Goal: Task Accomplishment & Management: Manage account settings

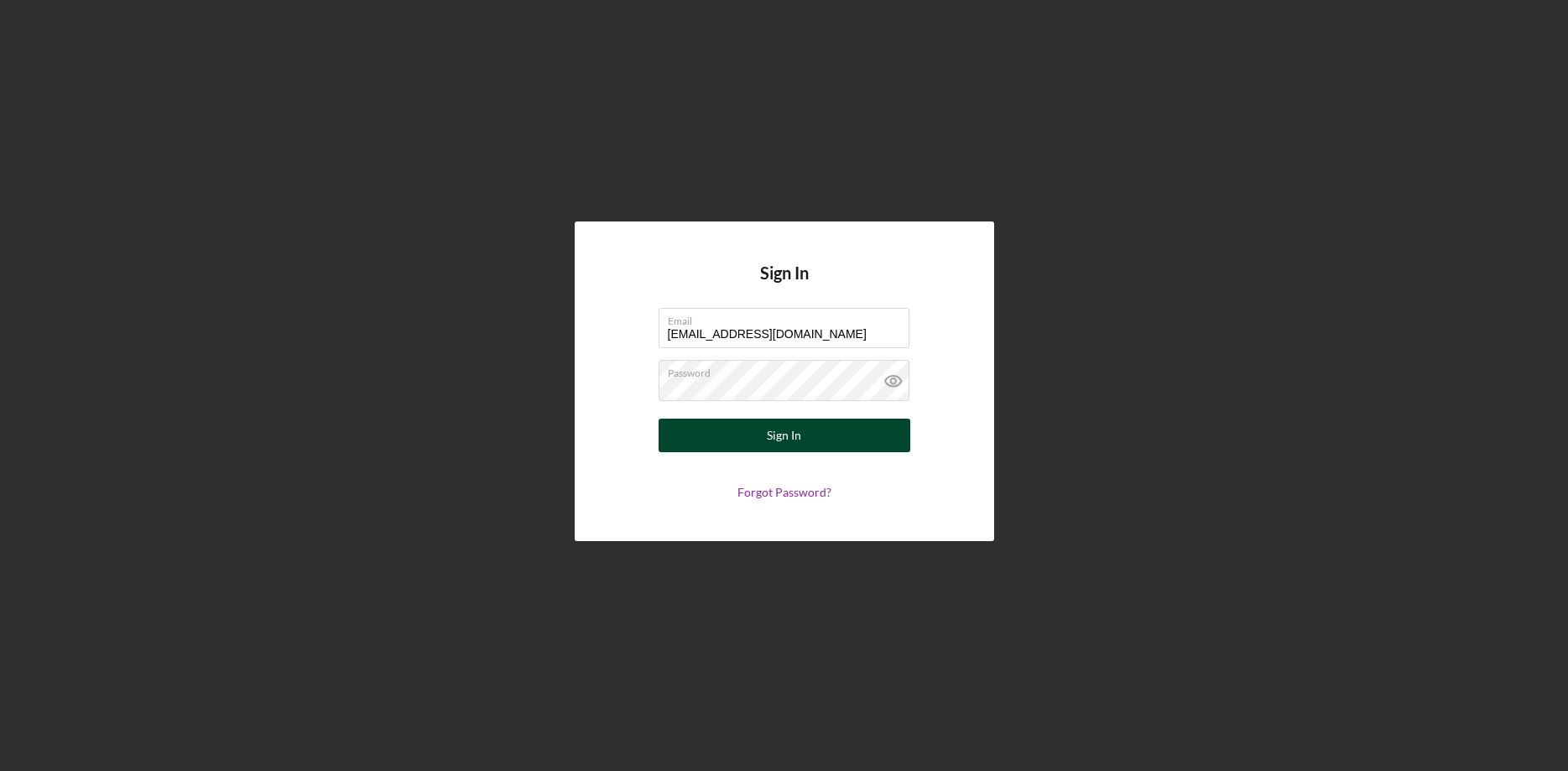
type input "[EMAIL_ADDRESS][DOMAIN_NAME]"
click at [762, 438] on button "Sign In" at bounding box center [784, 435] width 252 height 34
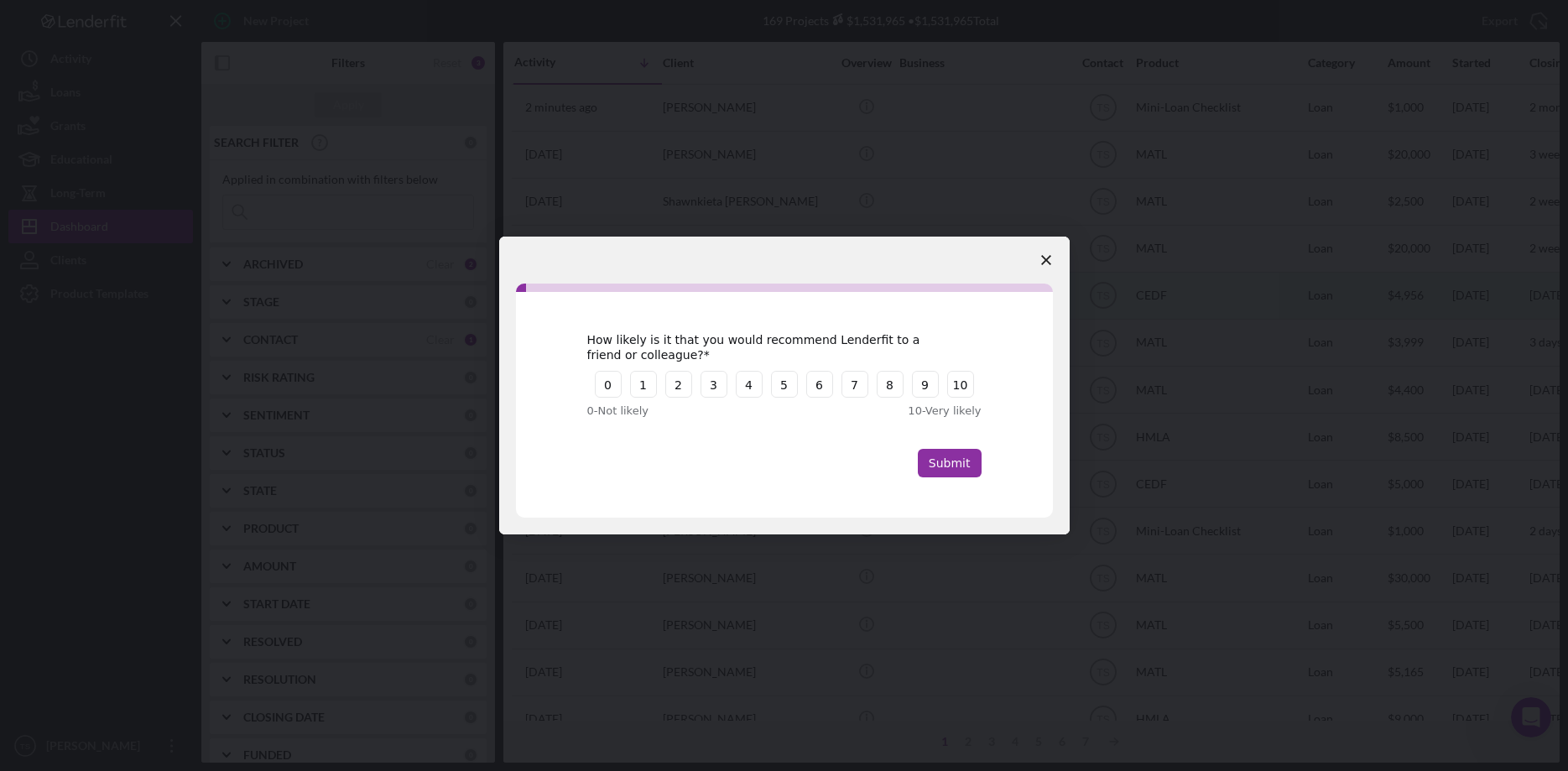
click at [1046, 258] on icon "Close survey" at bounding box center [1046, 260] width 10 height 10
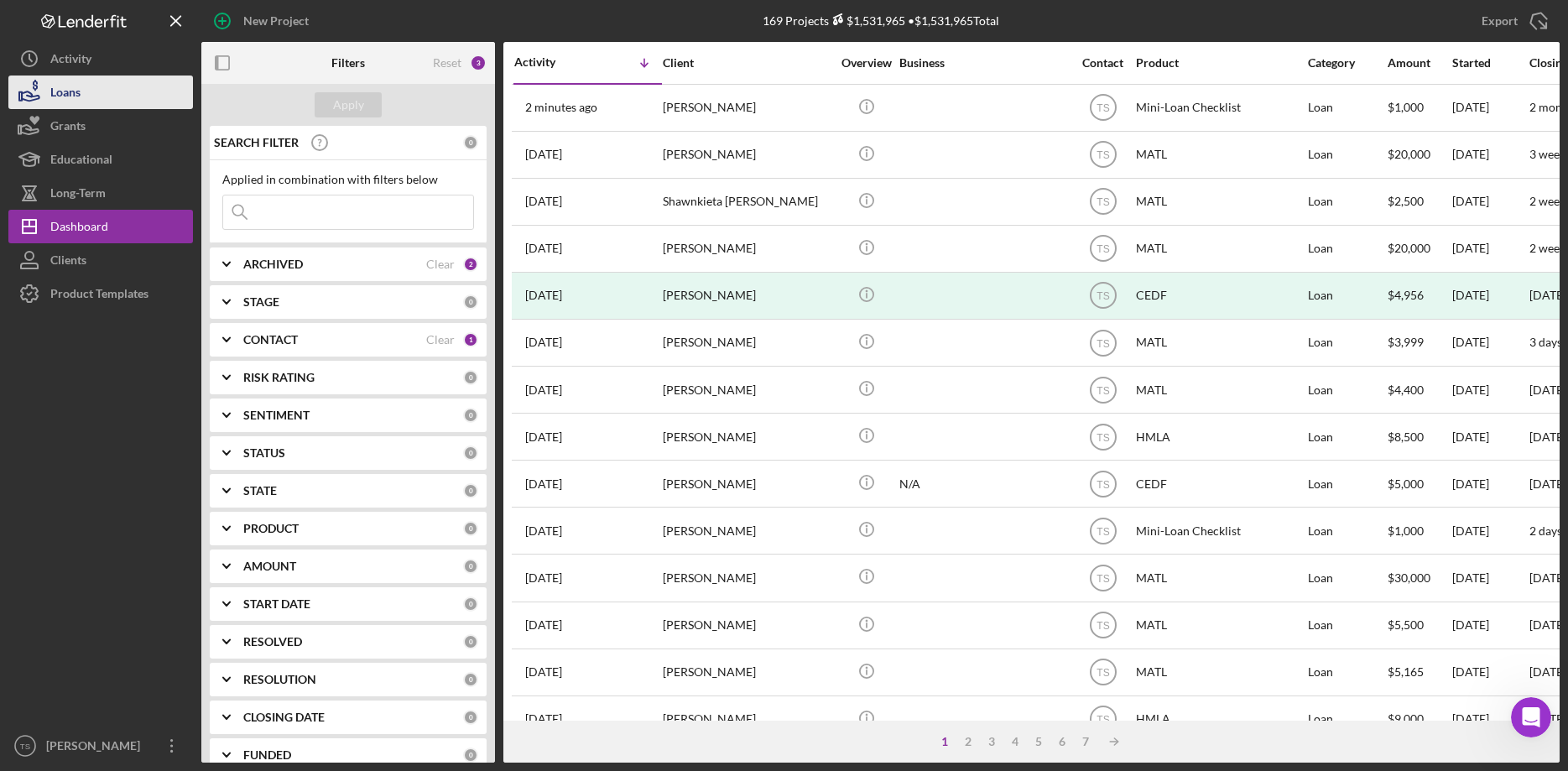
click at [91, 95] on button "Loans" at bounding box center [101, 92] width 184 height 34
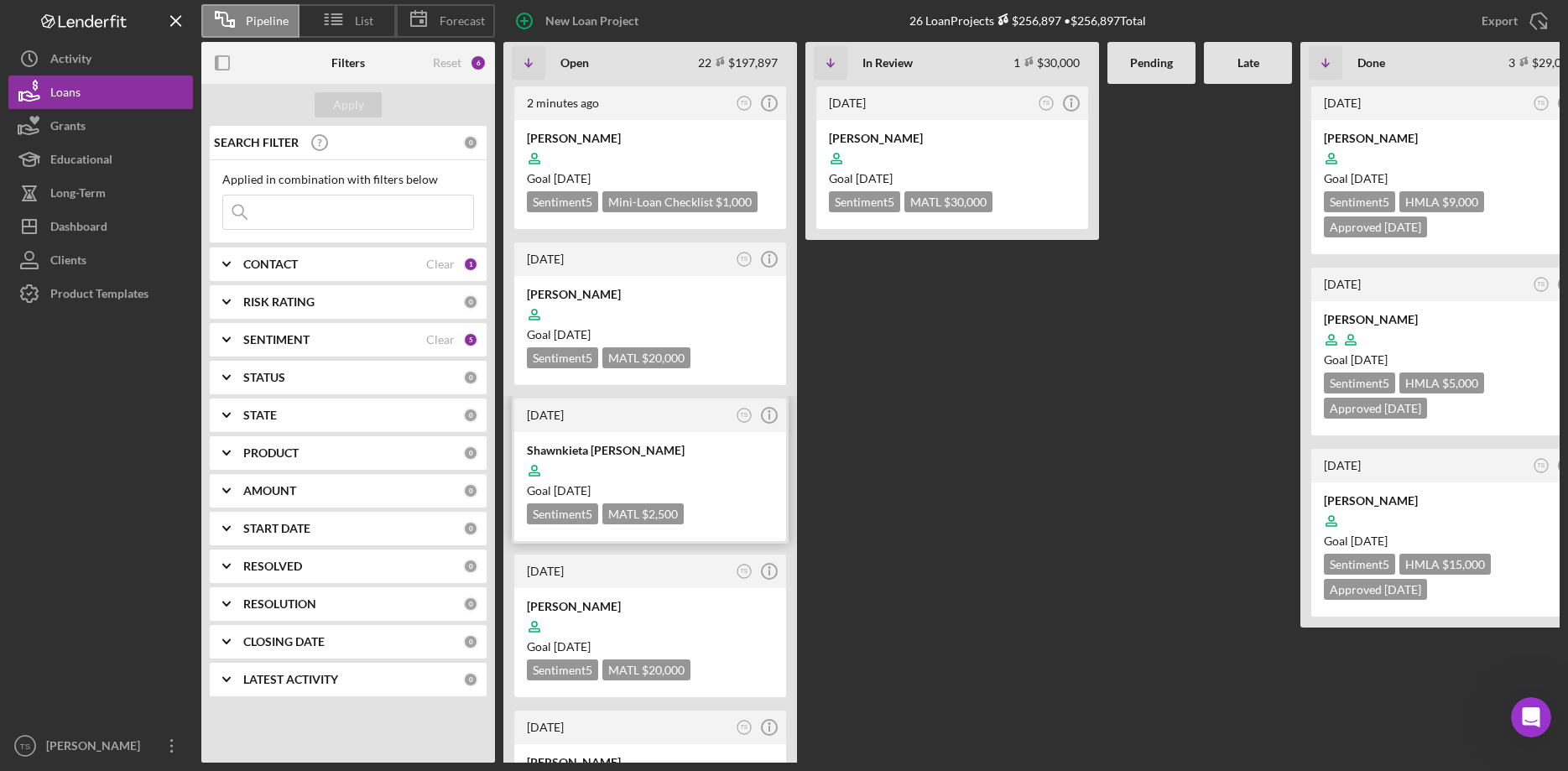
click at [612, 456] on div at bounding box center [650, 471] width 247 height 32
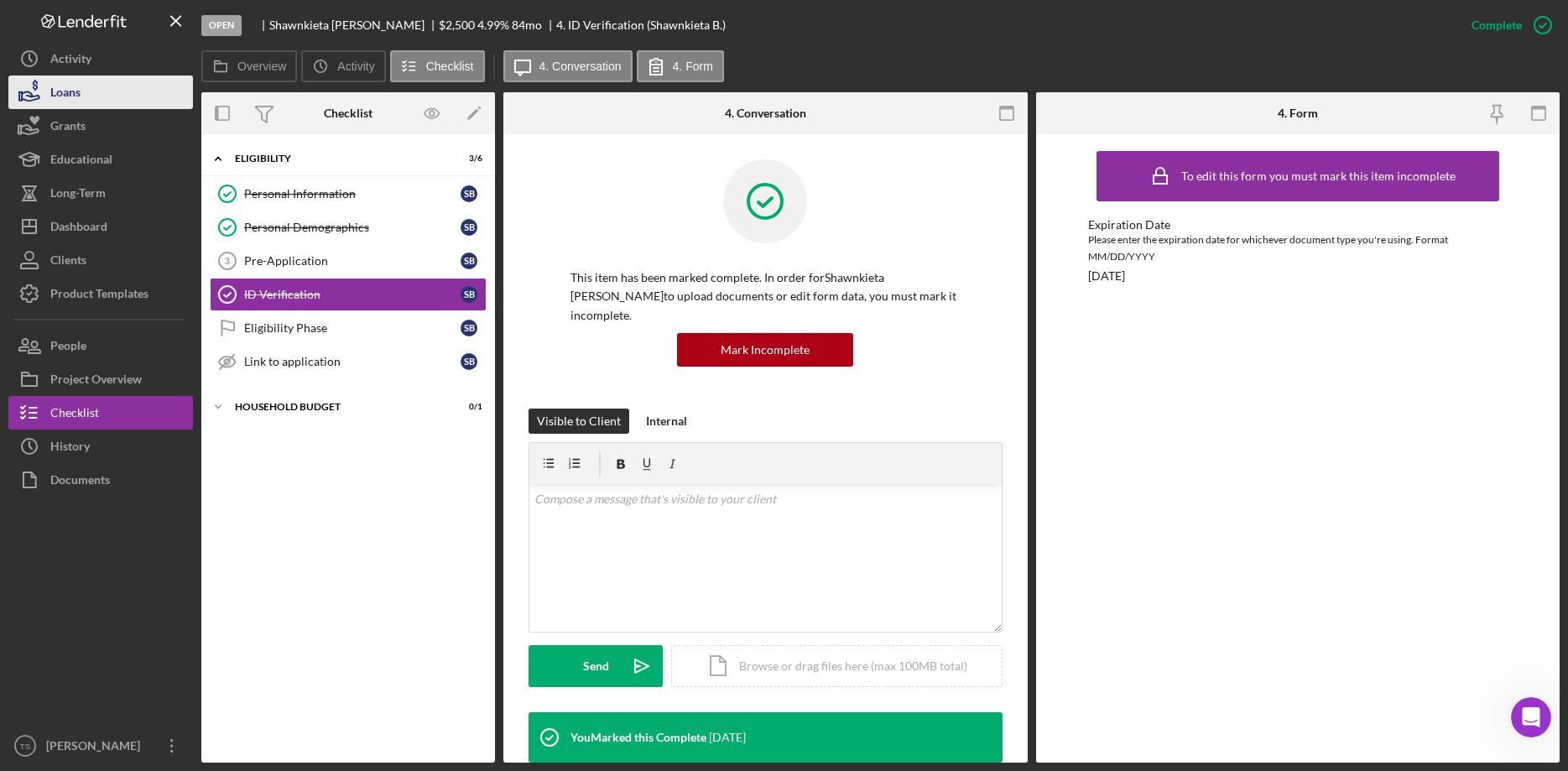
click at [47, 96] on icon "button" at bounding box center [30, 92] width 42 height 42
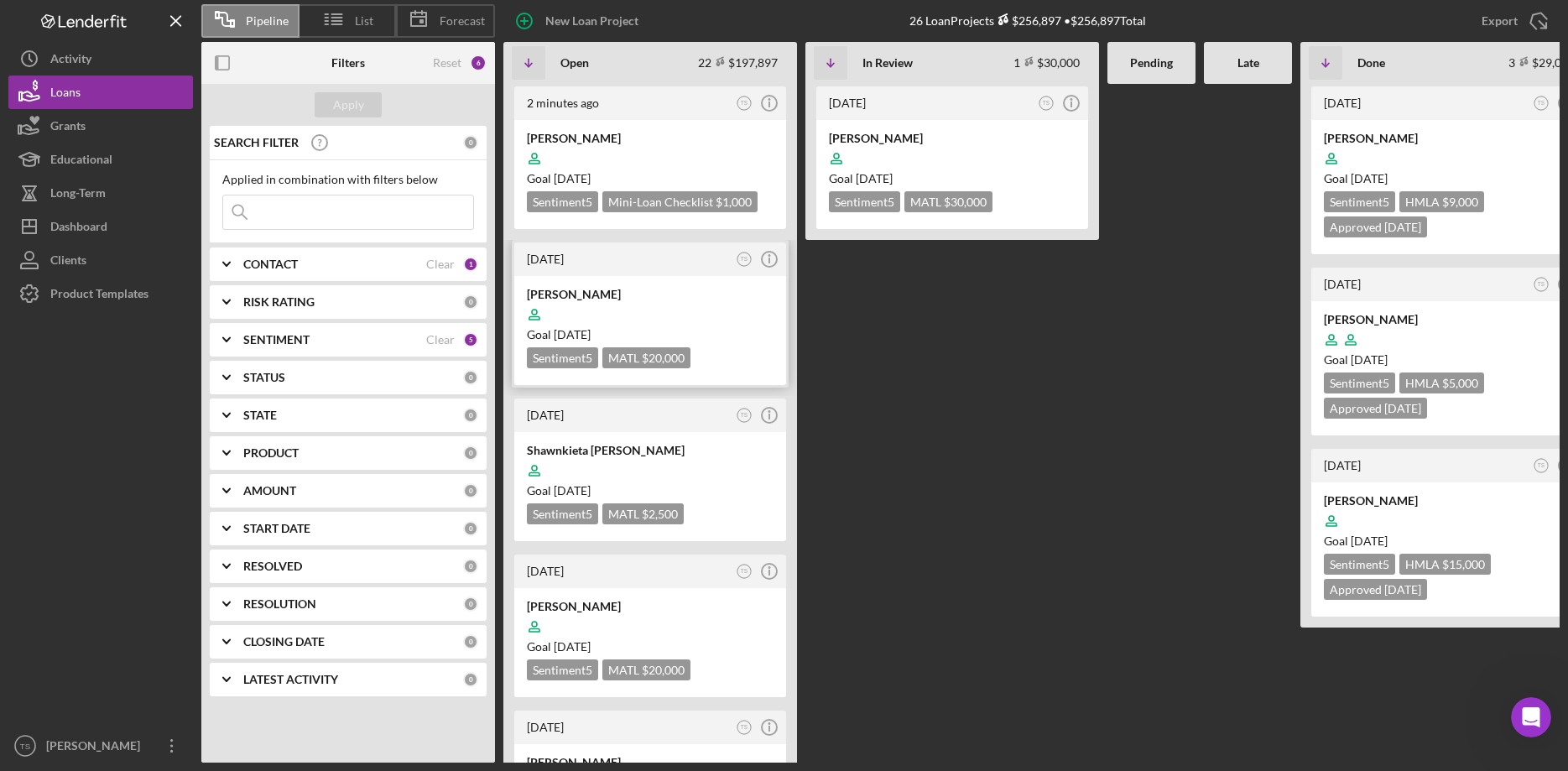
click at [584, 308] on div at bounding box center [650, 314] width 247 height 32
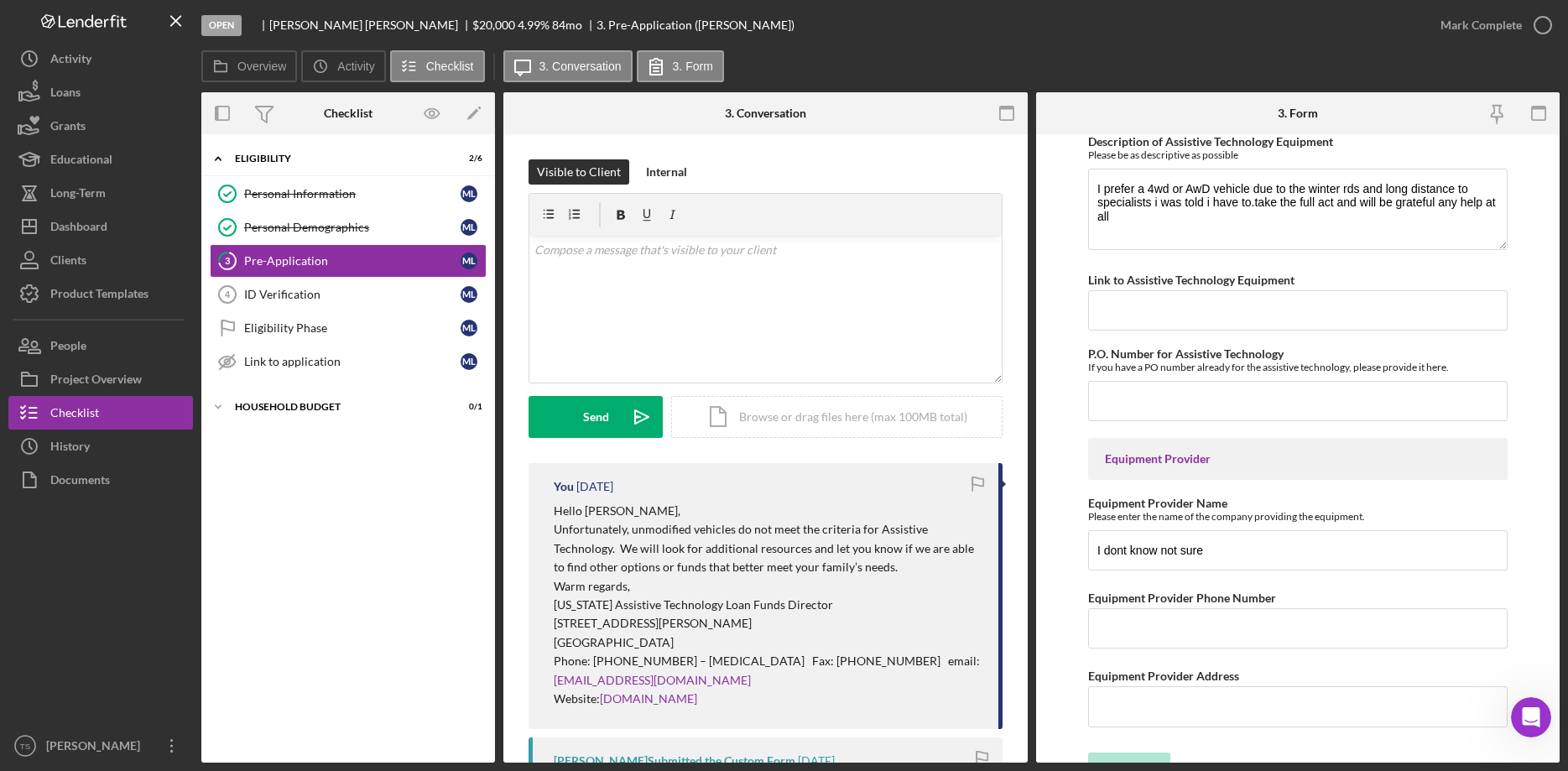
scroll to position [1599, 0]
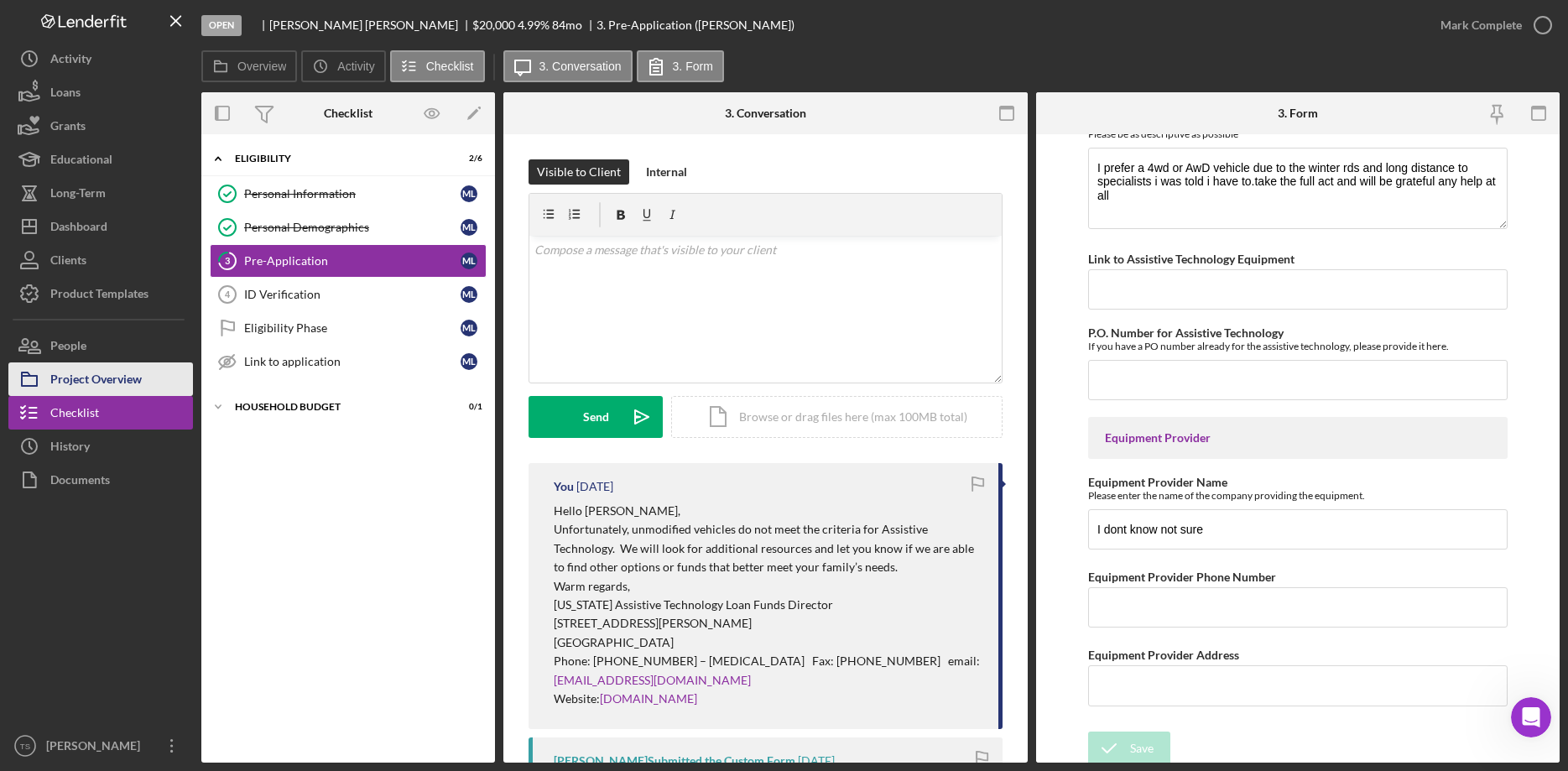
click at [113, 378] on div "Project Overview" at bounding box center [96, 381] width 91 height 38
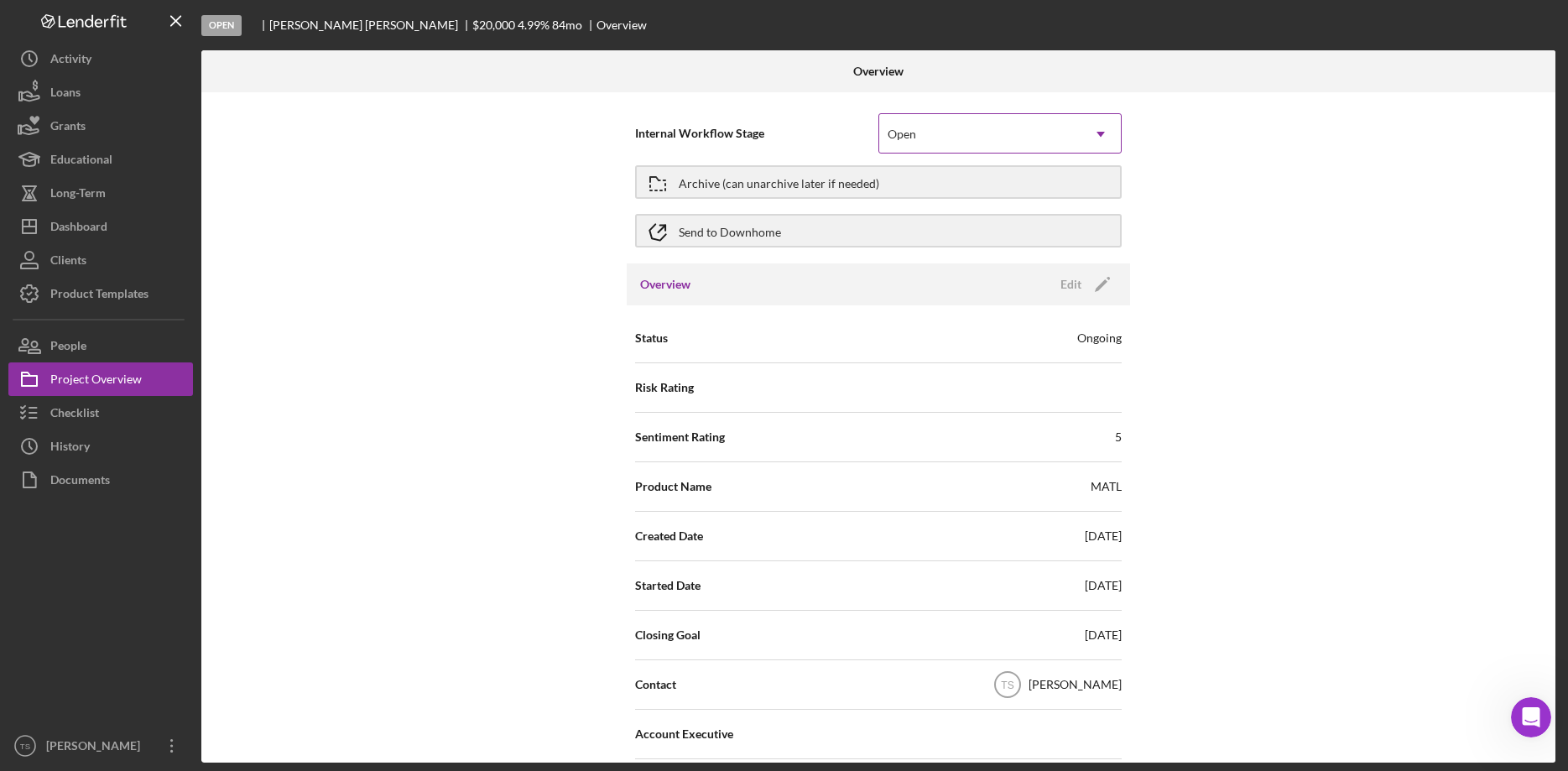
click at [1093, 130] on icon "Icon/Dropdown Arrow" at bounding box center [1101, 134] width 41 height 41
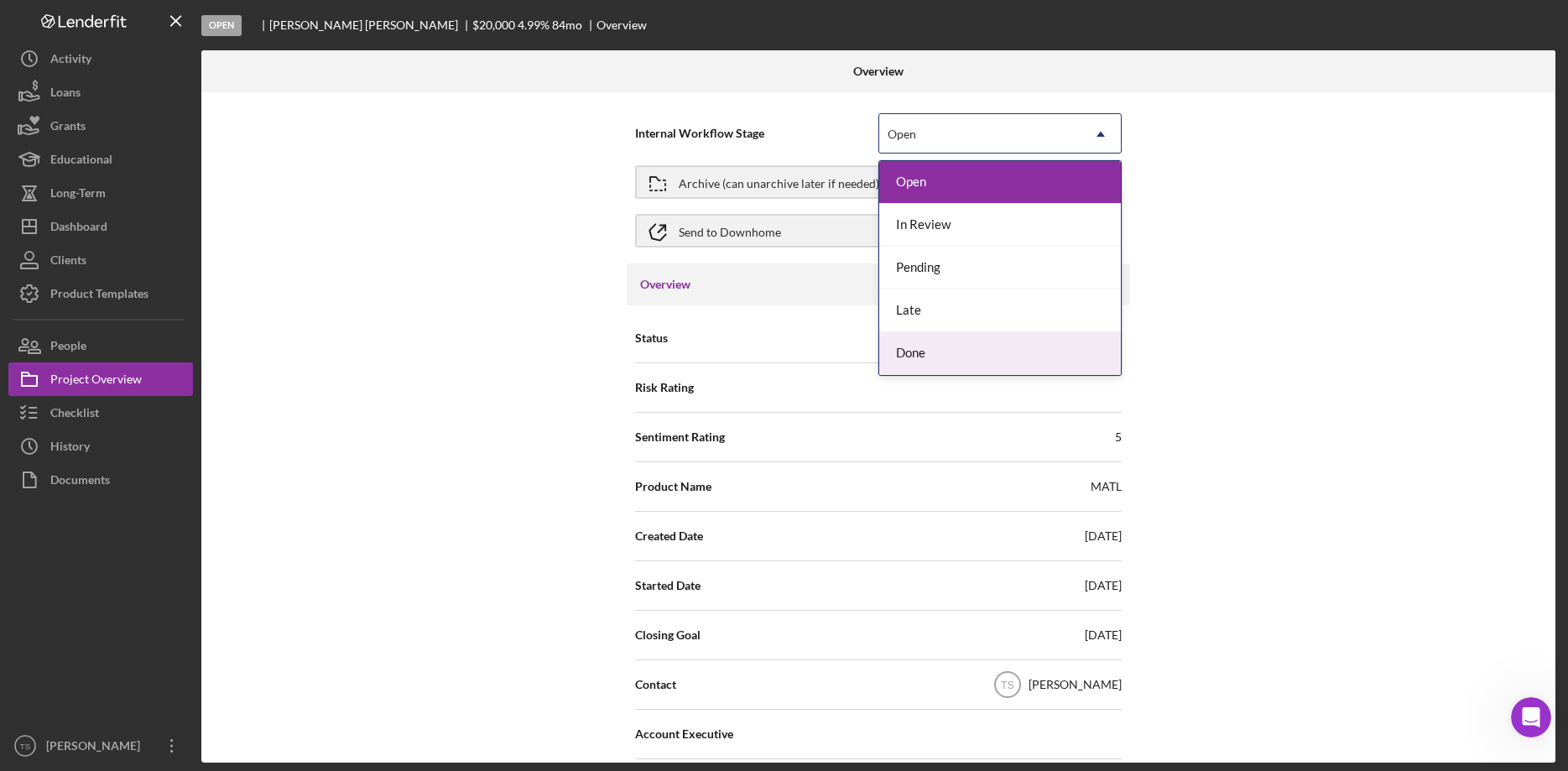
click at [1008, 344] on div "Done" at bounding box center [1000, 353] width 242 height 43
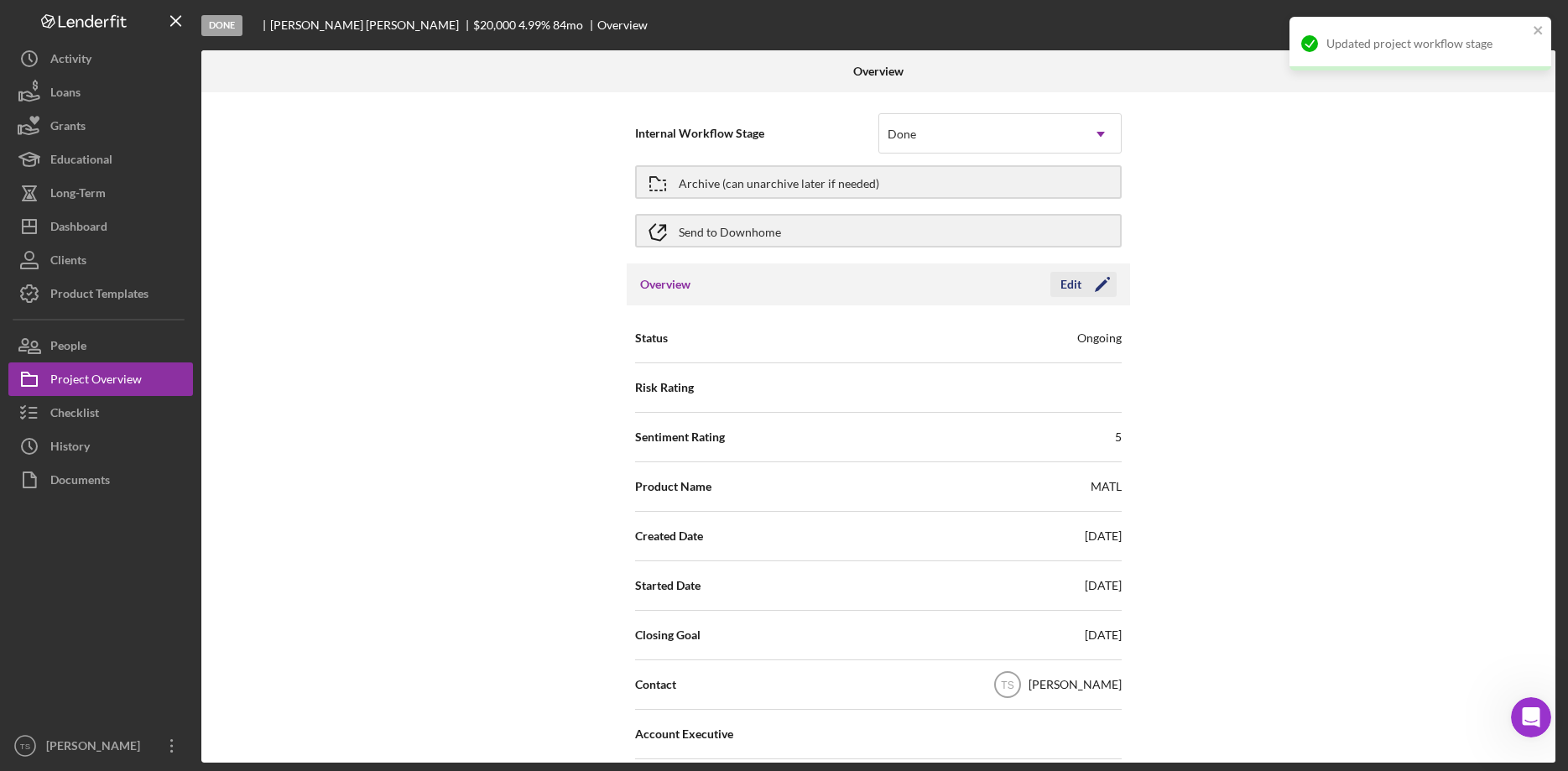
click at [1080, 290] on div "Edit" at bounding box center [1070, 285] width 21 height 25
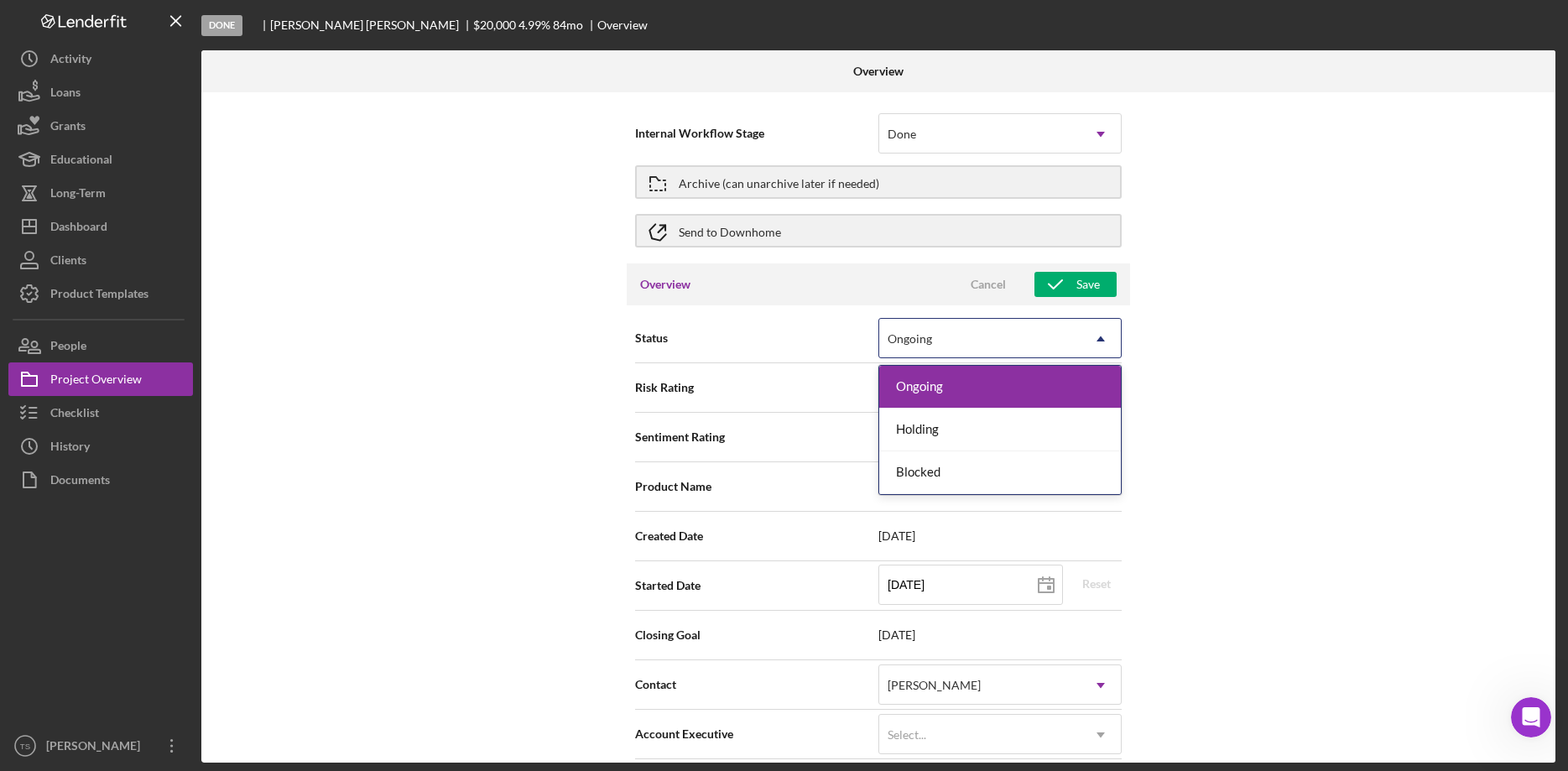
click at [1075, 345] on div "Ongoing" at bounding box center [980, 339] width 201 height 39
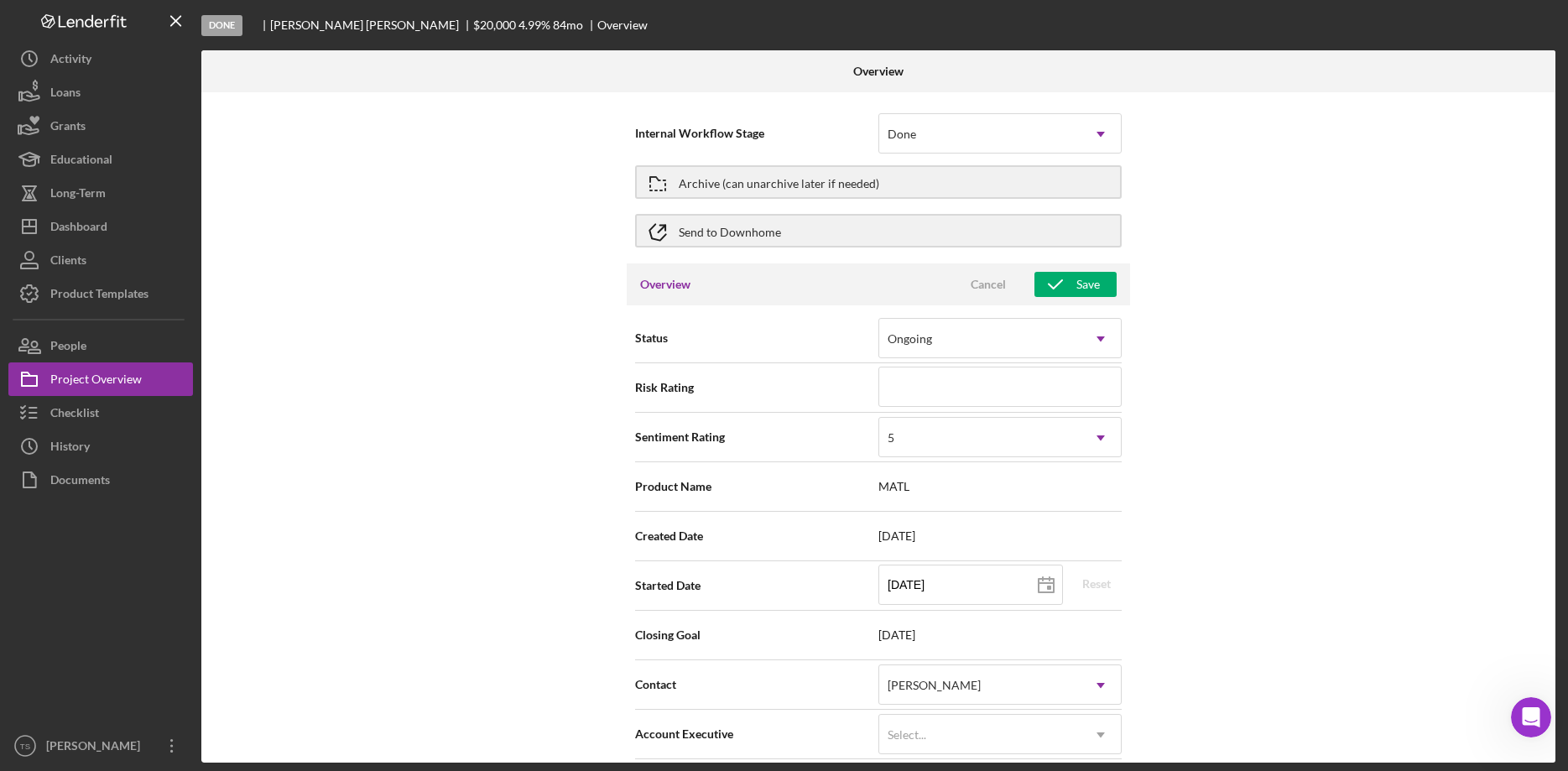
click at [1295, 408] on div "Internal Workflow Stage Done Icon/Dropdown Arrow Archive (can unarchive later i…" at bounding box center [878, 427] width 1354 height 670
click at [1106, 342] on icon "Icon/Dropdown Arrow" at bounding box center [1101, 339] width 41 height 41
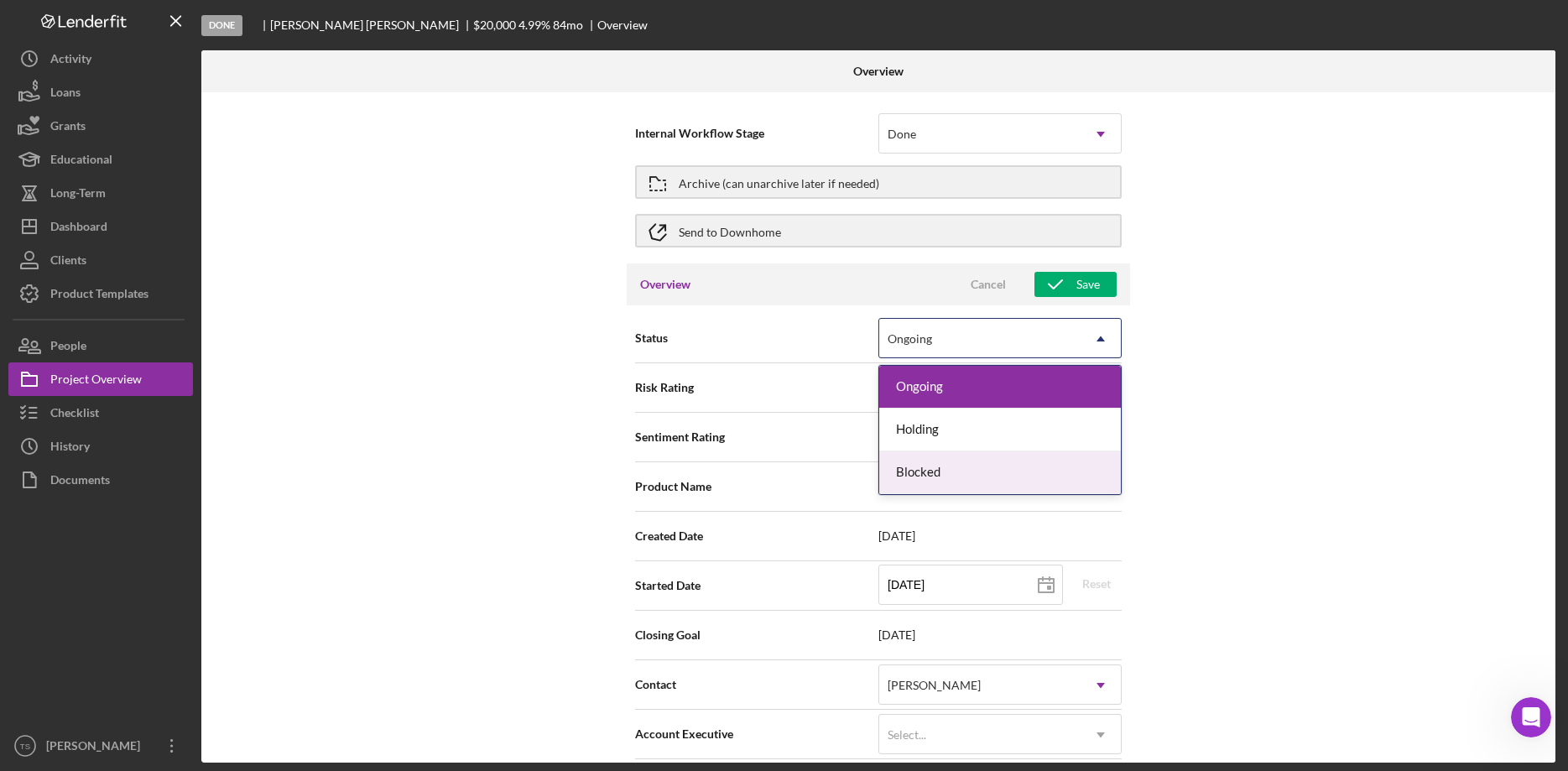
drag, startPoint x: 1060, startPoint y: 469, endPoint x: 1175, endPoint y: 444, distance: 117.7
click at [1060, 468] on div "Blocked" at bounding box center [1000, 473] width 242 height 43
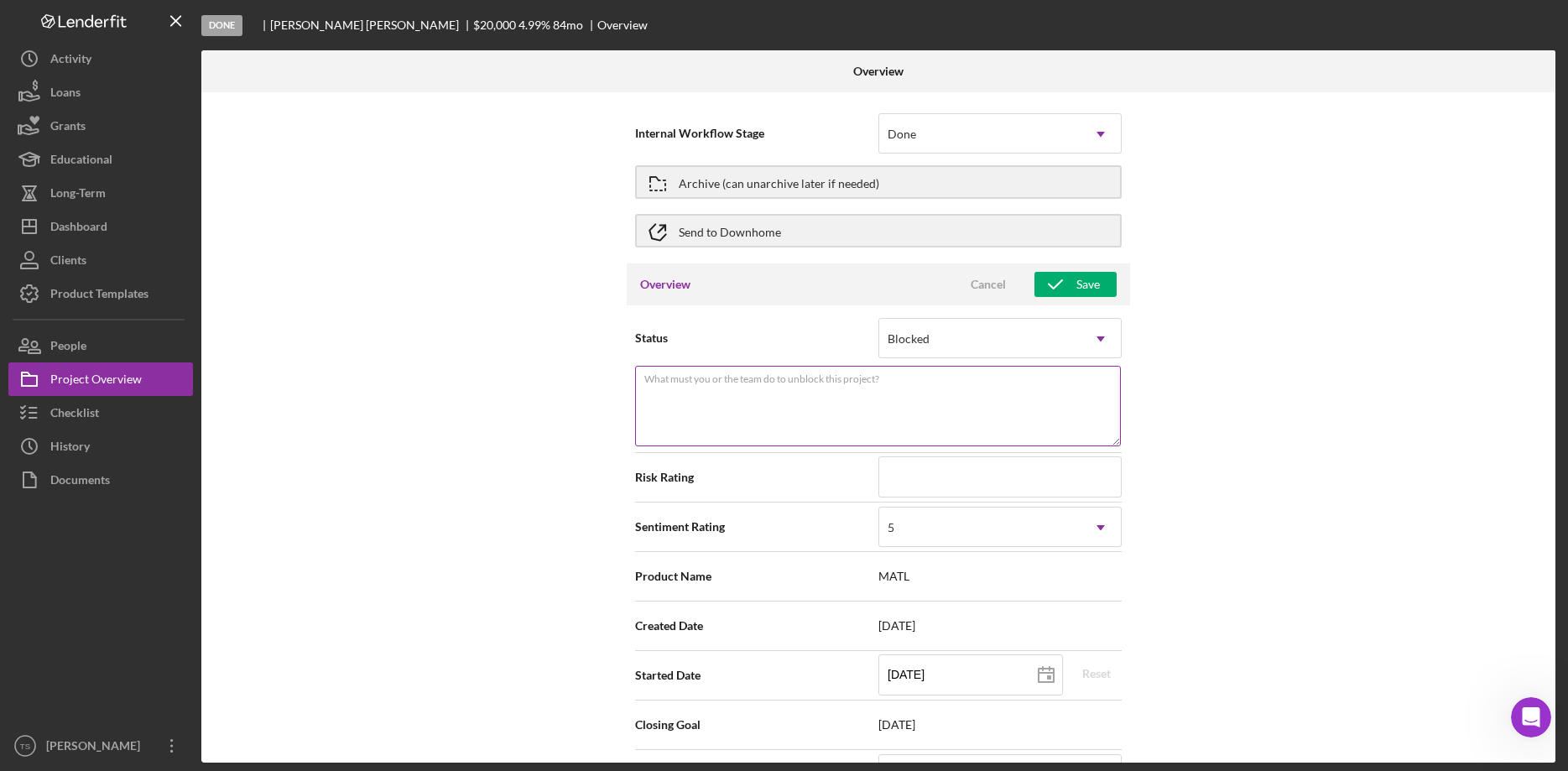
click at [976, 391] on textarea "What must you or the team do to unblock this project?" at bounding box center [877, 406] width 486 height 80
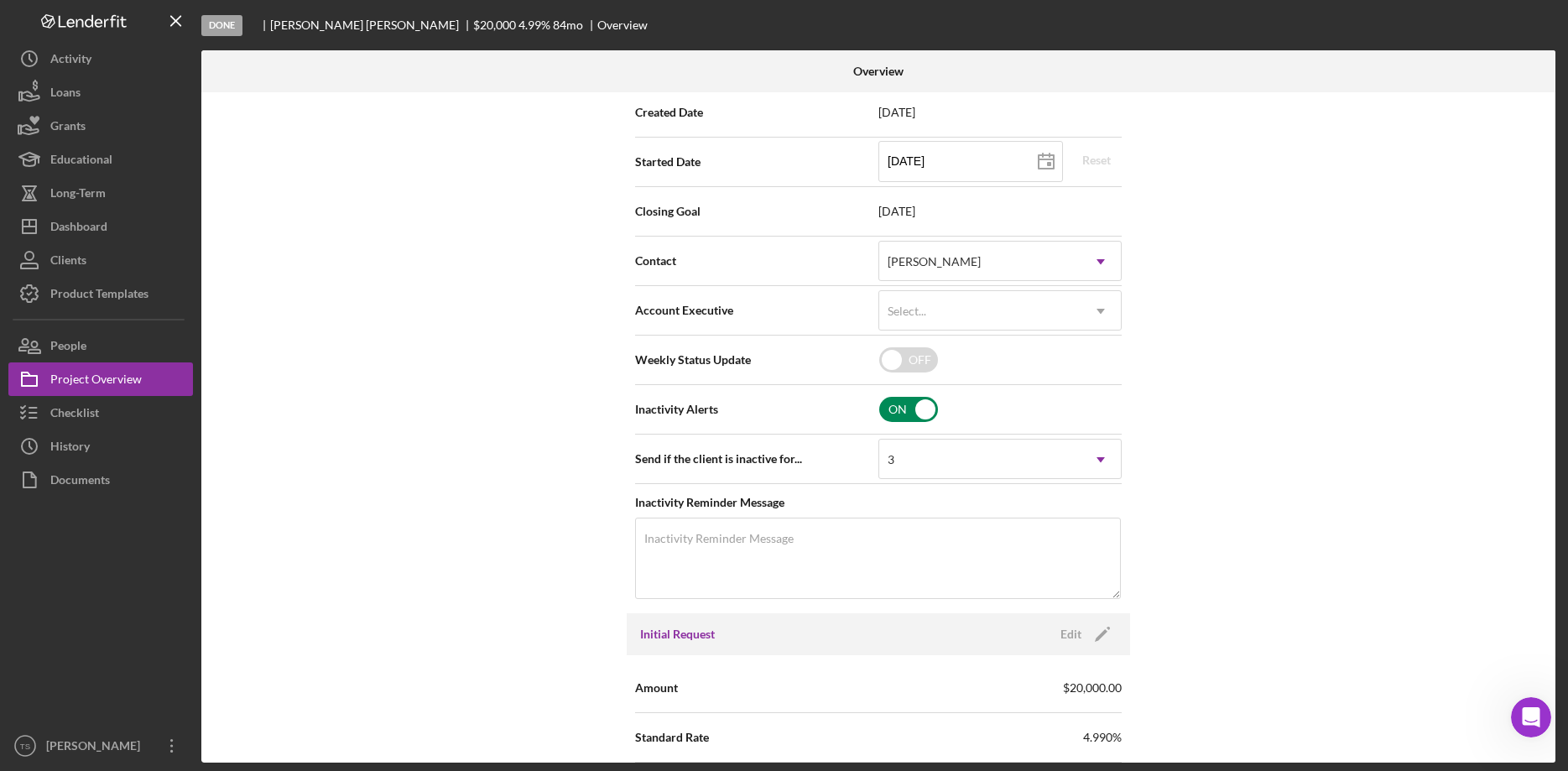
type textarea "The functional need of the borrower did not meet the guidelines of the MATL cri…"
click at [929, 413] on input "checkbox" at bounding box center [908, 409] width 58 height 25
checkbox input "false"
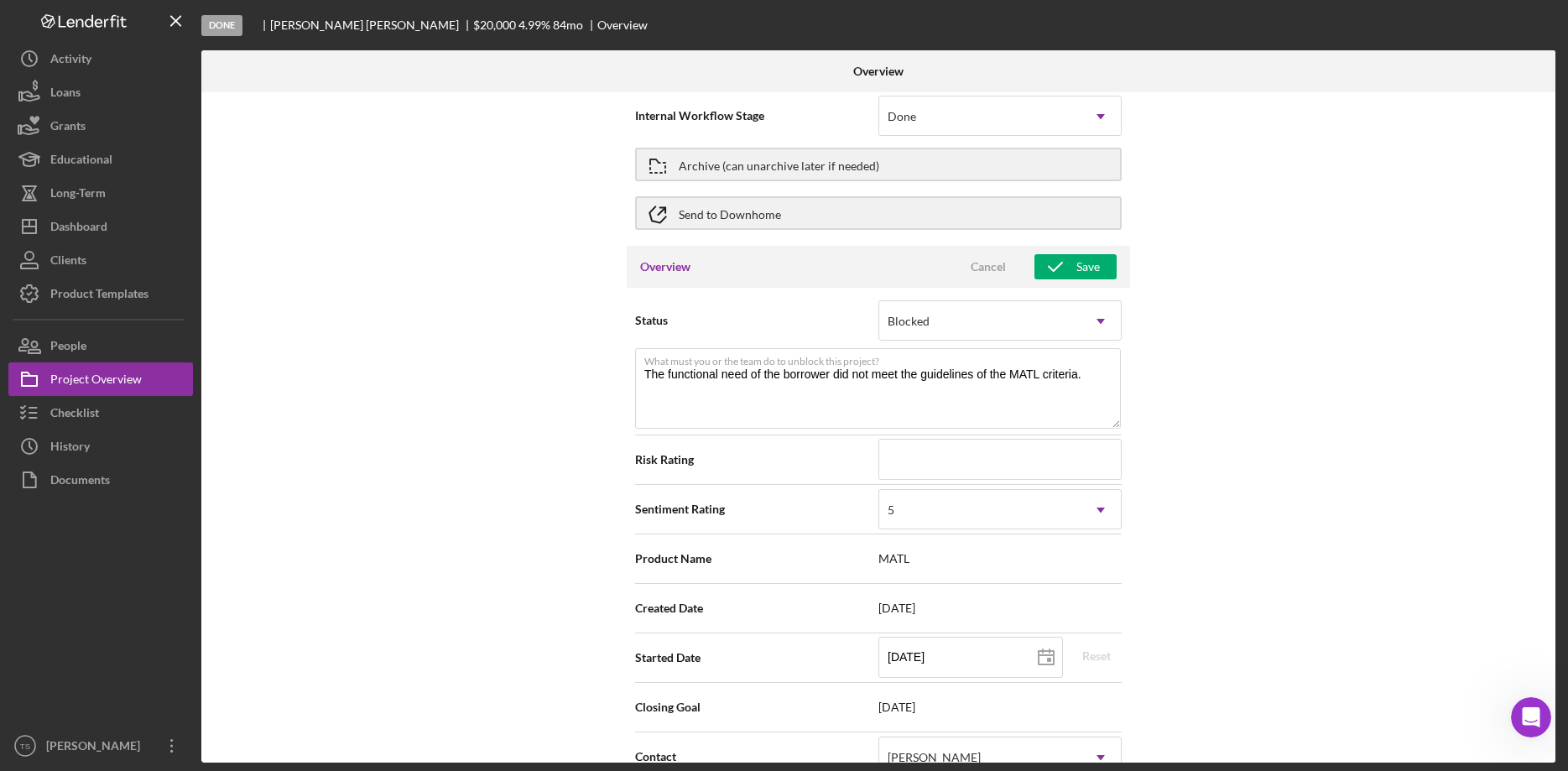
scroll to position [0, 0]
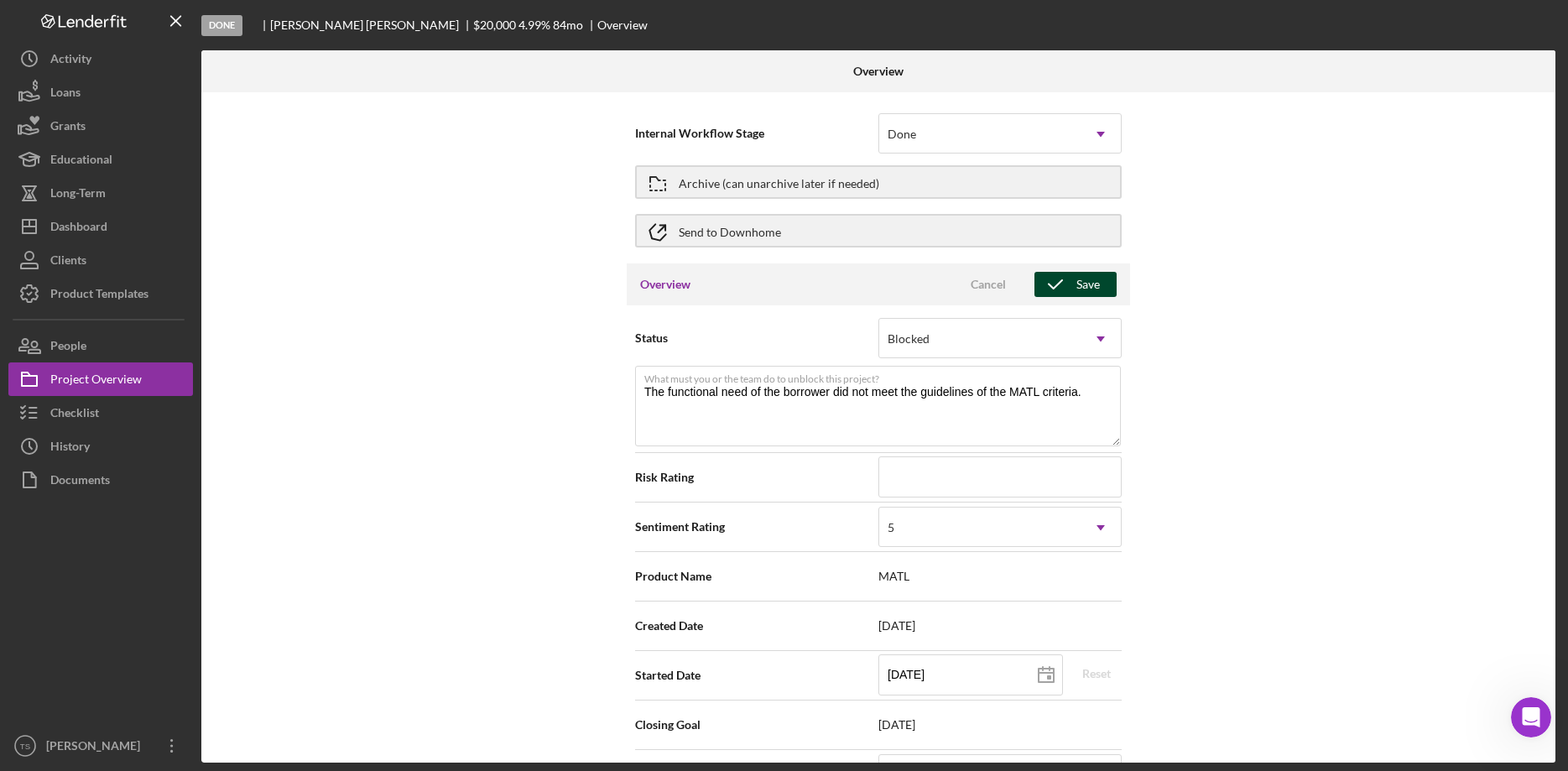
click at [1072, 290] on icon "button" at bounding box center [1056, 285] width 42 height 42
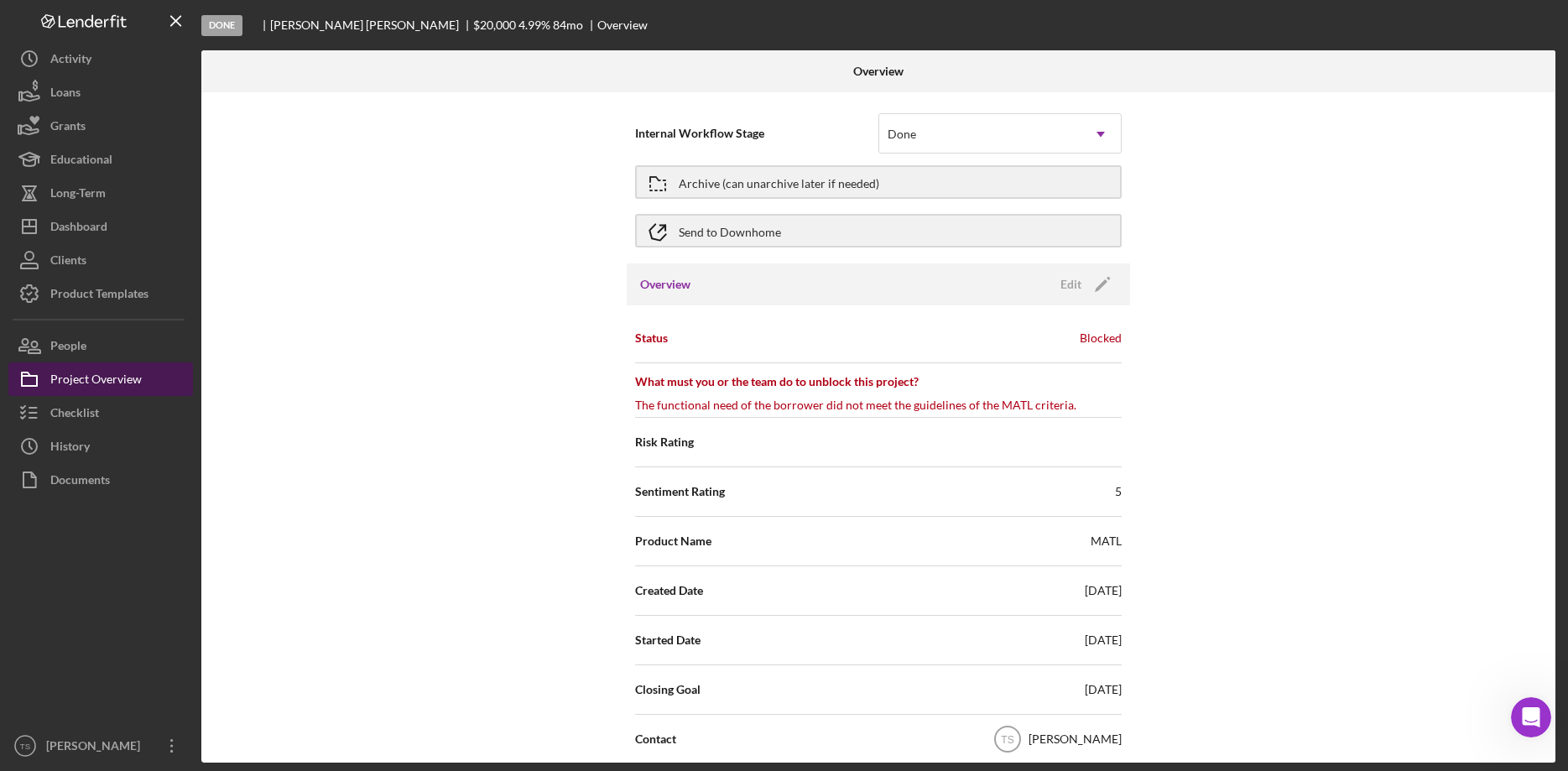
click at [101, 378] on div "Project Overview" at bounding box center [96, 381] width 91 height 38
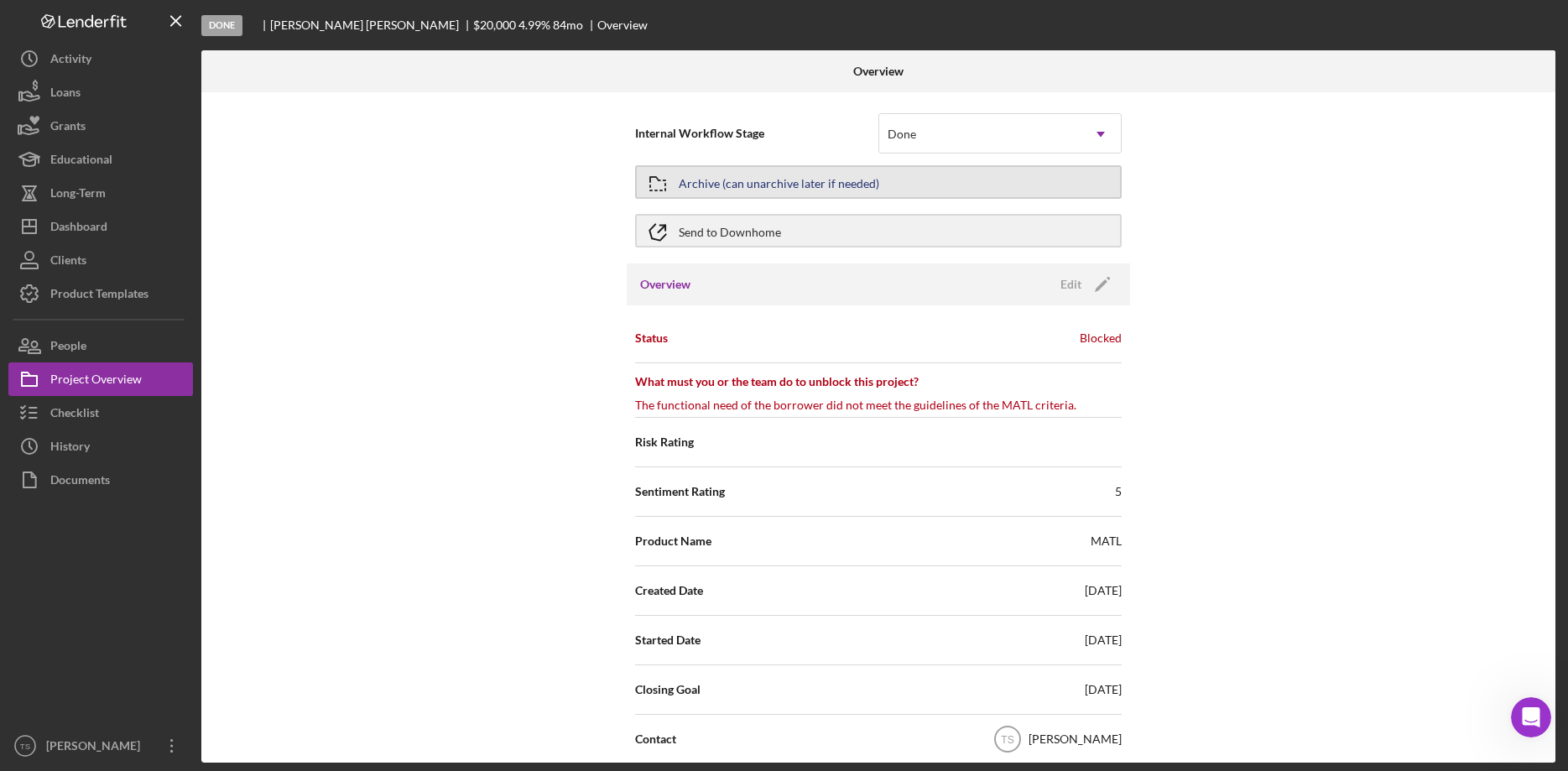
click at [741, 189] on div "Archive (can unarchive later if needed)" at bounding box center [779, 183] width 200 height 30
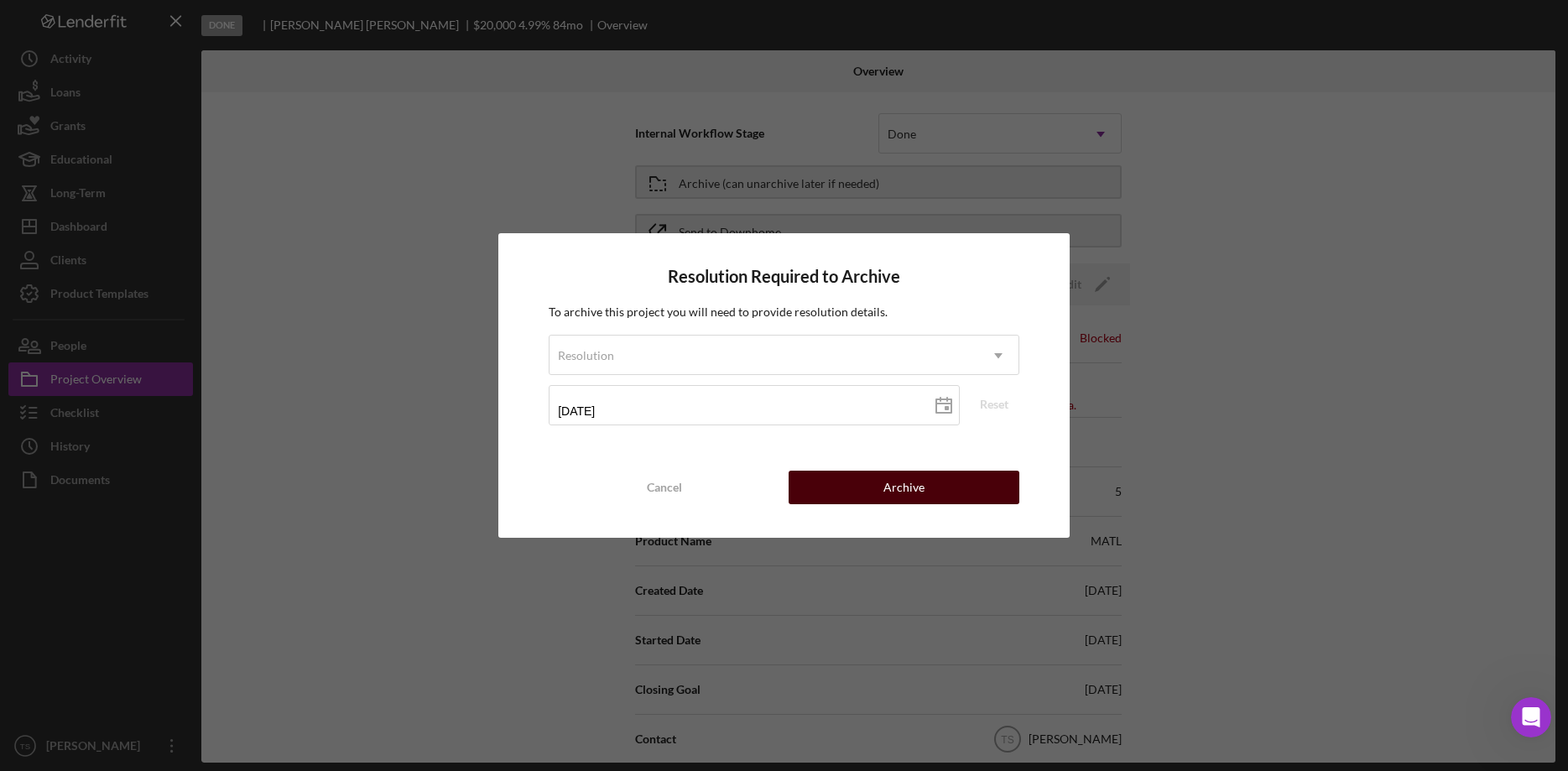
click at [917, 492] on div "Archive" at bounding box center [904, 488] width 41 height 34
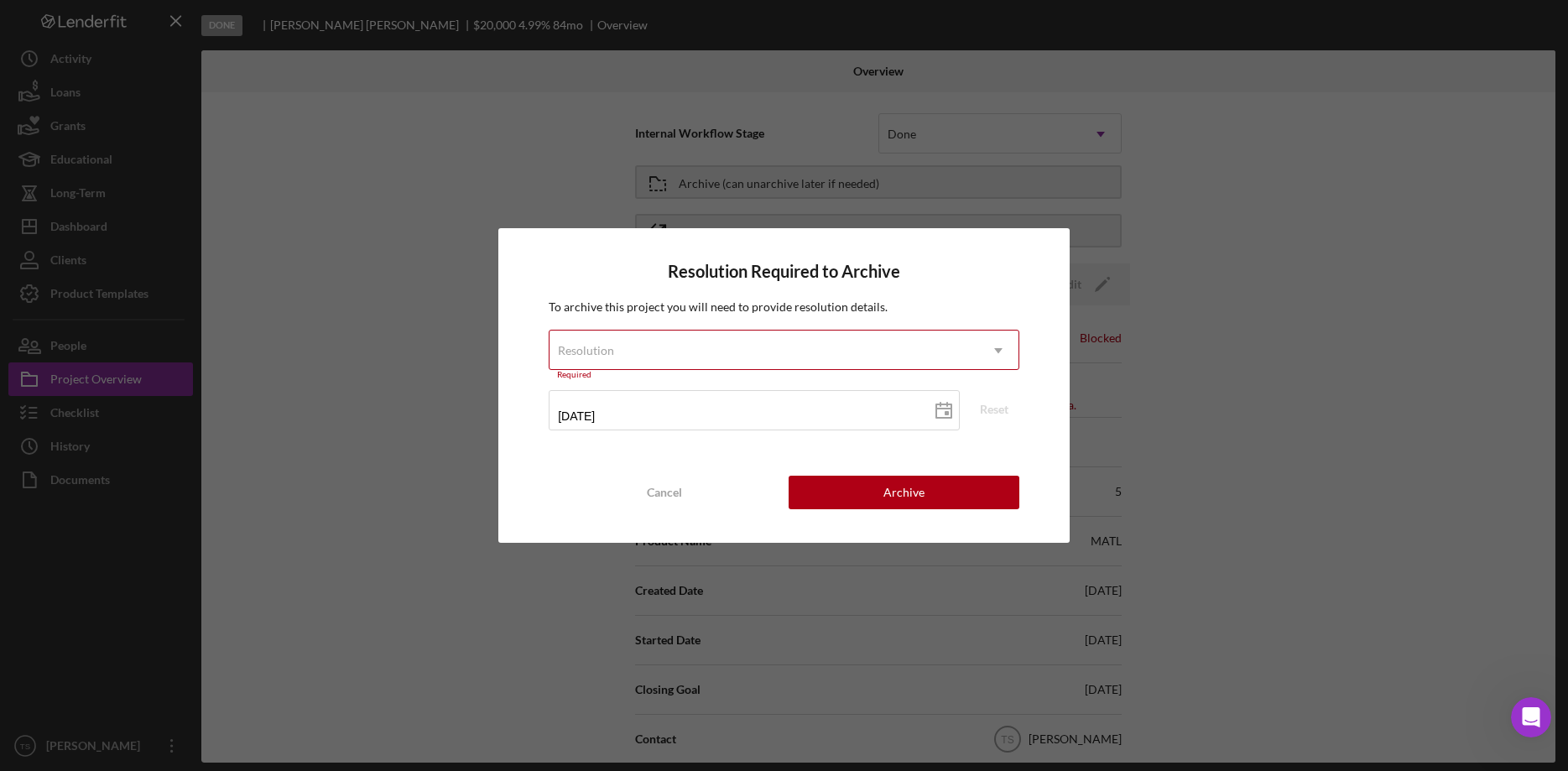
click at [996, 347] on icon "Icon/Dropdown Arrow" at bounding box center [998, 351] width 41 height 41
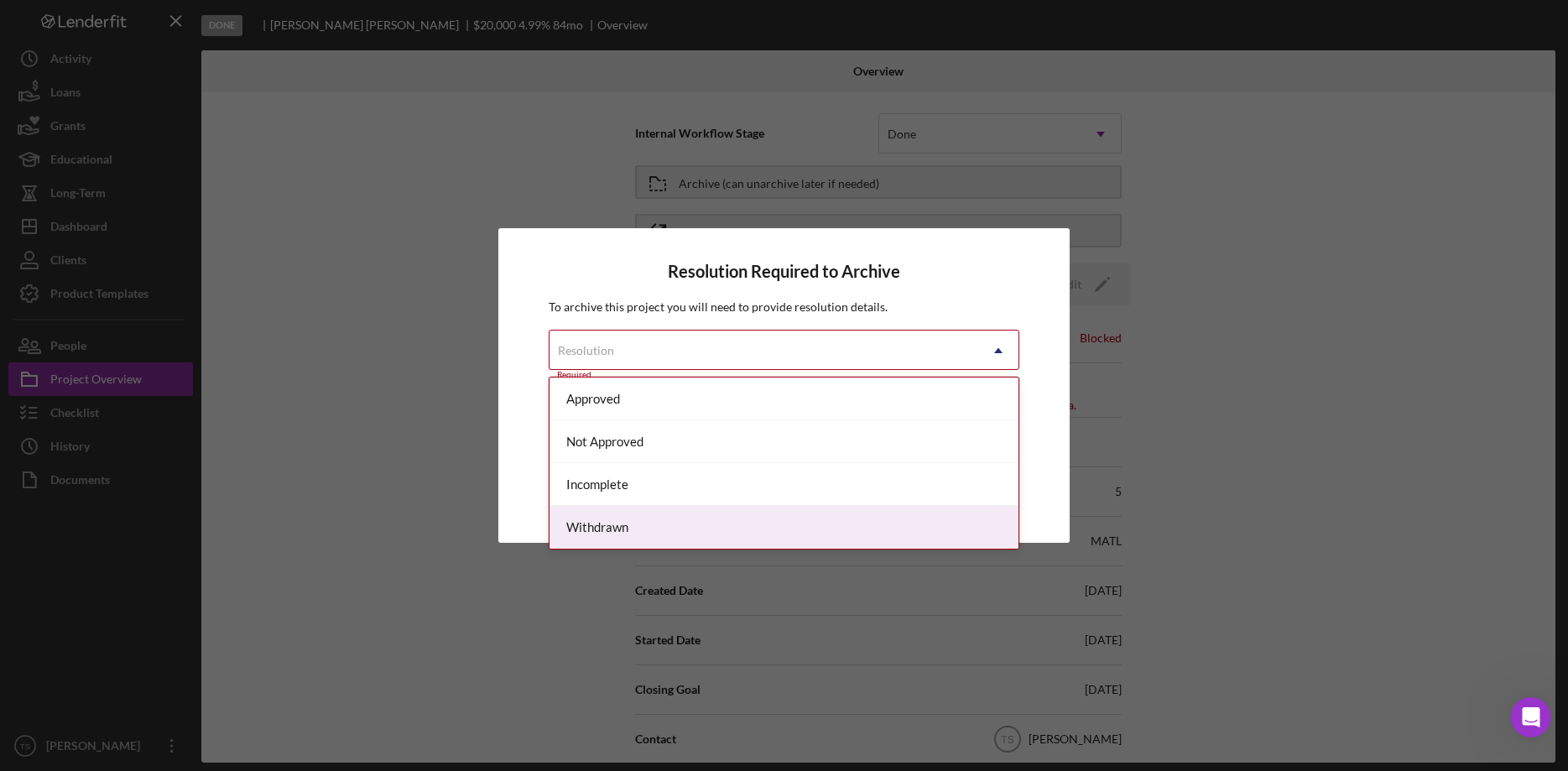
click at [883, 525] on div "Withdrawn" at bounding box center [784, 527] width 469 height 43
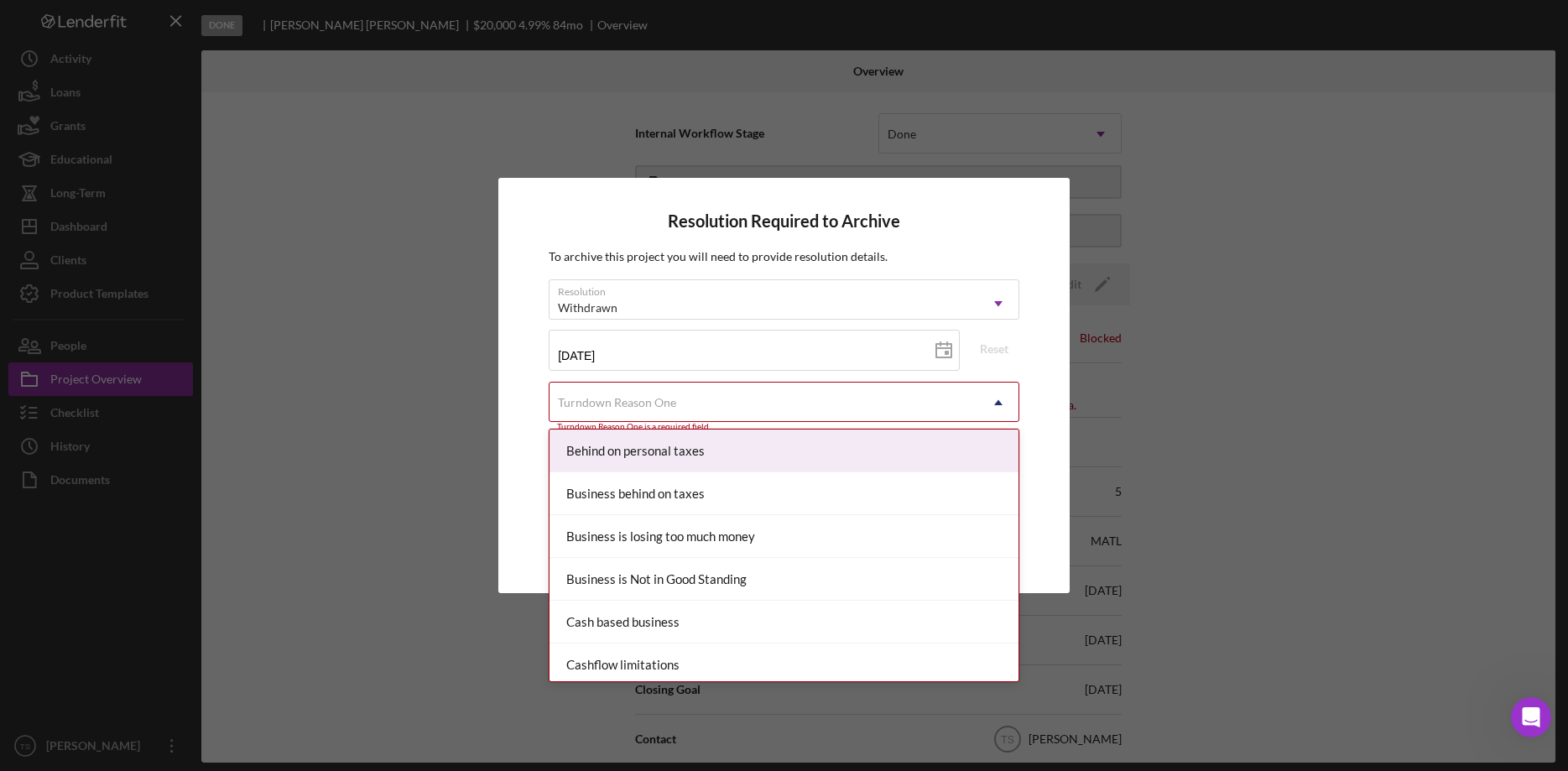
click at [826, 403] on div "Turndown Reason One" at bounding box center [763, 403] width 429 height 39
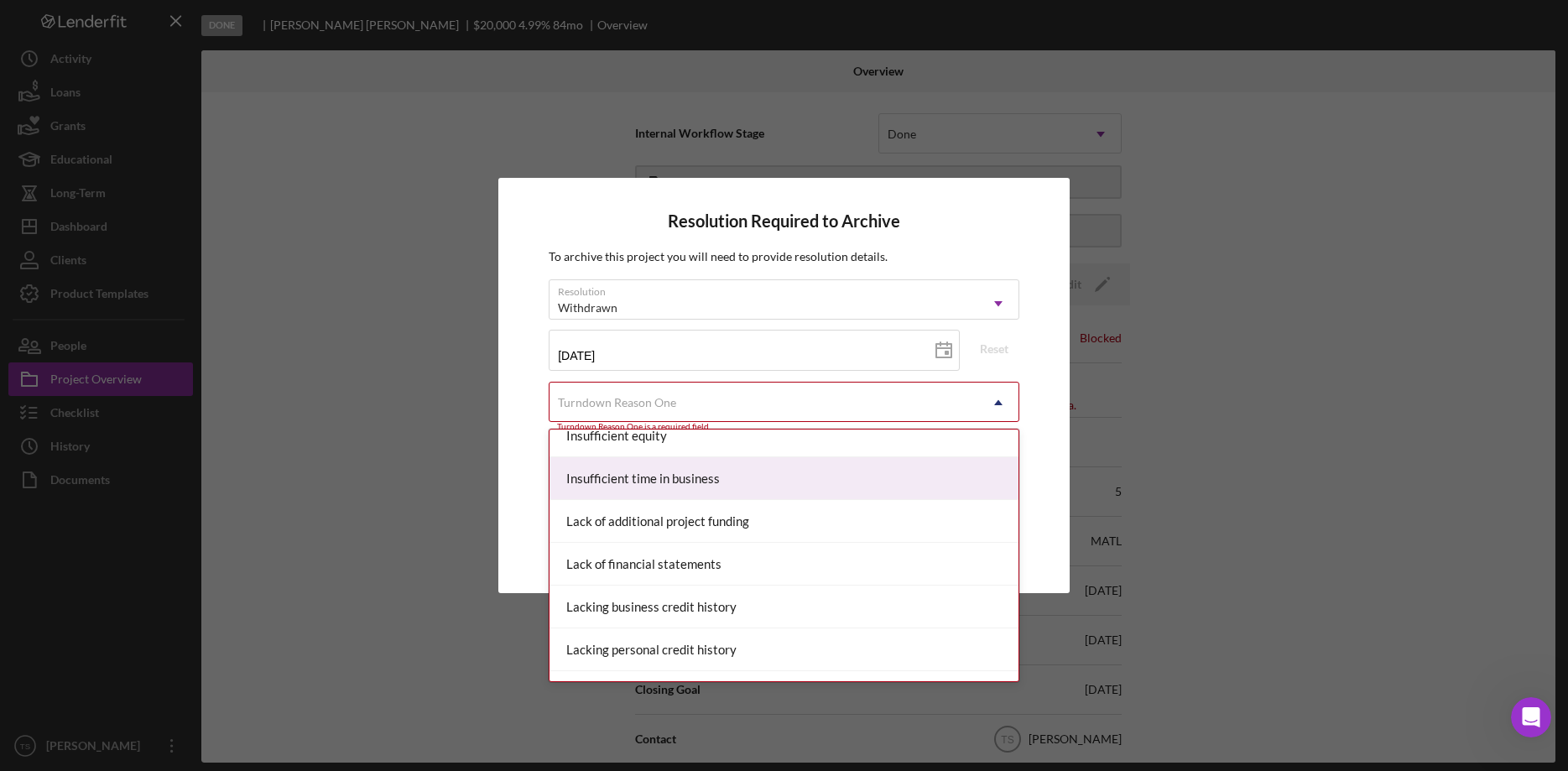
scroll to position [599, 0]
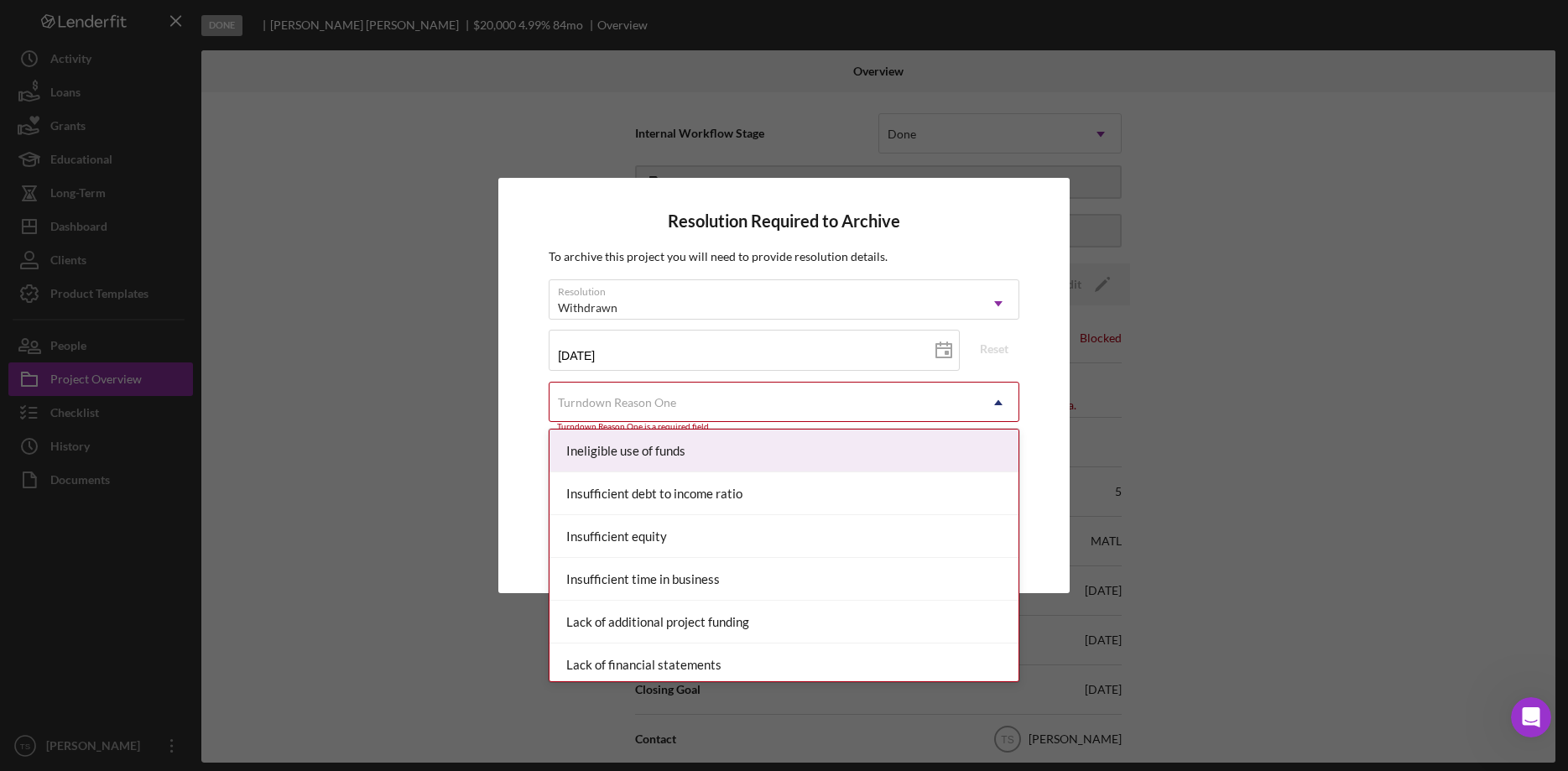
click at [739, 455] on div "Ineligible use of funds" at bounding box center [784, 451] width 469 height 43
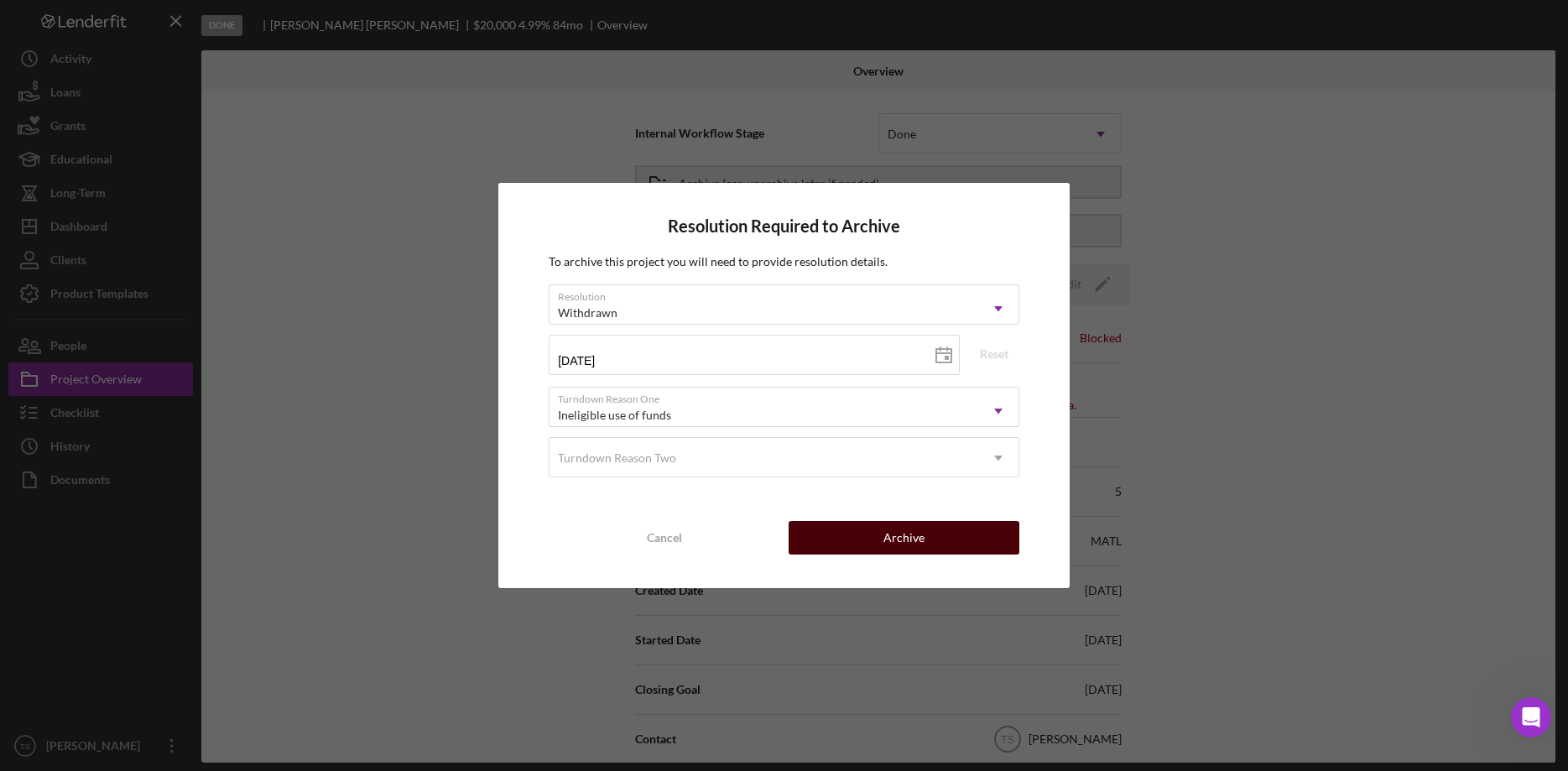
click at [926, 536] on button "Archive" at bounding box center [904, 538] width 231 height 34
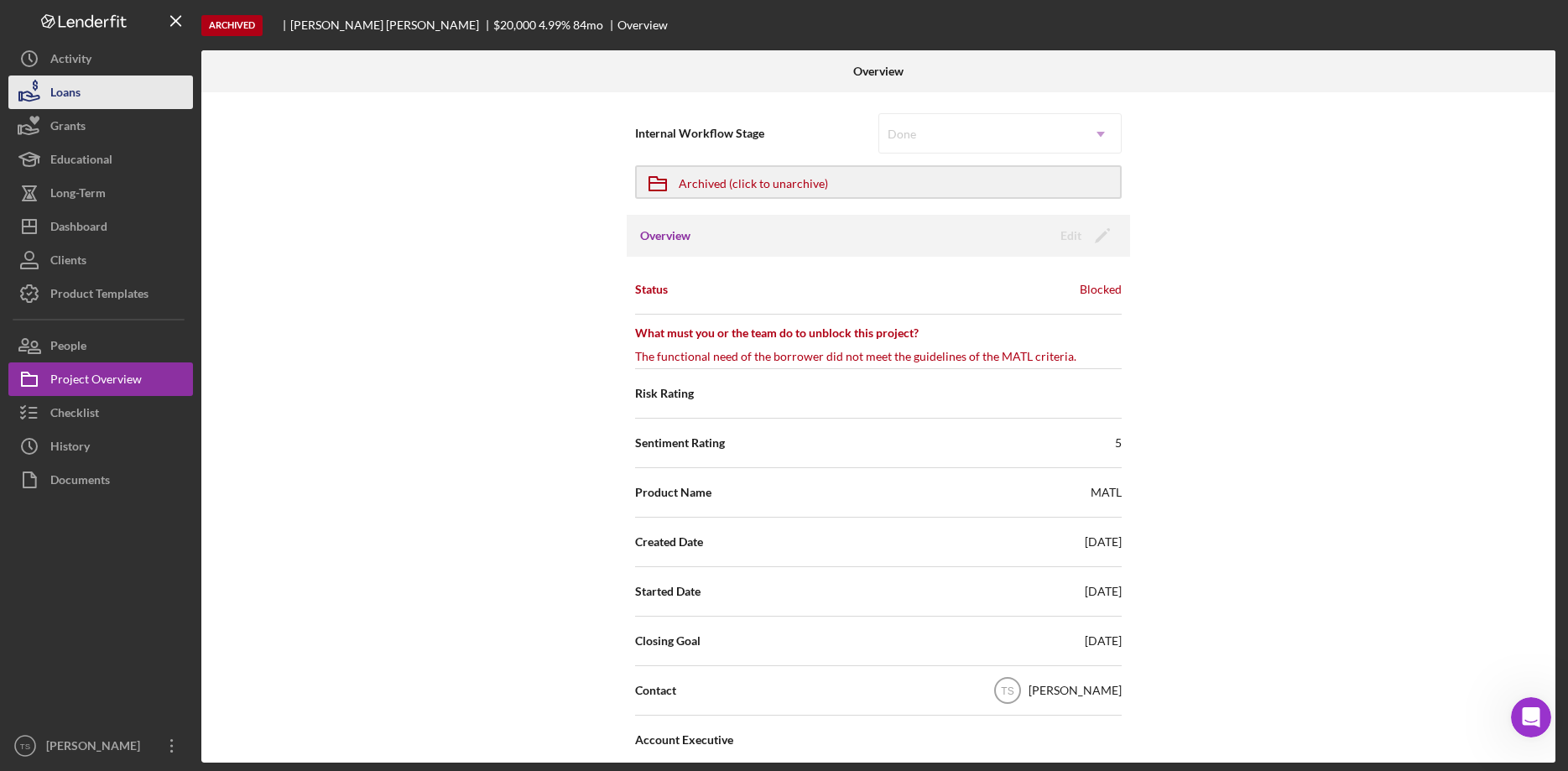
click at [98, 105] on button "Loans" at bounding box center [101, 92] width 184 height 34
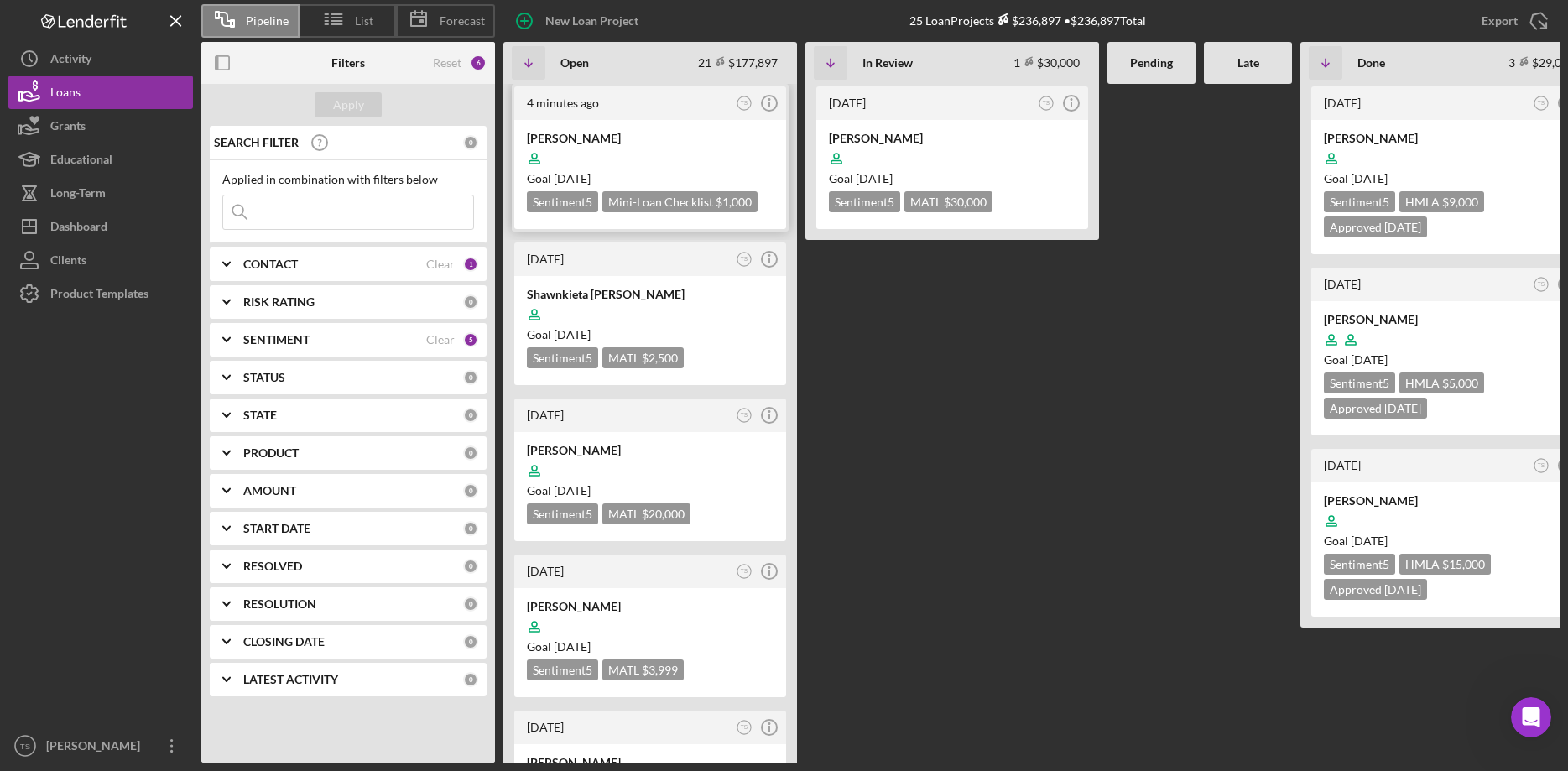
click at [606, 144] on div at bounding box center [650, 159] width 247 height 32
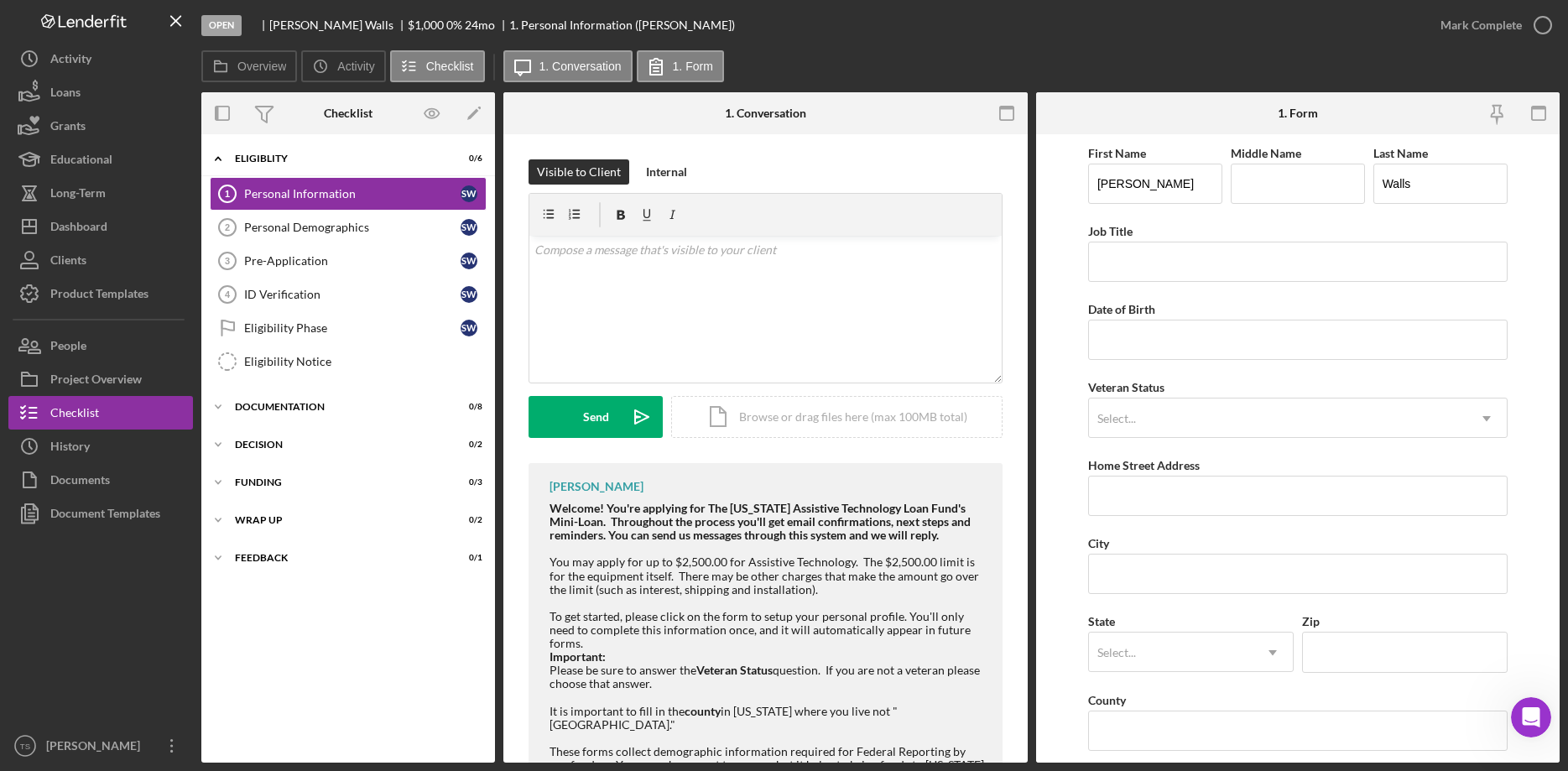
scroll to position [498, 0]
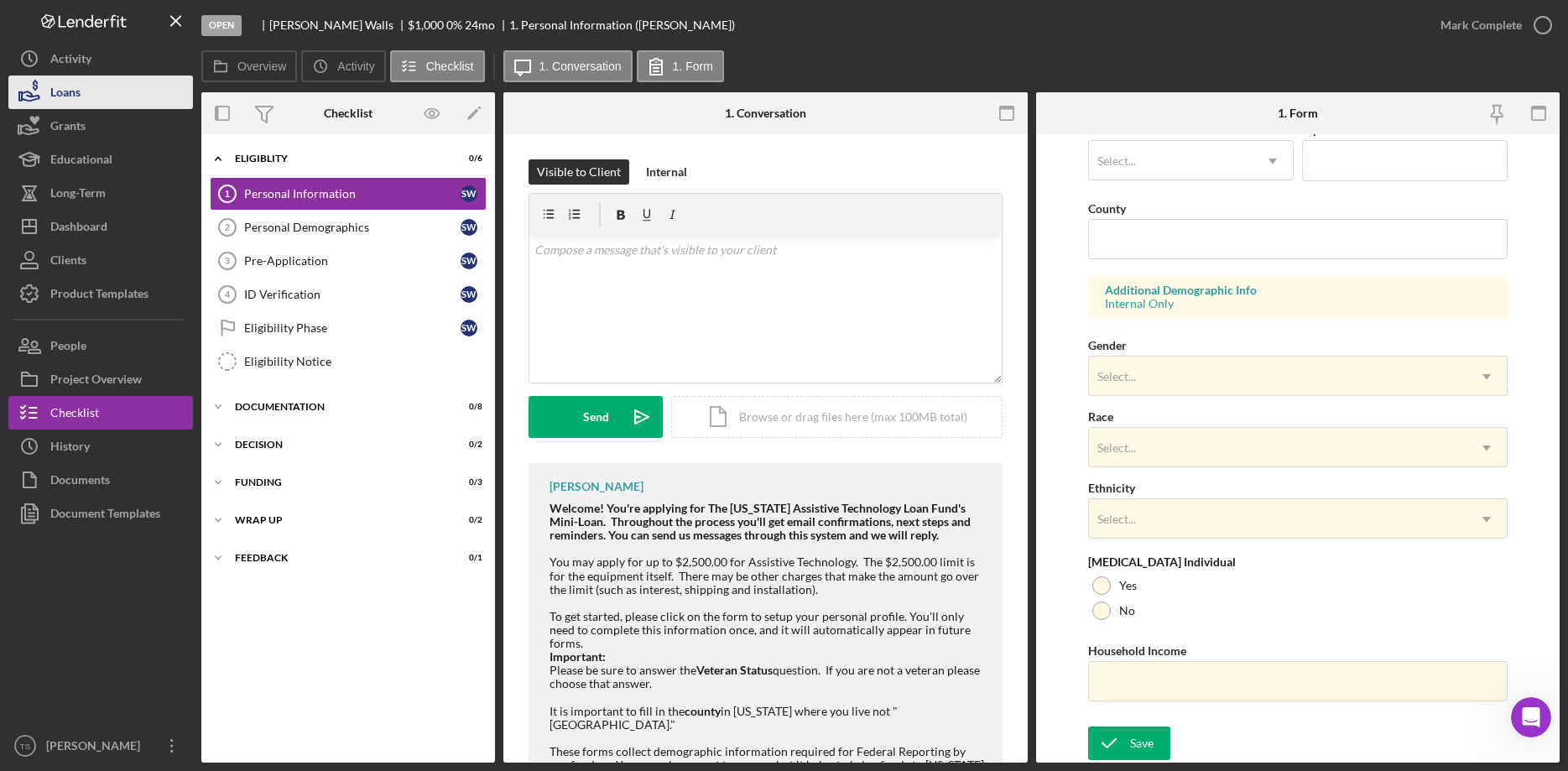
click at [83, 96] on button "Loans" at bounding box center [101, 92] width 184 height 34
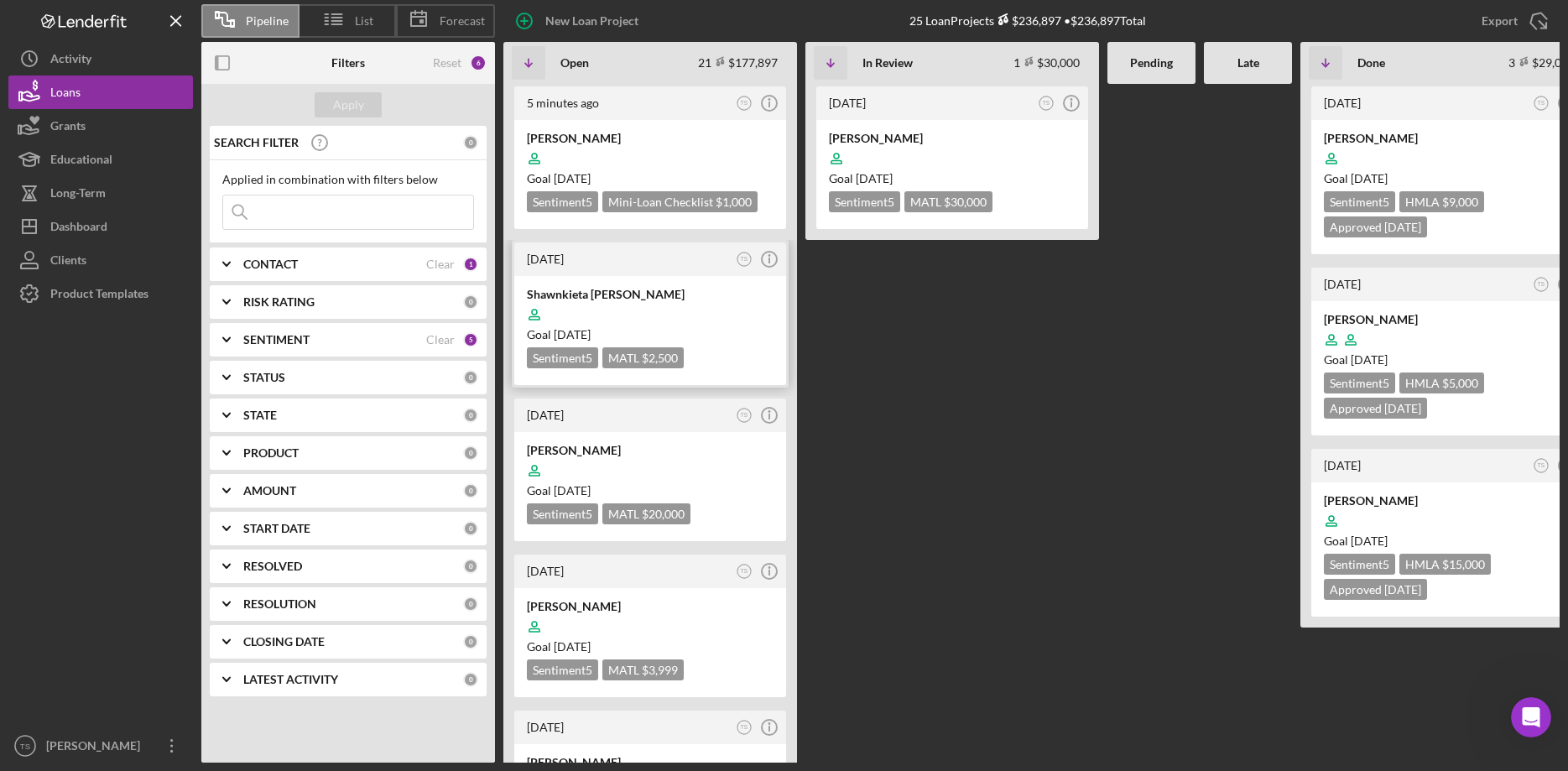
click at [592, 315] on div at bounding box center [650, 314] width 247 height 32
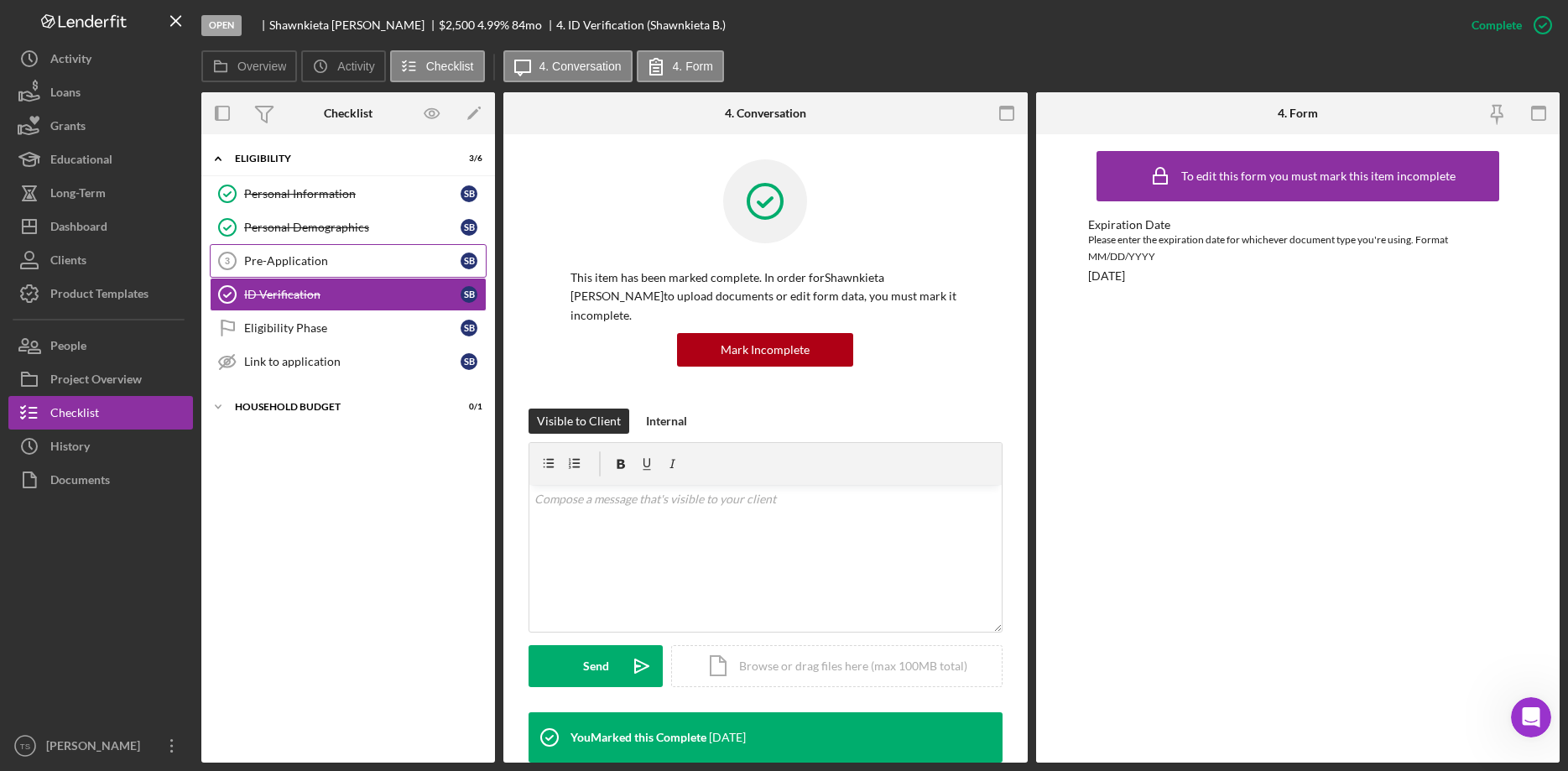
click at [292, 254] on div "Pre-Application" at bounding box center [352, 261] width 216 height 14
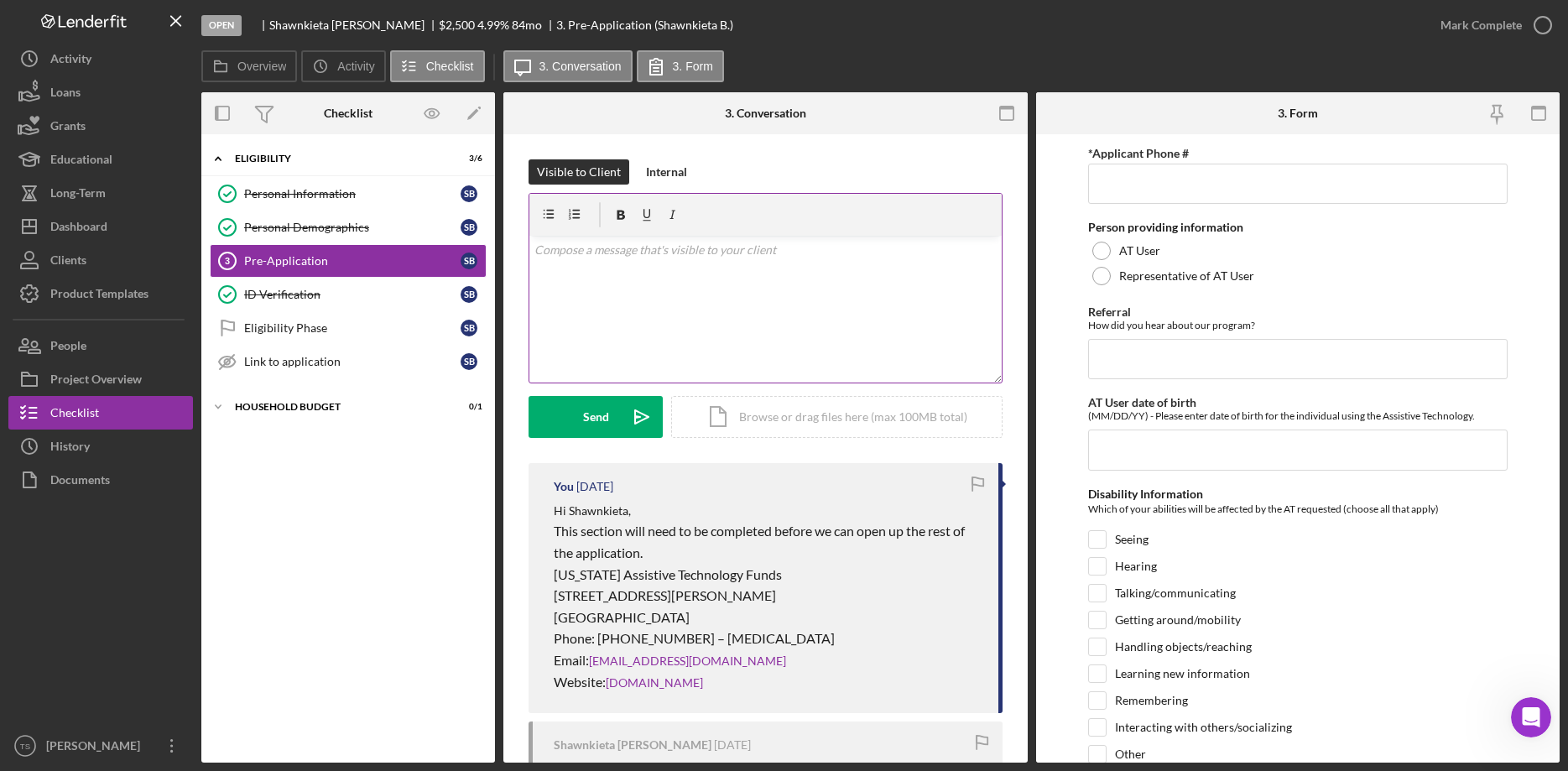
click at [632, 283] on div "v Color teal Color pink Remove color Add row above Add row below Add column bef…" at bounding box center [765, 309] width 473 height 147
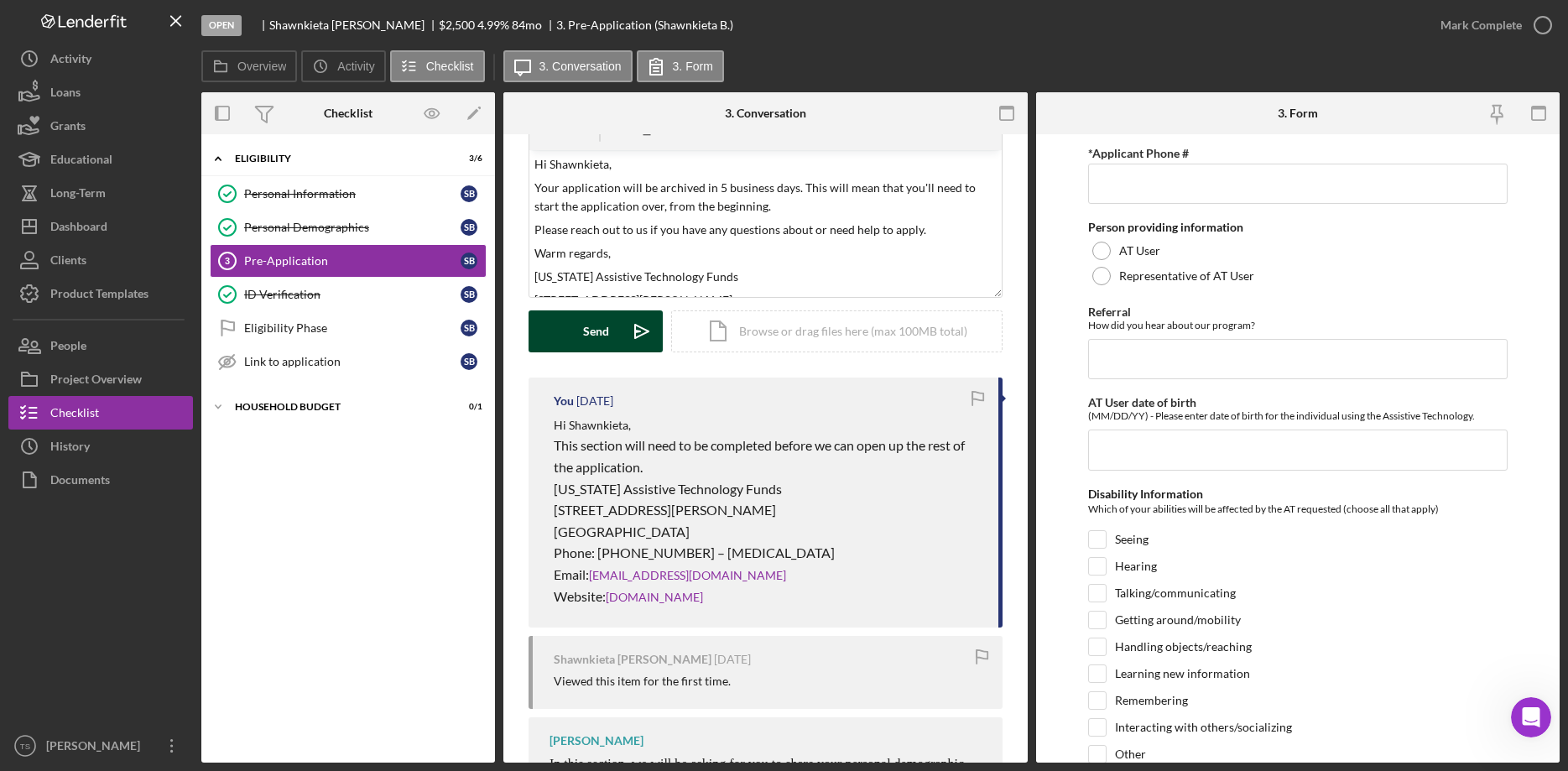
click at [597, 332] on div "Send" at bounding box center [596, 331] width 26 height 42
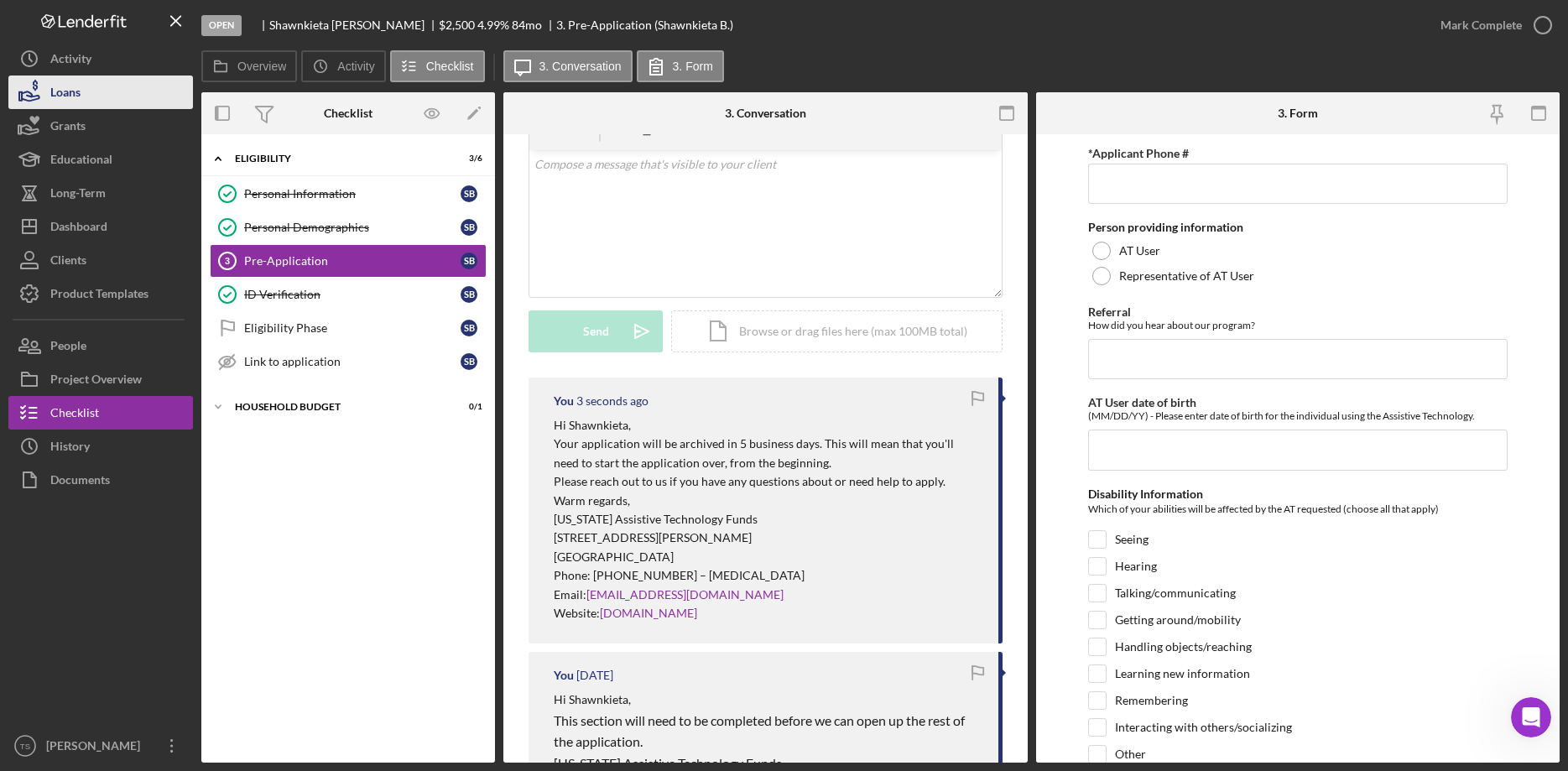
click at [86, 96] on button "Loans" at bounding box center [101, 92] width 184 height 34
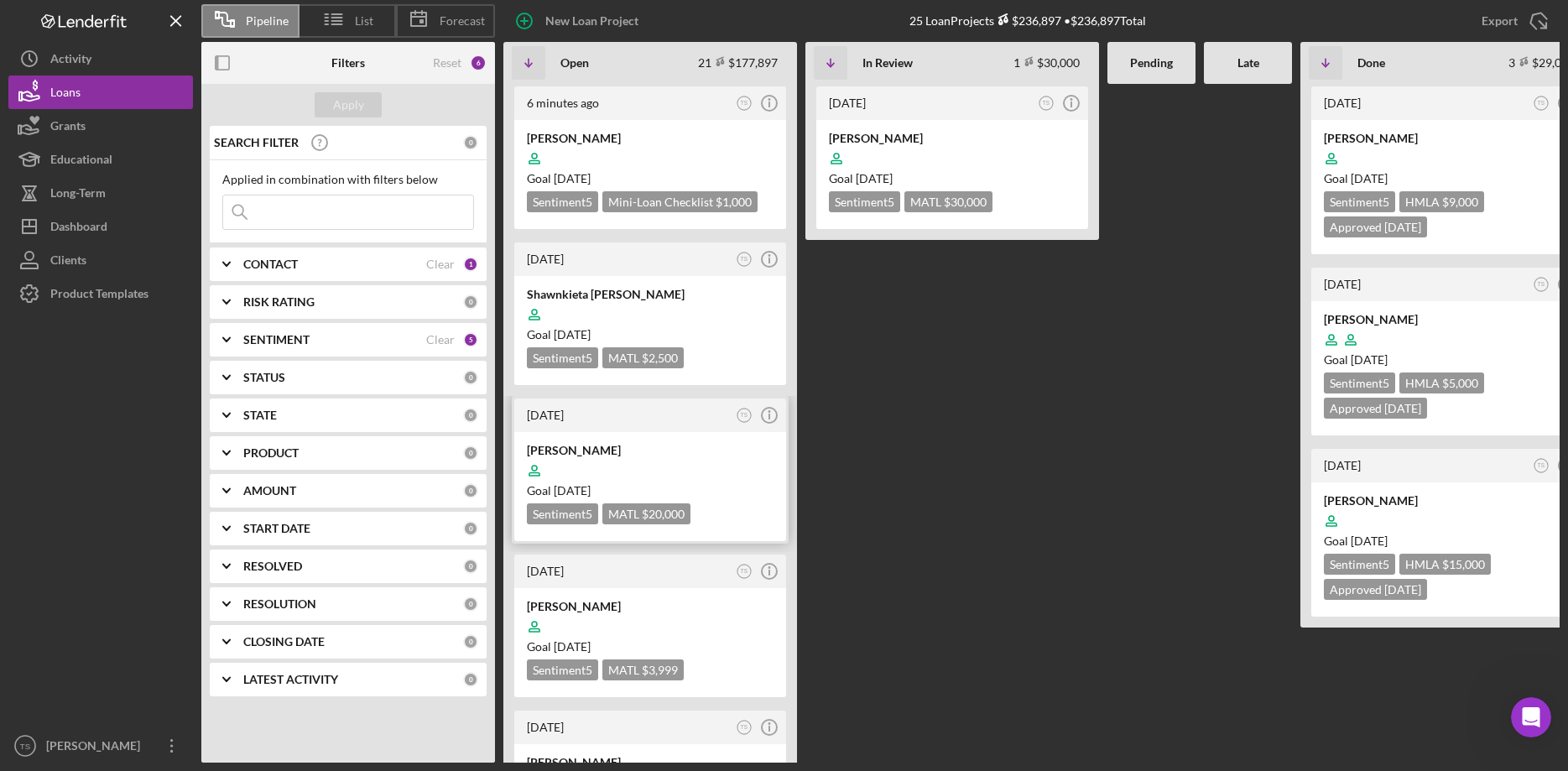
click at [651, 463] on div at bounding box center [650, 471] width 247 height 32
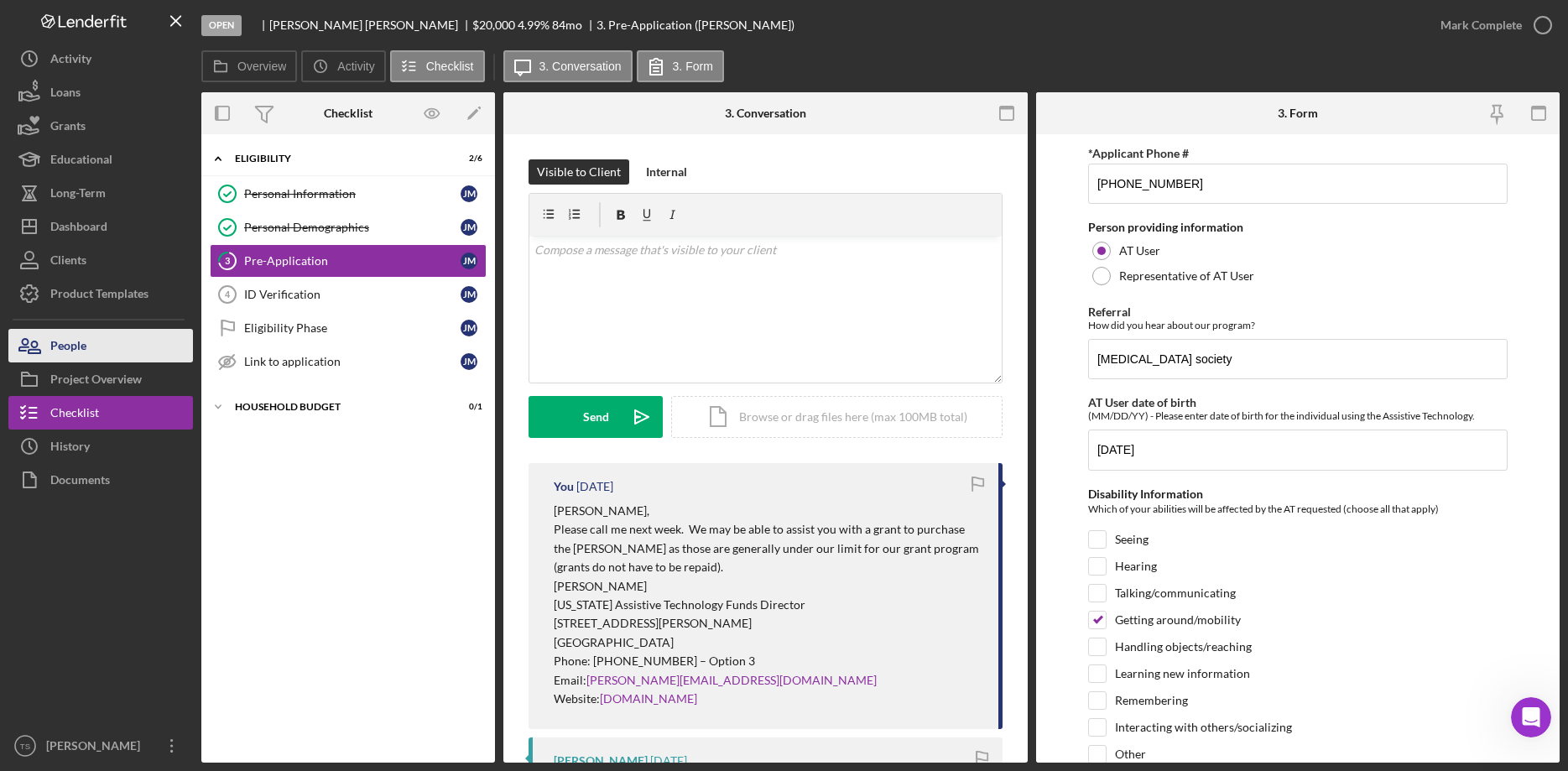
click at [59, 344] on div "People" at bounding box center [68, 347] width 36 height 38
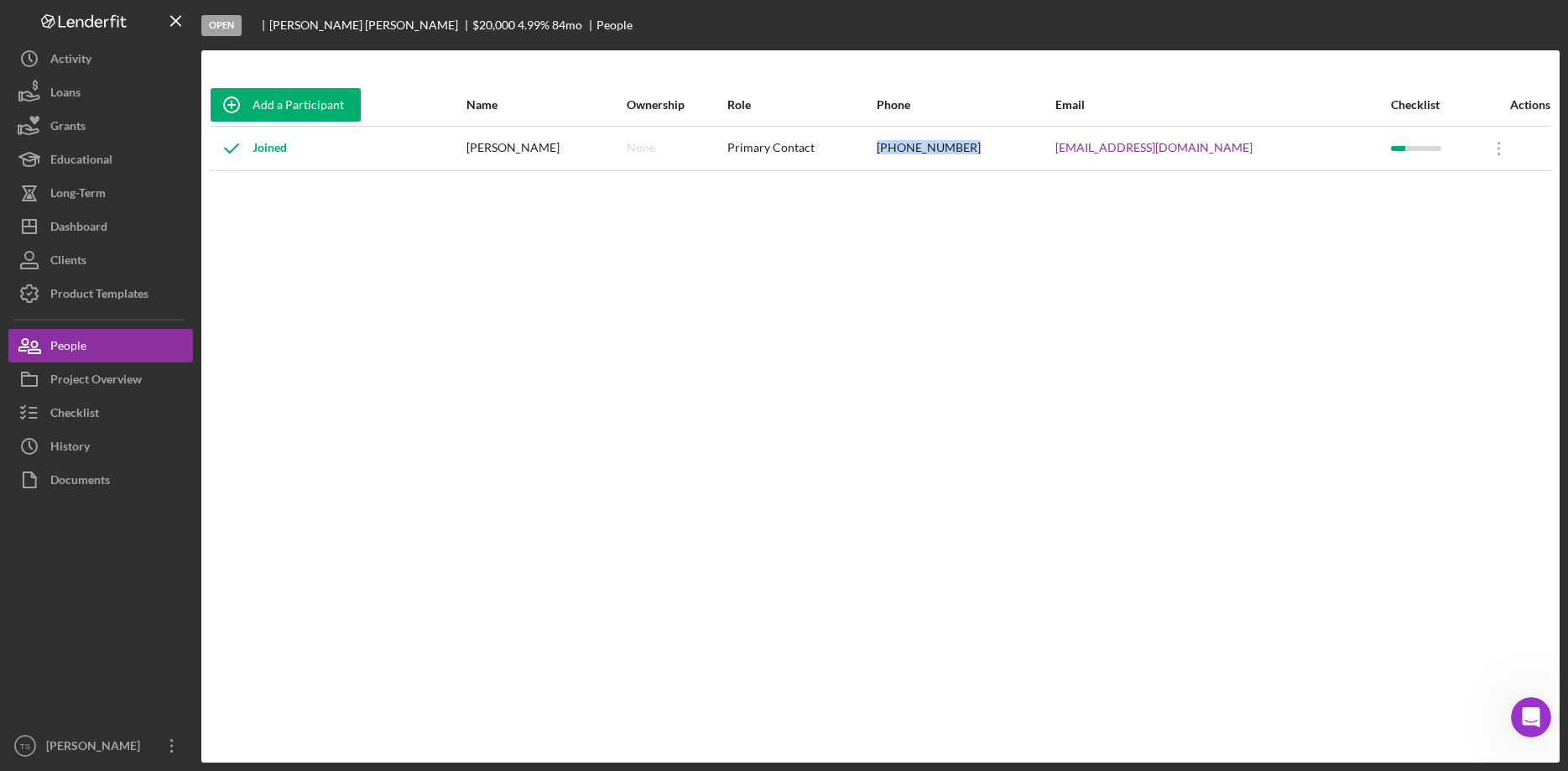
drag, startPoint x: 1042, startPoint y: 149, endPoint x: 953, endPoint y: 156, distance: 89.3
click at [953, 156] on tr "Joined [PERSON_NAME] None Primary Contact [PHONE_NUMBER] [EMAIL_ADDRESS][DOMAIN…" at bounding box center [880, 148] width 1341 height 45
copy tr "[PHONE_NUMBER]"
click at [130, 389] on div "Project Overview" at bounding box center [96, 381] width 91 height 38
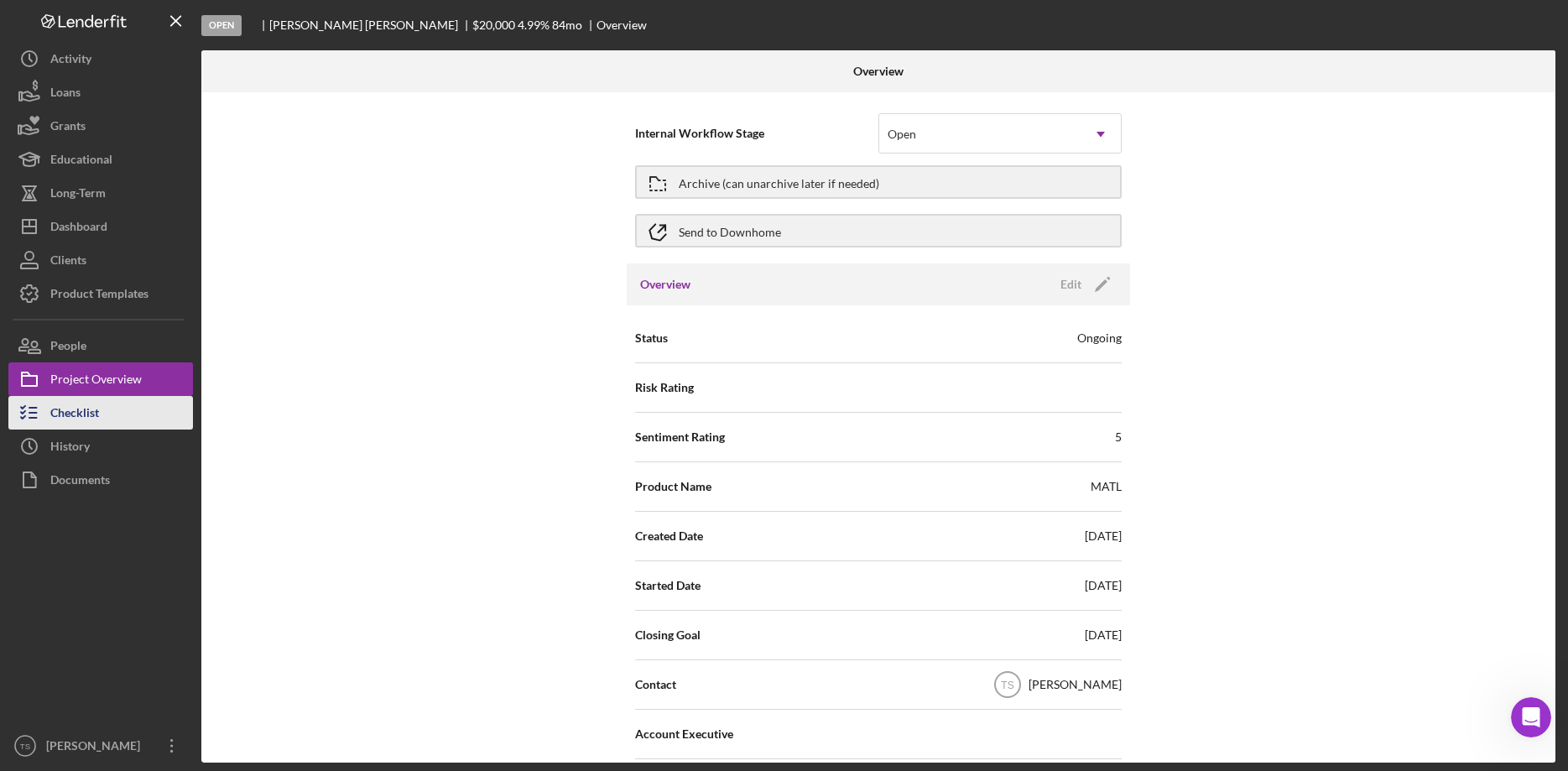
click at [76, 418] on div "Checklist" at bounding box center [75, 414] width 49 height 38
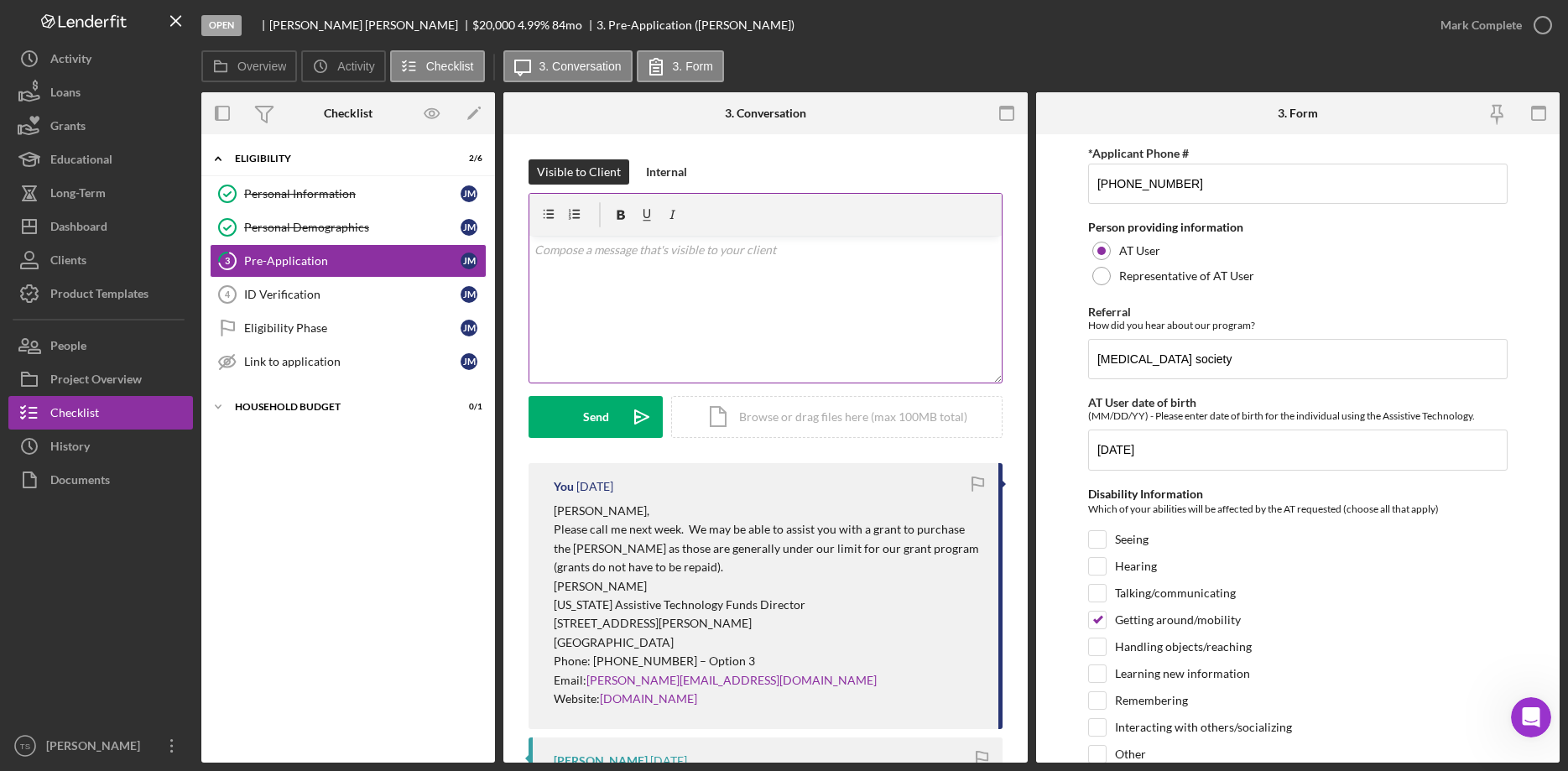
click at [606, 276] on div "v Color teal Color pink Remove color Add row above Add row below Add column bef…" at bounding box center [765, 309] width 473 height 147
click at [661, 174] on div "Internal" at bounding box center [666, 172] width 41 height 25
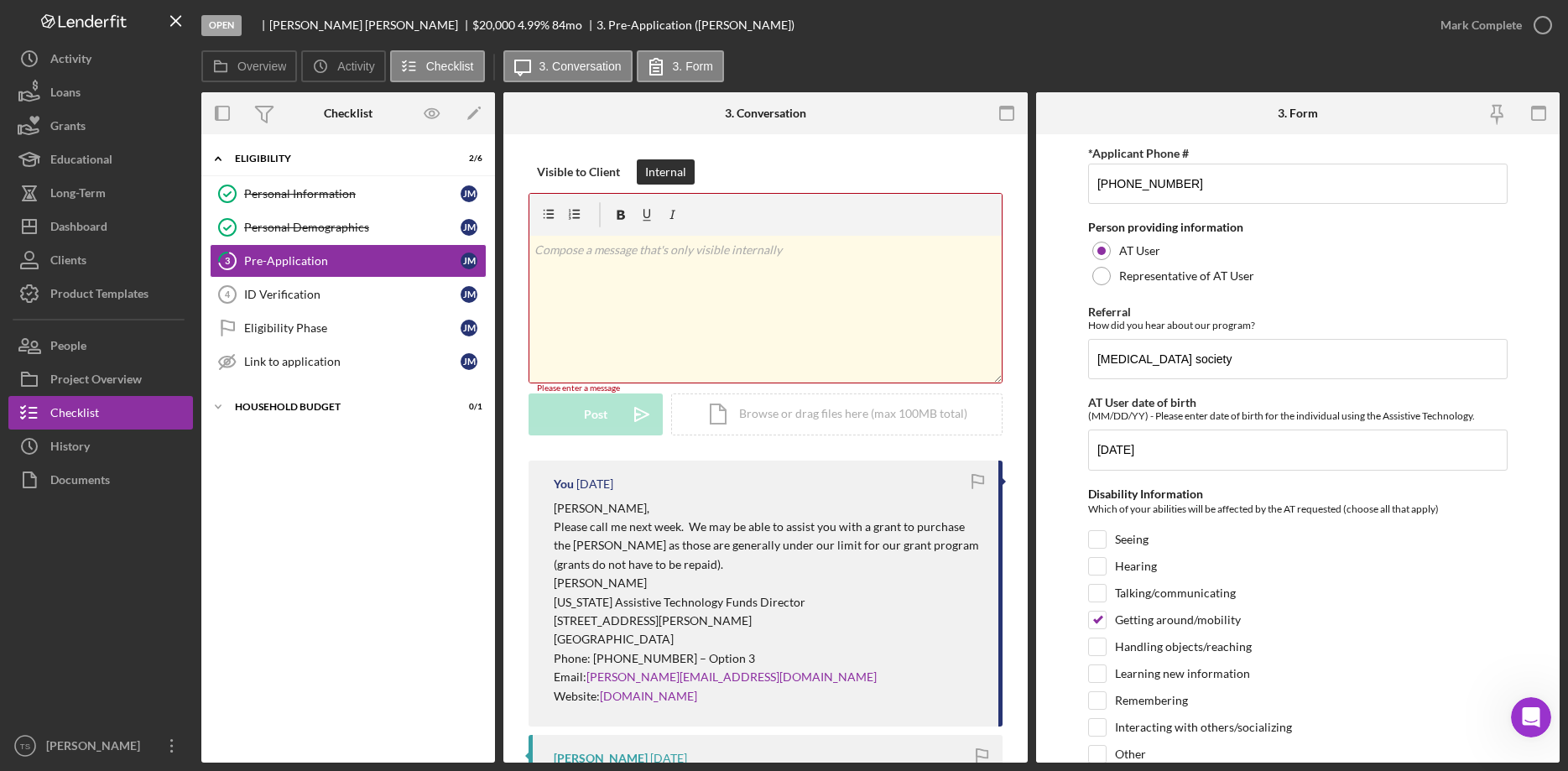
click at [628, 265] on div "v Color teal Color pink Remove color Add row above Add row below Add column bef…" at bounding box center [765, 309] width 473 height 147
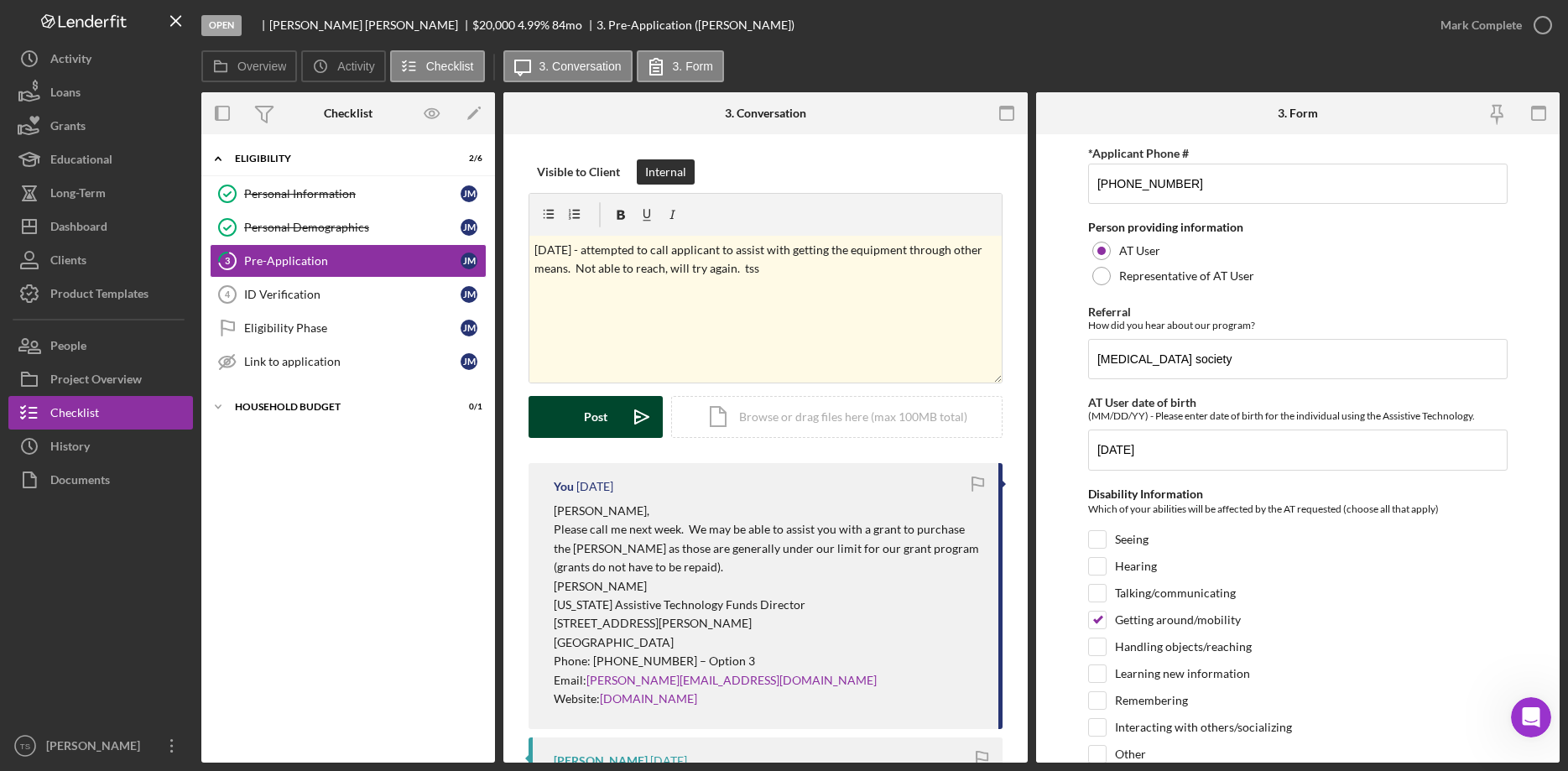
drag, startPoint x: 612, startPoint y: 417, endPoint x: 669, endPoint y: 444, distance: 63.1
click at [612, 416] on button "Post Icon/icon-invite-send" at bounding box center [595, 417] width 134 height 42
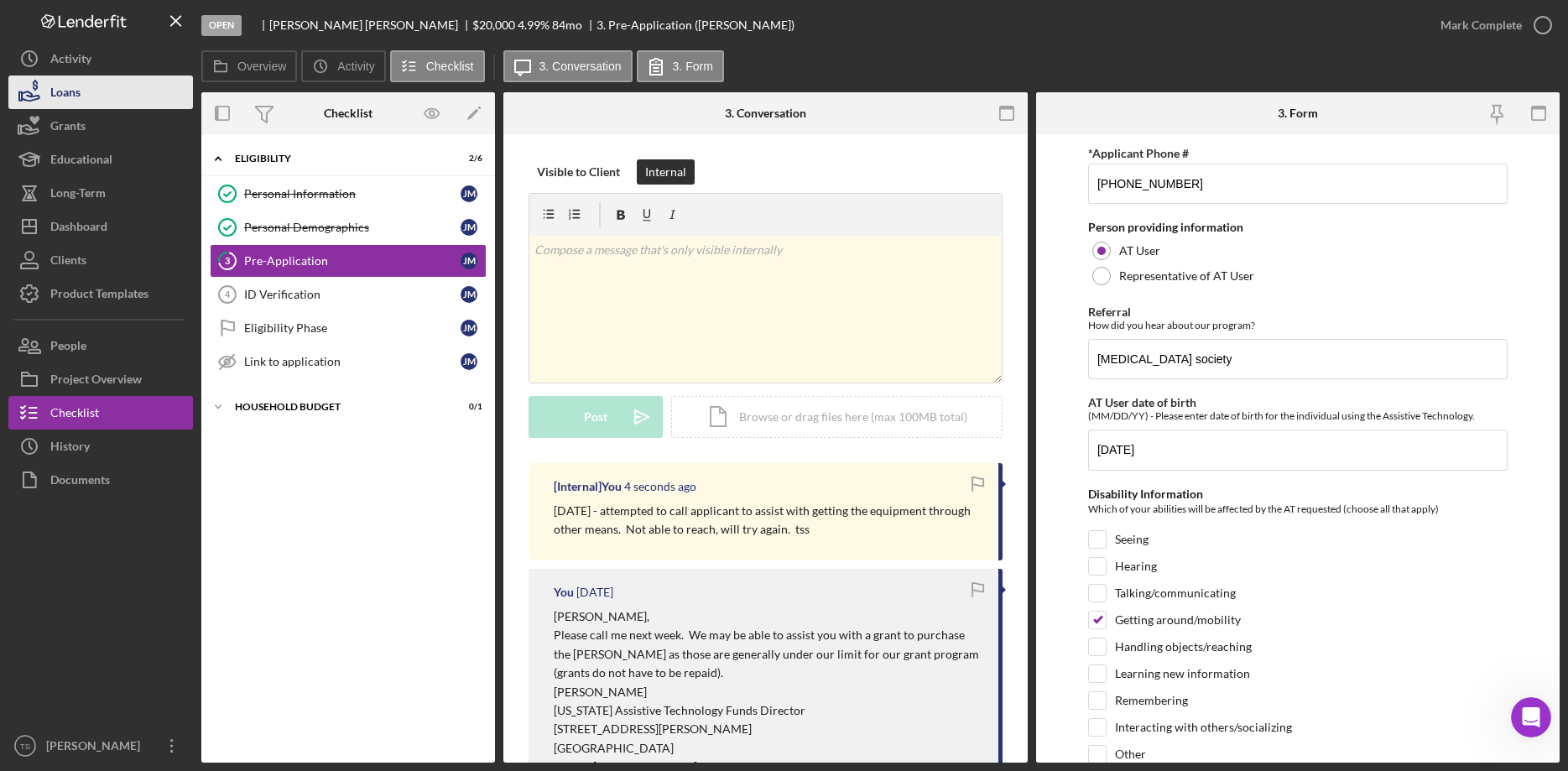
click at [52, 102] on div "Loans" at bounding box center [66, 94] width 30 height 38
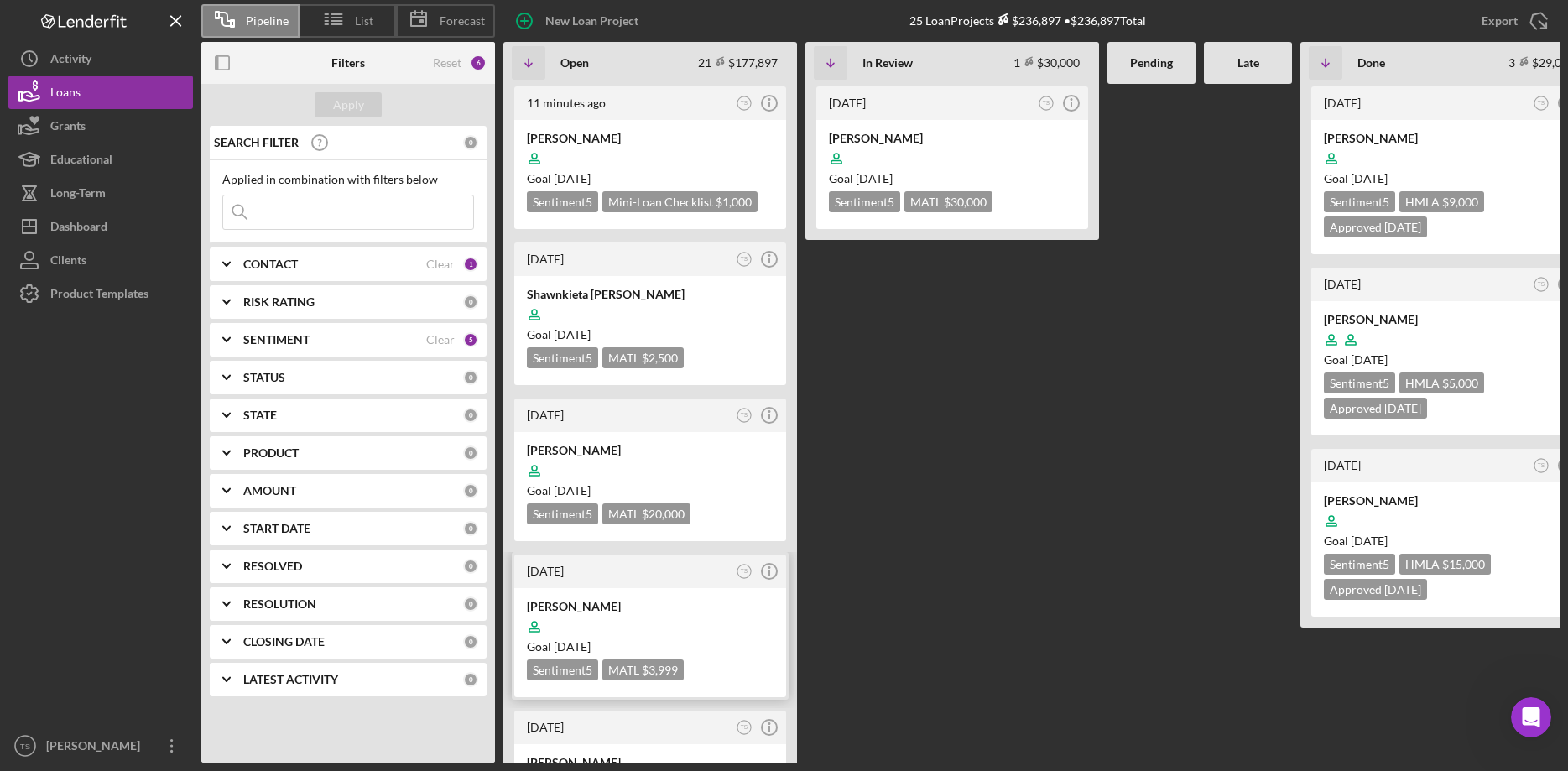
click at [601, 612] on div at bounding box center [650, 627] width 247 height 32
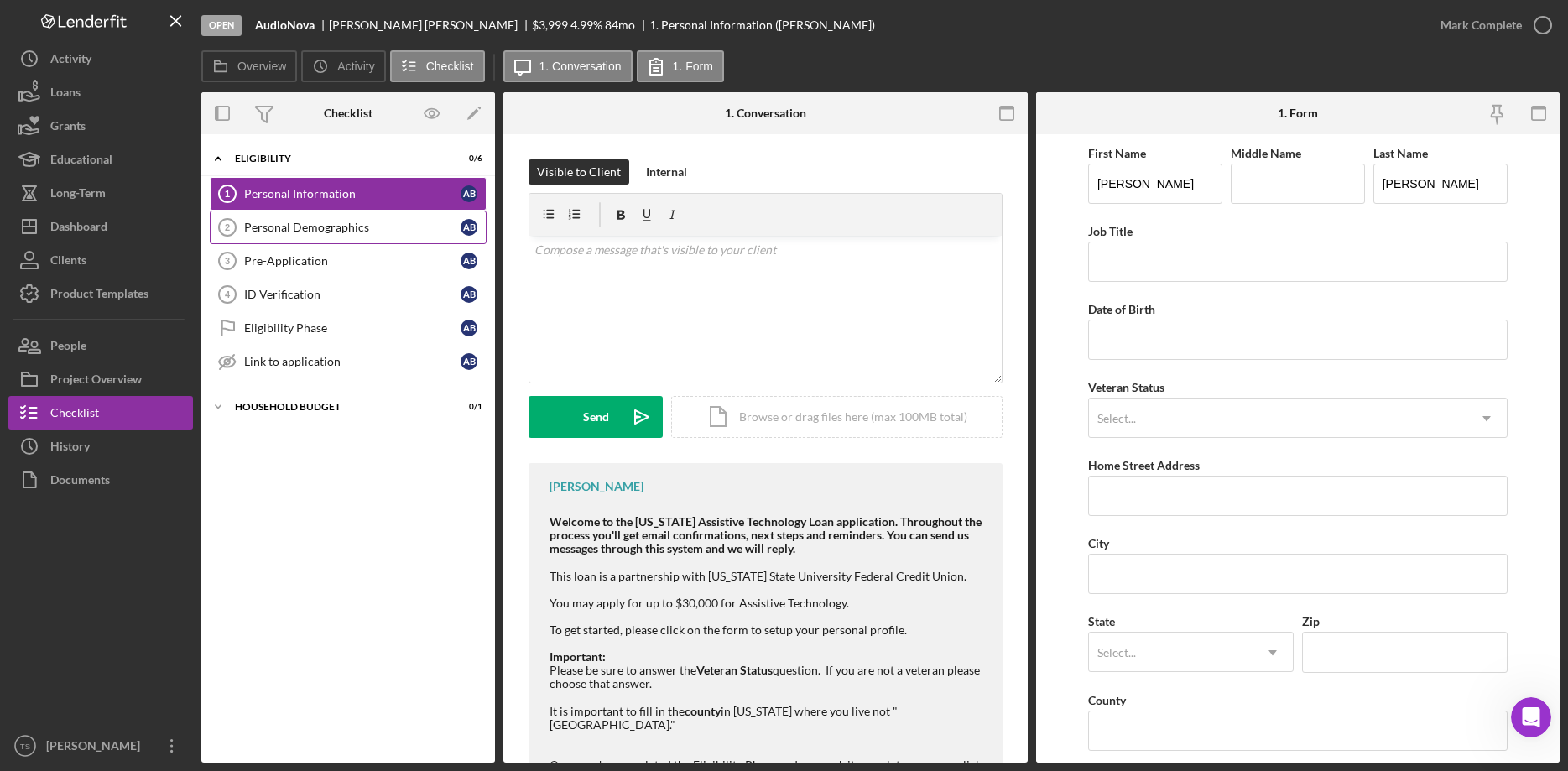
click at [309, 240] on link "Personal Demographics 2 Personal Demographics A B" at bounding box center [348, 227] width 277 height 34
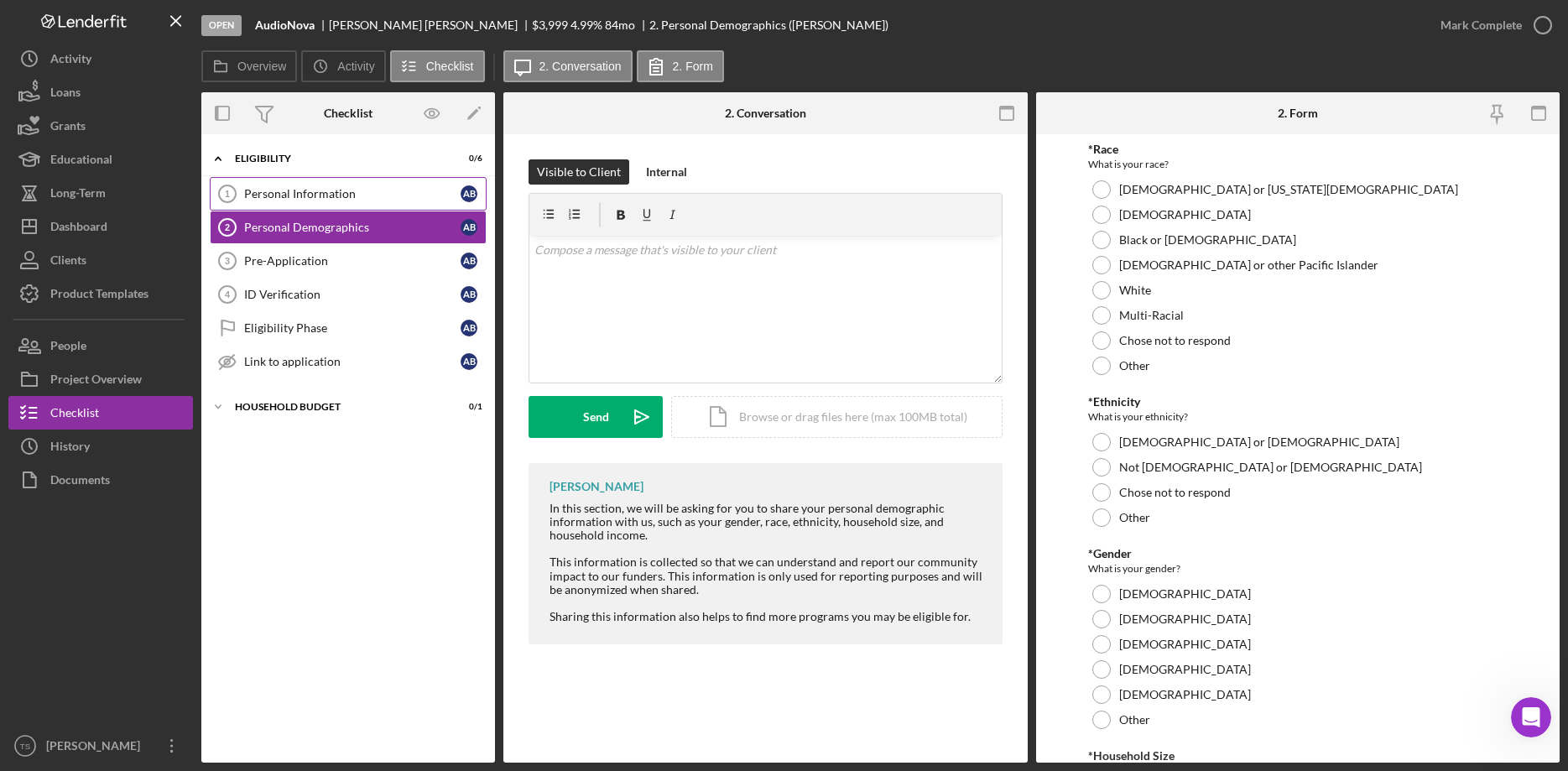
click at [314, 193] on div "Personal Information" at bounding box center [352, 194] width 216 height 14
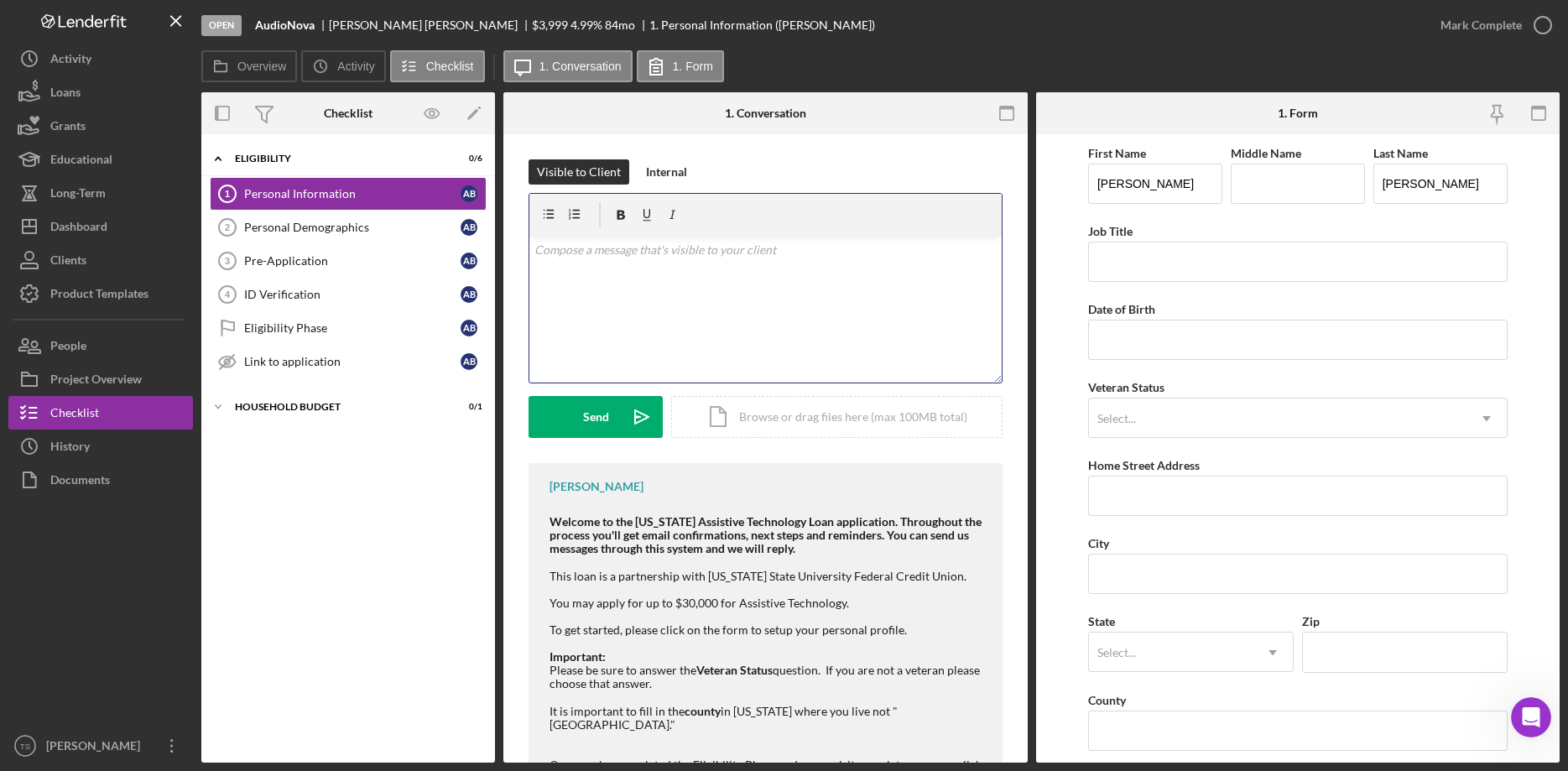
click at [632, 288] on div "v Color teal Color pink Remove color Add row above Add row below Add column bef…" at bounding box center [765, 309] width 473 height 147
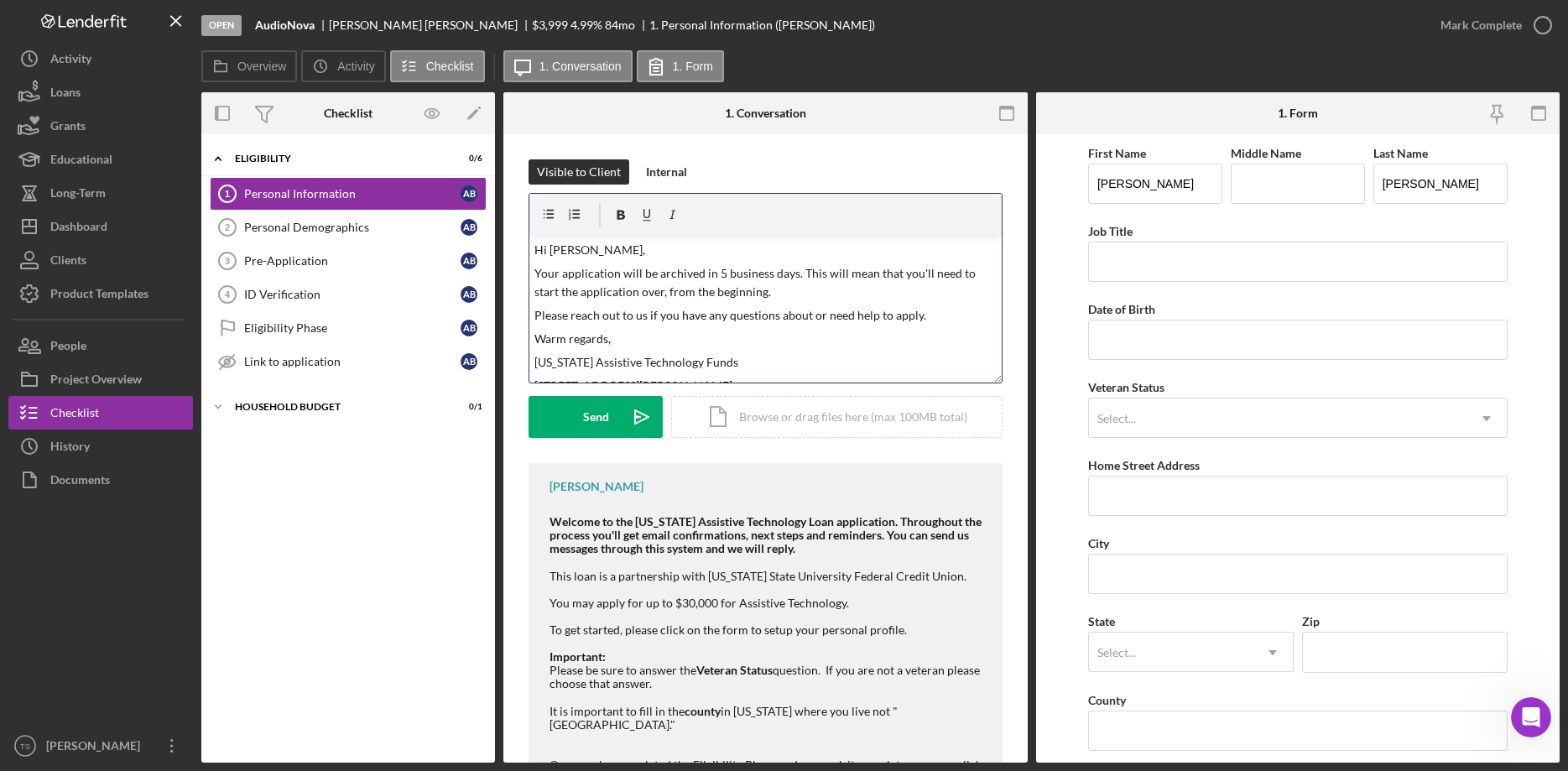
click at [757, 284] on p "Your application will be archived in 5 business days. This will mean that you'l…" at bounding box center [765, 283] width 462 height 38
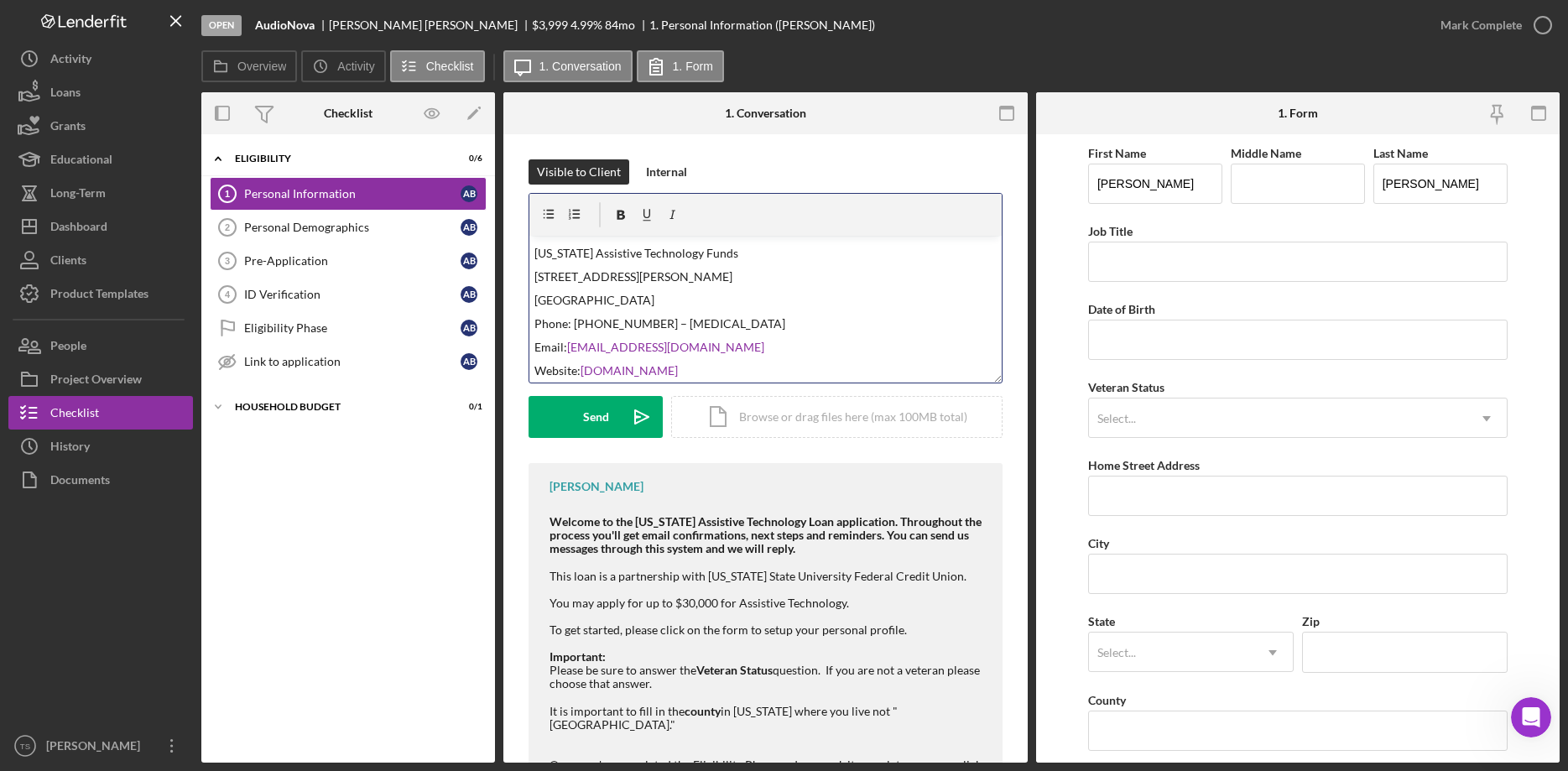
scroll to position [112, 0]
click at [606, 413] on div "Send" at bounding box center [596, 417] width 26 height 42
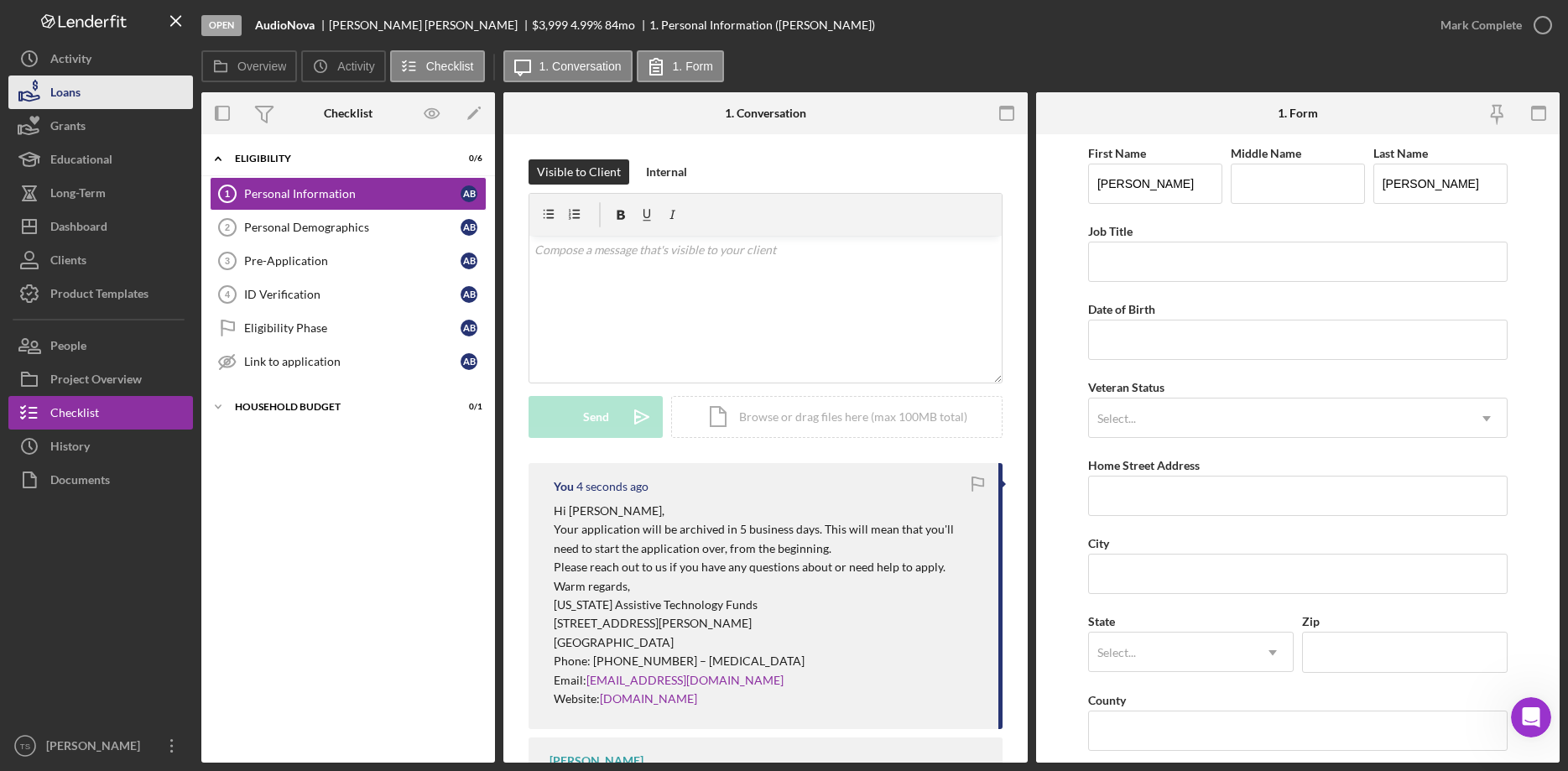
click at [53, 96] on div "Loans" at bounding box center [66, 94] width 30 height 38
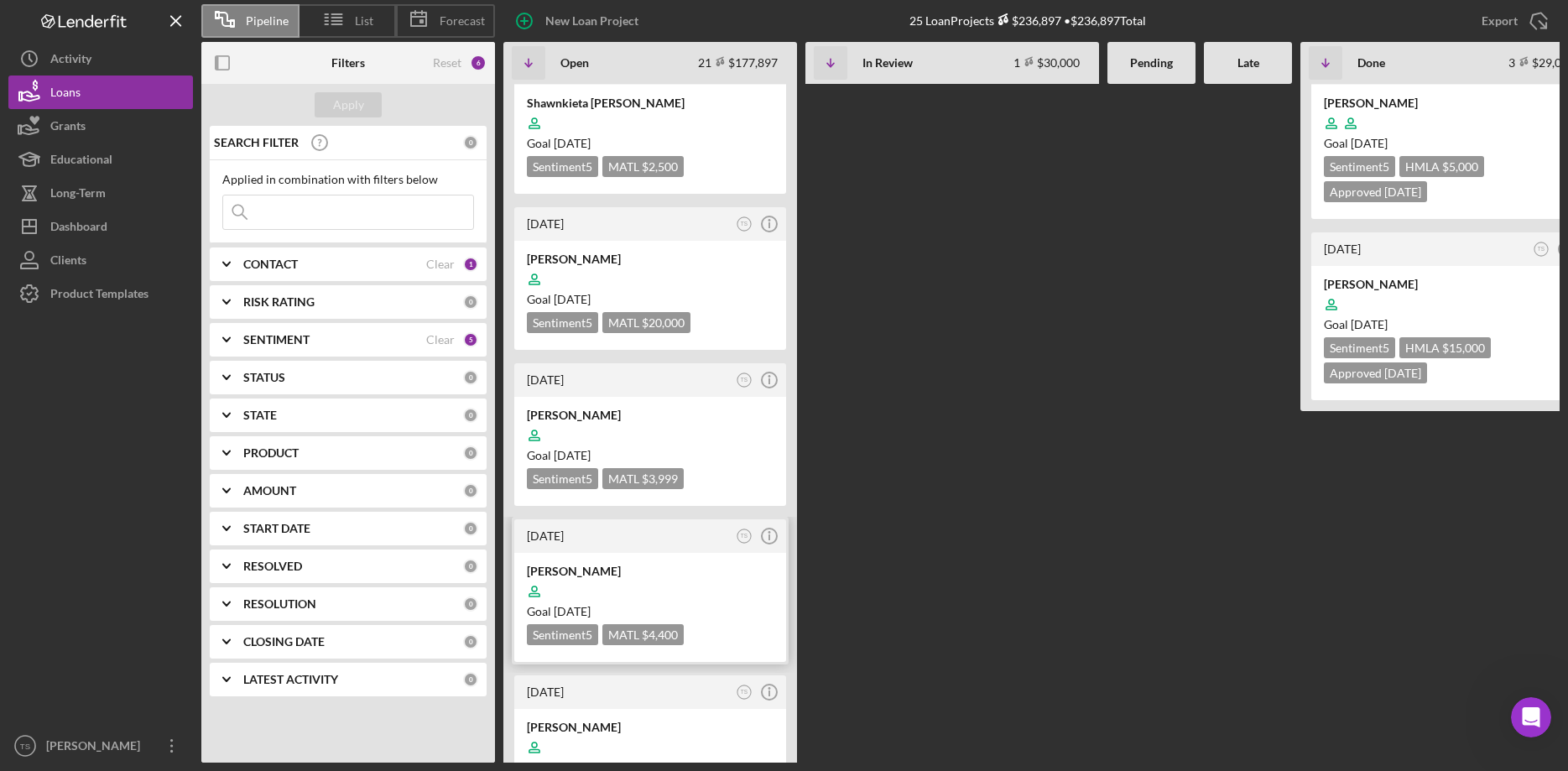
scroll to position [257, 0]
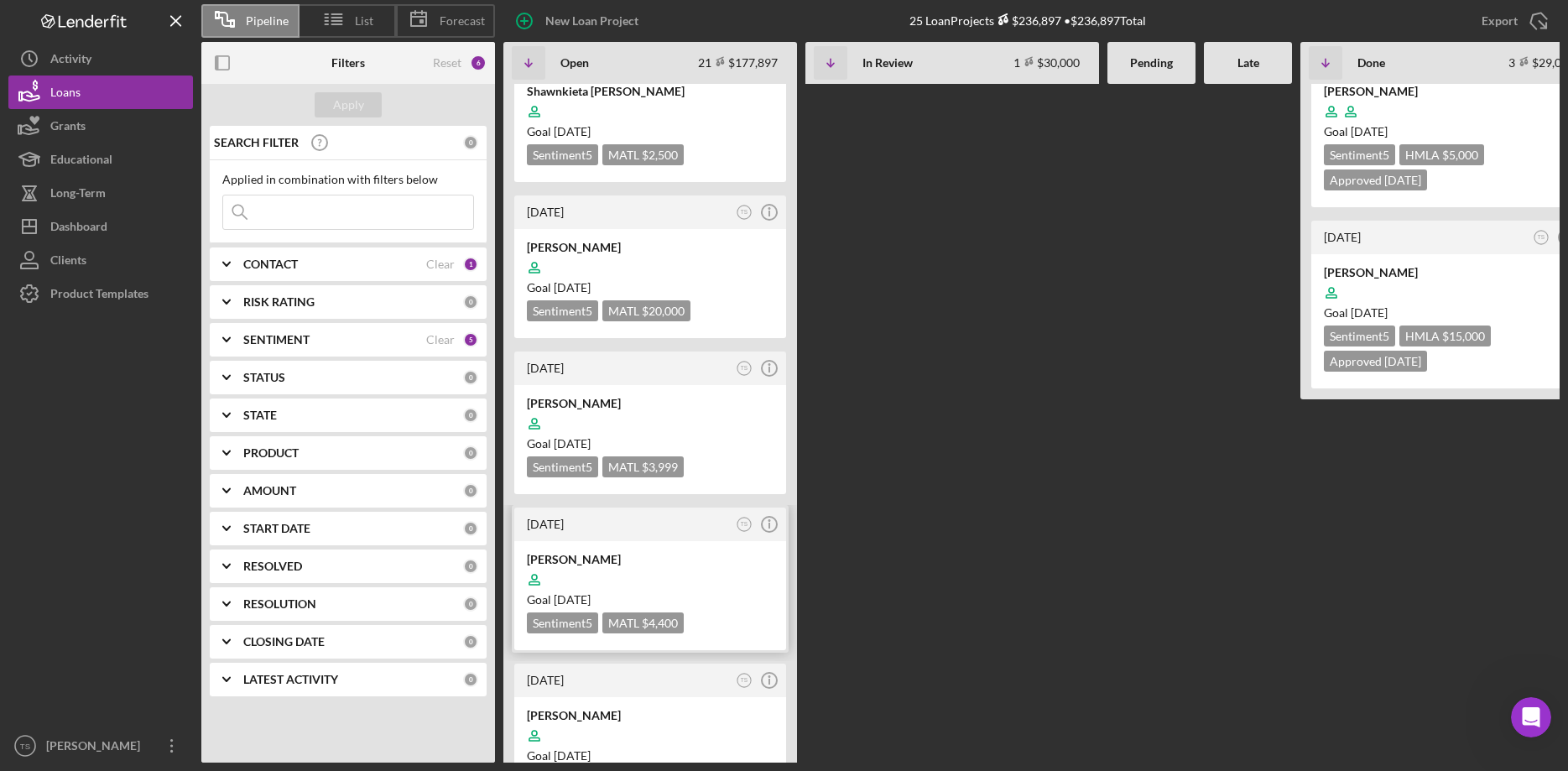
click at [590, 551] on div "[PERSON_NAME]" at bounding box center [650, 560] width 247 height 17
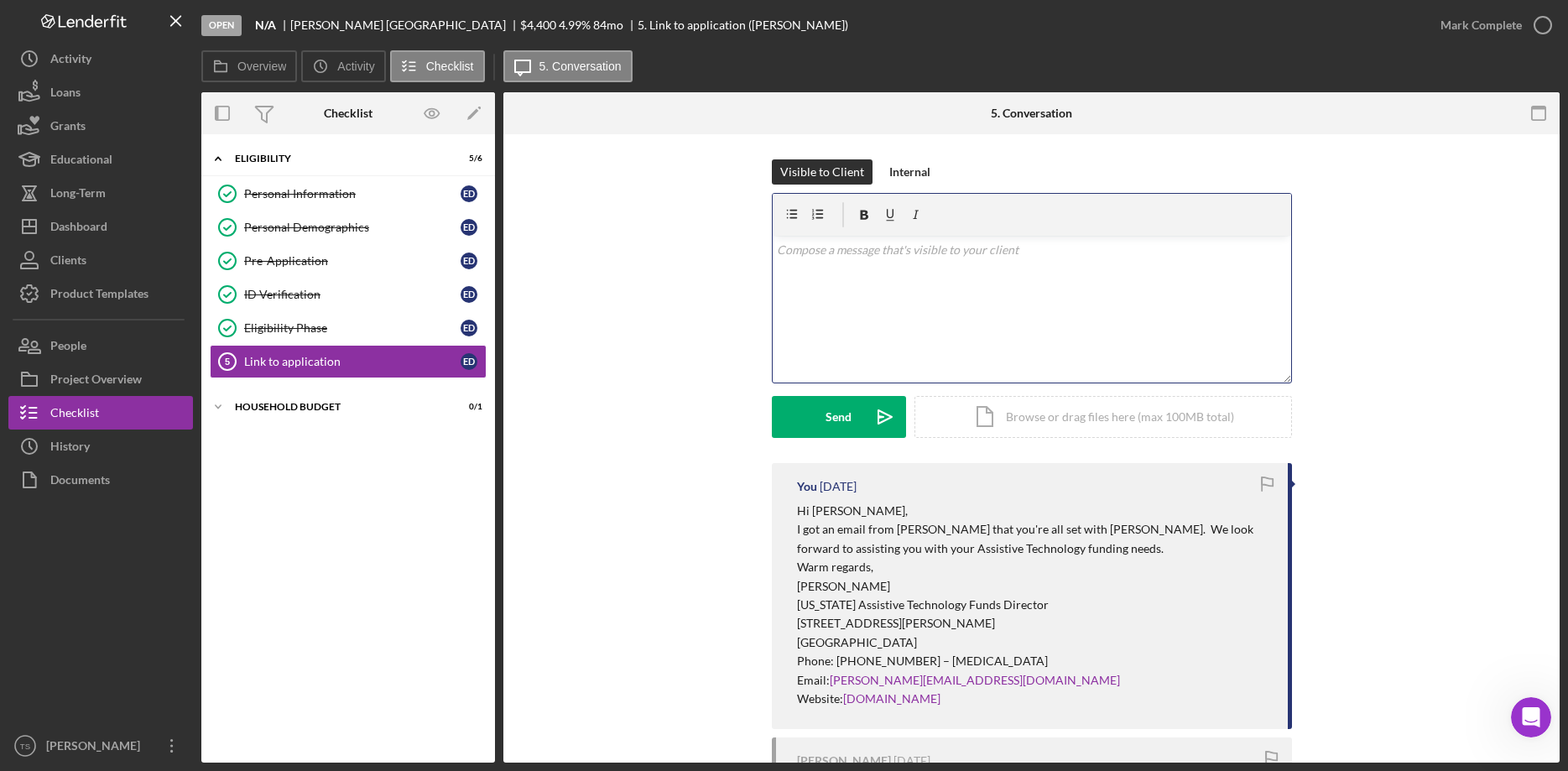
click at [863, 284] on div "v Color teal Color pink Remove color Add row above Add row below Add column bef…" at bounding box center [1031, 309] width 518 height 147
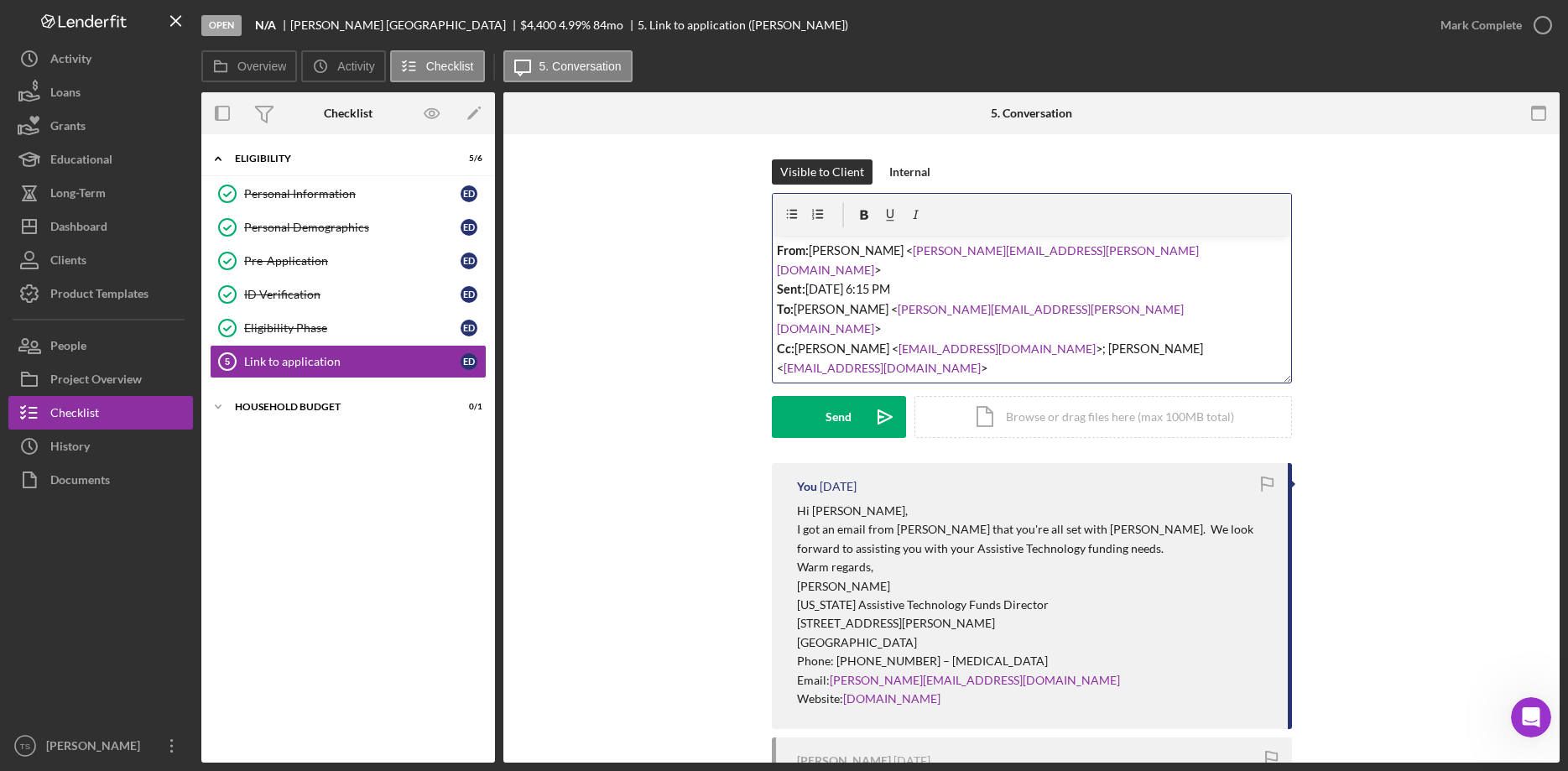
scroll to position [347, 0]
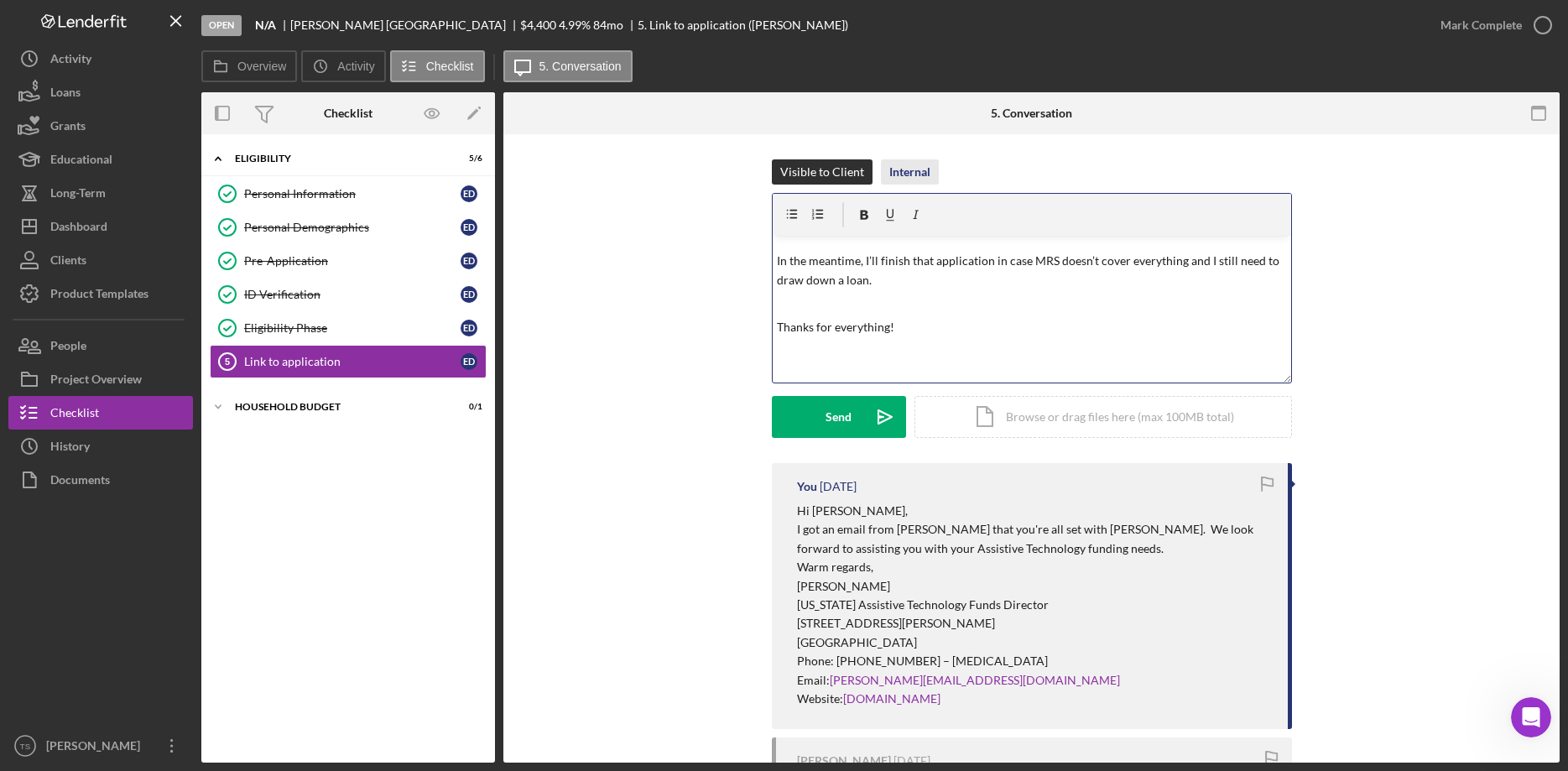
click at [902, 174] on div "Internal" at bounding box center [910, 172] width 41 height 25
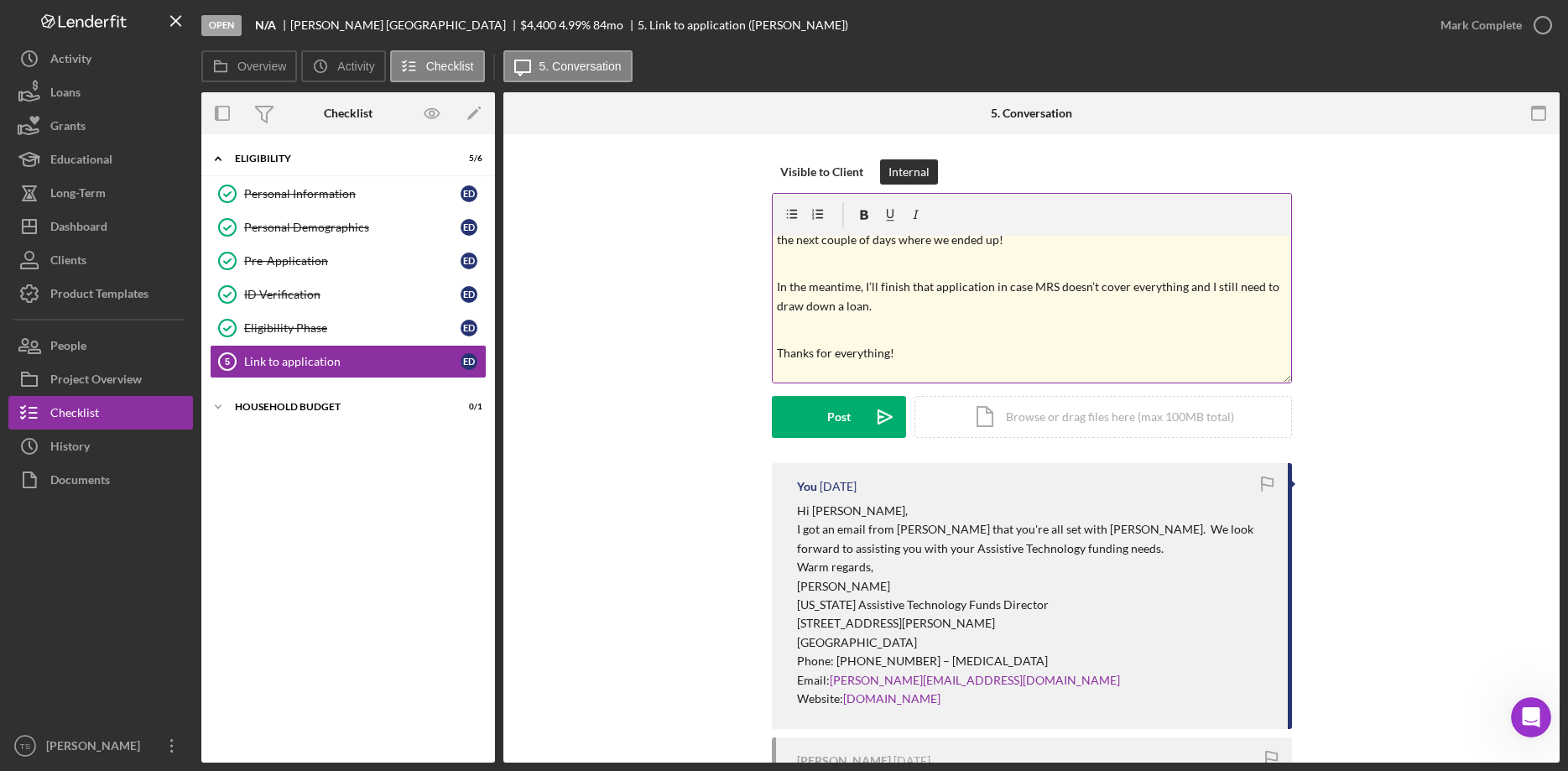
scroll to position [350, 0]
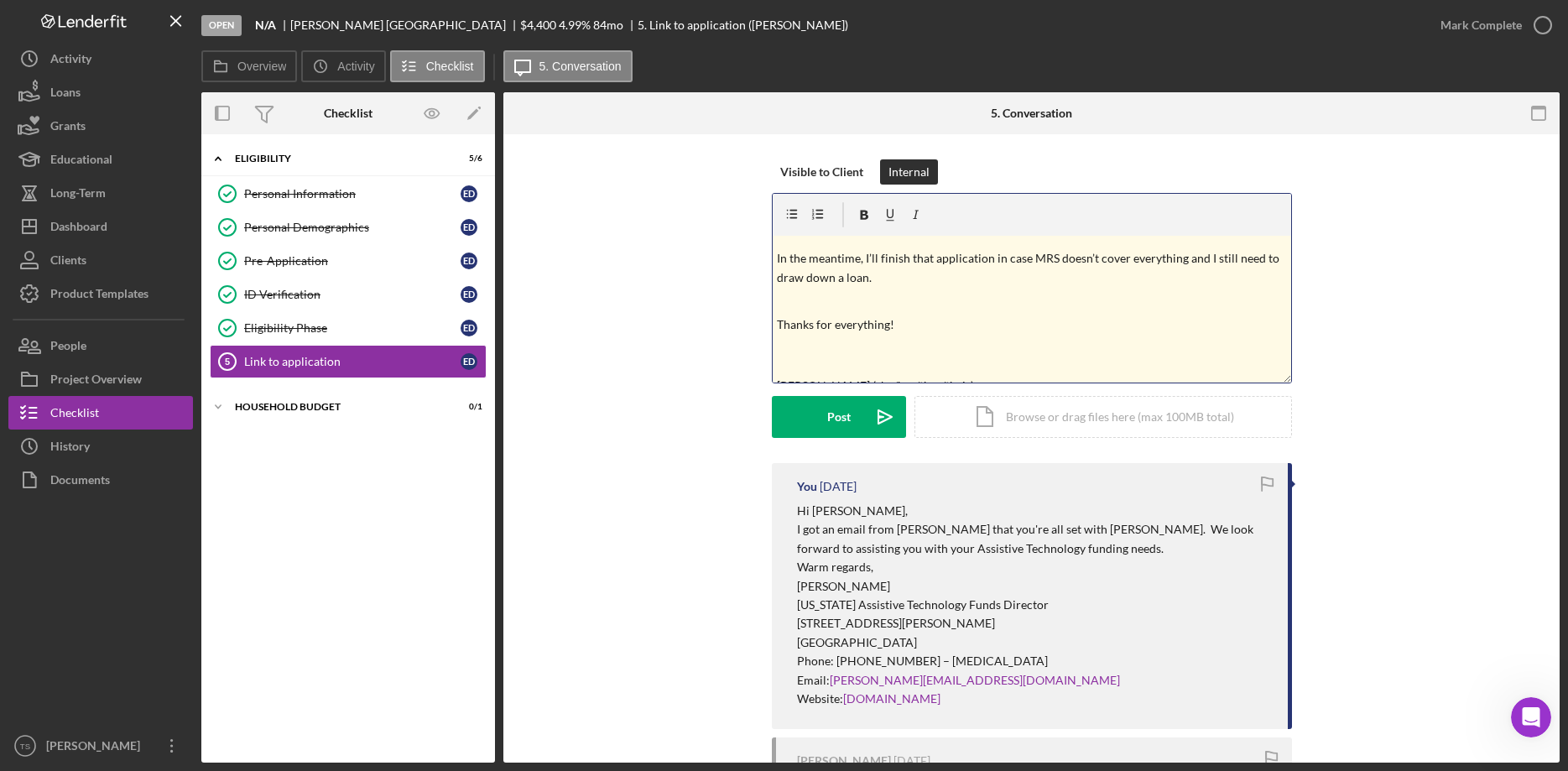
click at [795, 315] on p "Thanks for everything!" at bounding box center [1031, 343] width 509 height 56
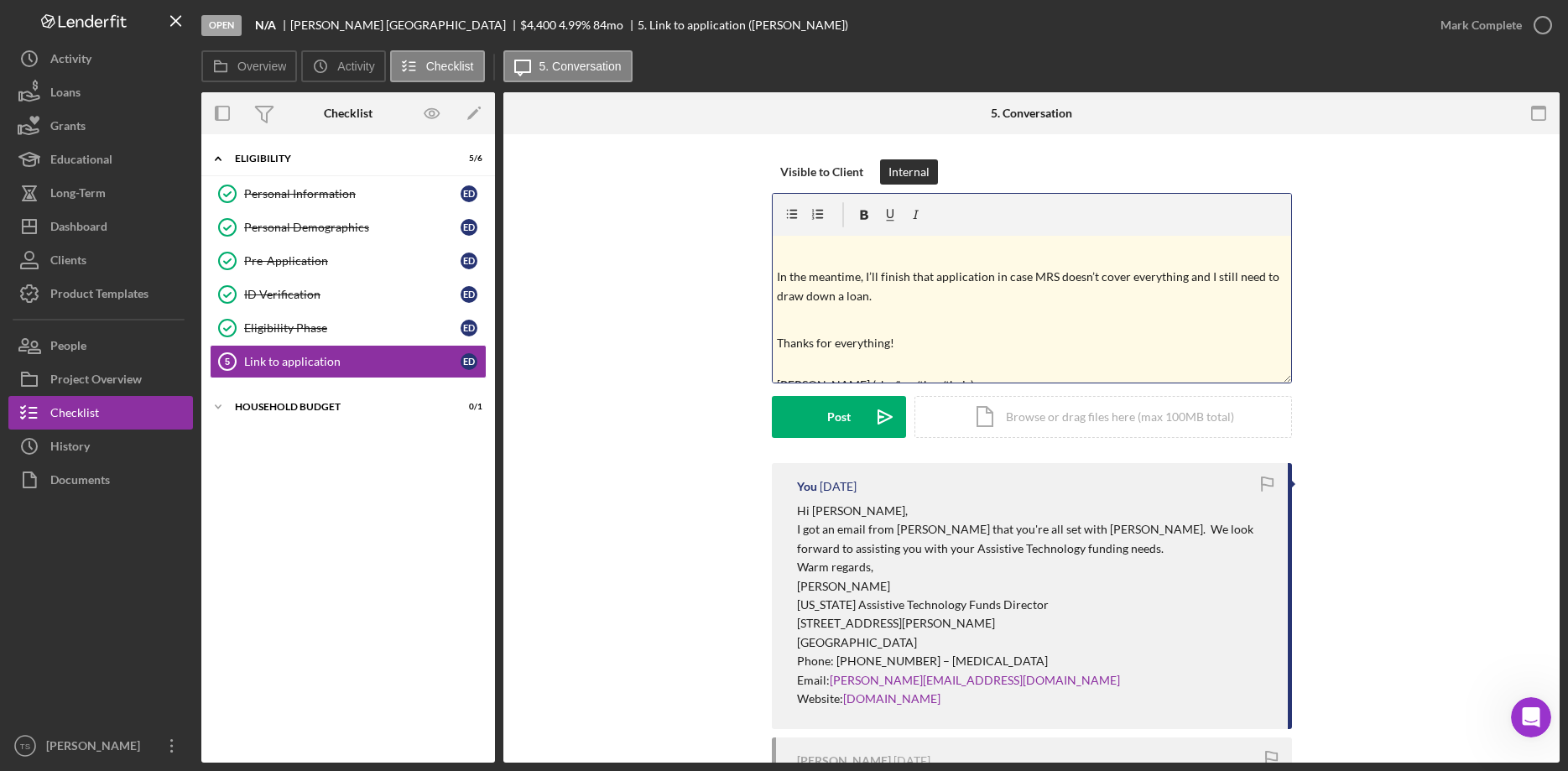
scroll to position [312, 0]
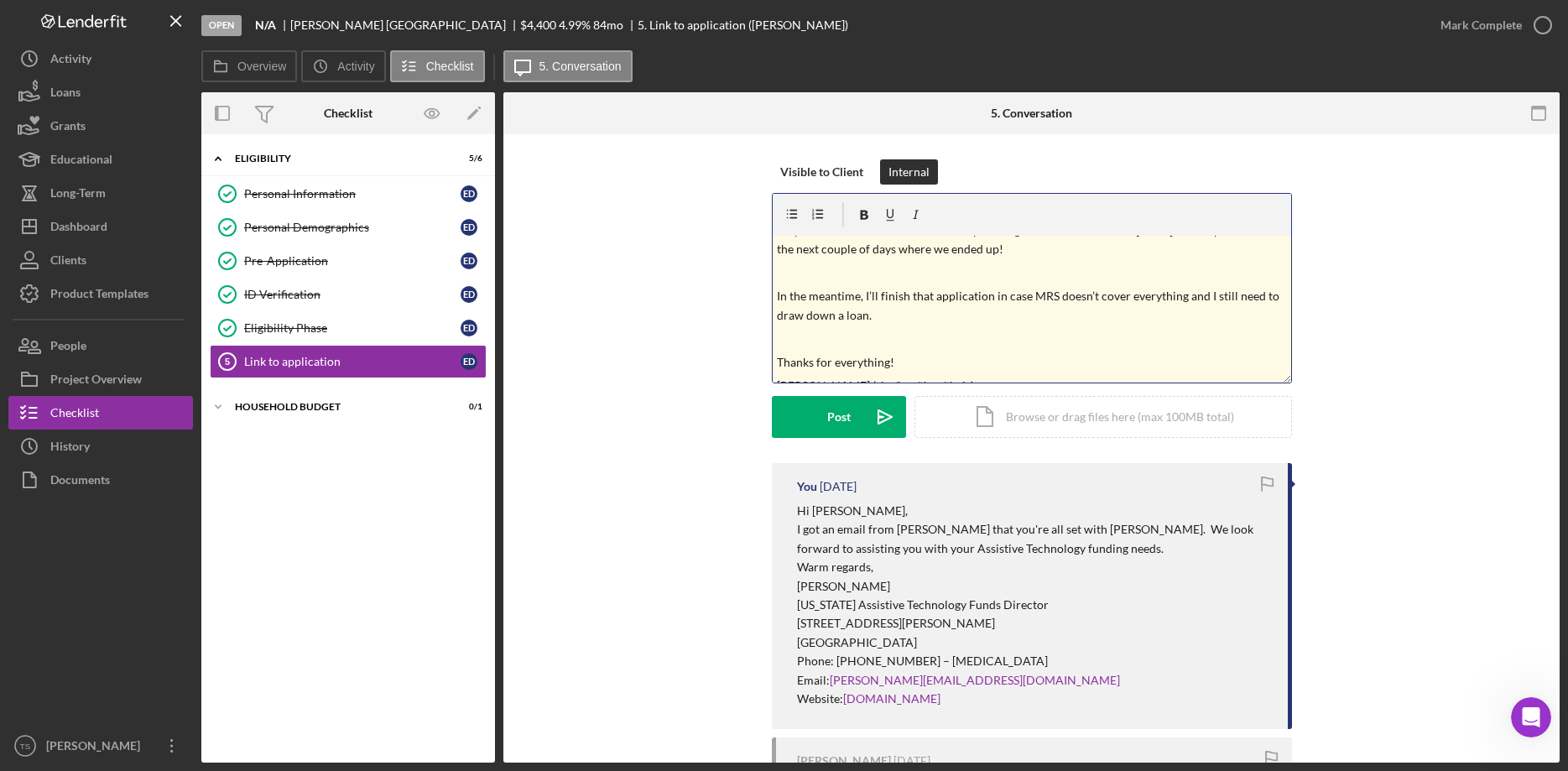
click at [801, 330] on p at bounding box center [1031, 339] width 509 height 19
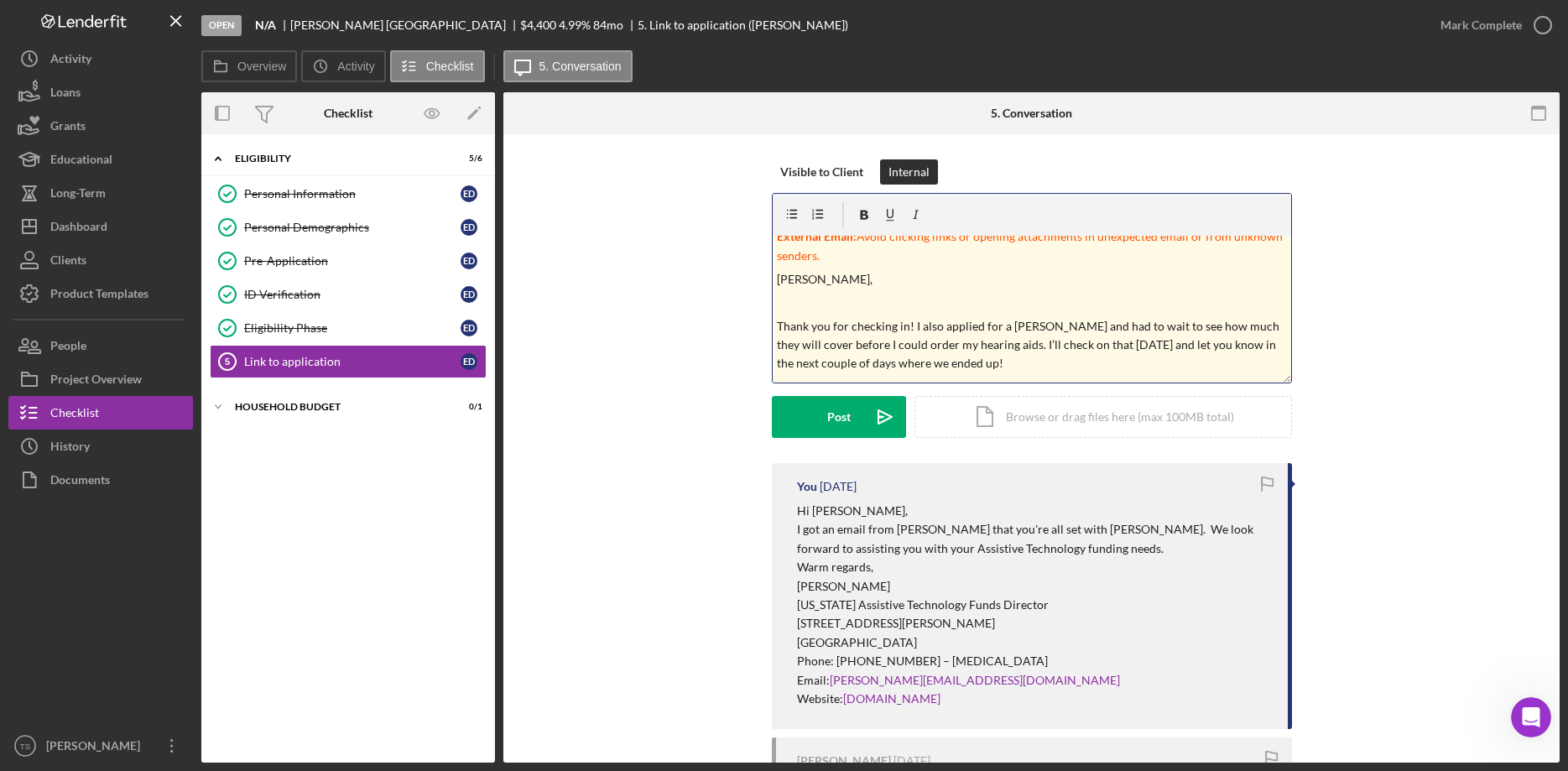
scroll to position [107, 0]
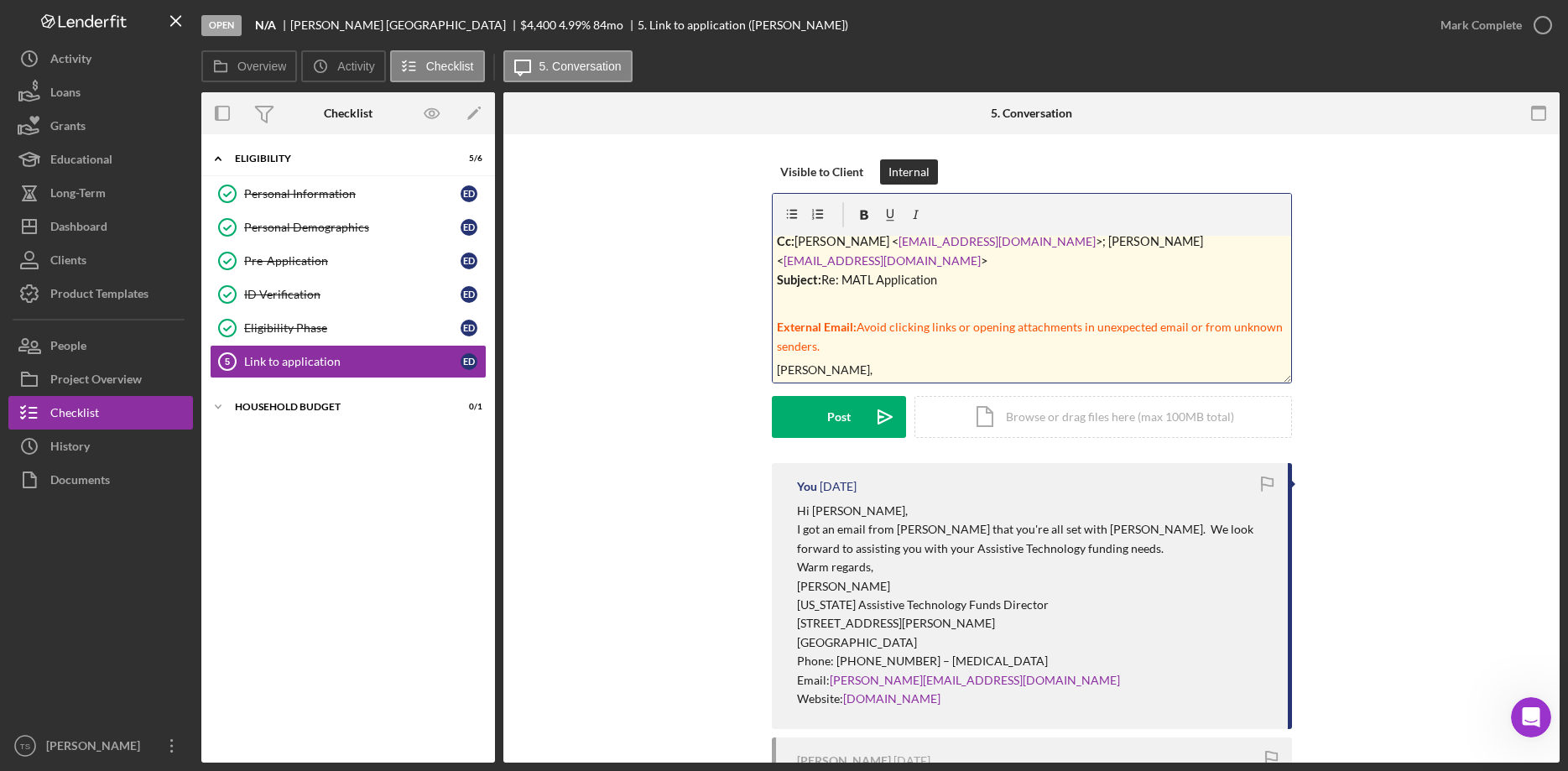
click at [793, 385] on p at bounding box center [1031, 394] width 509 height 19
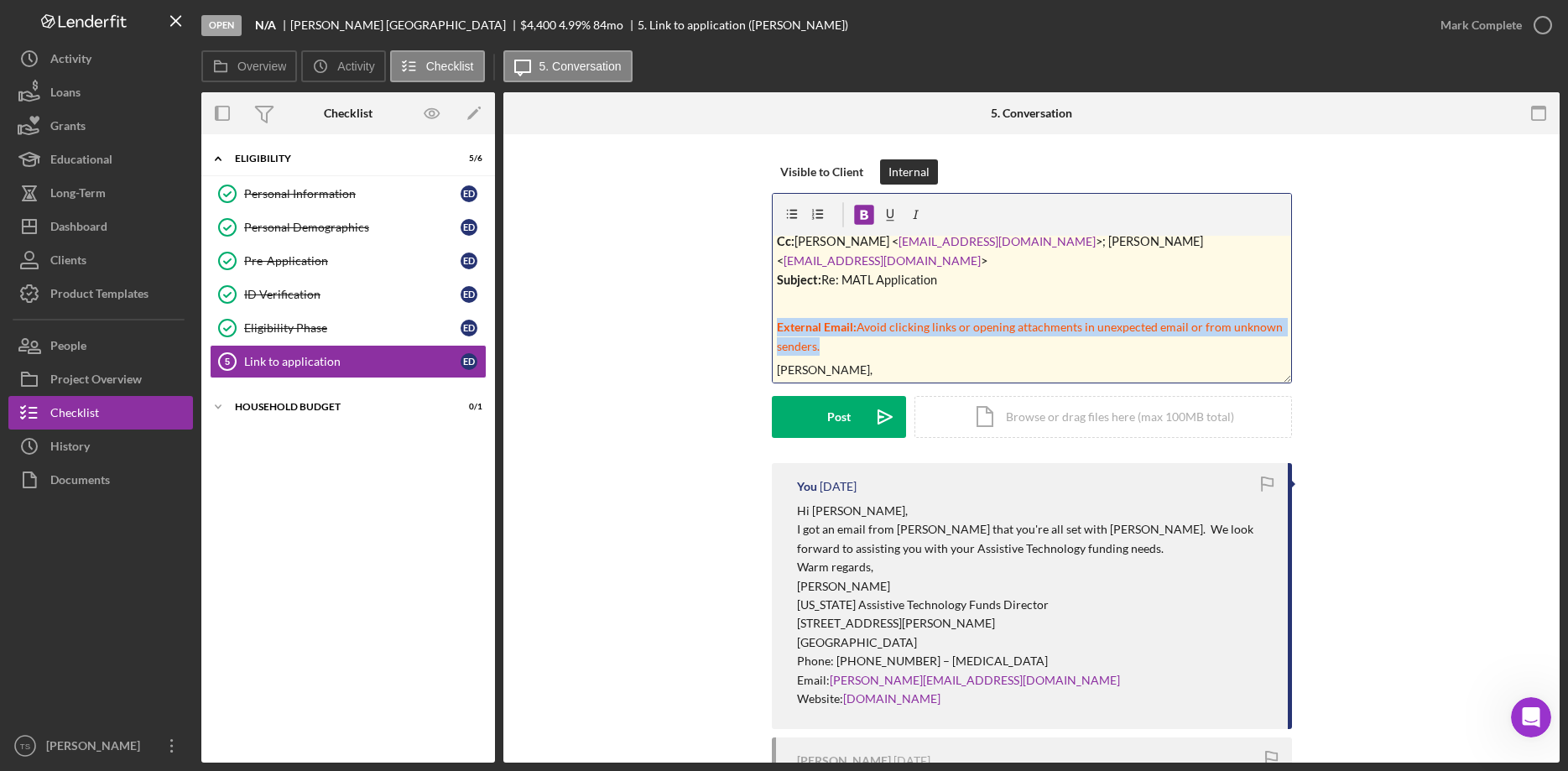
drag, startPoint x: 826, startPoint y: 293, endPoint x: 768, endPoint y: 261, distance: 66.2
click at [773, 261] on div "v Color teal Color pink Remove color Add row above Add row below Add column bef…" at bounding box center [1031, 309] width 518 height 147
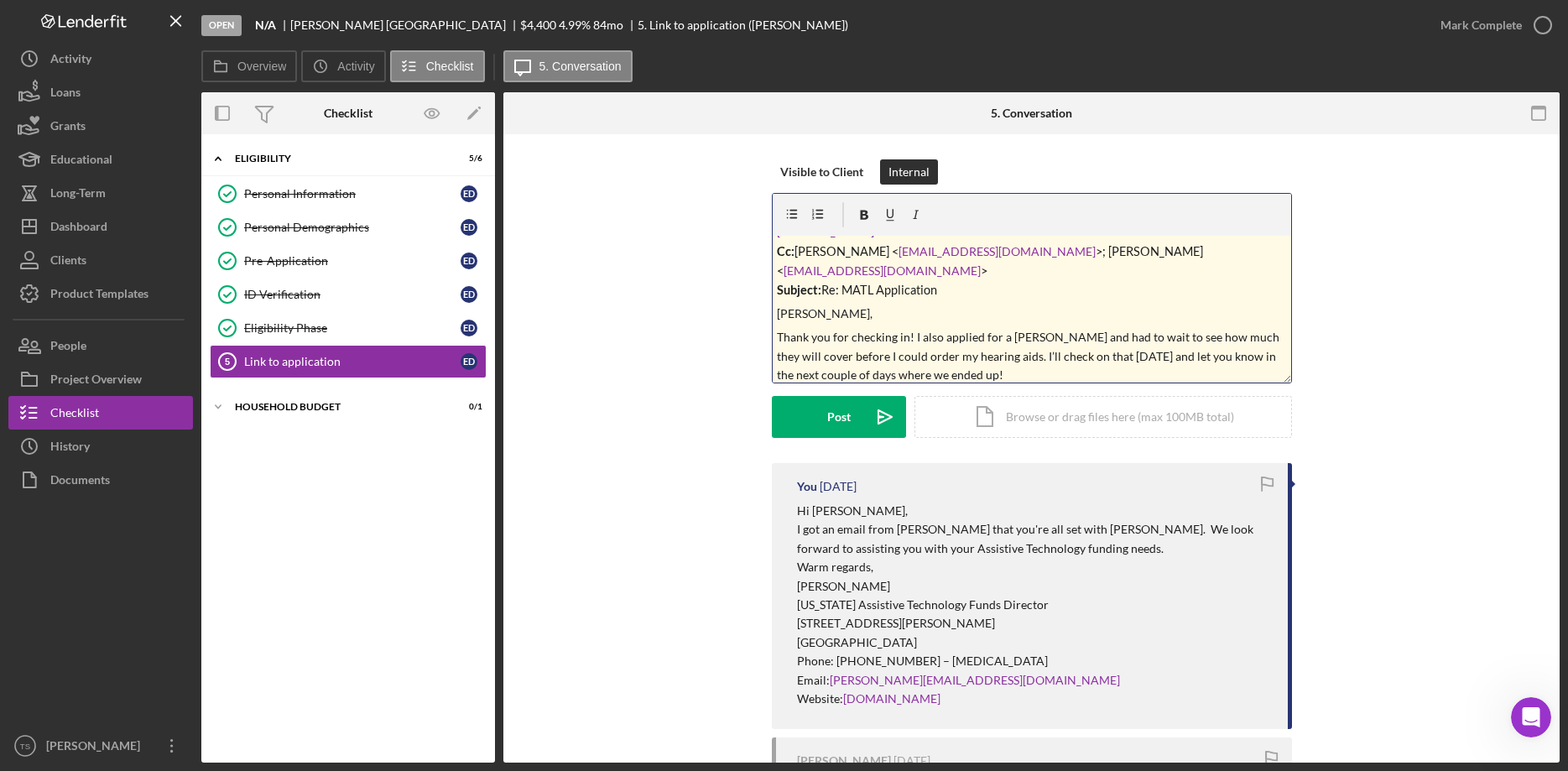
scroll to position [200, 0]
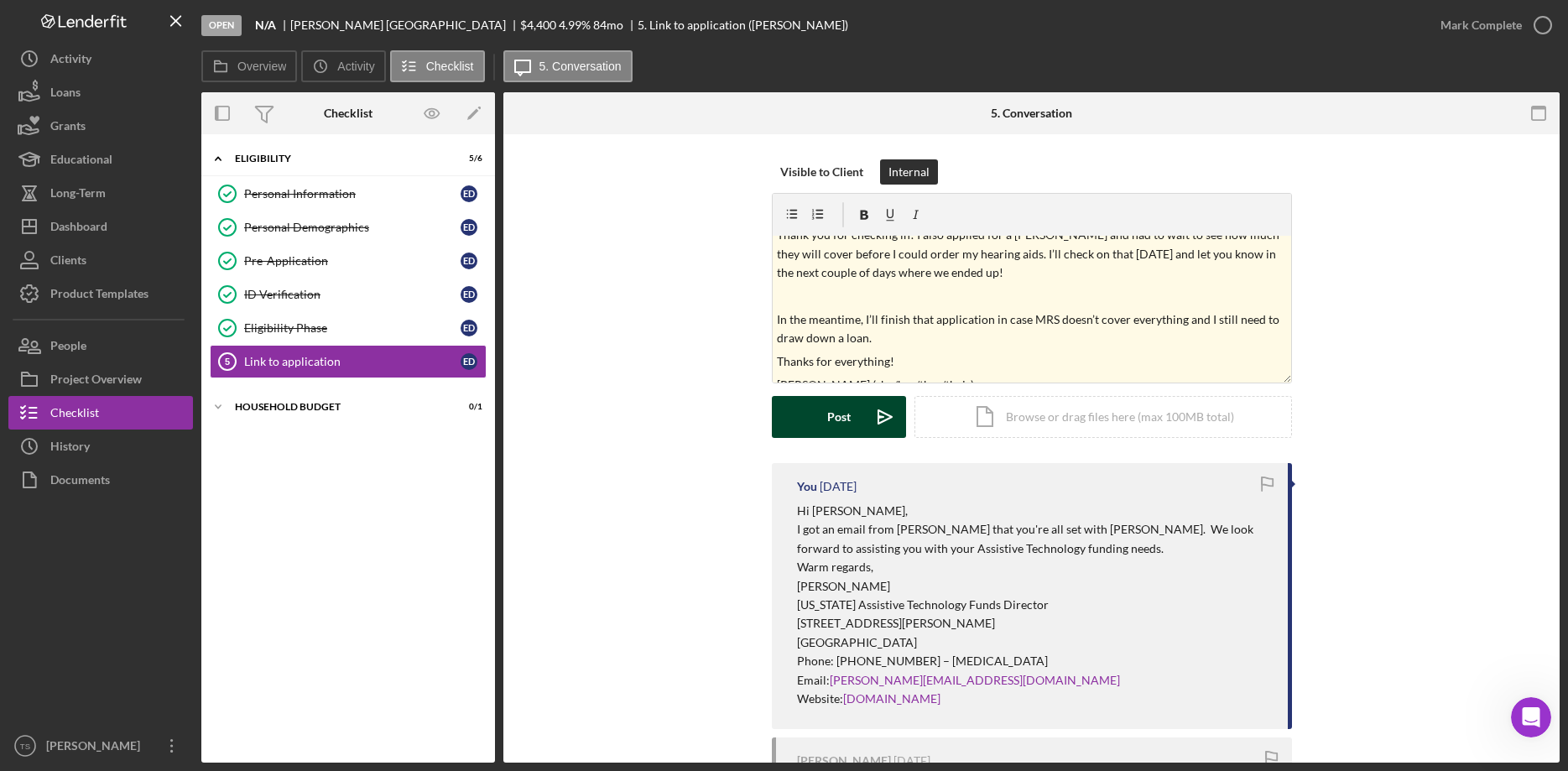
click at [841, 410] on div "Post" at bounding box center [839, 417] width 24 height 42
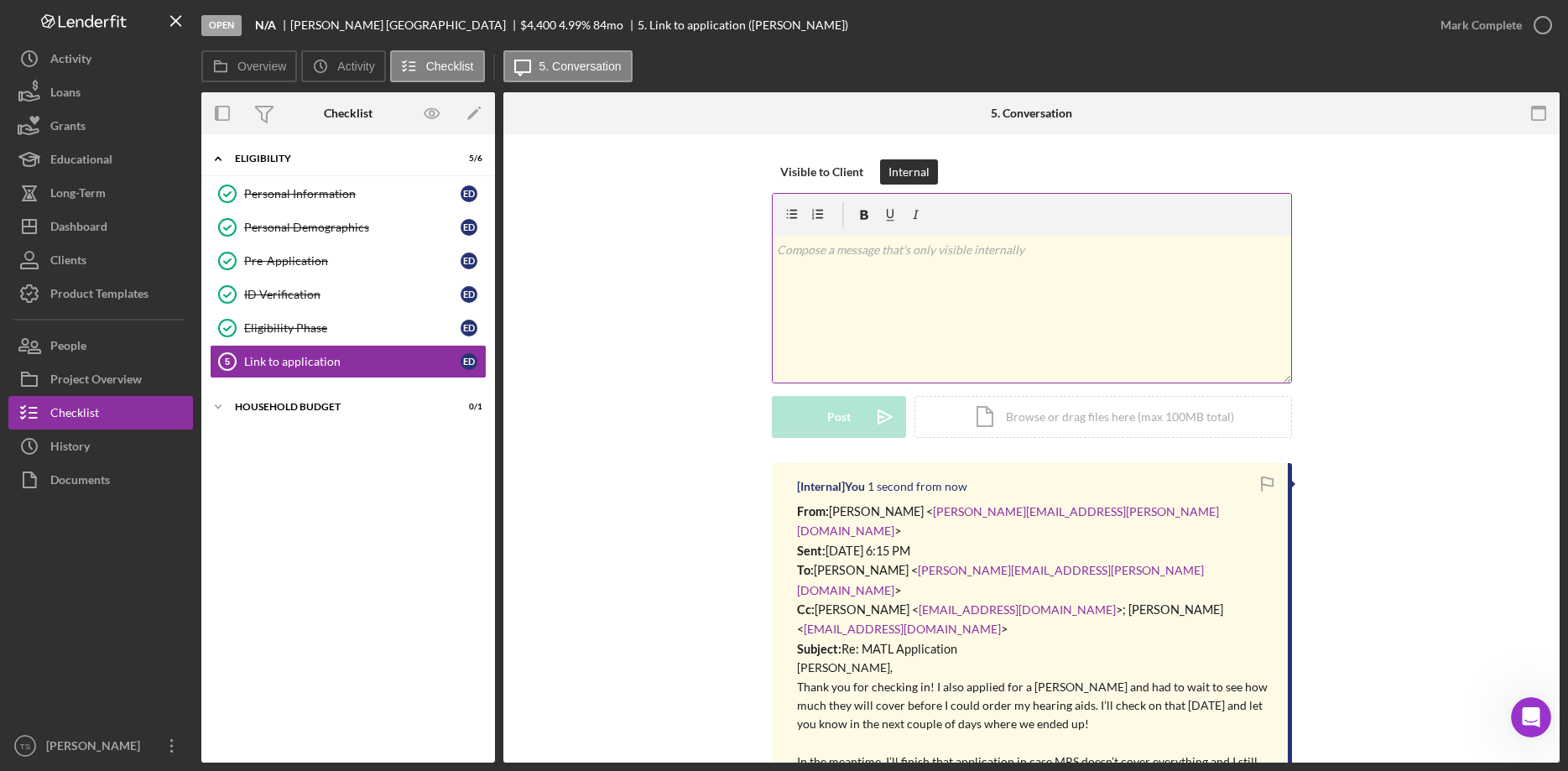
scroll to position [0, 0]
click at [96, 101] on button "Loans" at bounding box center [101, 92] width 184 height 34
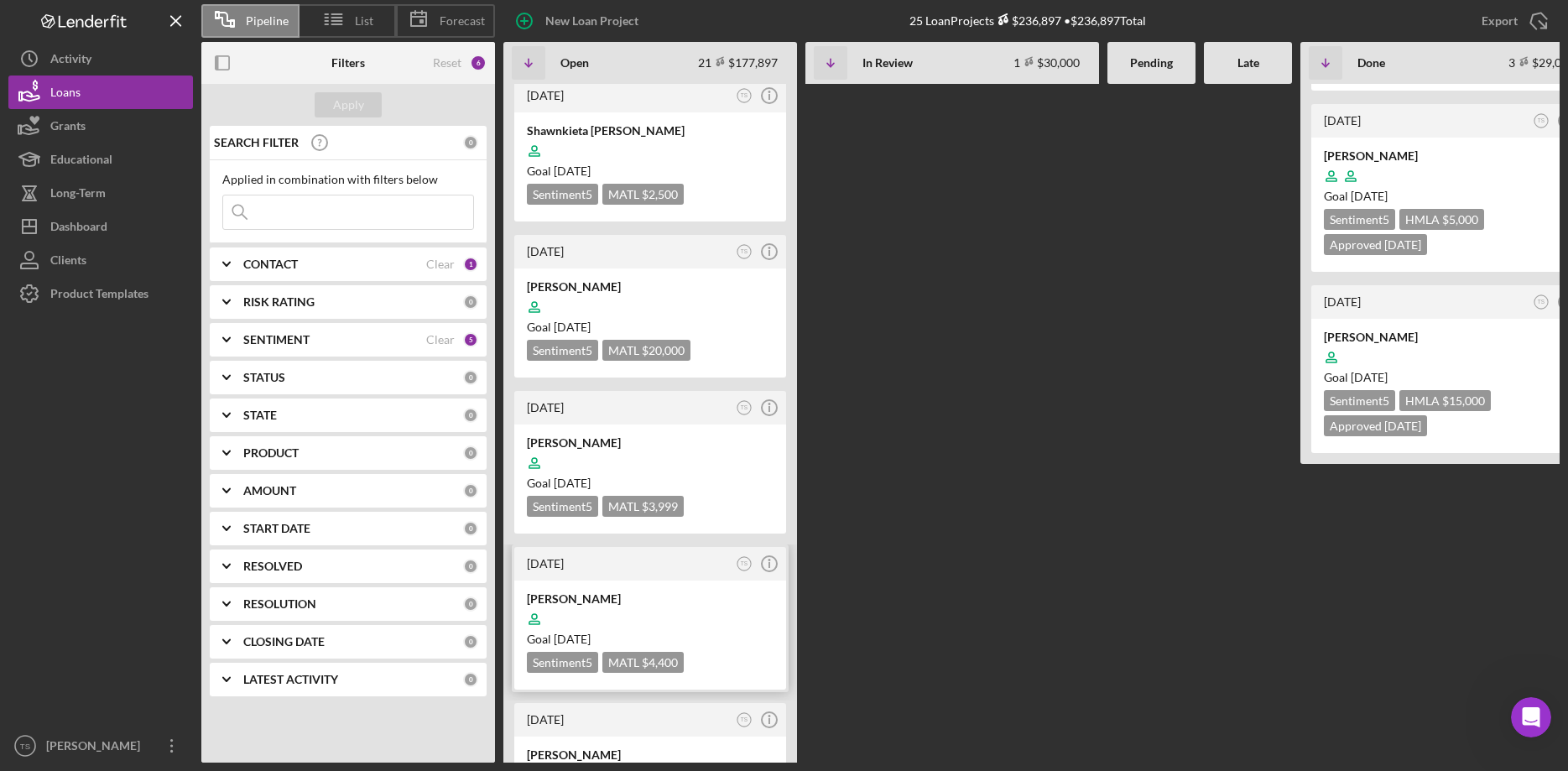
scroll to position [257, 0]
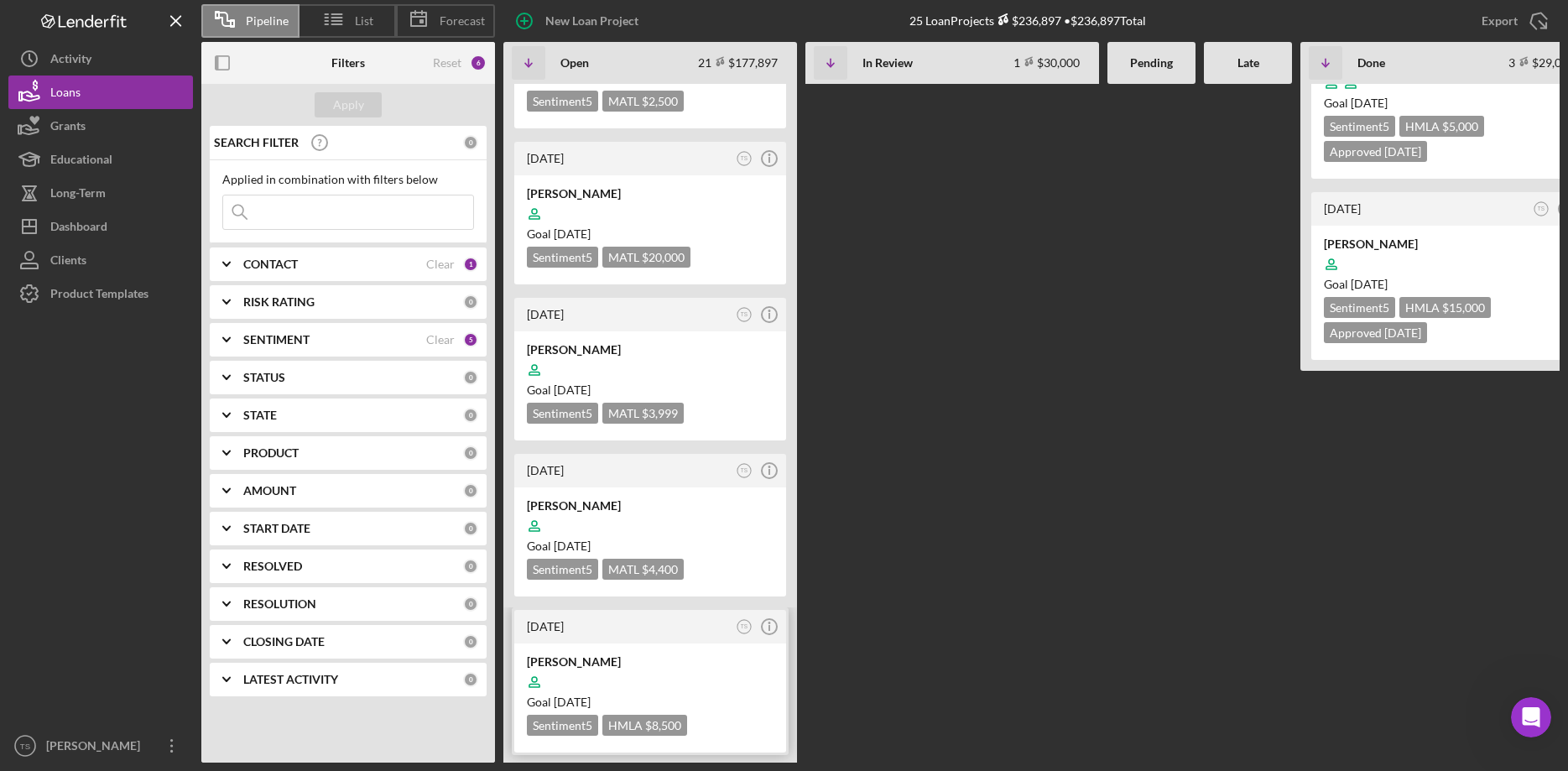
click at [605, 671] on div at bounding box center [650, 682] width 247 height 32
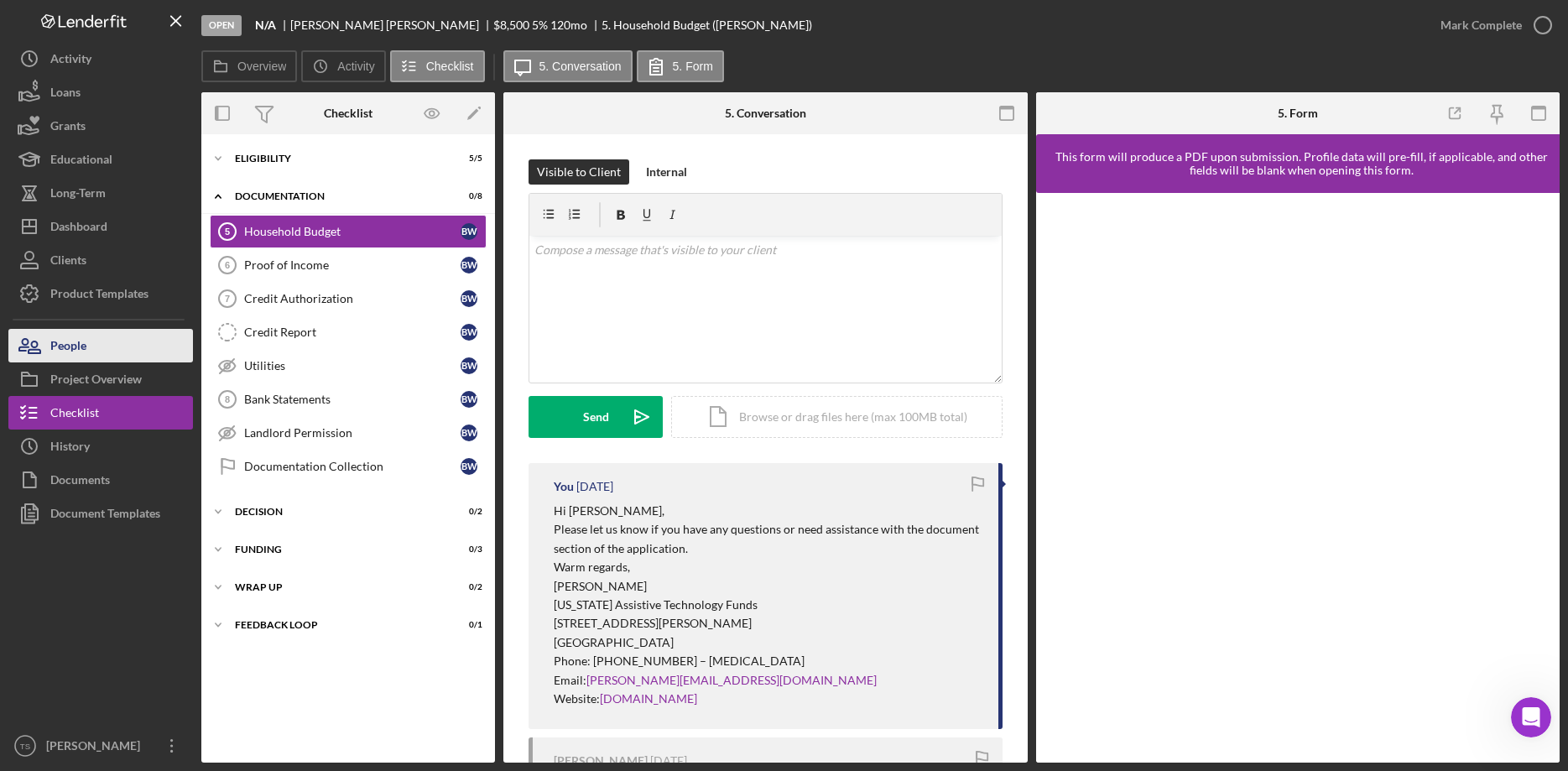
click at [80, 352] on div "People" at bounding box center [68, 347] width 36 height 38
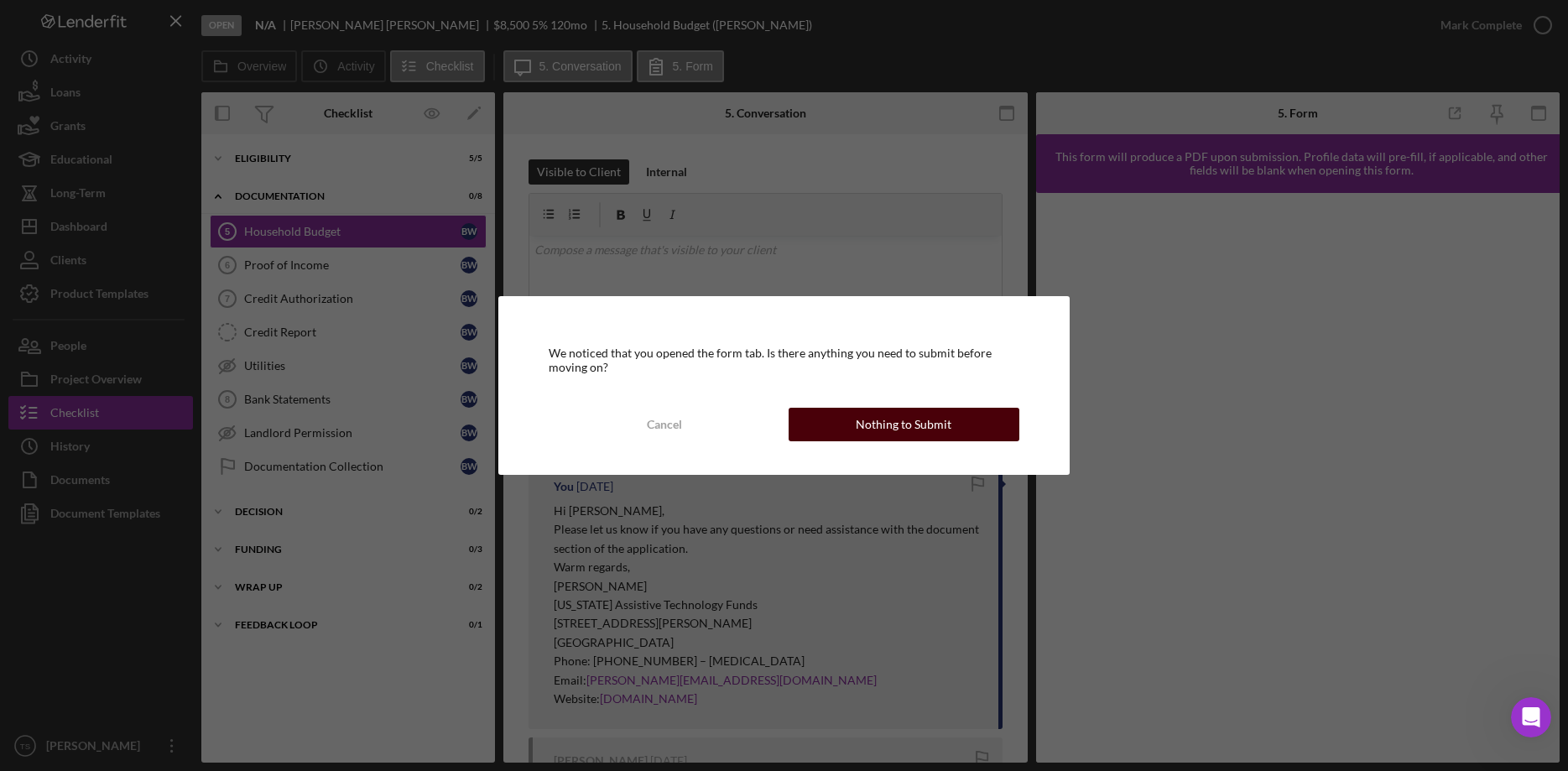
click at [942, 425] on div "Nothing to Submit" at bounding box center [903, 424] width 96 height 34
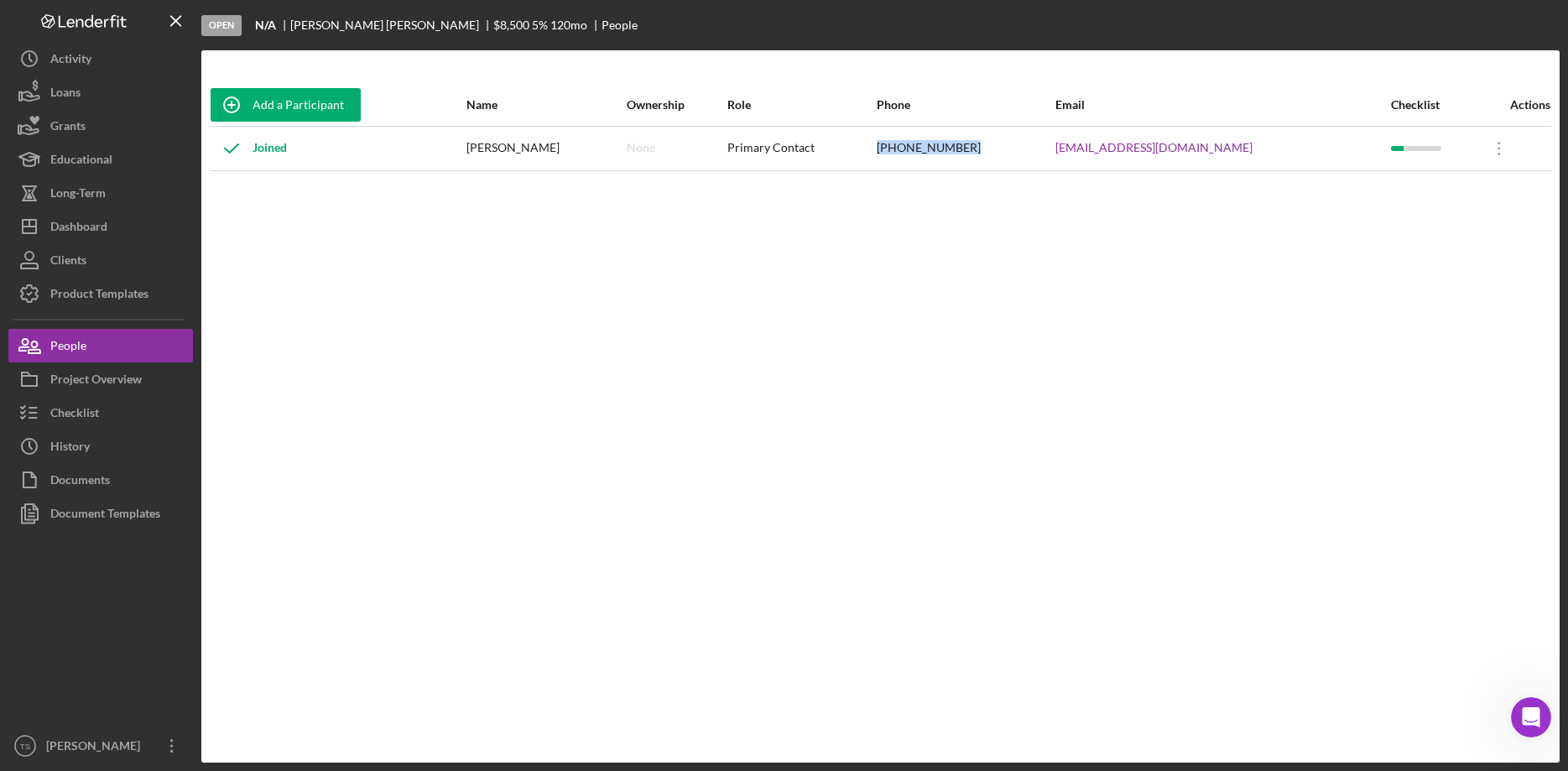
drag, startPoint x: 1020, startPoint y: 149, endPoint x: 933, endPoint y: 152, distance: 87.1
click at [933, 152] on tr "Joined [PERSON_NAME] None Primary Contact [PHONE_NUMBER] [EMAIL_ADDRESS][DOMAIN…" at bounding box center [880, 148] width 1341 height 45
copy tr "[PHONE_NUMBER]"
click at [96, 412] on div "Checklist" at bounding box center [75, 414] width 49 height 38
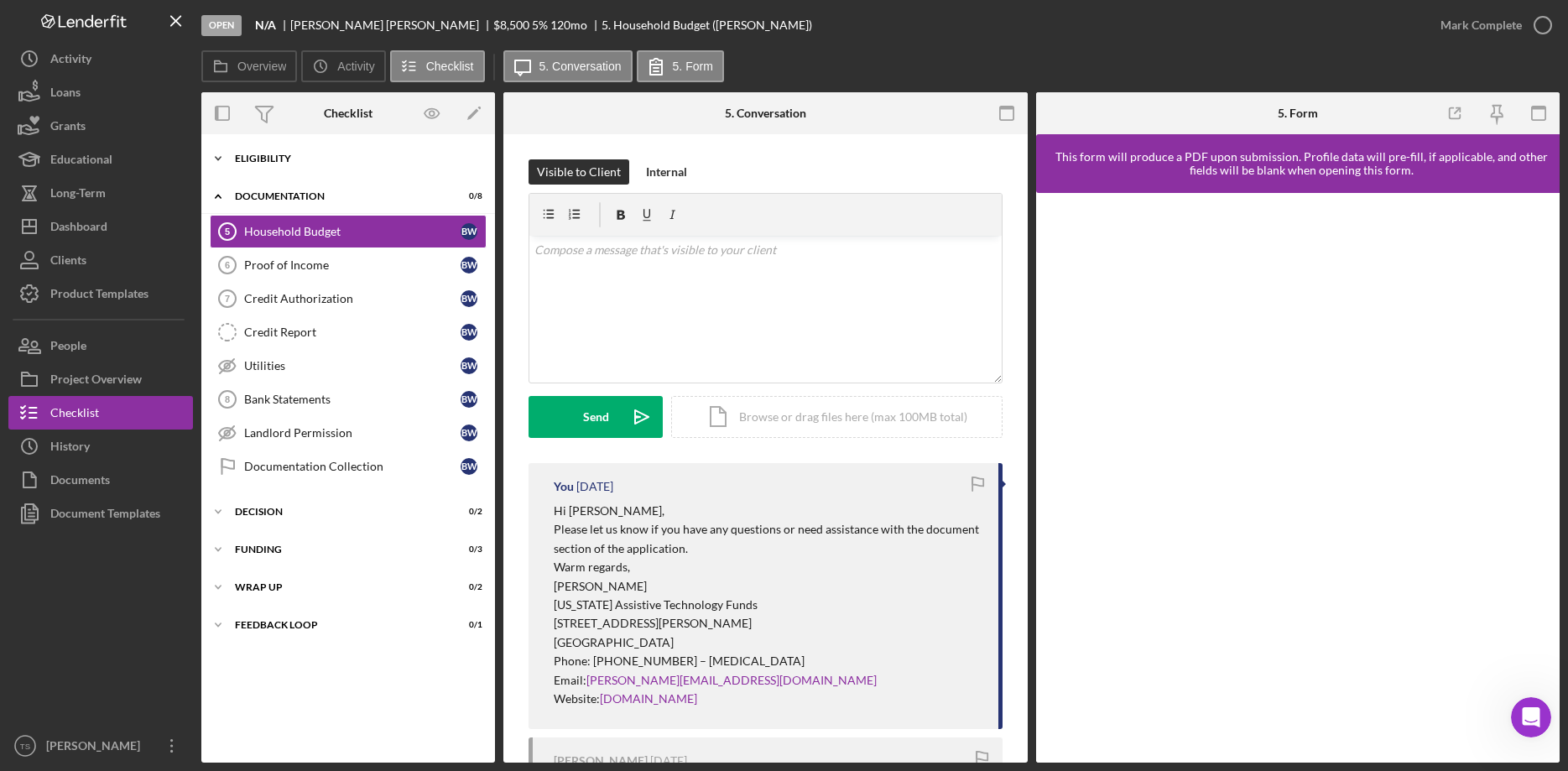
click at [258, 161] on div "ELIGIBILITY" at bounding box center [354, 159] width 239 height 10
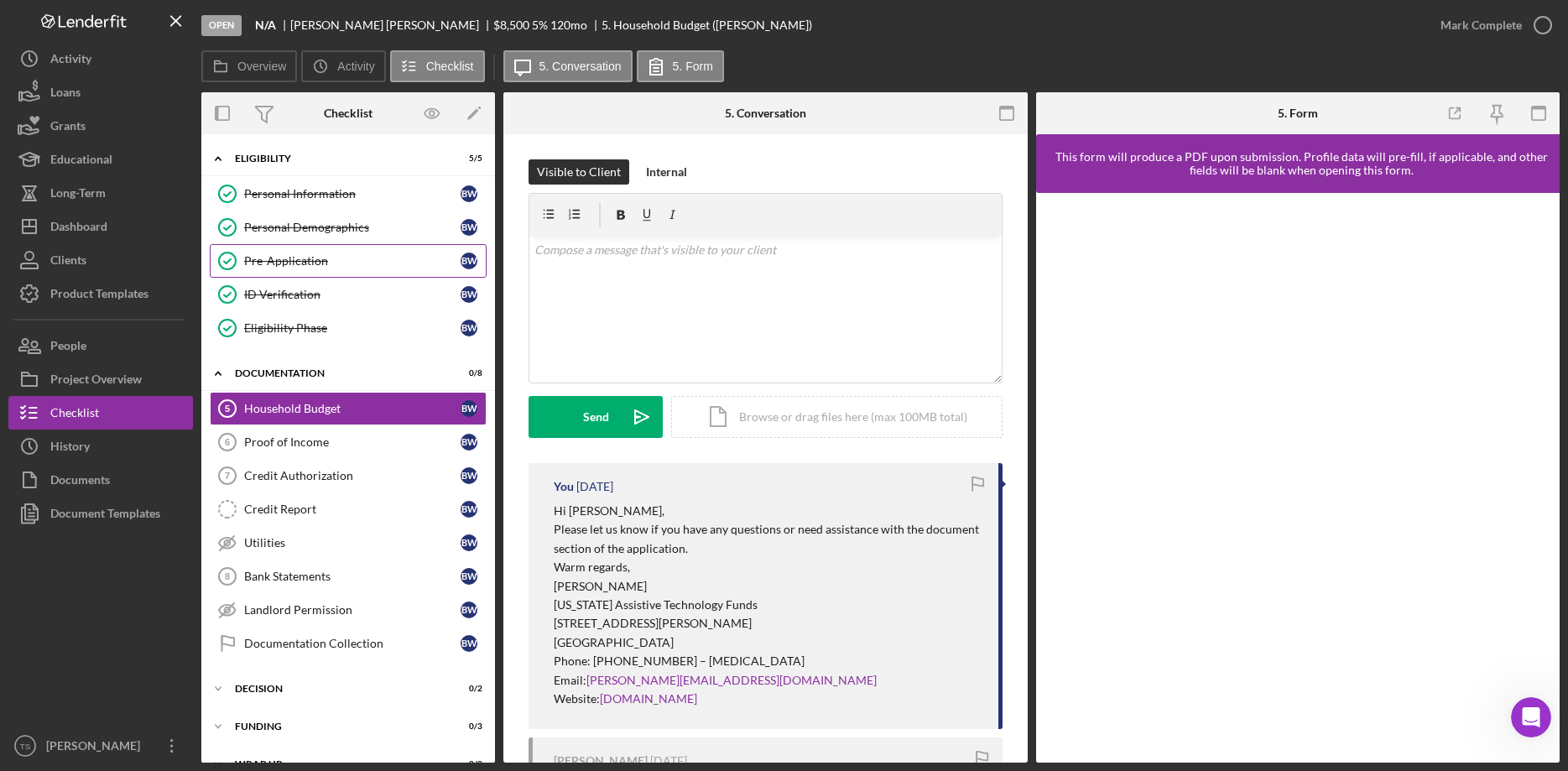
click at [300, 267] on div "Pre-Application" at bounding box center [352, 261] width 216 height 14
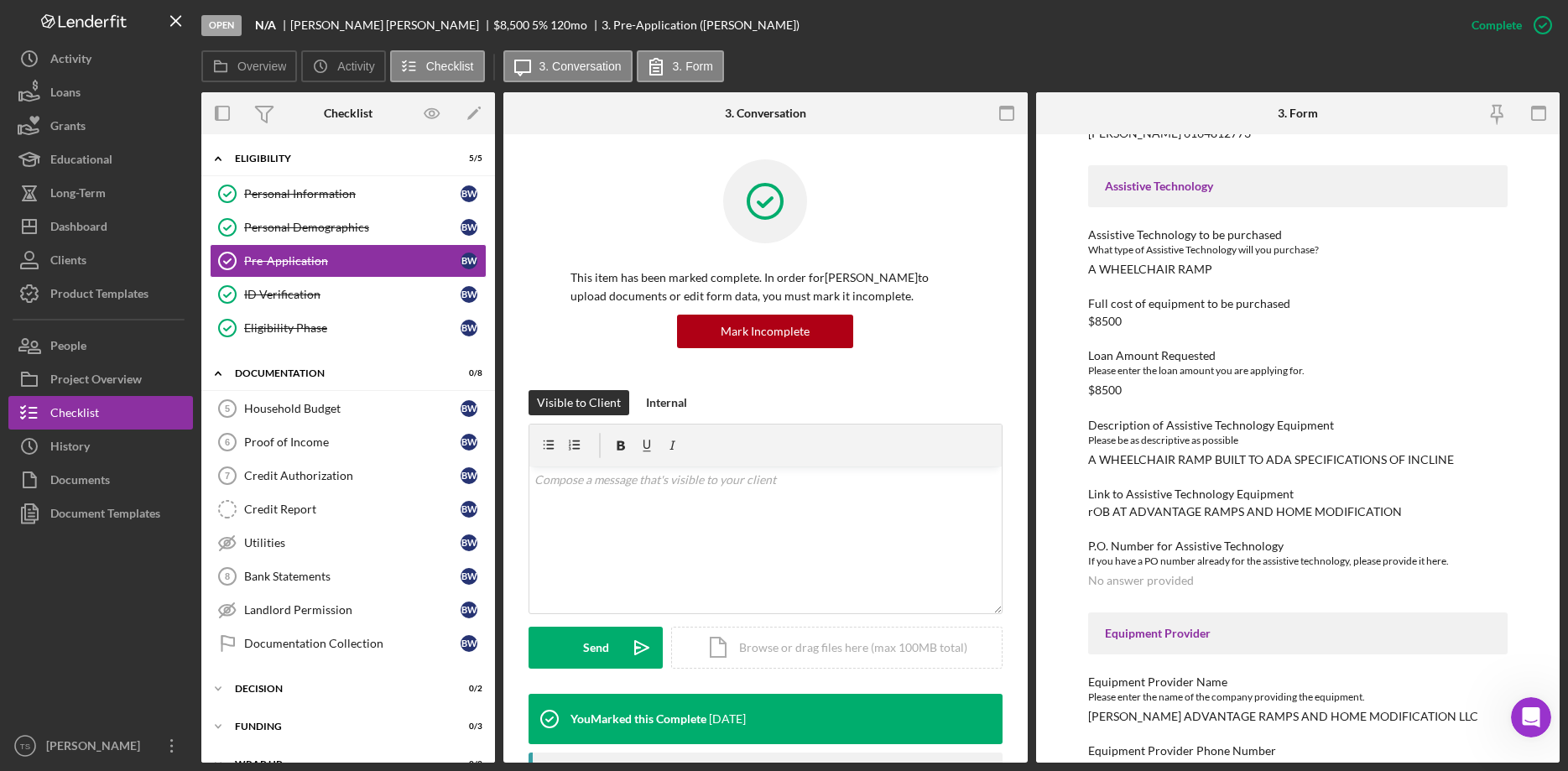
scroll to position [517, 0]
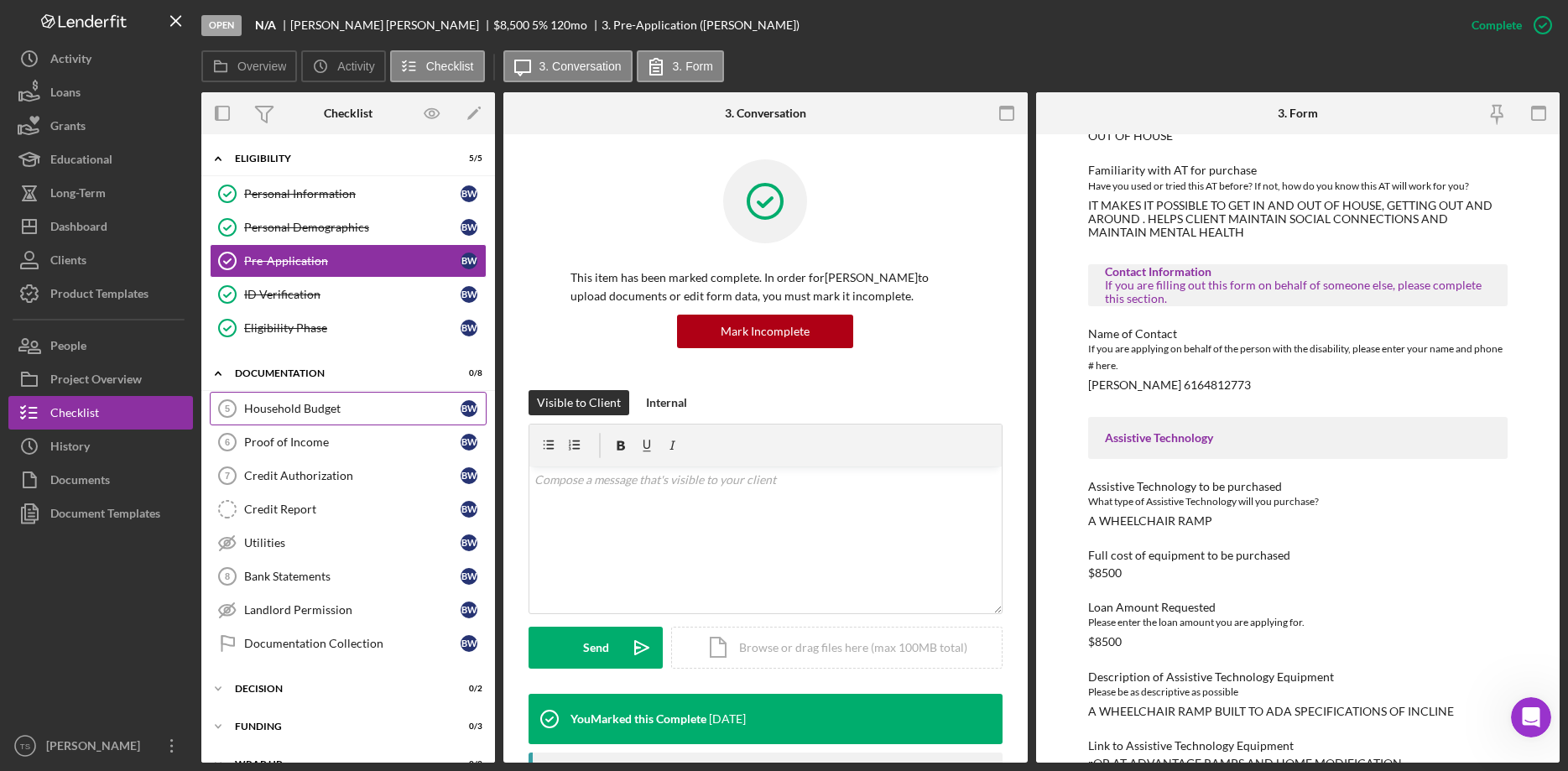
click at [306, 416] on link "Household Budget 5 Household Budget B W" at bounding box center [348, 408] width 277 height 34
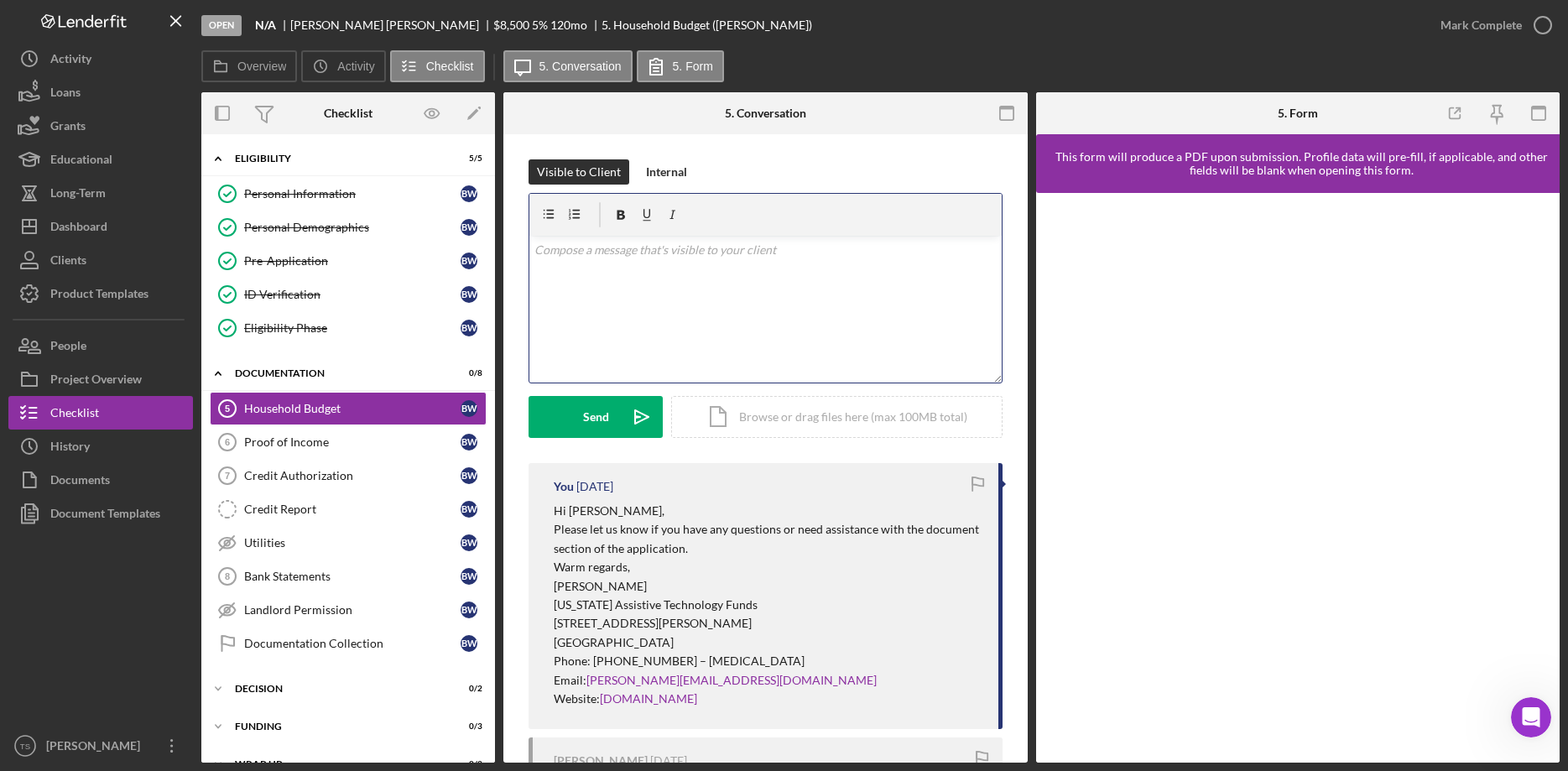
click at [588, 266] on div "v Color teal Color pink Remove color Add row above Add row below Add column bef…" at bounding box center [765, 309] width 473 height 147
click at [675, 172] on div "Internal" at bounding box center [666, 172] width 41 height 25
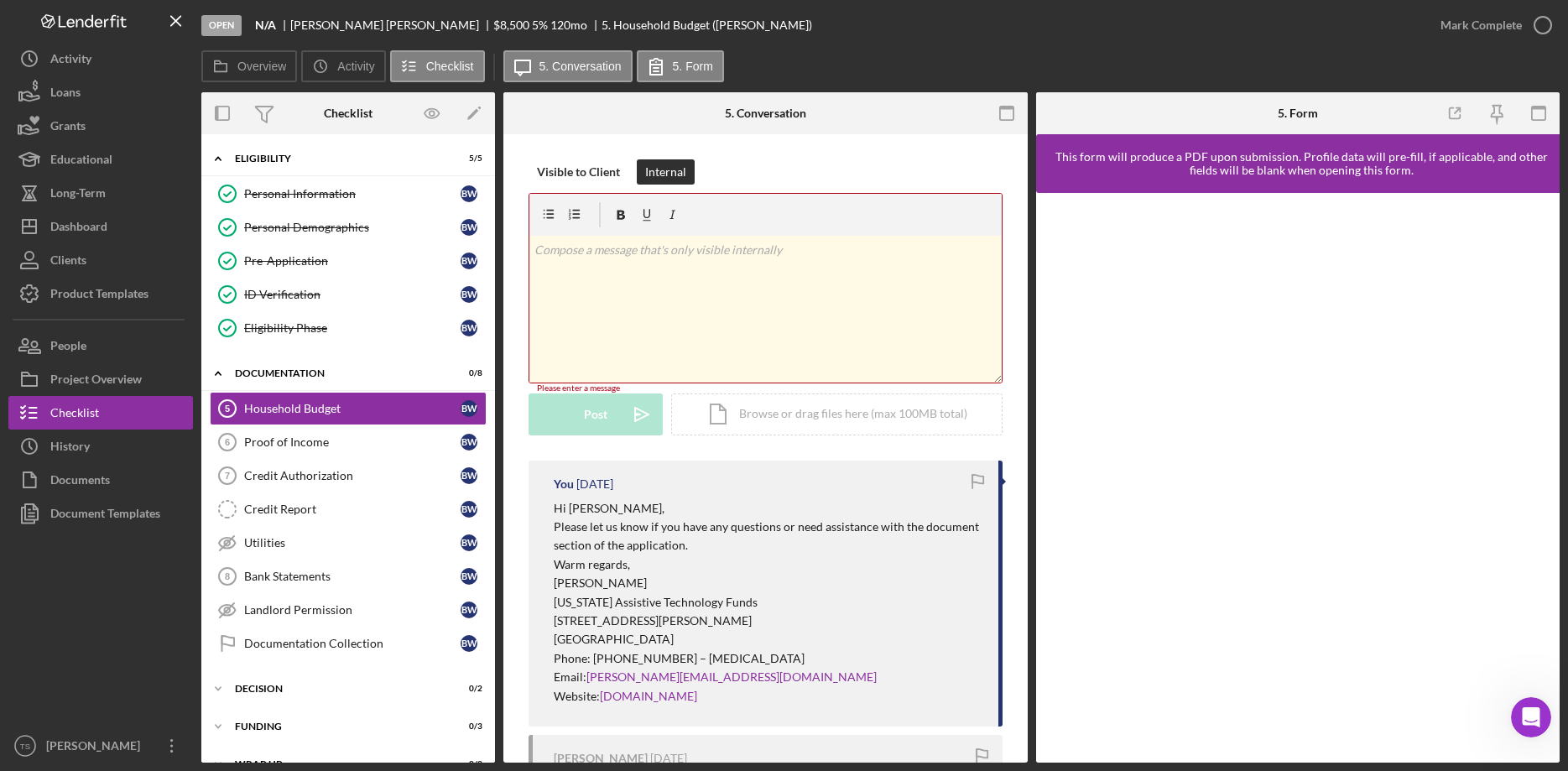
click at [642, 267] on div "v Color teal Color pink Remove color Add row above Add row below Add column bef…" at bounding box center [765, 309] width 473 height 147
click at [720, 248] on p "[DATE] - [PERSON_NAME] - 10%+ 3 years" at bounding box center [765, 250] width 462 height 19
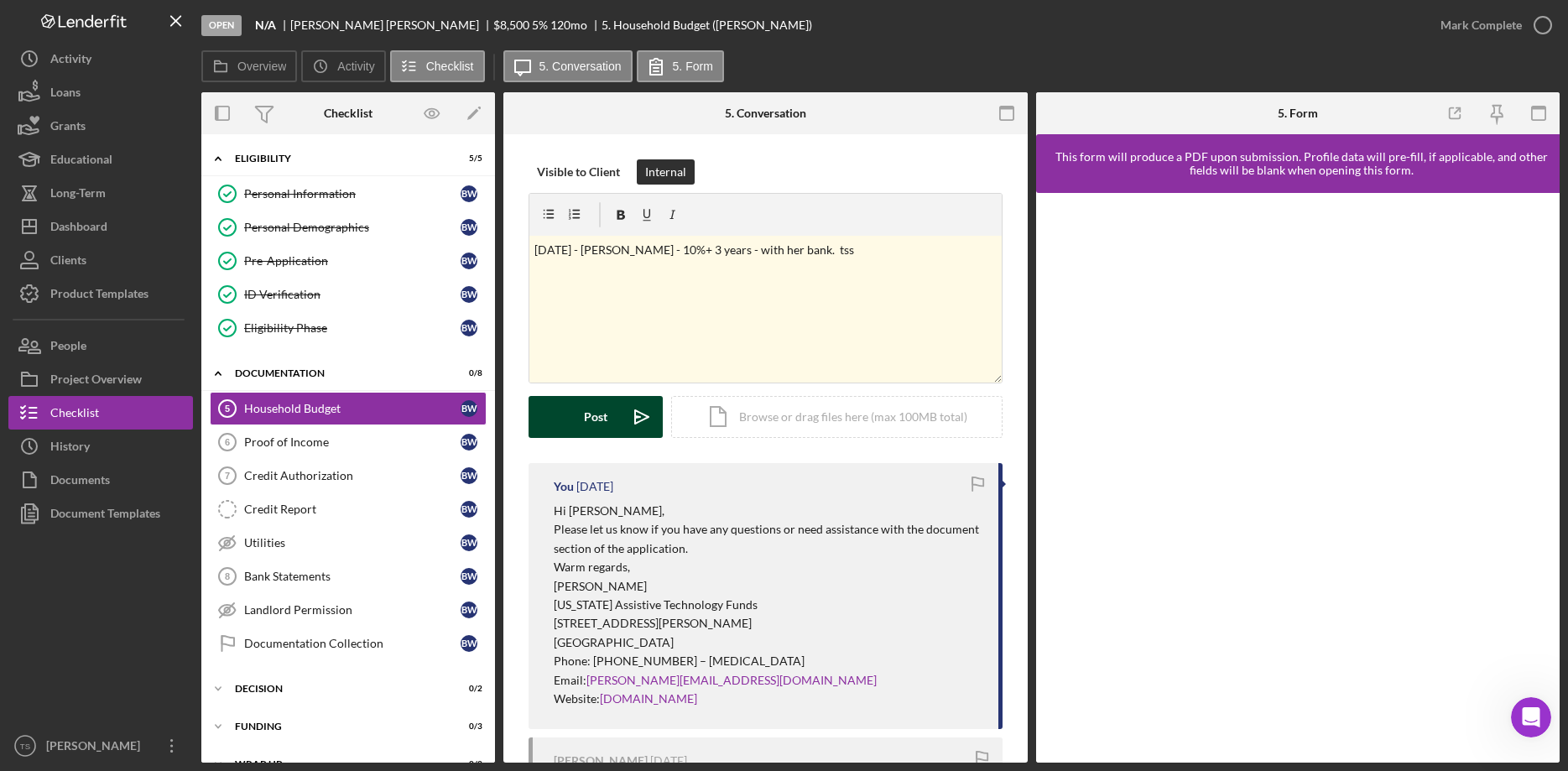
click at [604, 422] on div "Post" at bounding box center [596, 417] width 24 height 42
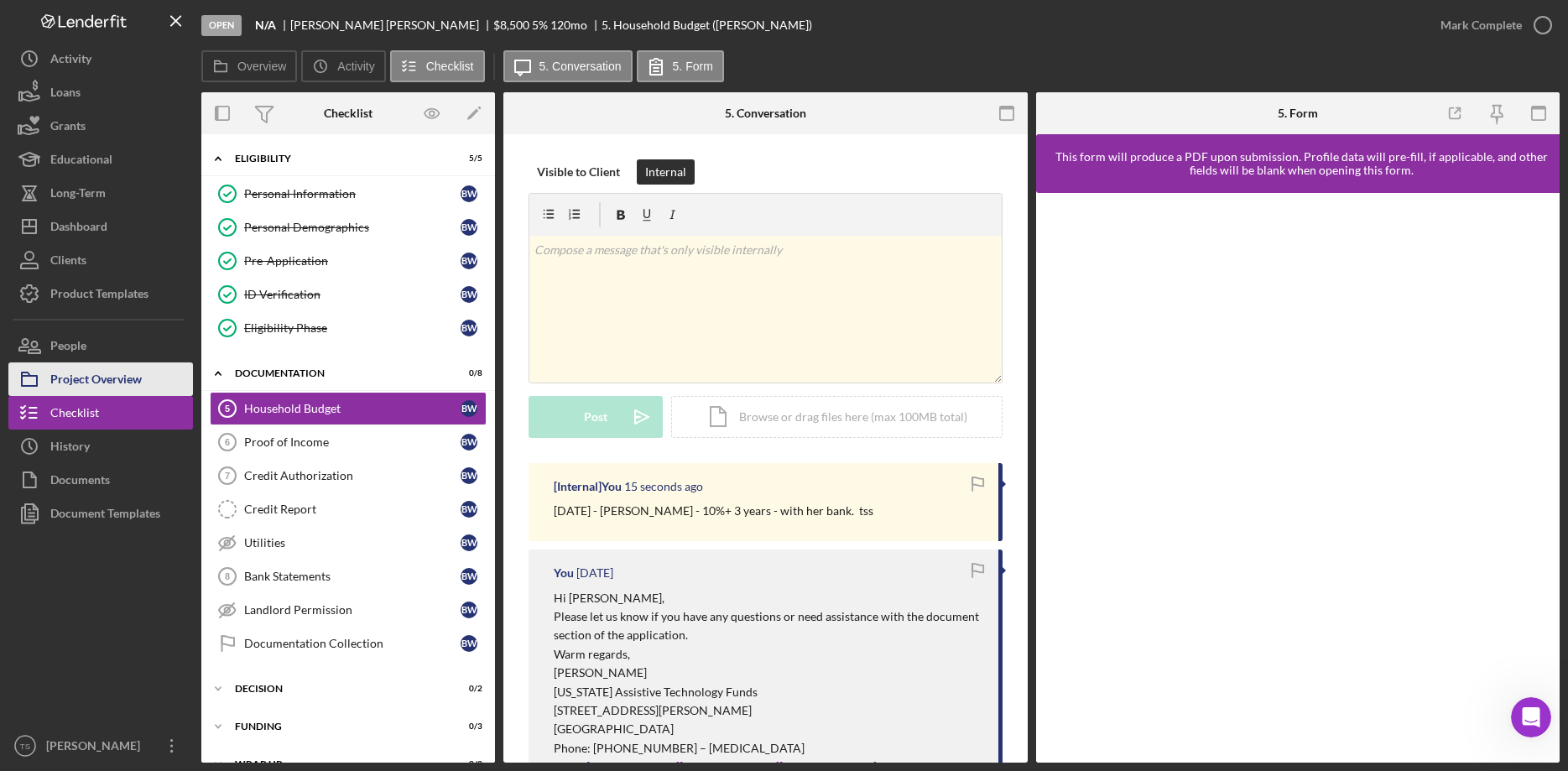
click at [132, 384] on div "Project Overview" at bounding box center [96, 381] width 91 height 38
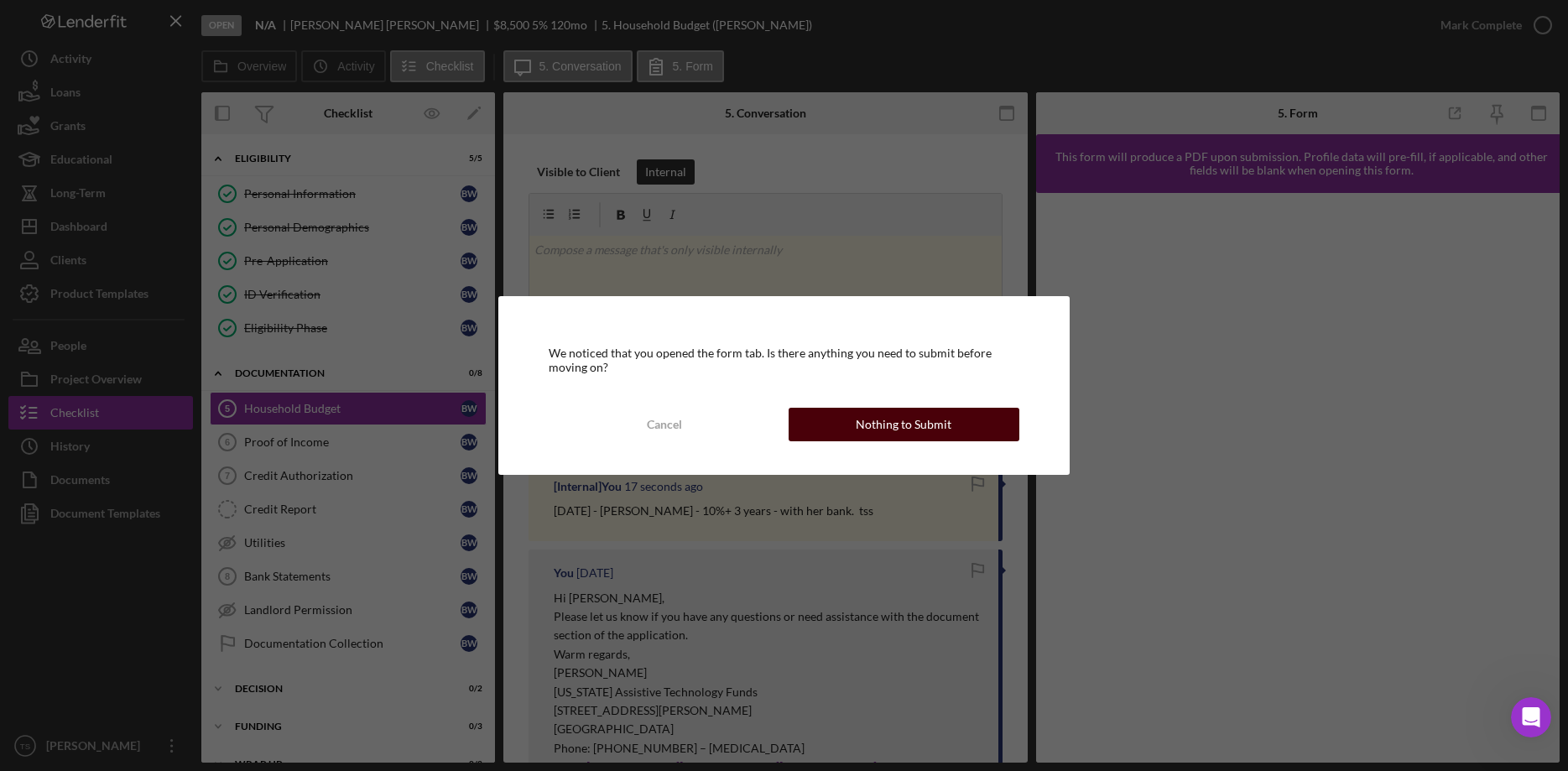
click at [895, 428] on div "Nothing to Submit" at bounding box center [903, 424] width 96 height 34
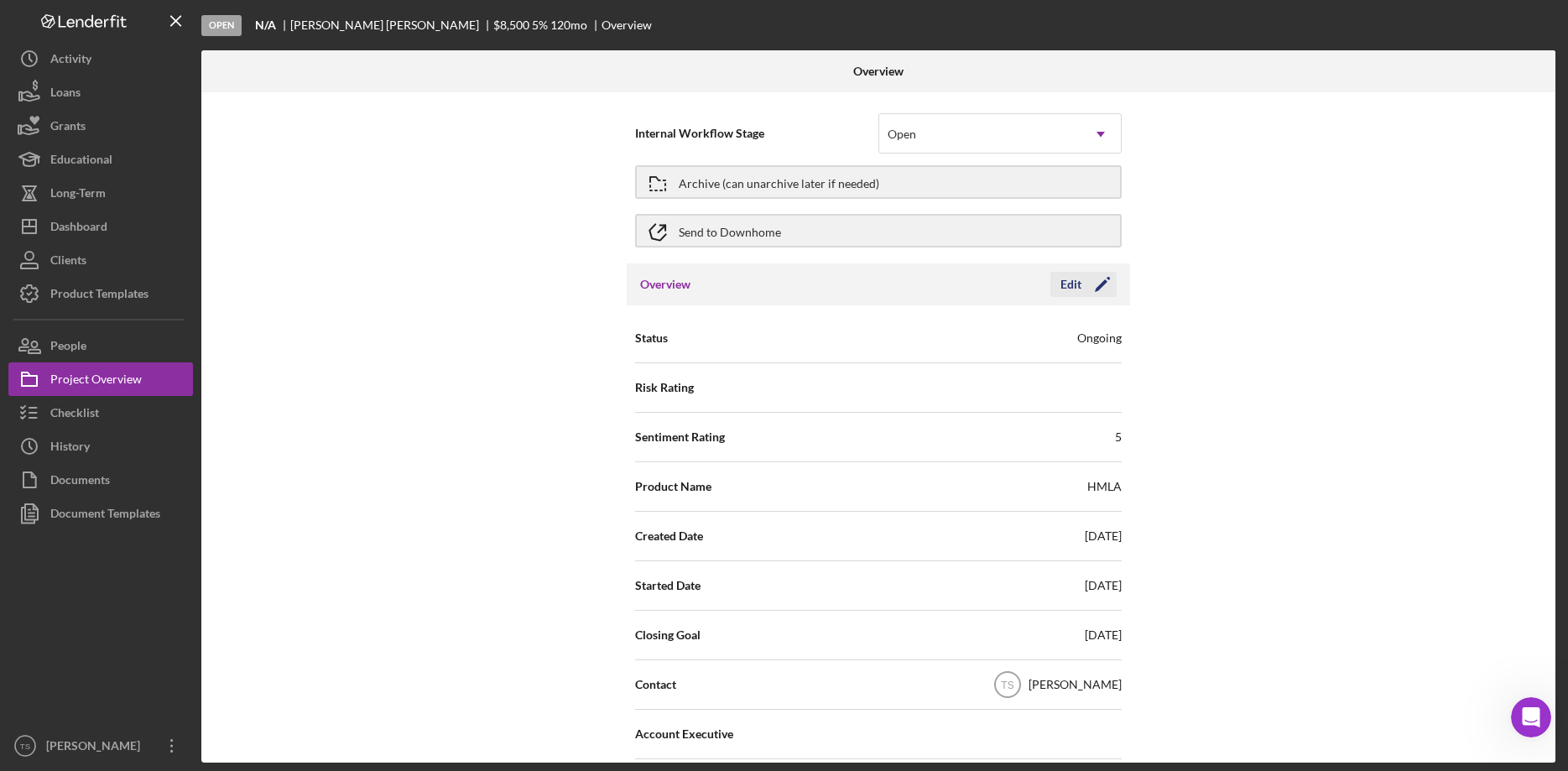
click at [1095, 287] on icon "Icon/Edit" at bounding box center [1102, 285] width 42 height 42
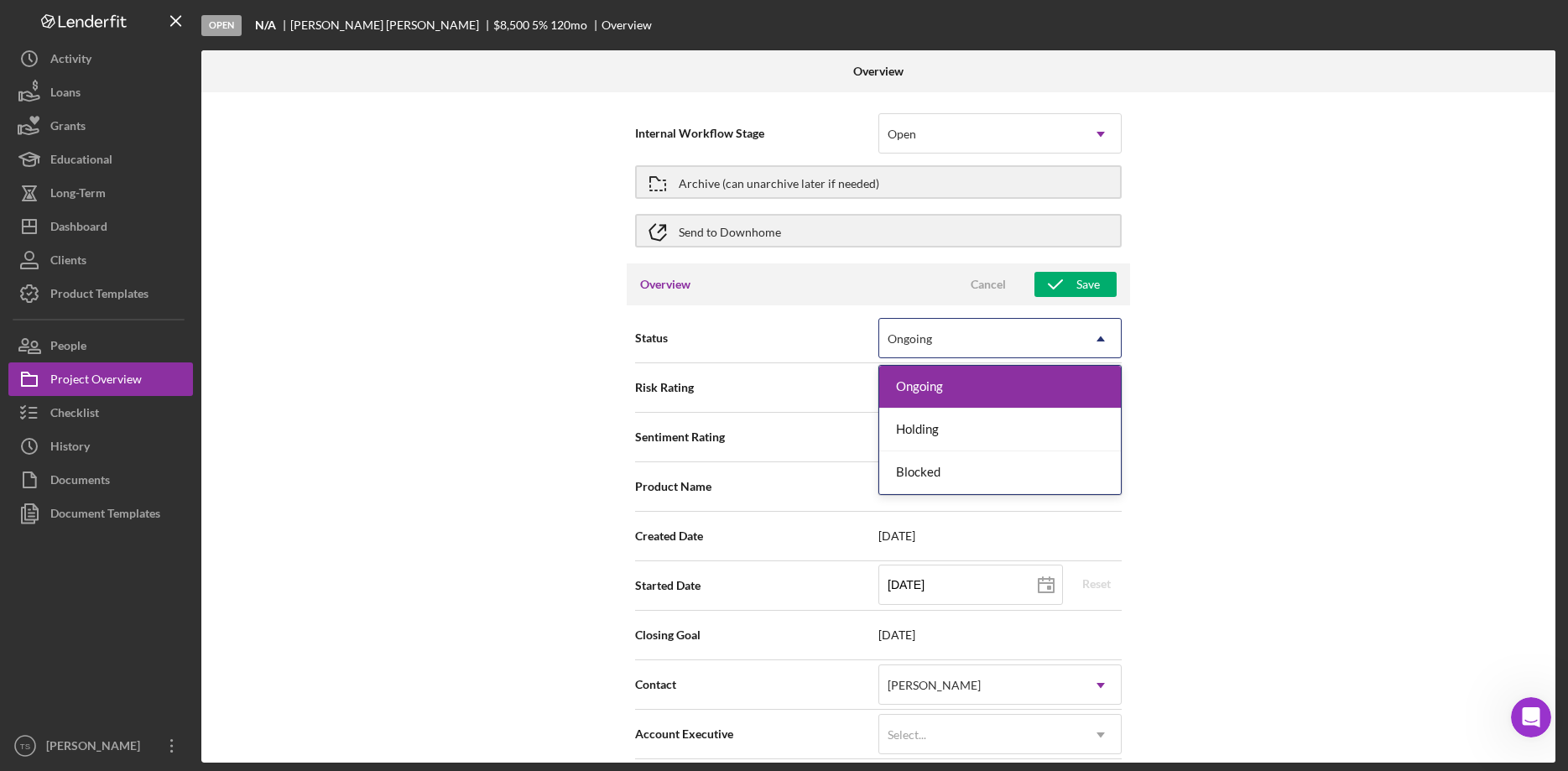
click at [1106, 338] on icon "Icon/Dropdown Arrow" at bounding box center [1101, 339] width 41 height 41
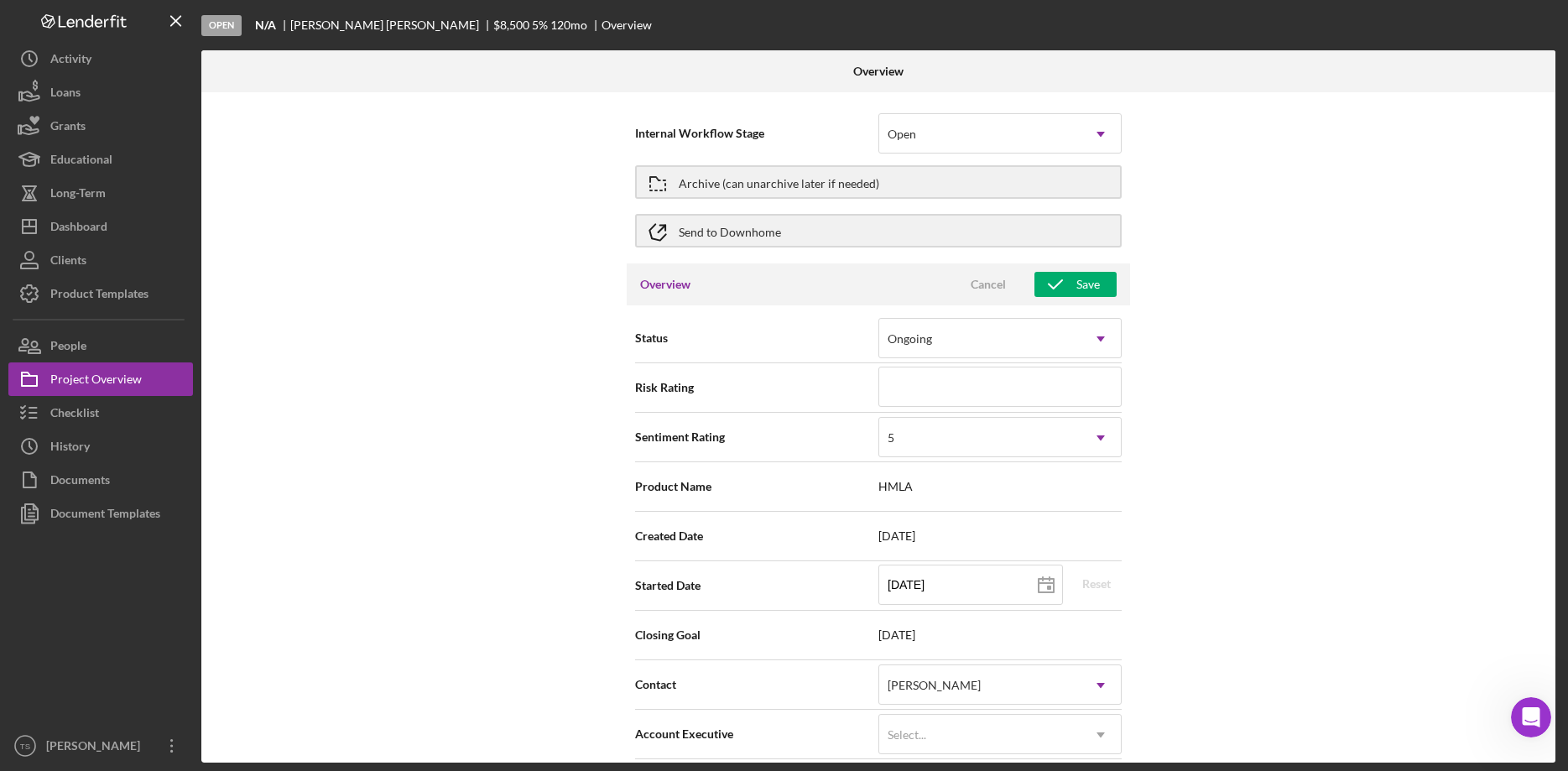
click at [1267, 402] on div "Internal Workflow Stage Open Icon/Dropdown Arrow Archive (can unarchive later i…" at bounding box center [878, 427] width 1354 height 670
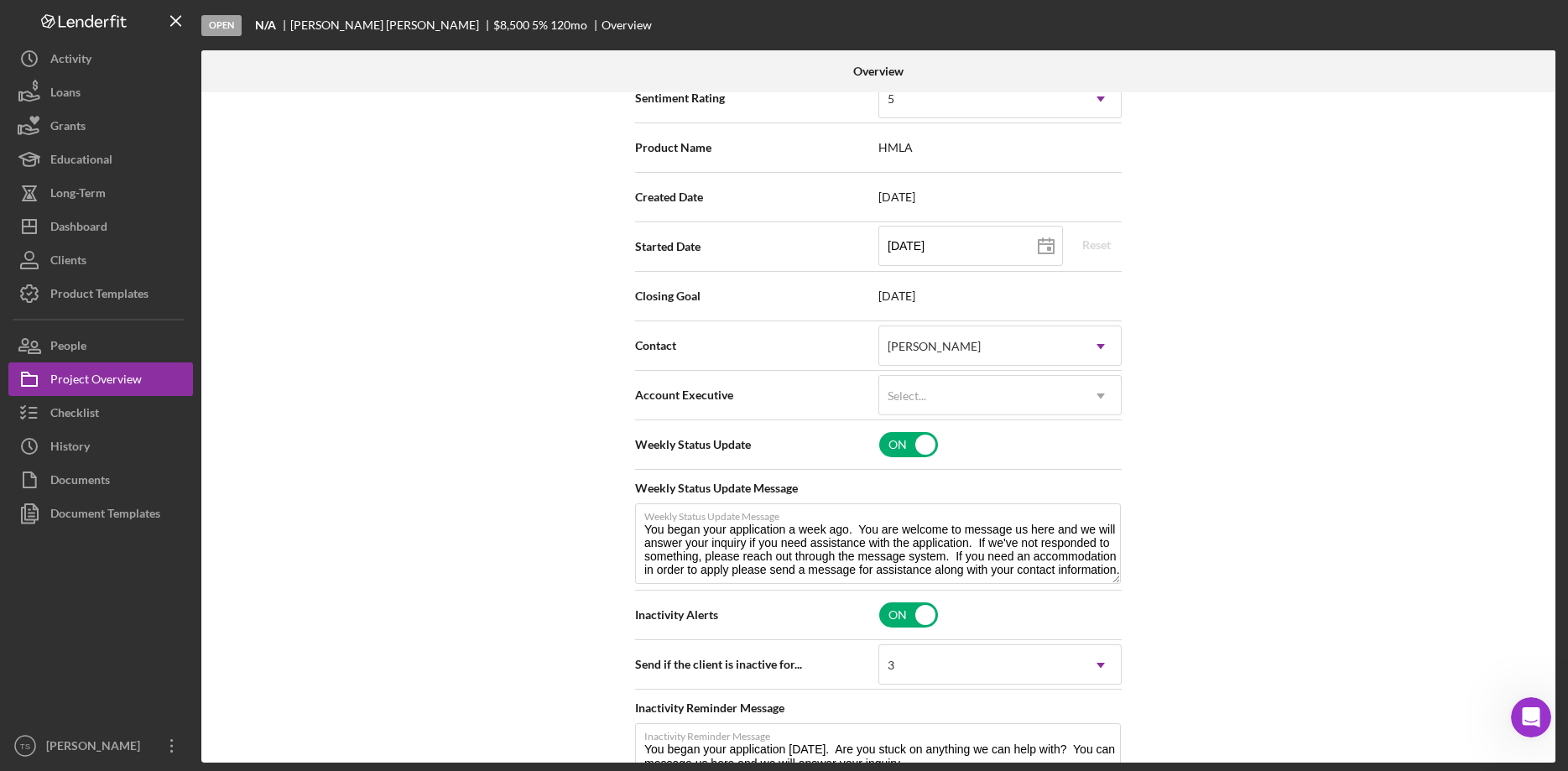
scroll to position [342, 0]
click at [904, 448] on input "checkbox" at bounding box center [908, 441] width 58 height 25
checkbox input "false"
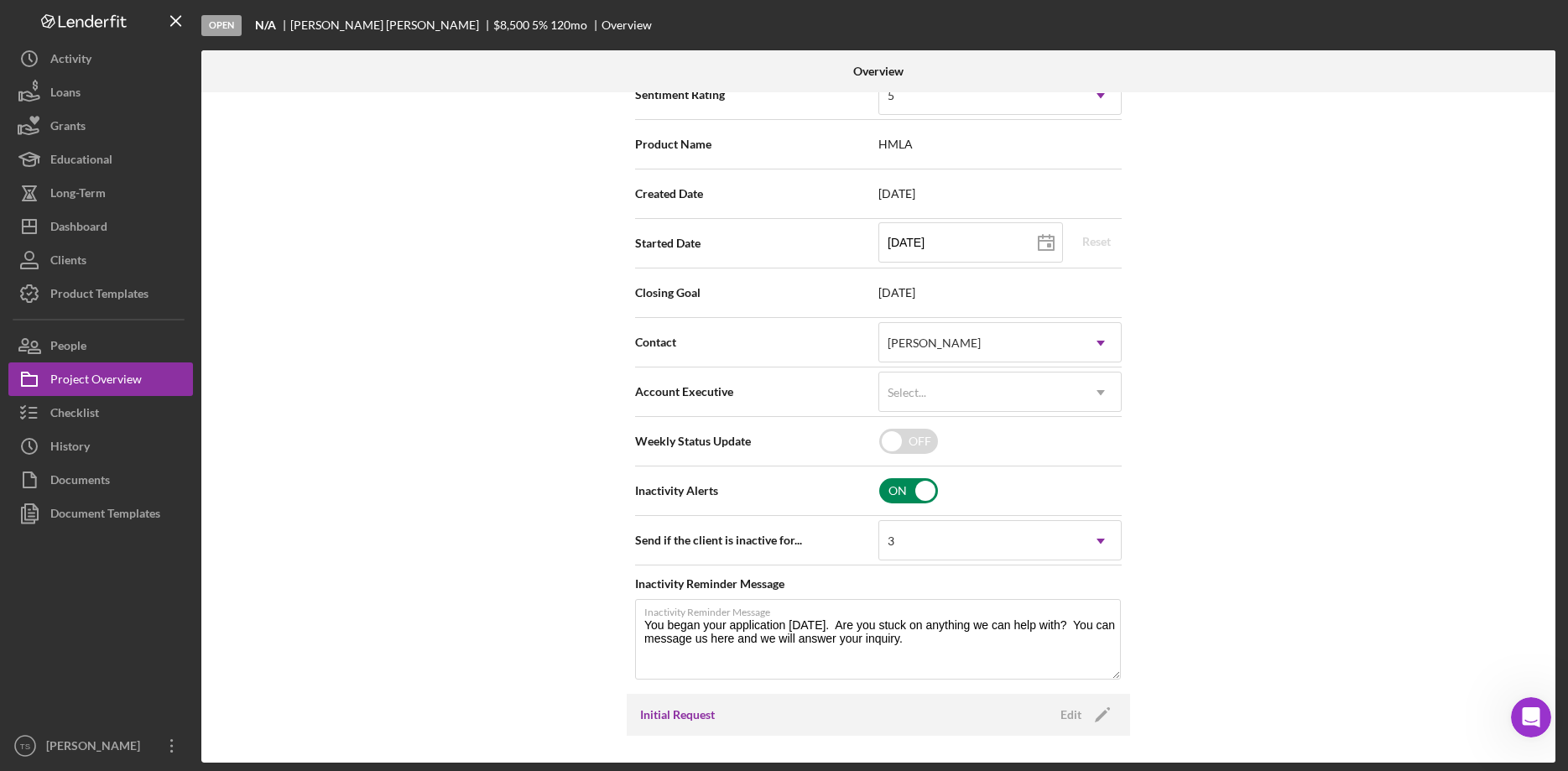
click at [904, 494] on input "checkbox" at bounding box center [908, 491] width 58 height 25
checkbox input "false"
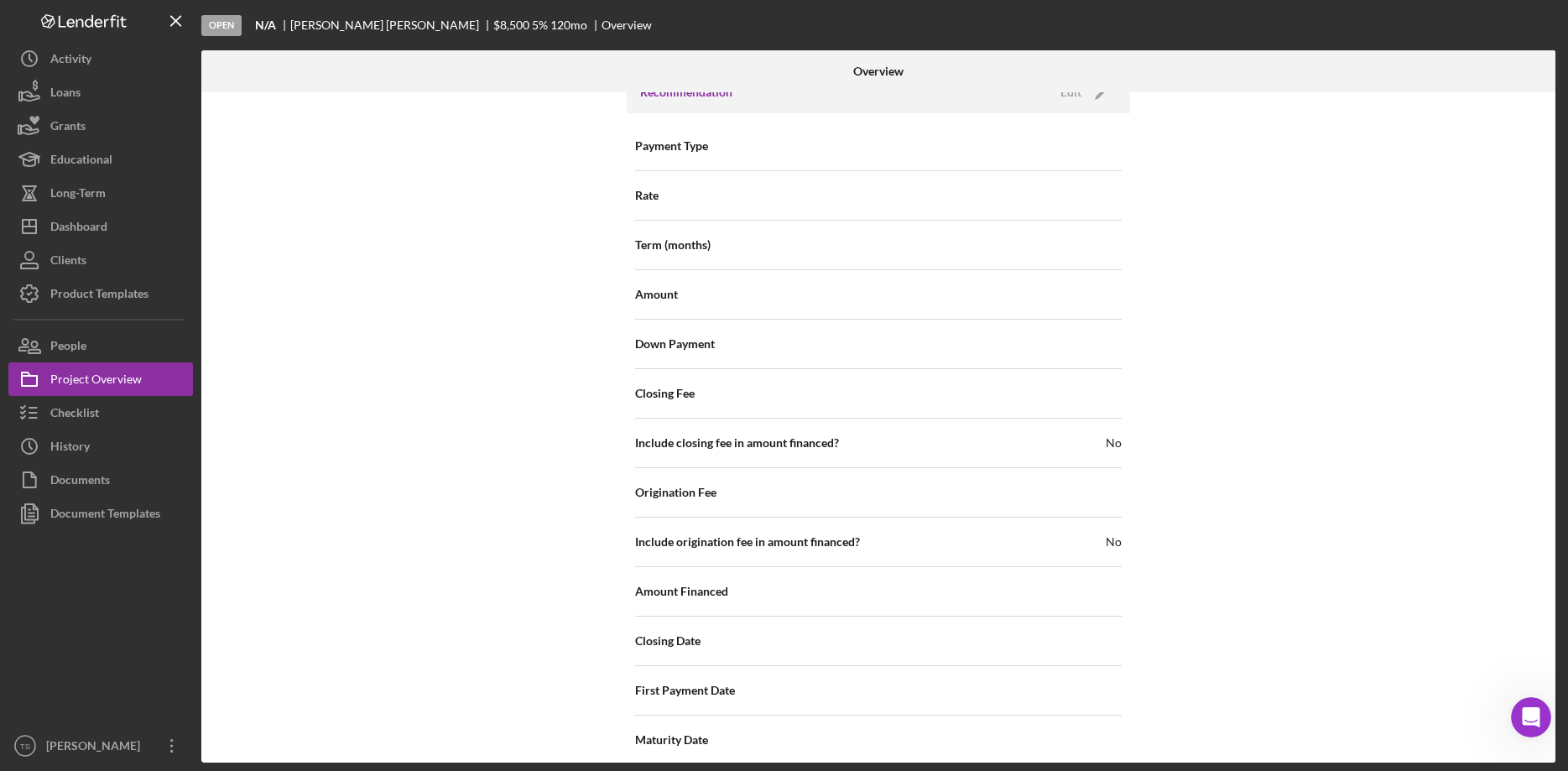
scroll to position [1630, 0]
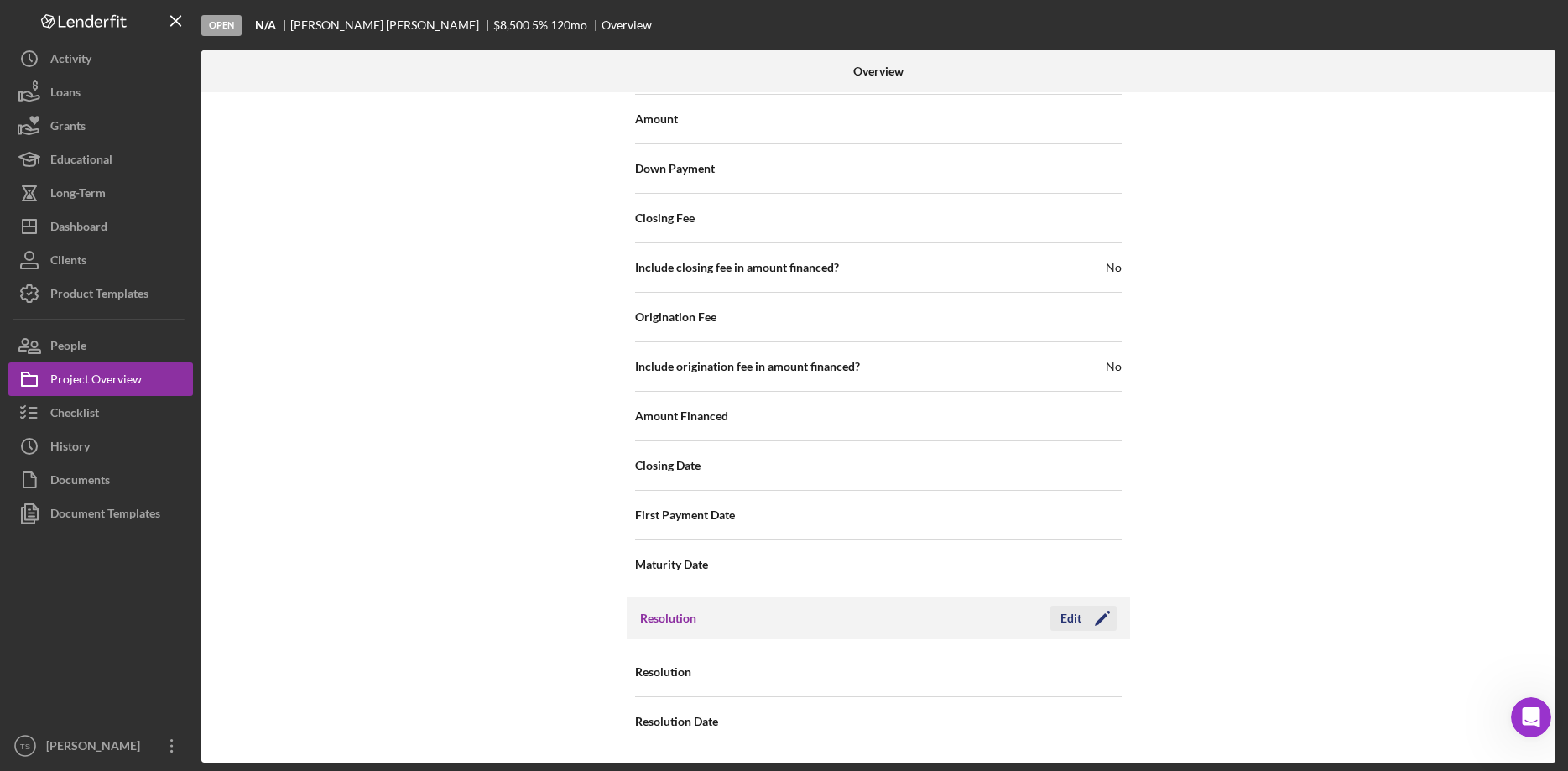
click at [1089, 617] on icon "Icon/Edit" at bounding box center [1102, 619] width 42 height 42
click at [1097, 677] on icon "Icon/Dropdown Arrow" at bounding box center [1101, 673] width 41 height 41
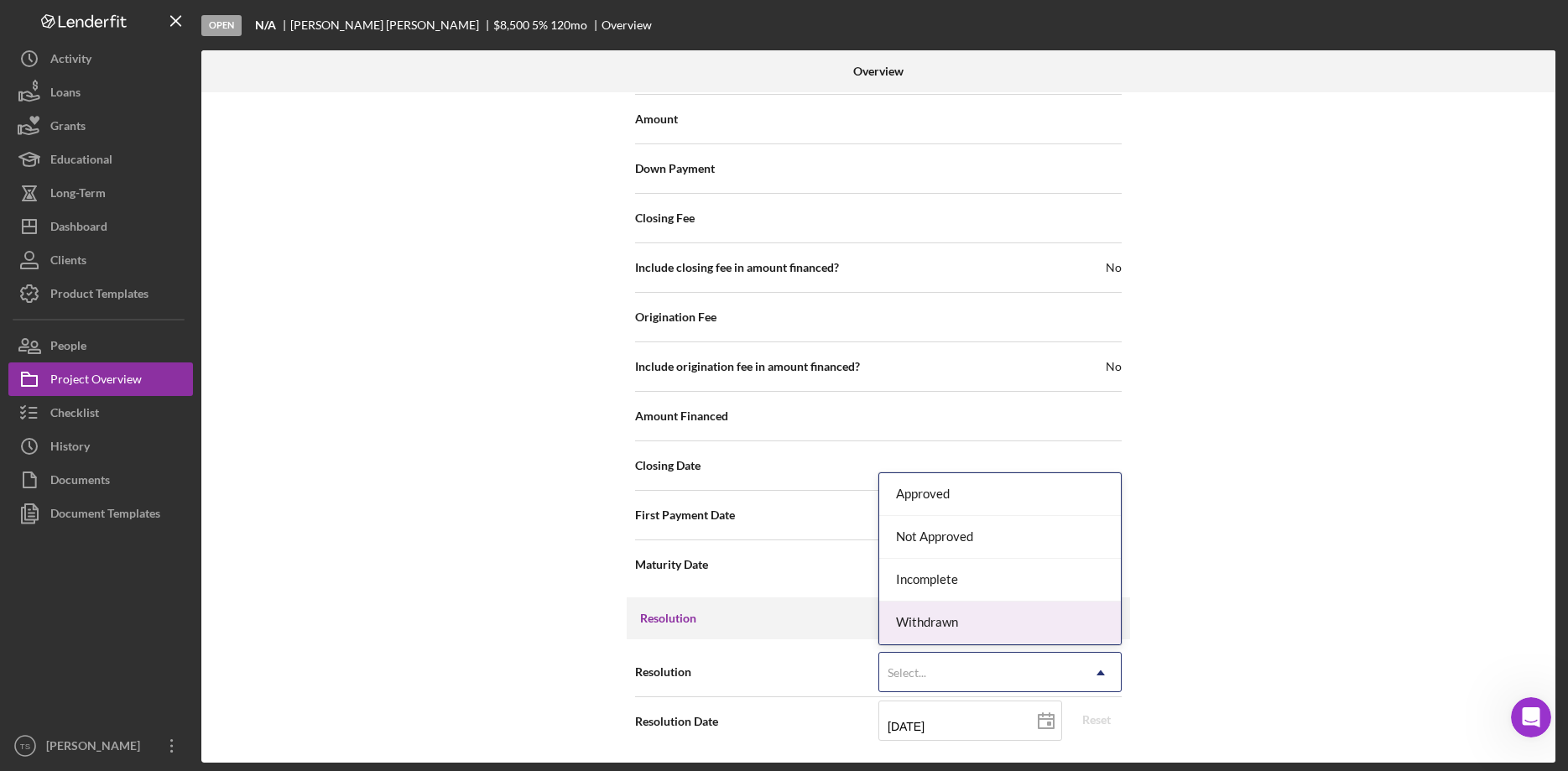
click at [1069, 613] on div "Withdrawn" at bounding box center [1000, 623] width 242 height 43
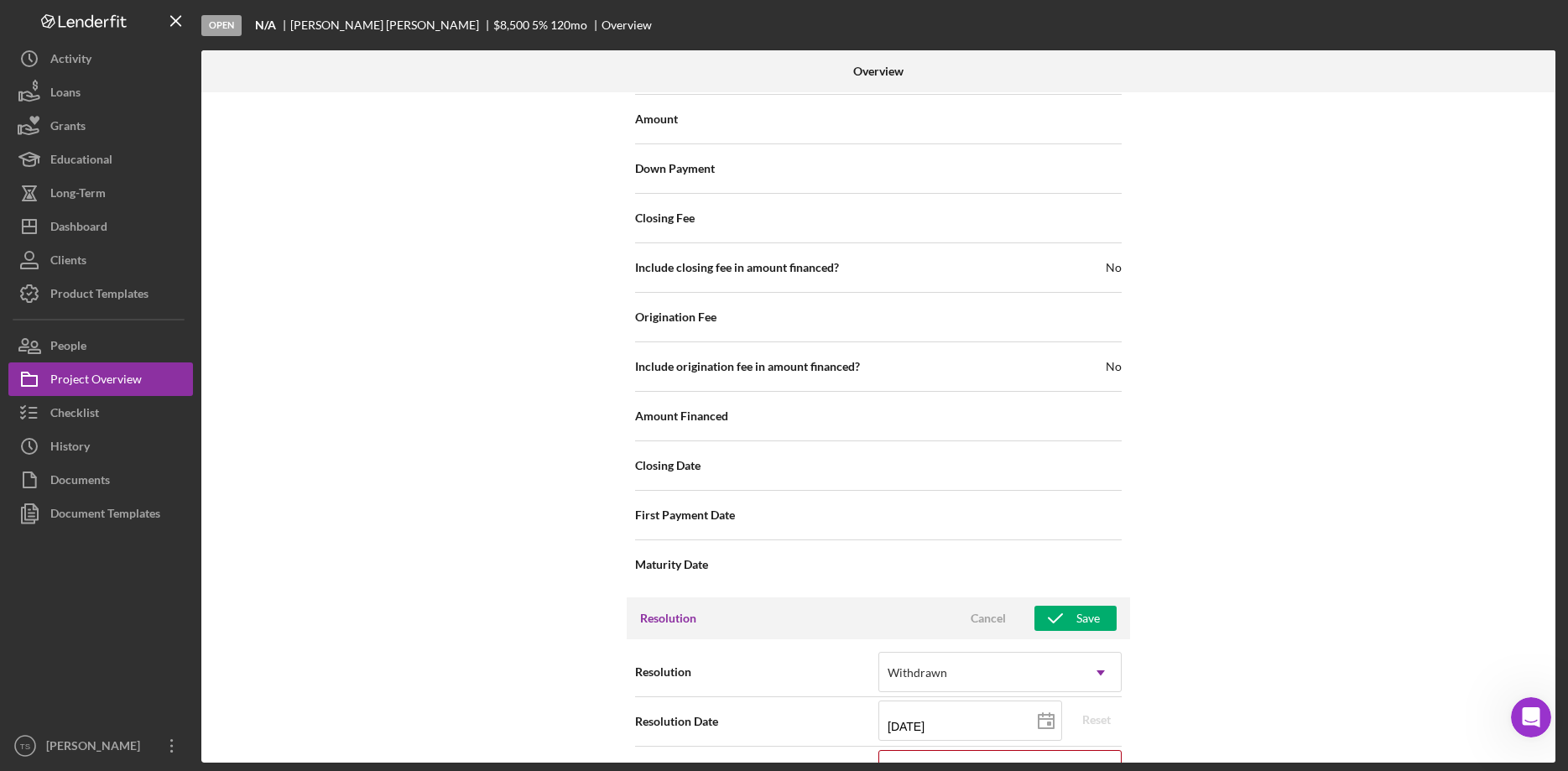
scroll to position [1737, 0]
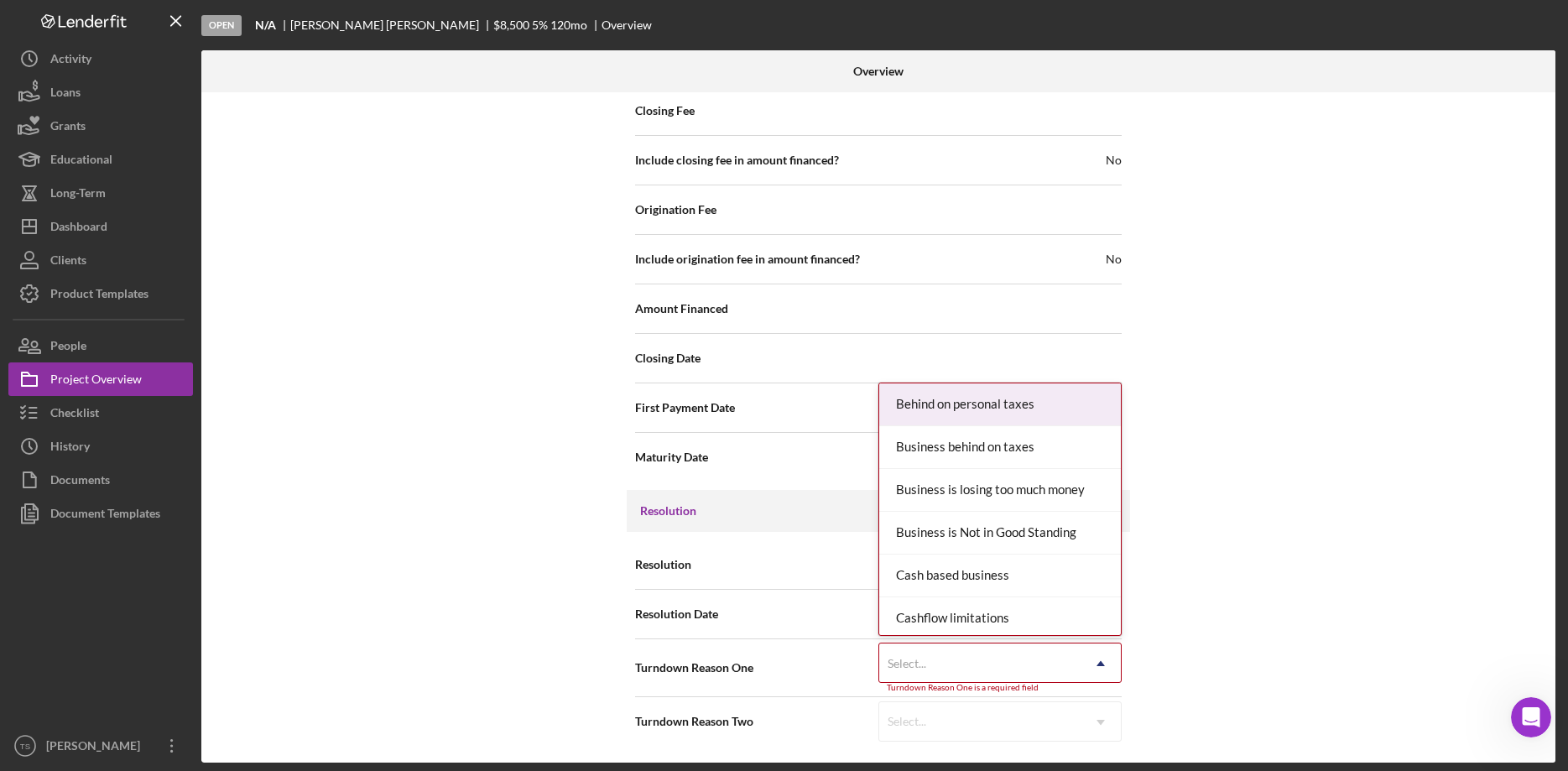
click at [1101, 664] on use at bounding box center [1101, 664] width 8 height 5
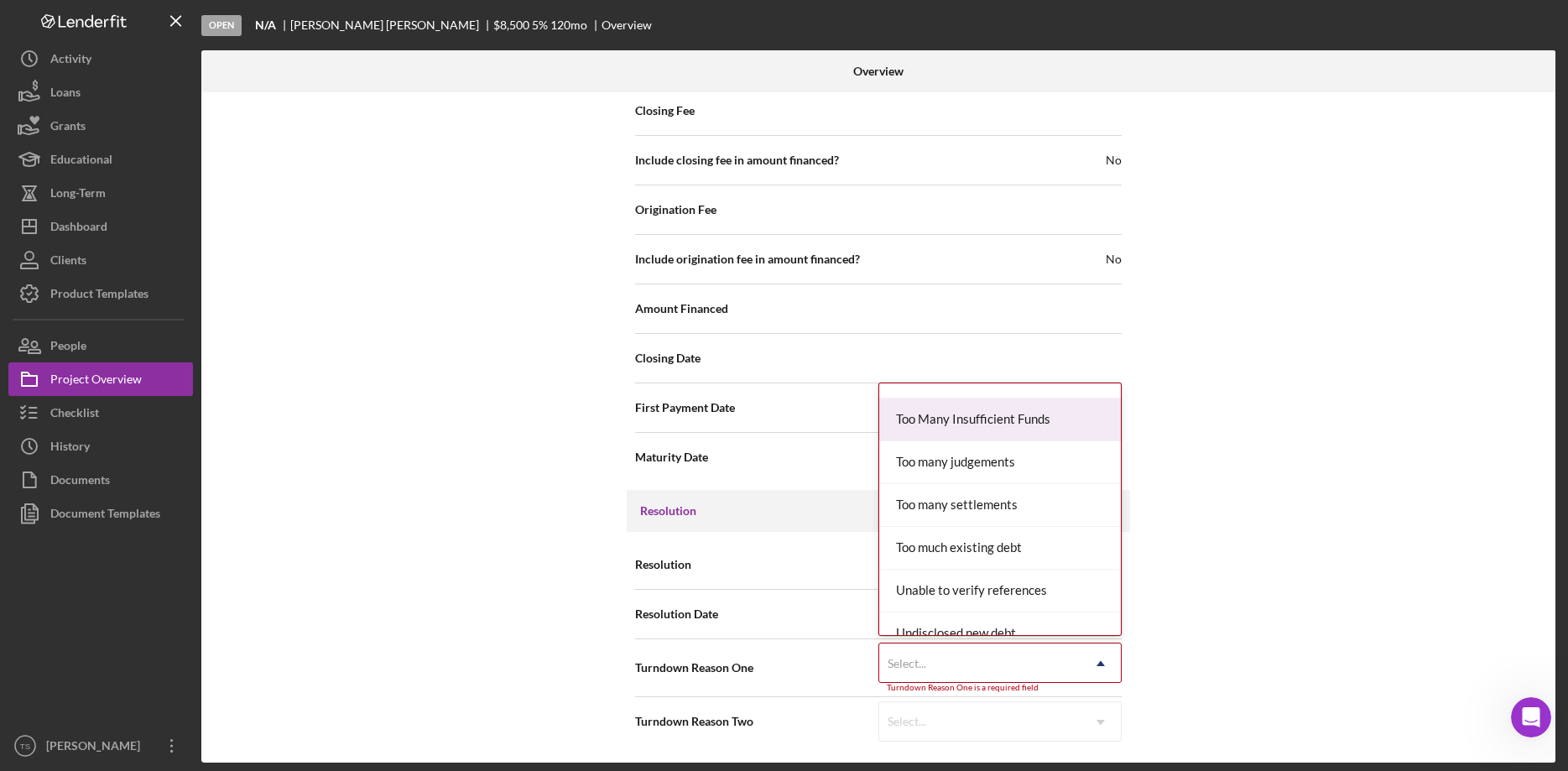
scroll to position [1845, 0]
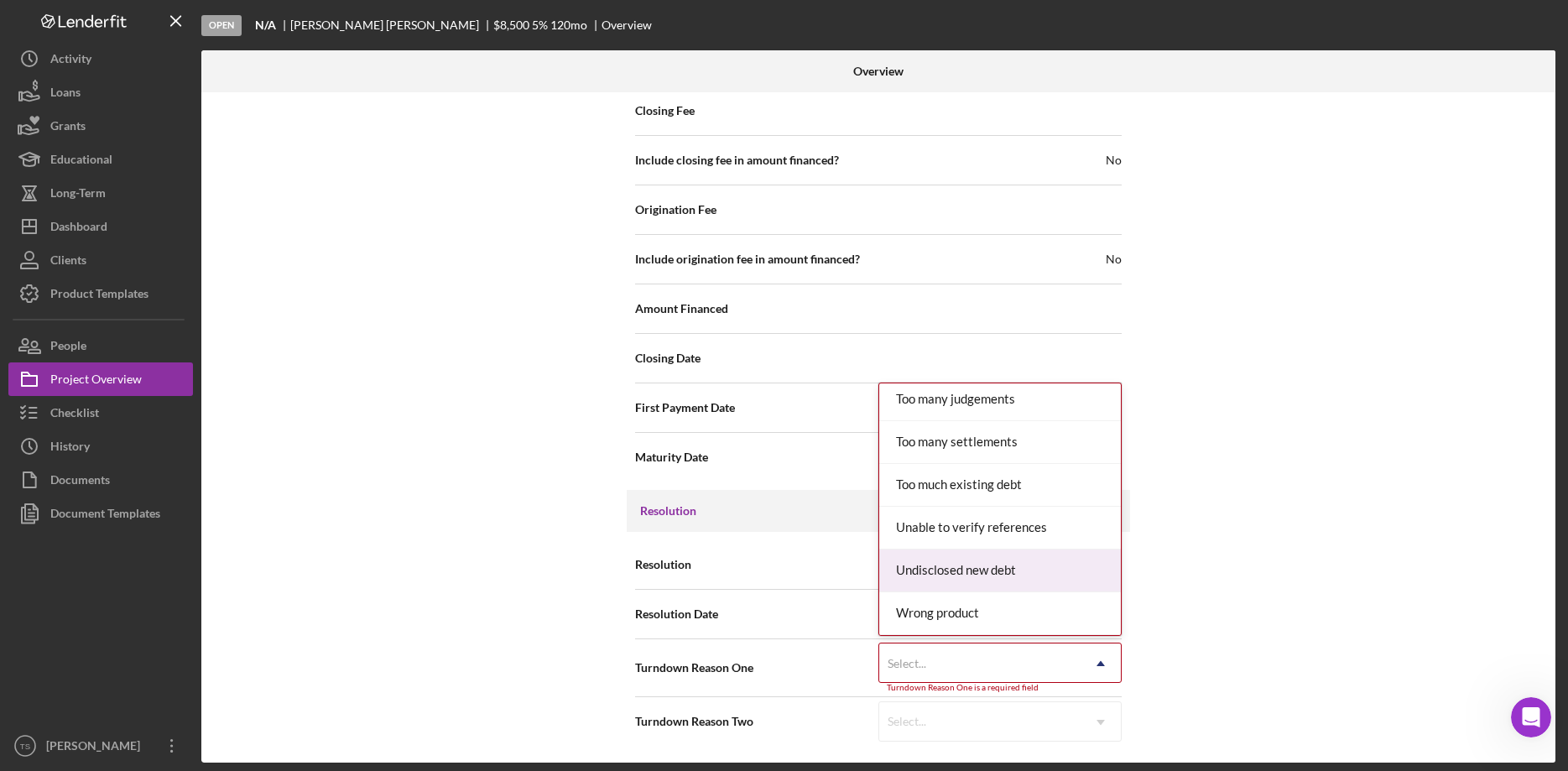
click at [1441, 568] on div "Internal Workflow Stage Open Icon/Dropdown Arrow Archive (can unarchive later i…" at bounding box center [878, 427] width 1354 height 670
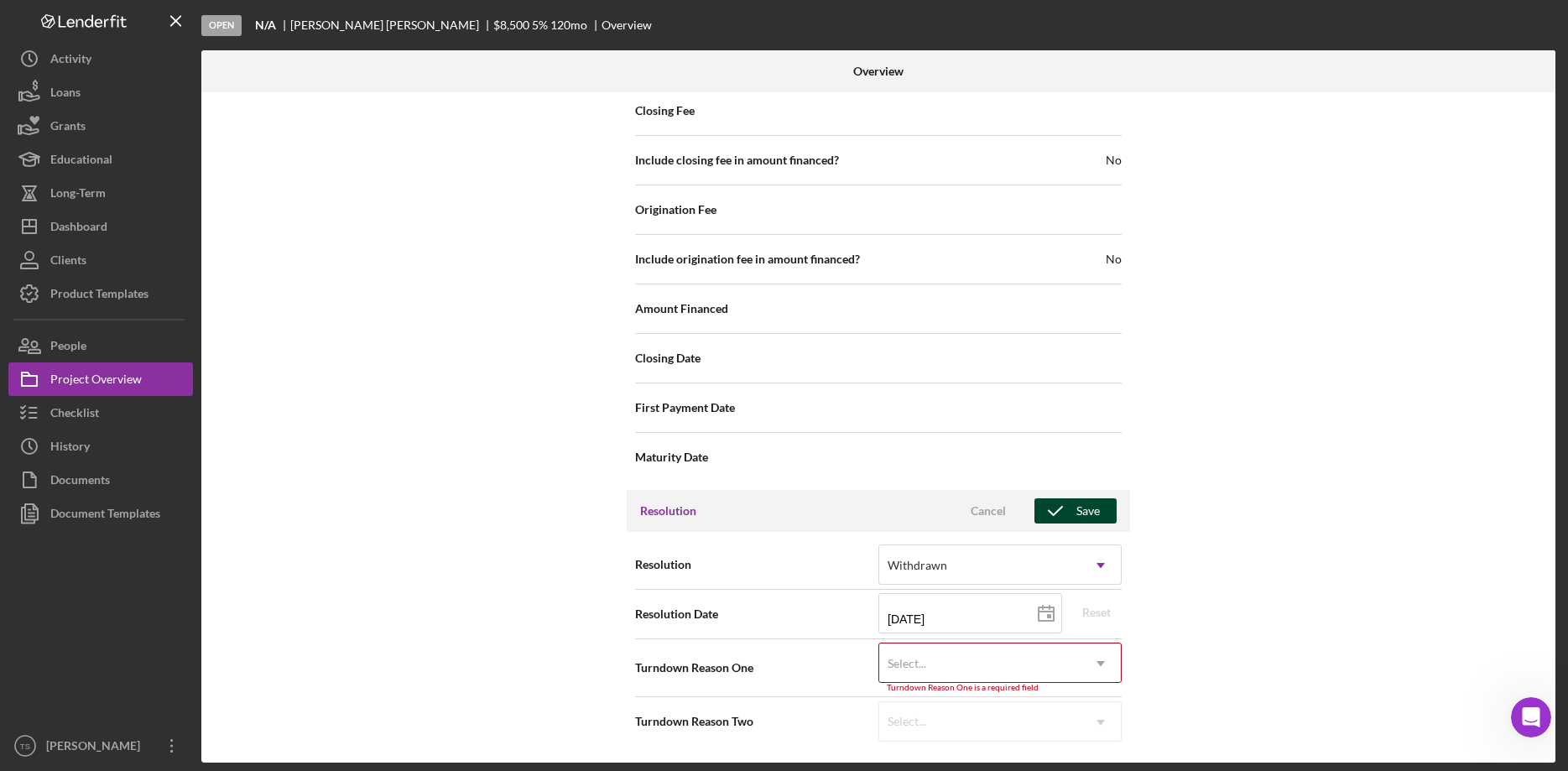
click at [1081, 516] on div "Save" at bounding box center [1088, 511] width 24 height 25
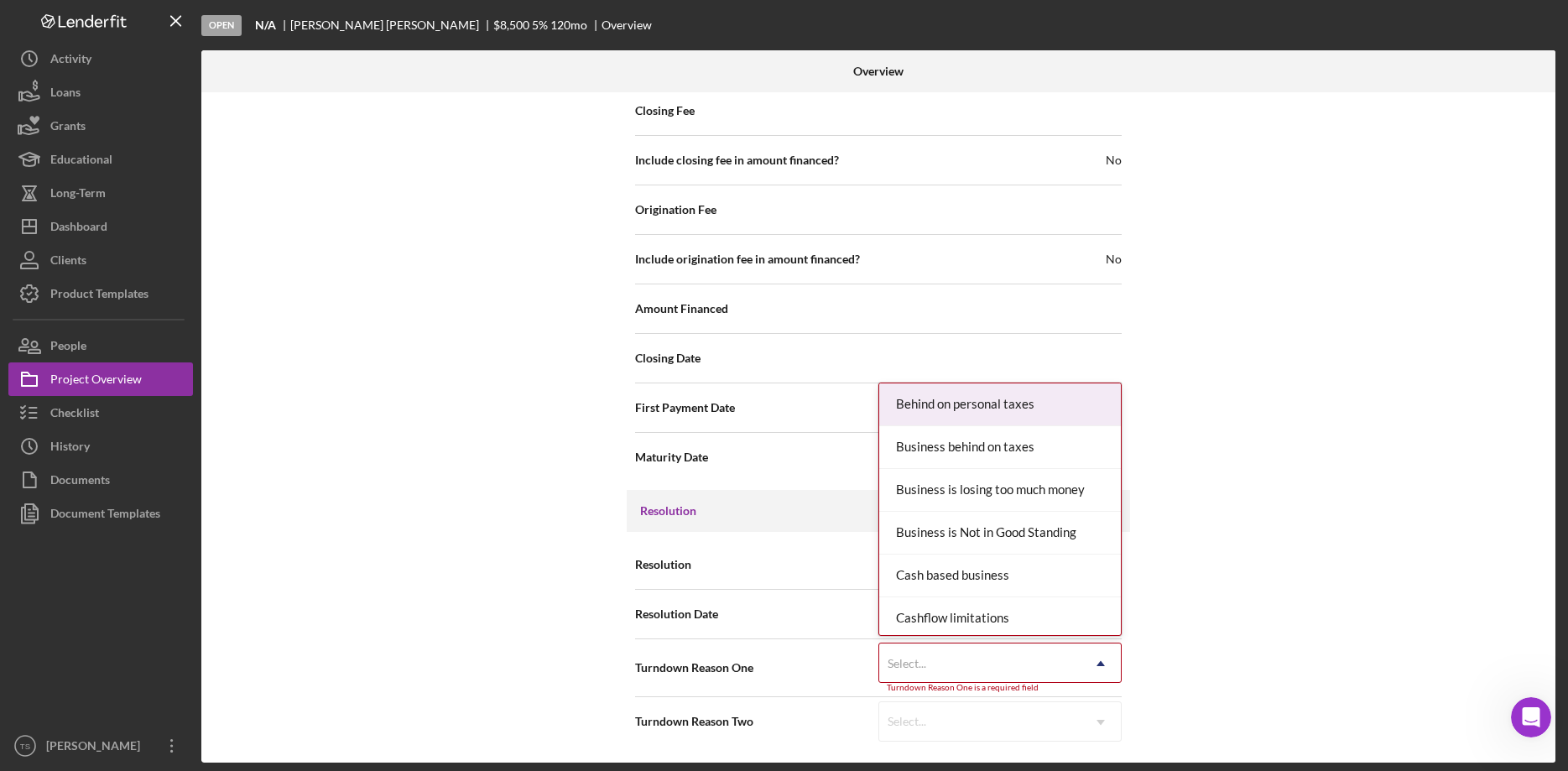
click at [1107, 664] on icon "Icon/Dropdown Arrow" at bounding box center [1101, 664] width 41 height 41
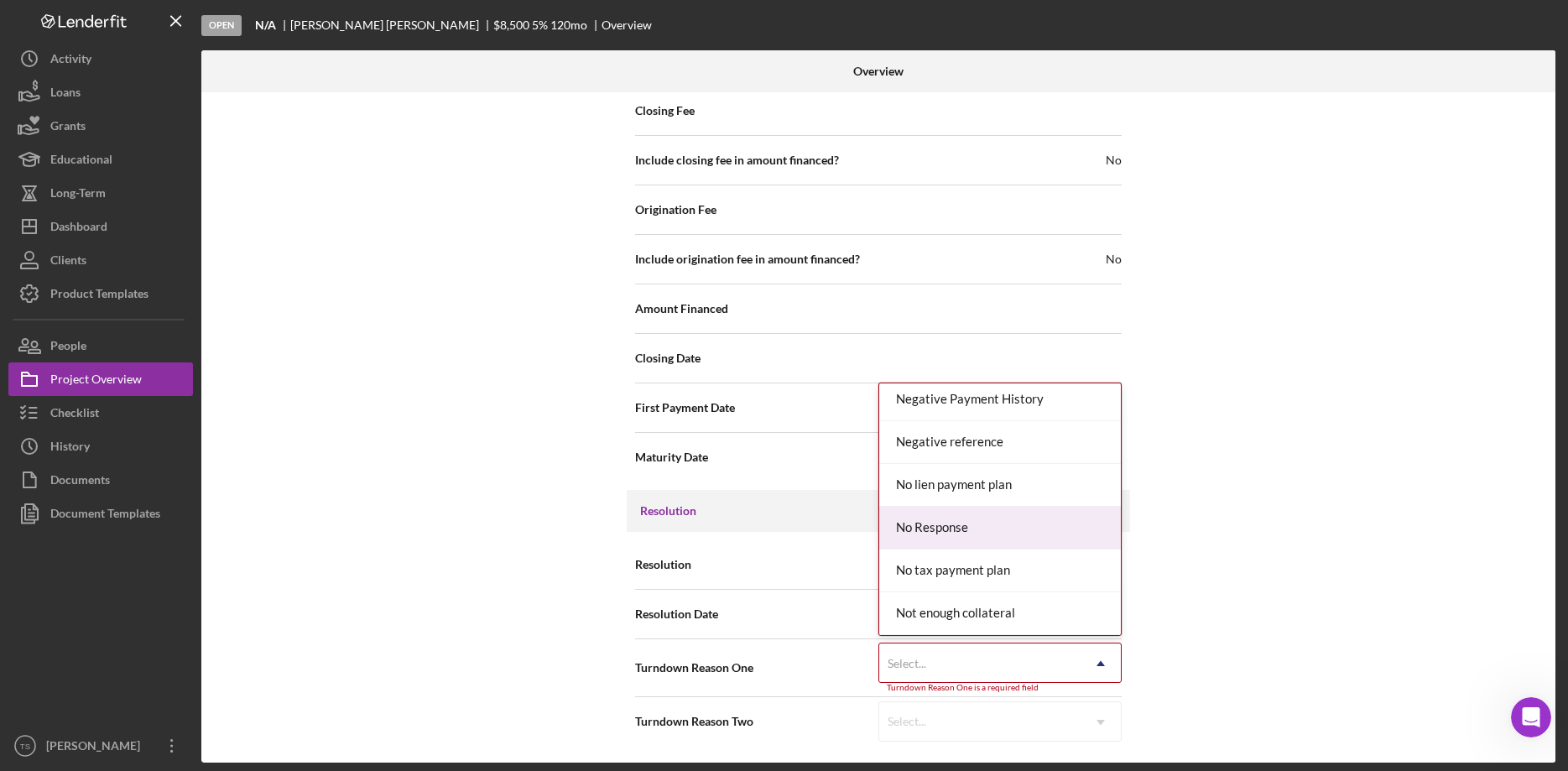
drag, startPoint x: 978, startPoint y: 524, endPoint x: 1009, endPoint y: 533, distance: 32.3
click at [978, 525] on div "No Response" at bounding box center [1000, 528] width 242 height 43
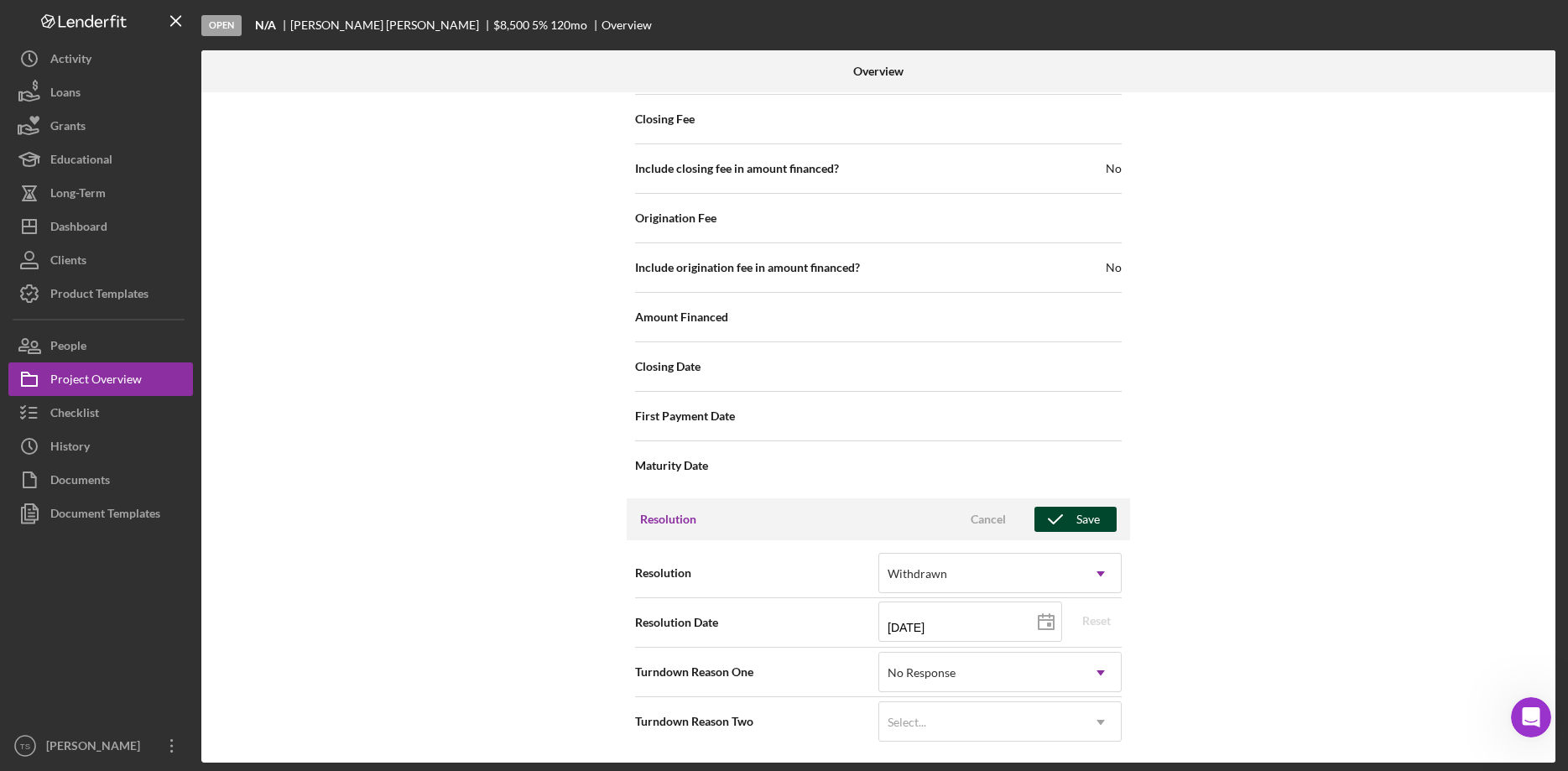
click at [1066, 519] on icon "button" at bounding box center [1056, 520] width 42 height 42
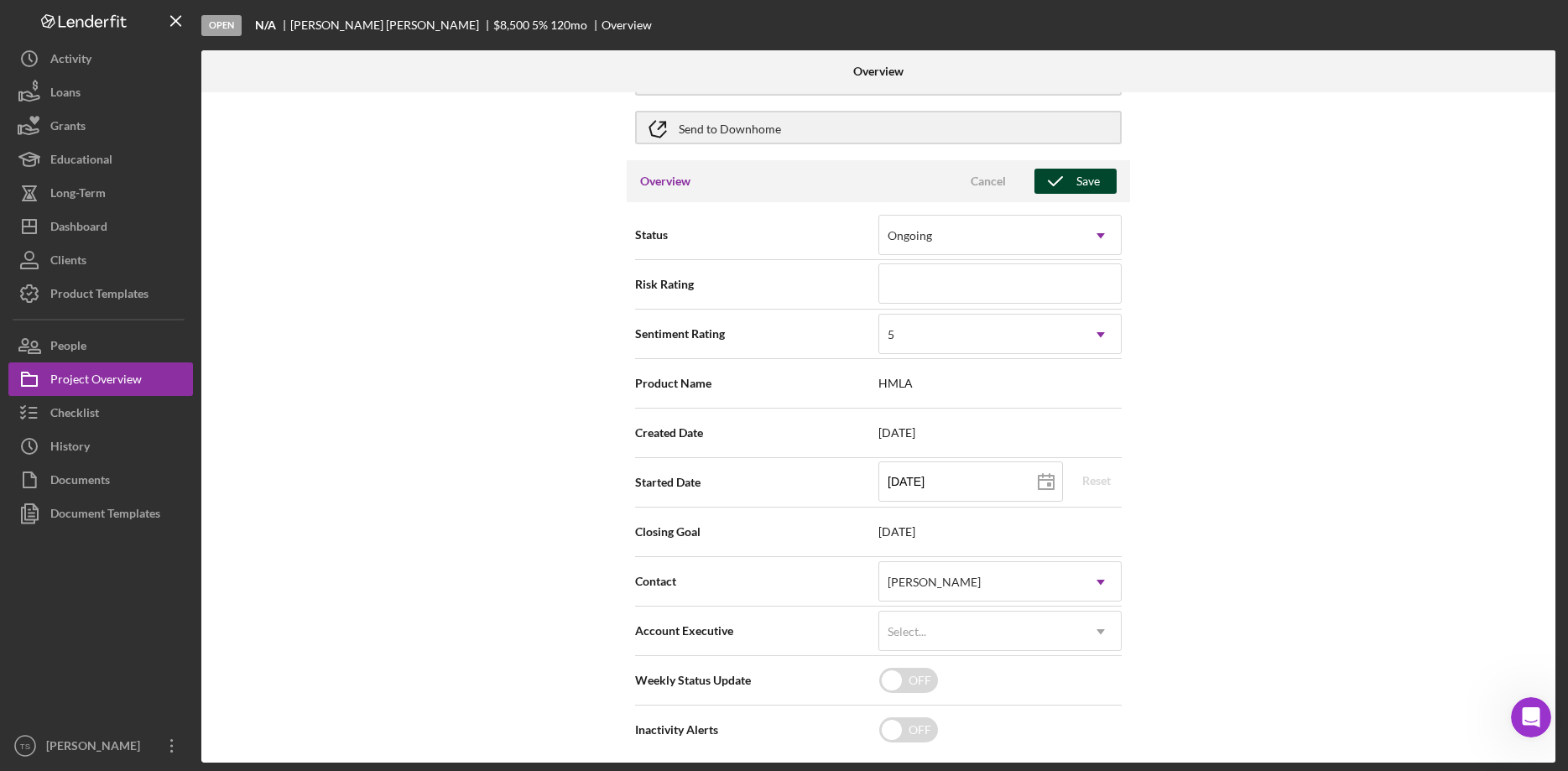
scroll to position [0, 0]
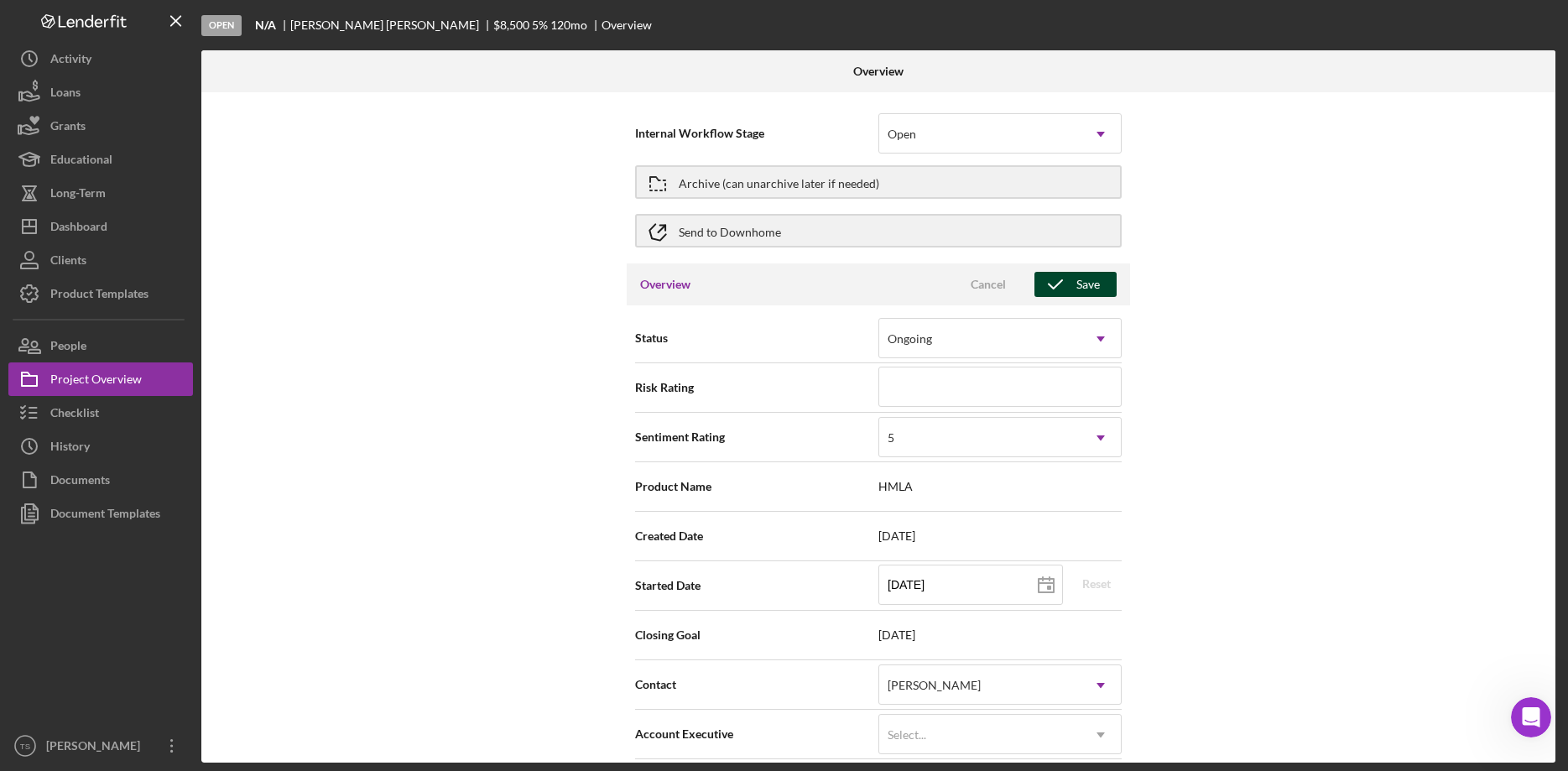
click at [1070, 283] on icon "button" at bounding box center [1056, 285] width 42 height 42
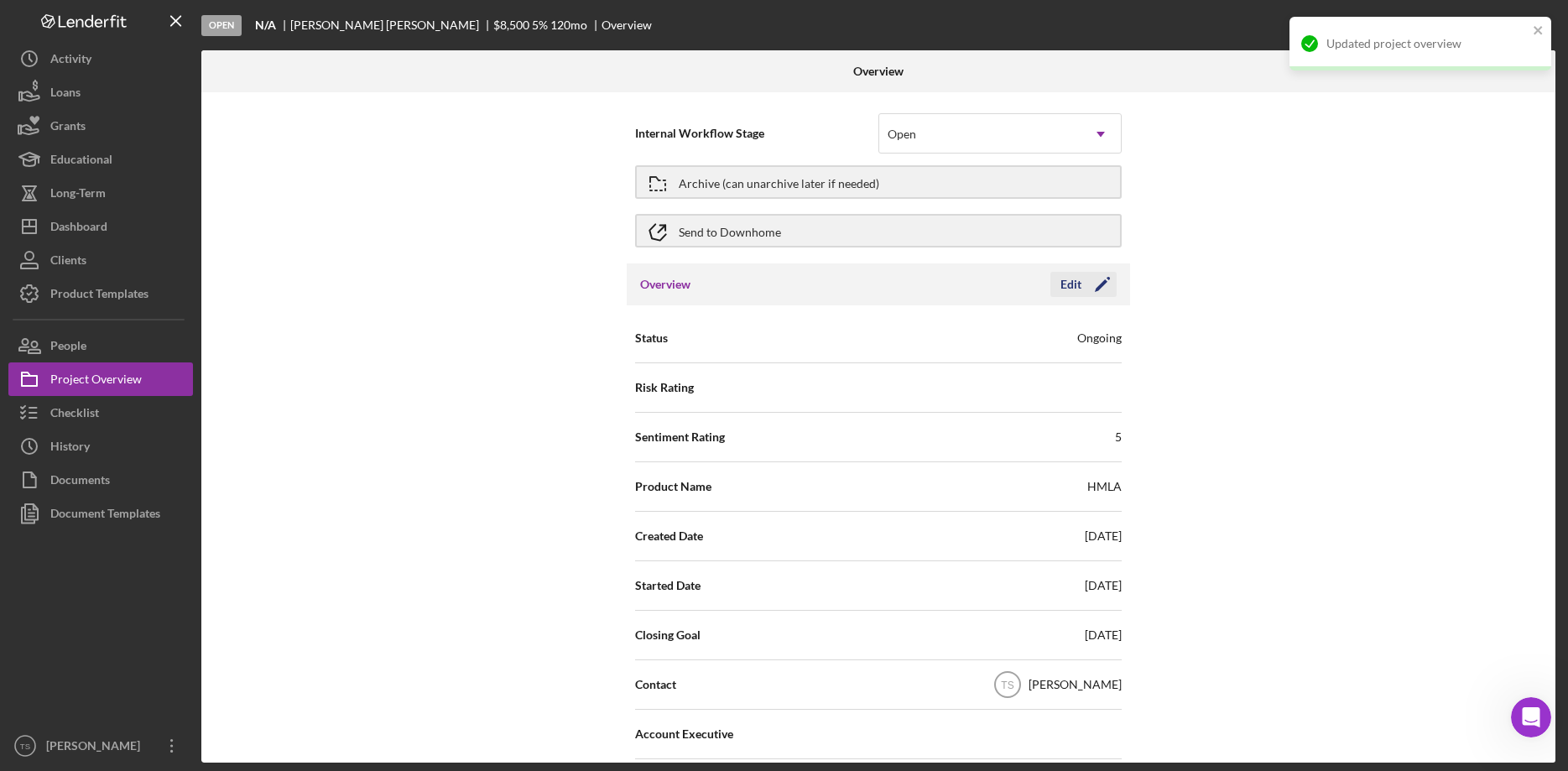
click at [1101, 293] on icon "Icon/Edit" at bounding box center [1102, 285] width 42 height 42
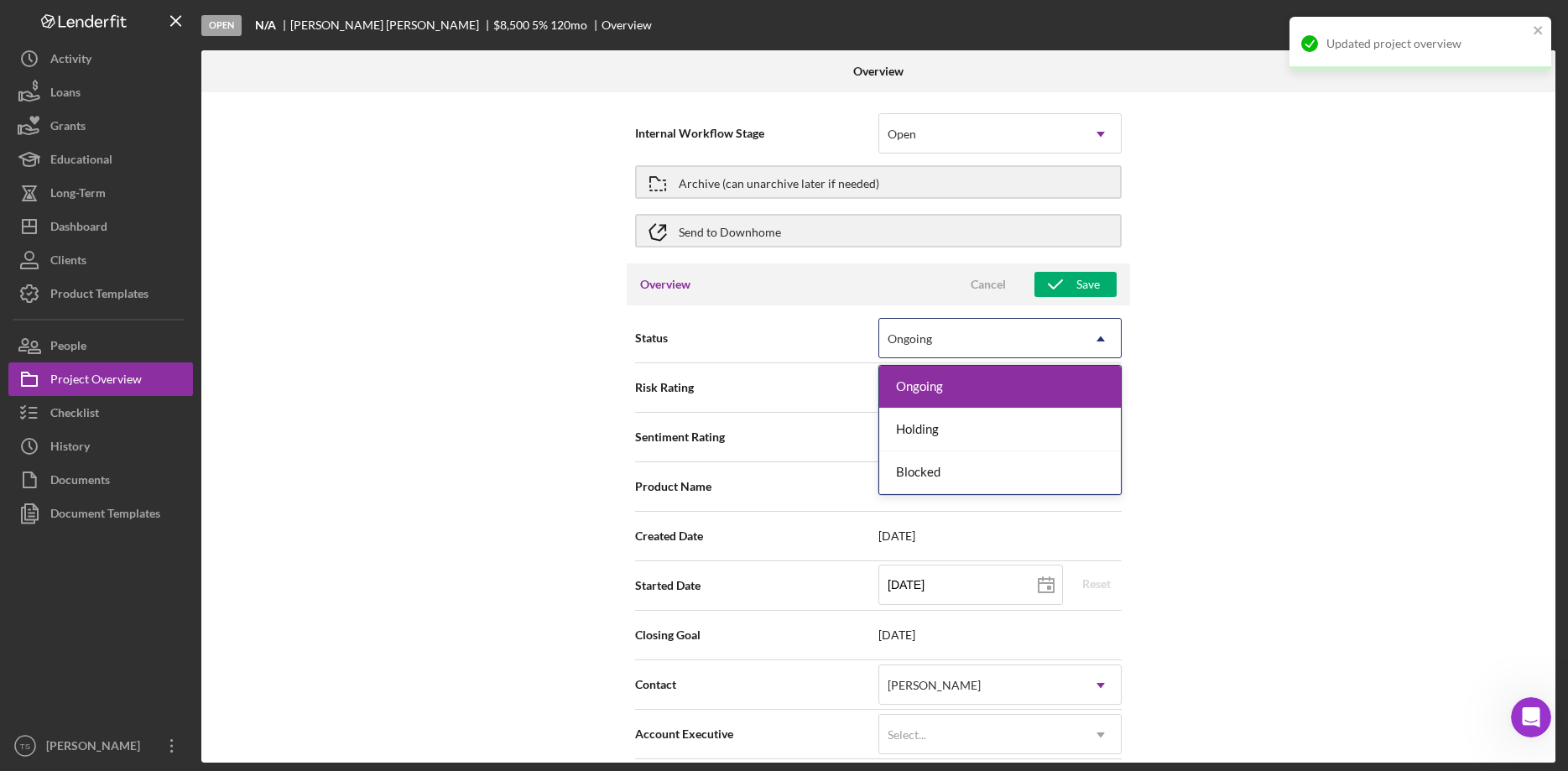
drag, startPoint x: 1094, startPoint y: 337, endPoint x: 1090, endPoint y: 358, distance: 21.4
click at [1093, 337] on icon "Icon/Dropdown Arrow" at bounding box center [1101, 339] width 41 height 41
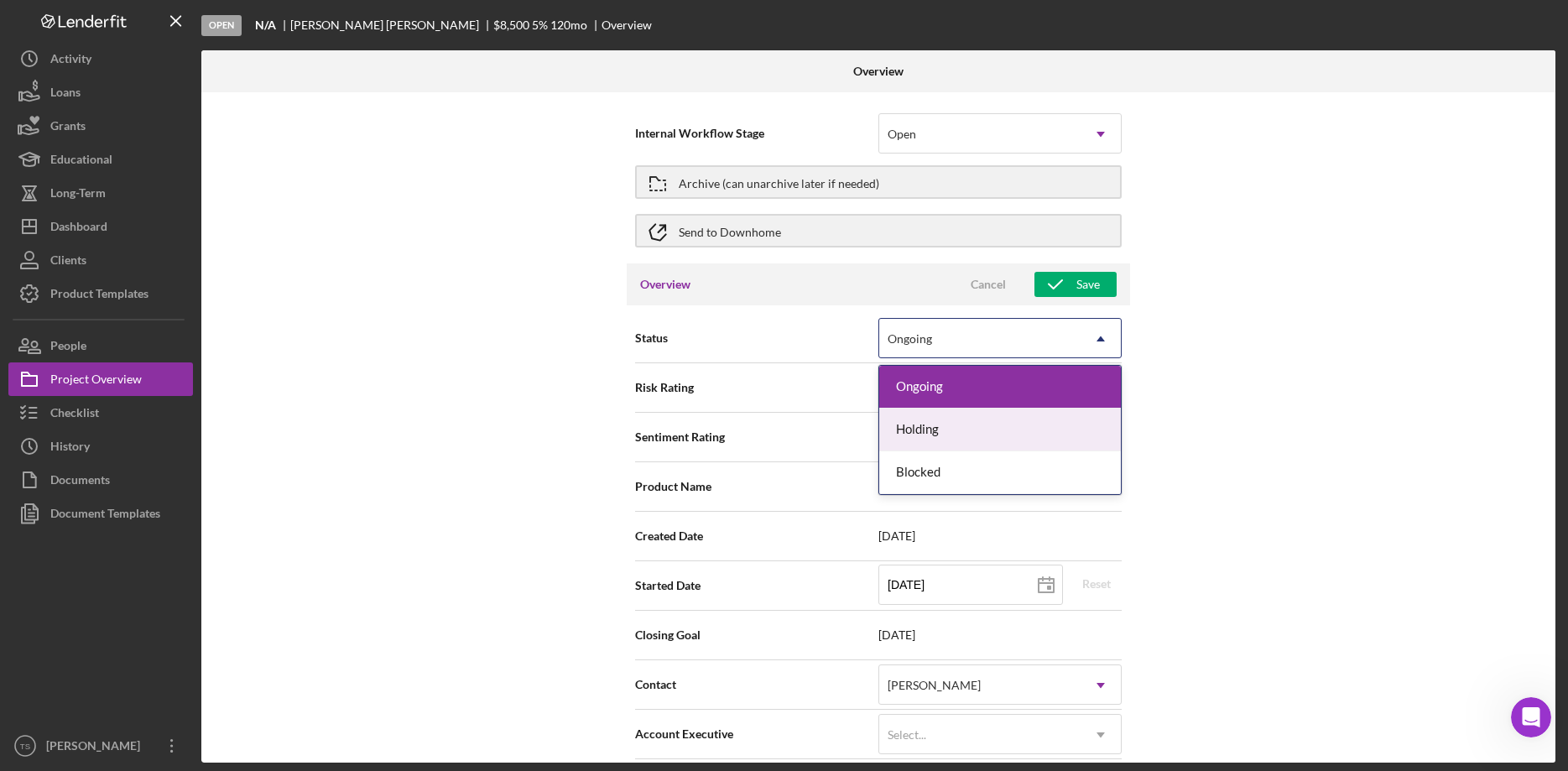
click at [1232, 354] on div "Internal Workflow Stage Open Icon/Dropdown Arrow Archive (can unarchive later i…" at bounding box center [878, 427] width 1354 height 670
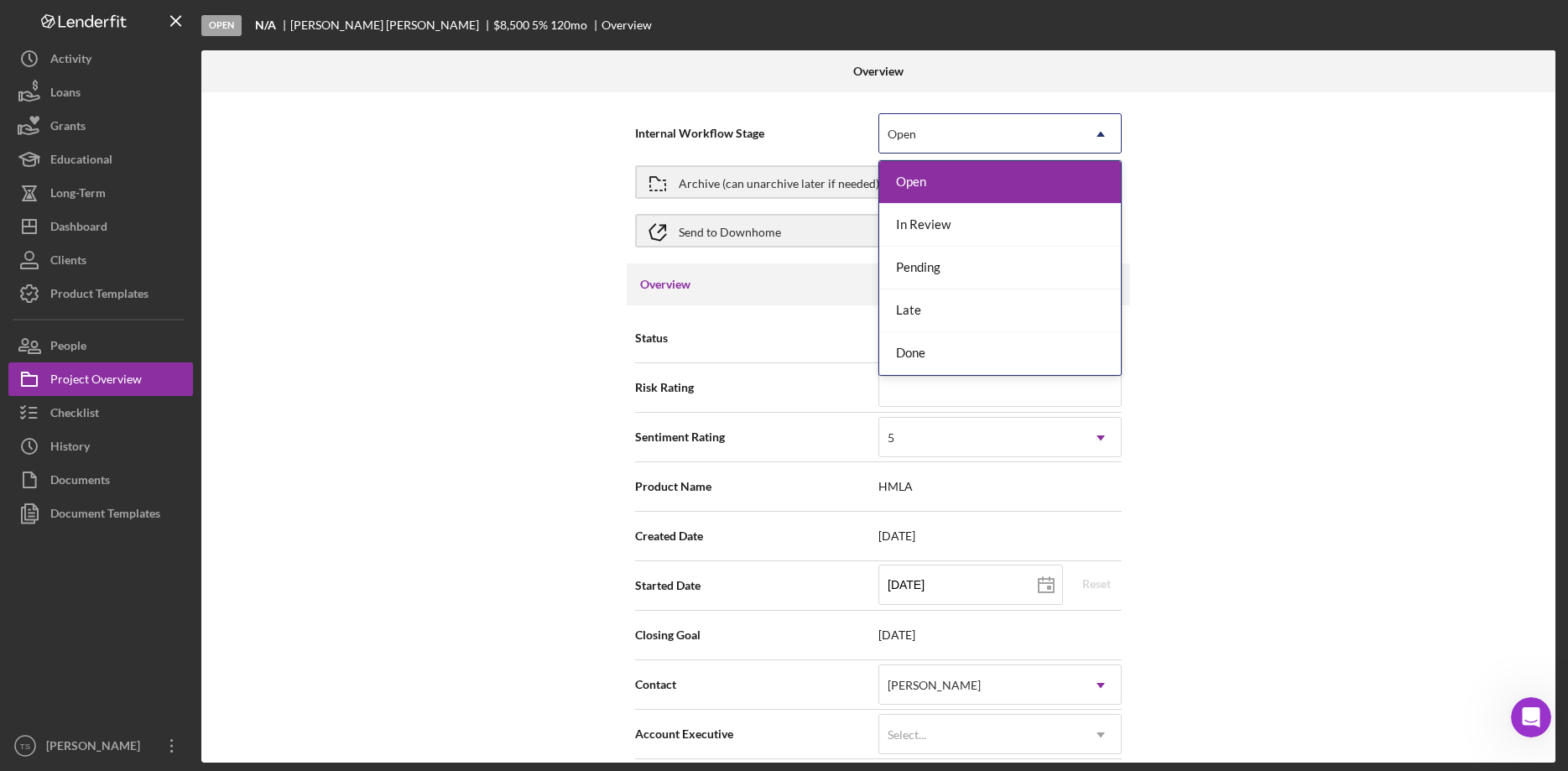
click at [1088, 132] on icon "Icon/Dropdown Arrow" at bounding box center [1101, 134] width 41 height 41
click at [1045, 341] on div "Done" at bounding box center [1000, 353] width 242 height 43
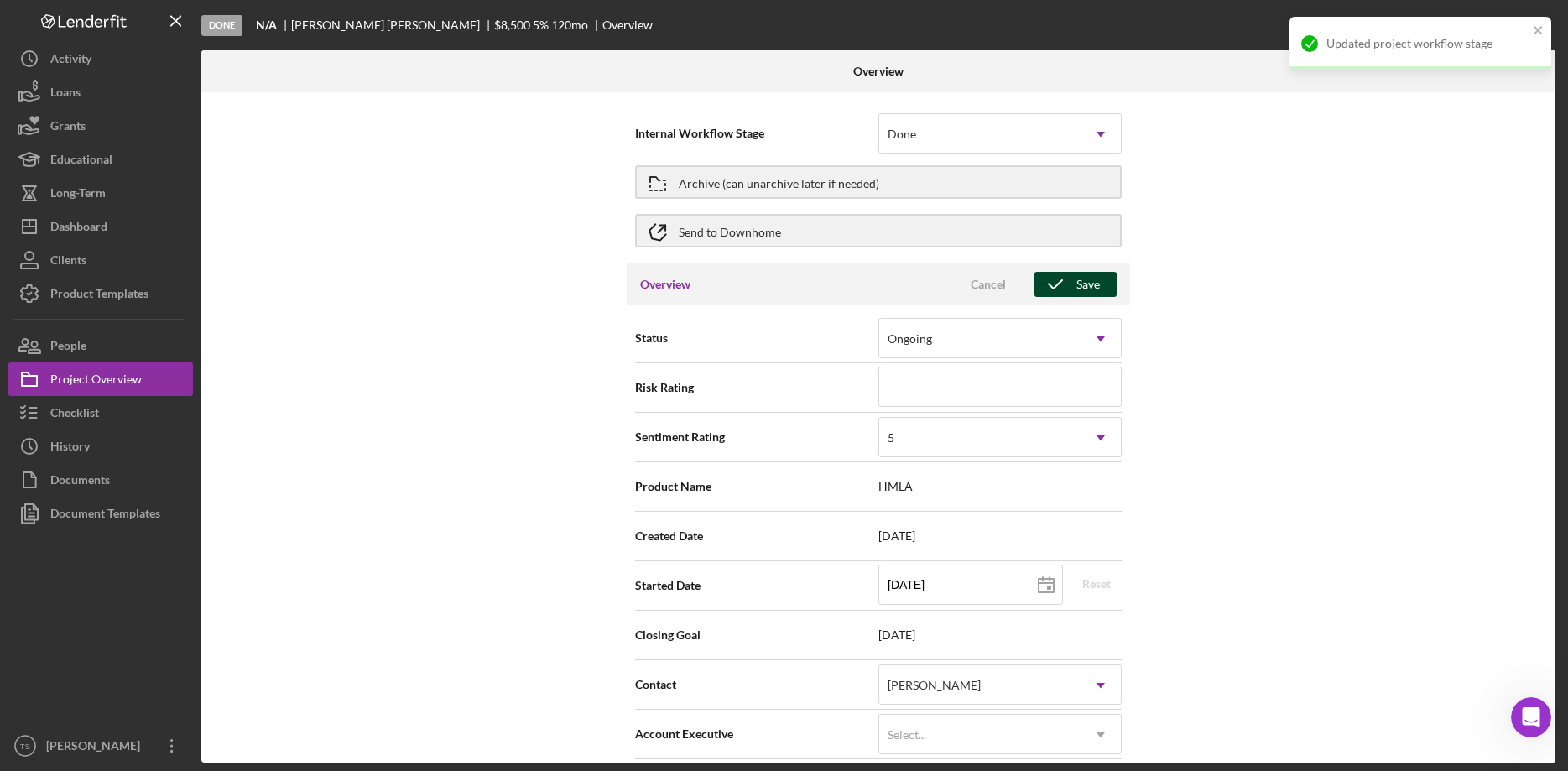
click at [1095, 286] on div "Save" at bounding box center [1088, 285] width 24 height 25
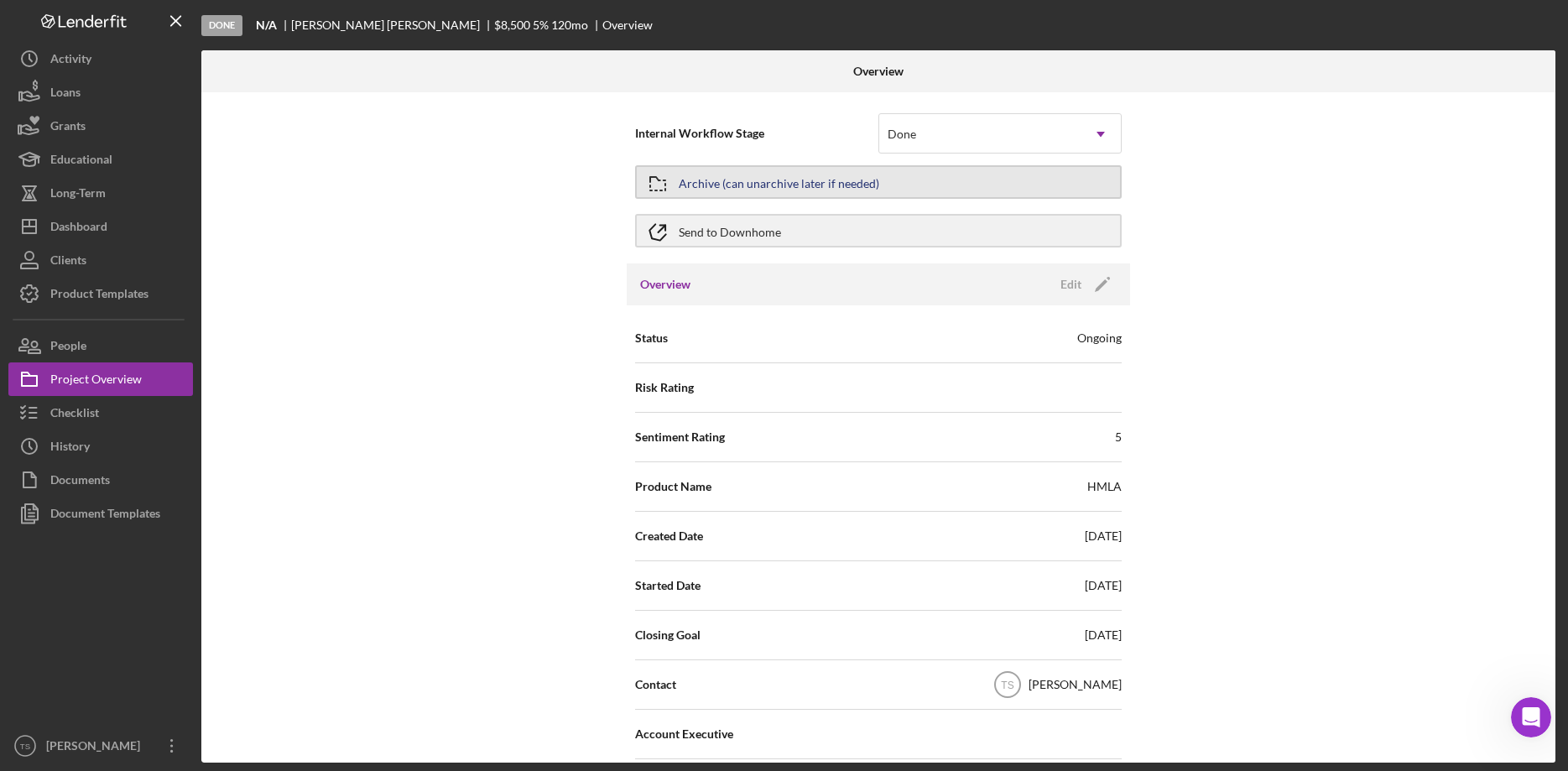
click at [977, 188] on button "Archive (can unarchive later if needed)" at bounding box center [878, 183] width 487 height 34
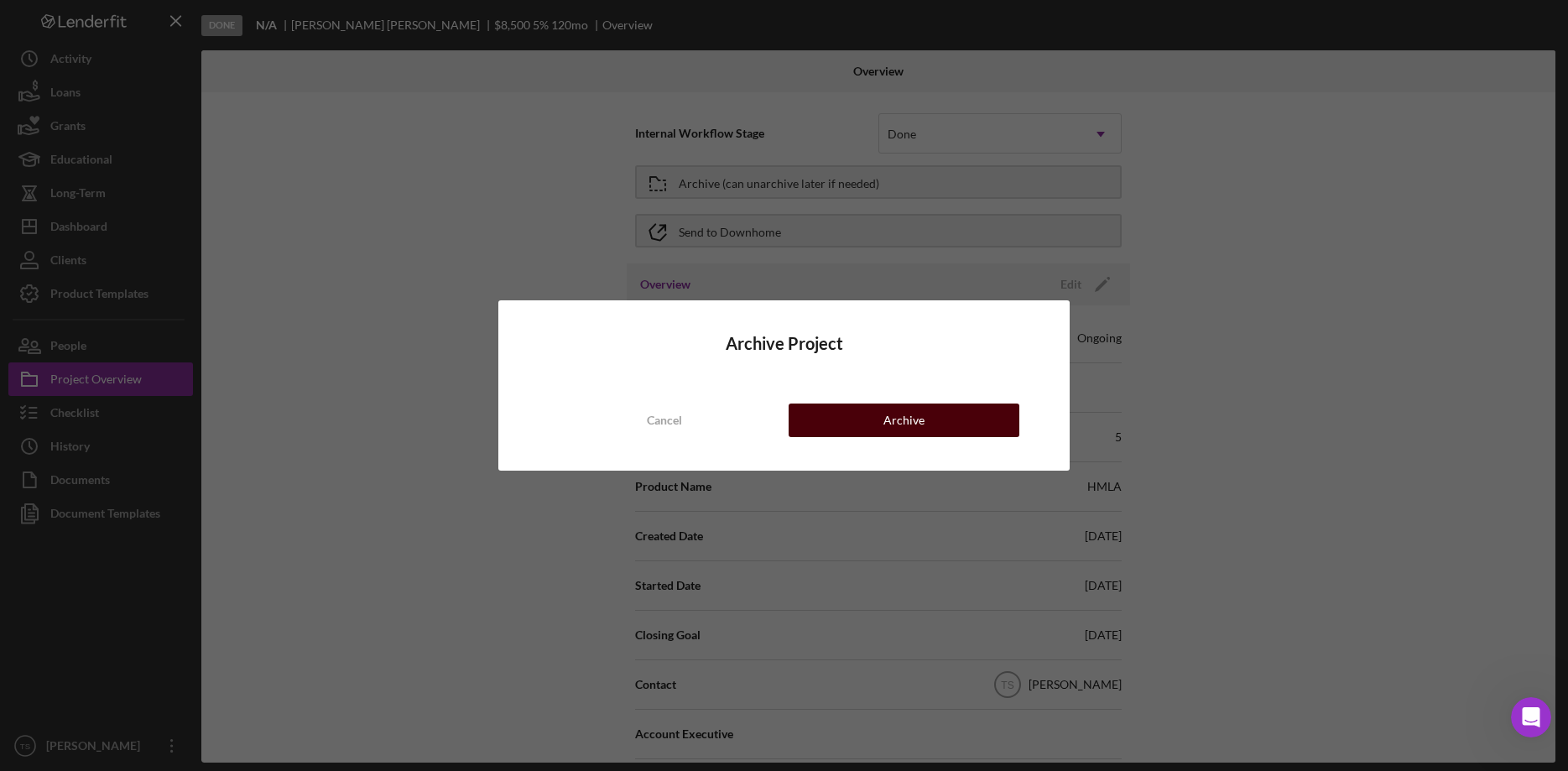
click at [926, 421] on button "Archive" at bounding box center [904, 420] width 231 height 34
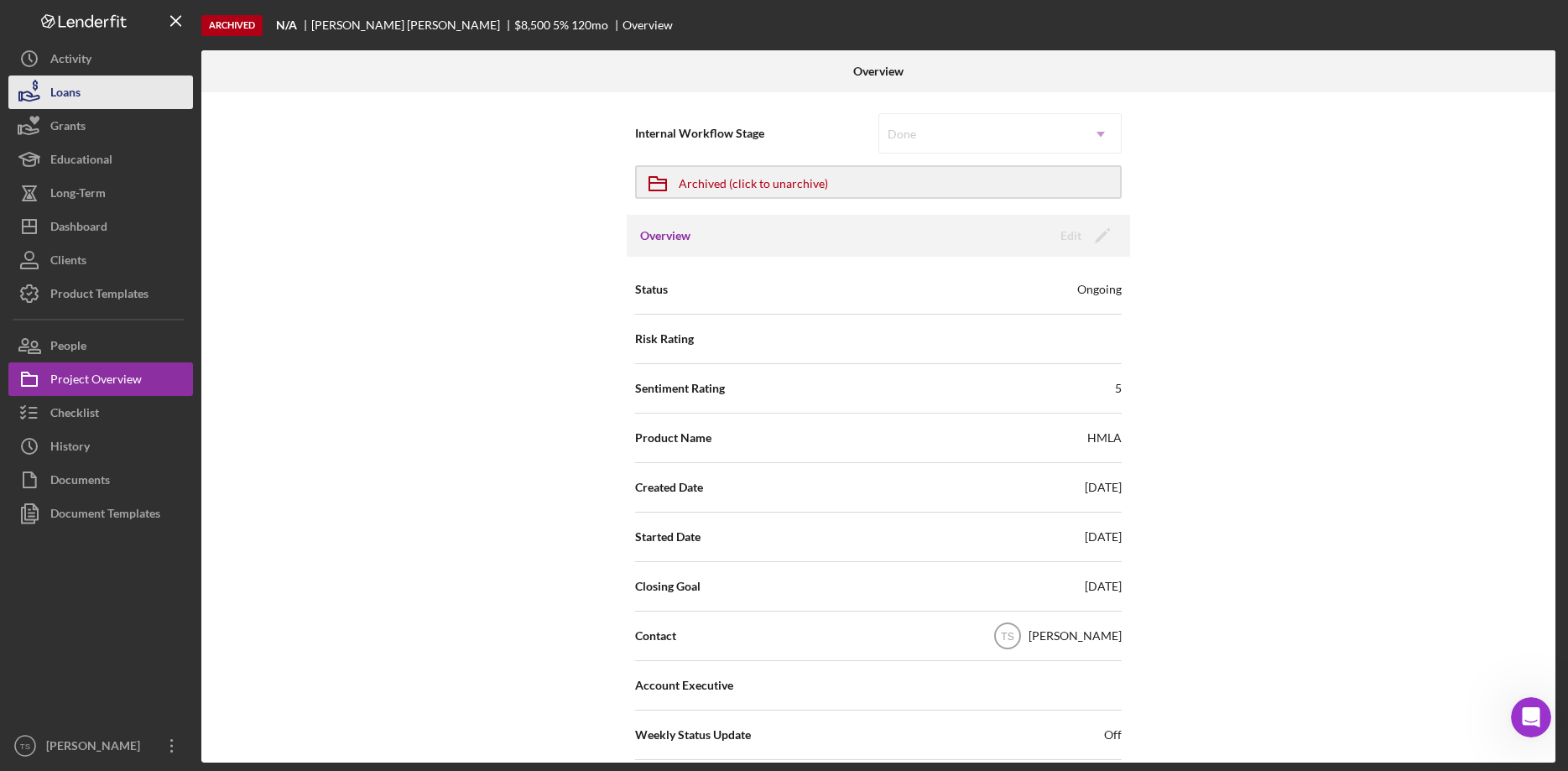
click at [74, 98] on div "Loans" at bounding box center [66, 94] width 30 height 38
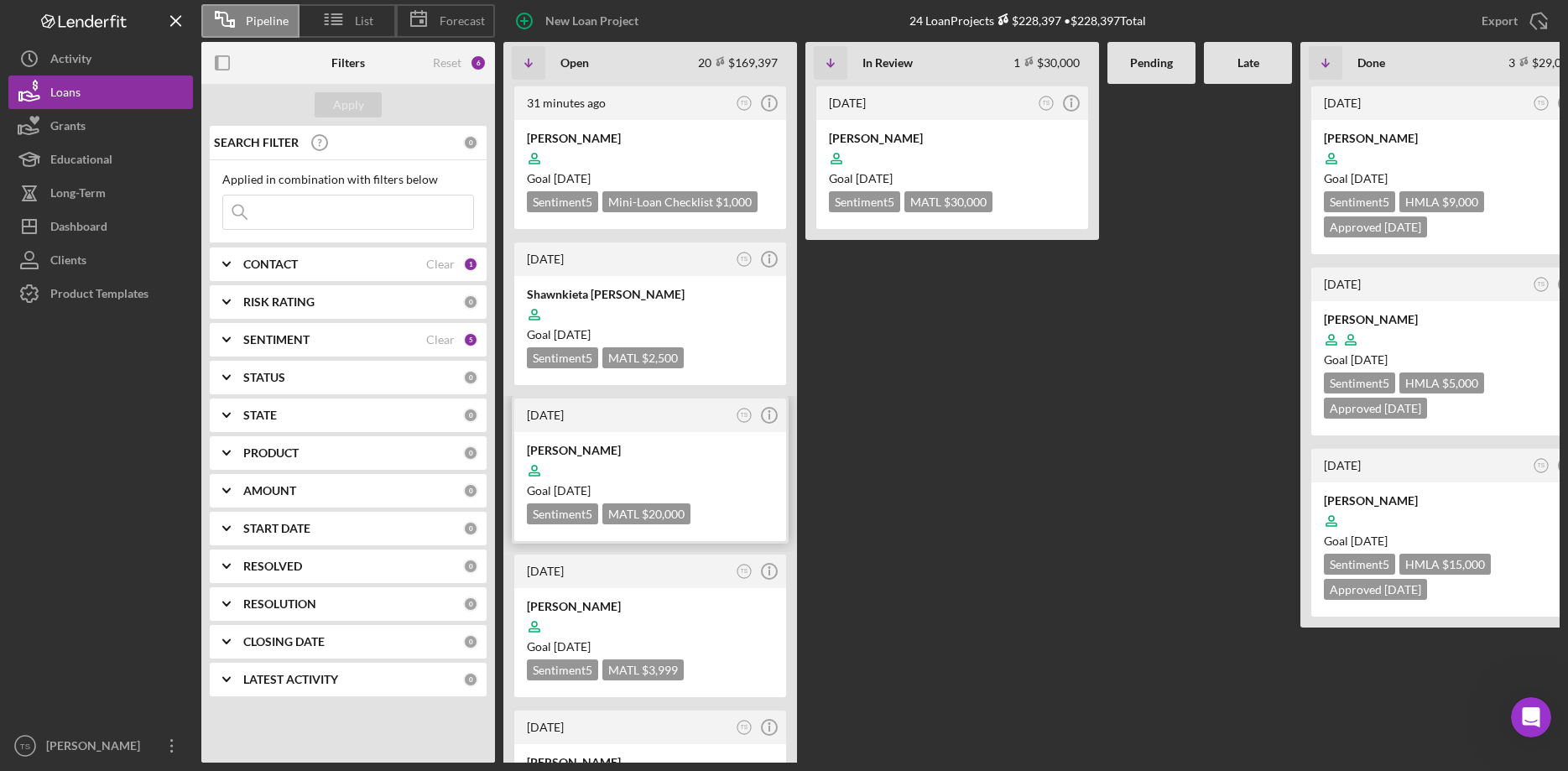
click at [626, 461] on div at bounding box center [650, 471] width 247 height 32
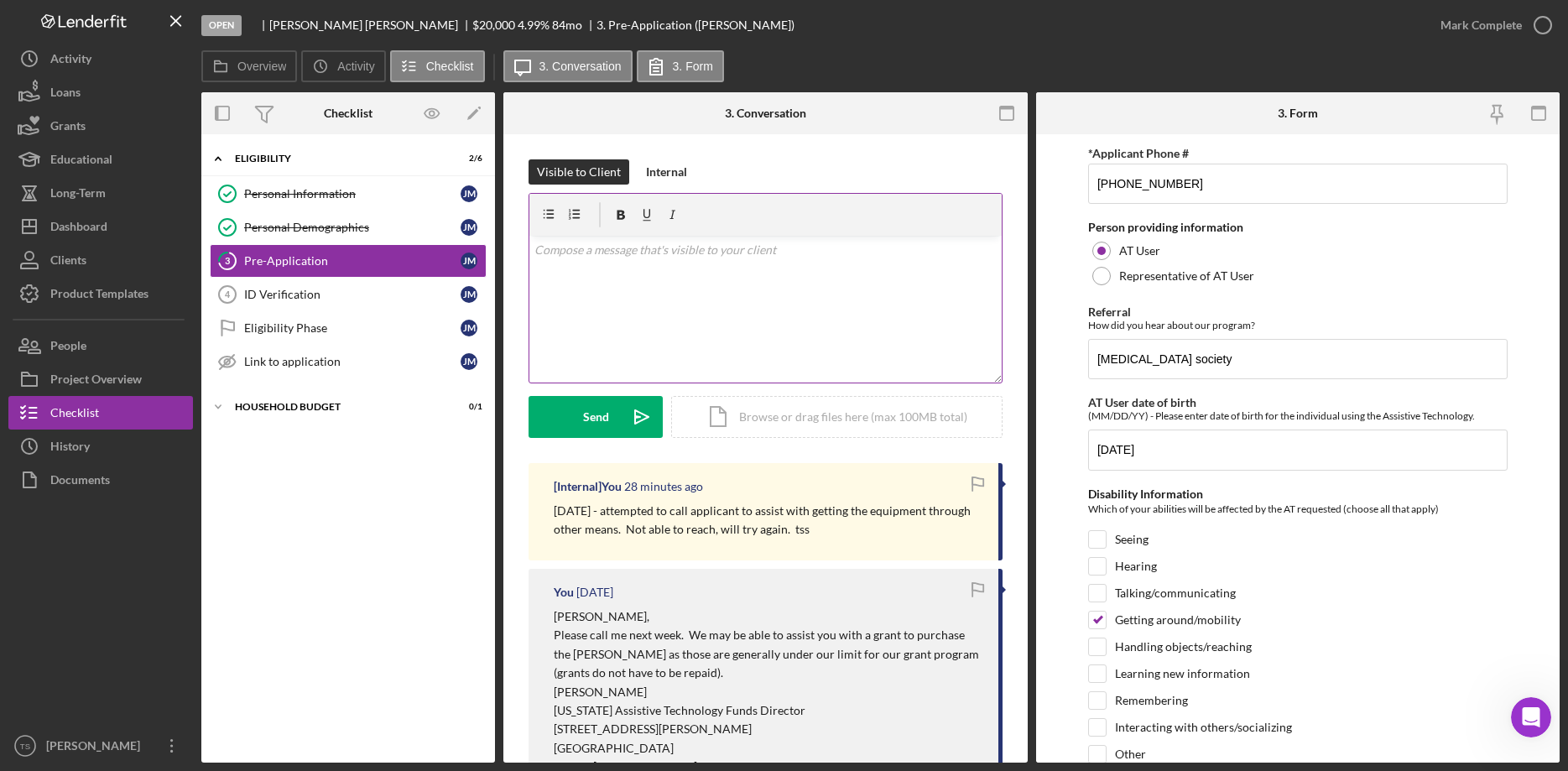
click at [679, 254] on p at bounding box center [765, 250] width 462 height 19
click at [589, 424] on div "Send" at bounding box center [596, 417] width 26 height 42
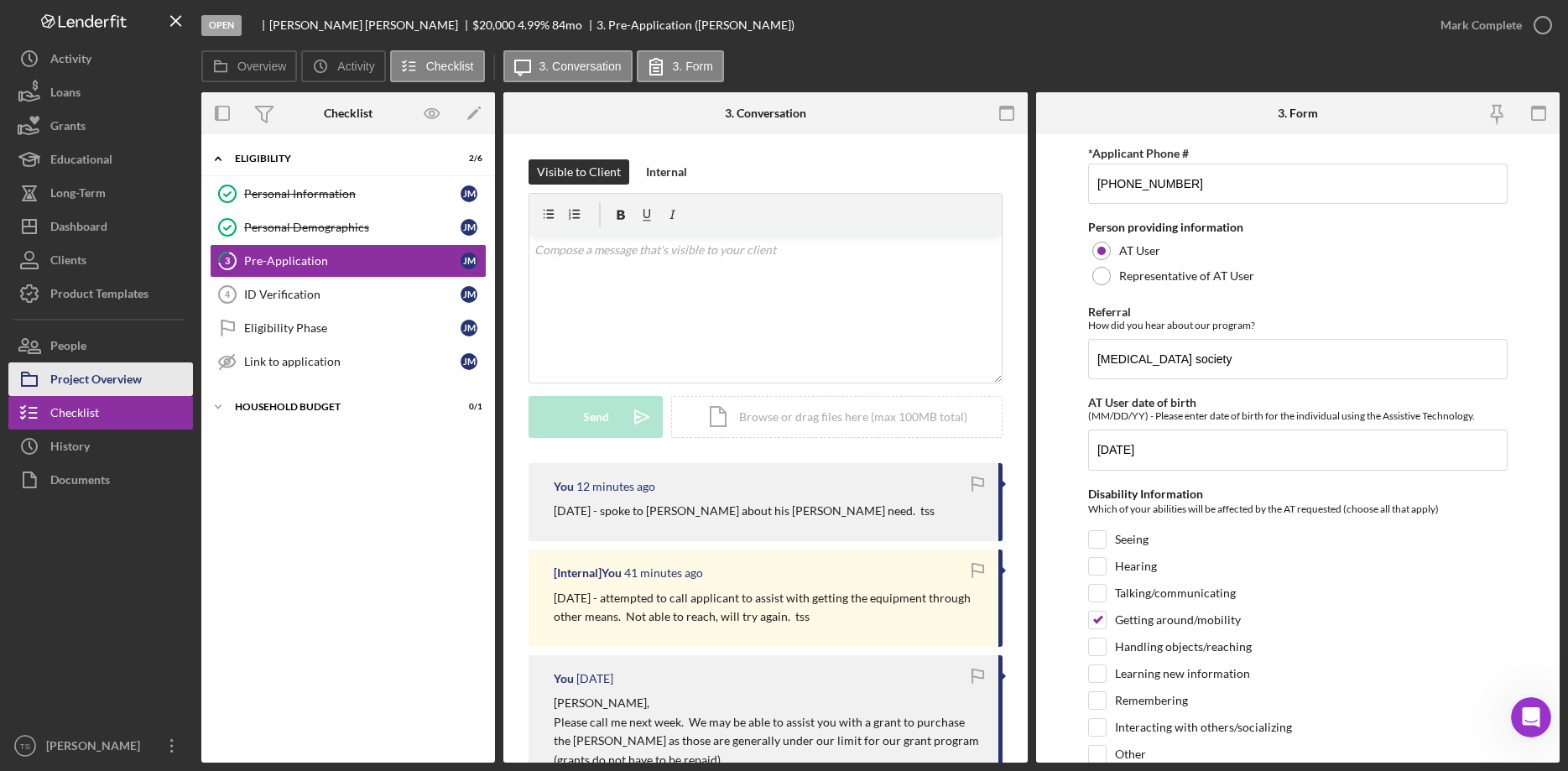
click at [132, 378] on div "Project Overview" at bounding box center [96, 381] width 91 height 38
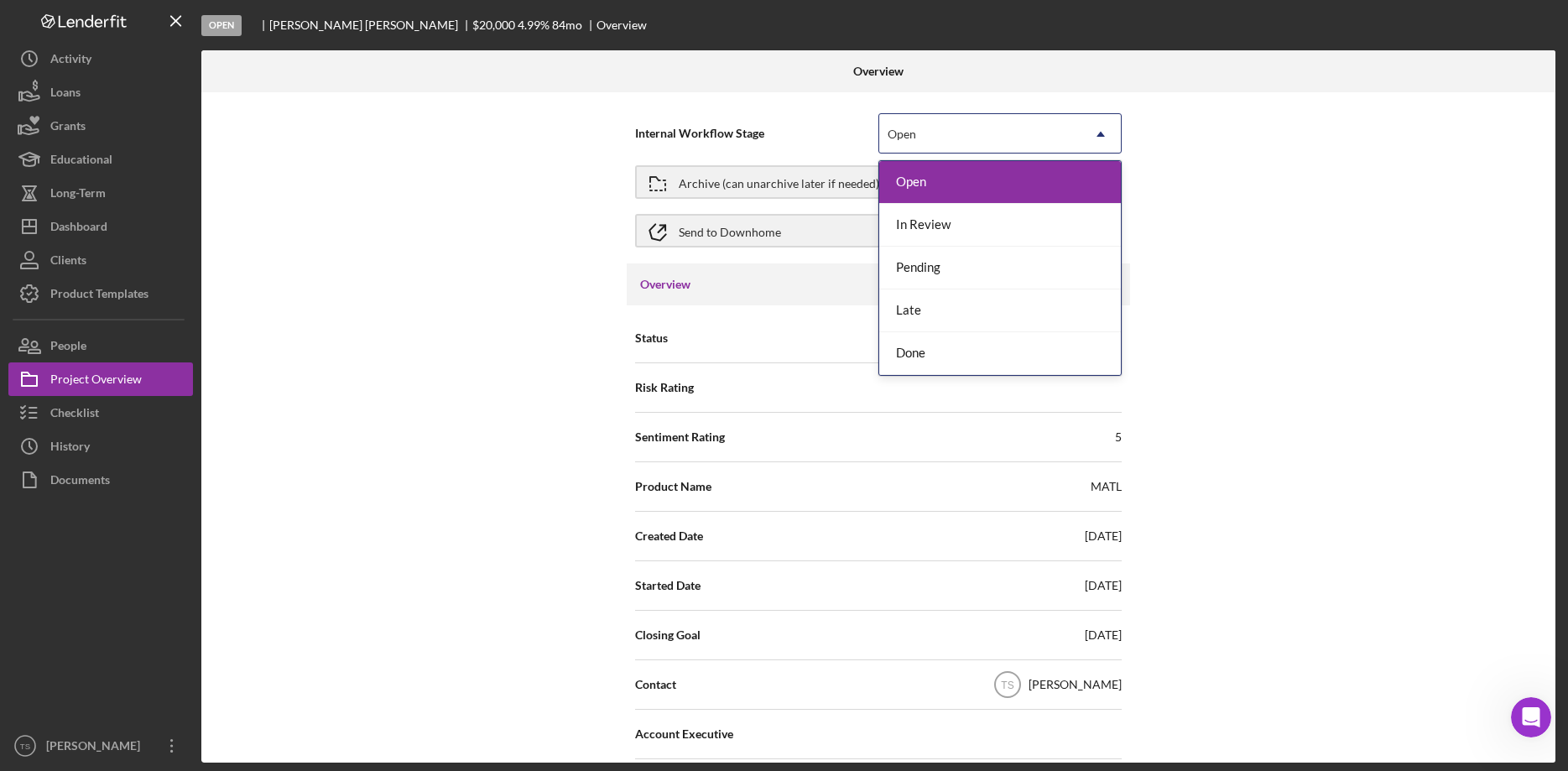
click at [1053, 140] on div "Open" at bounding box center [980, 134] width 201 height 39
click at [1015, 348] on div "Done" at bounding box center [1000, 353] width 242 height 43
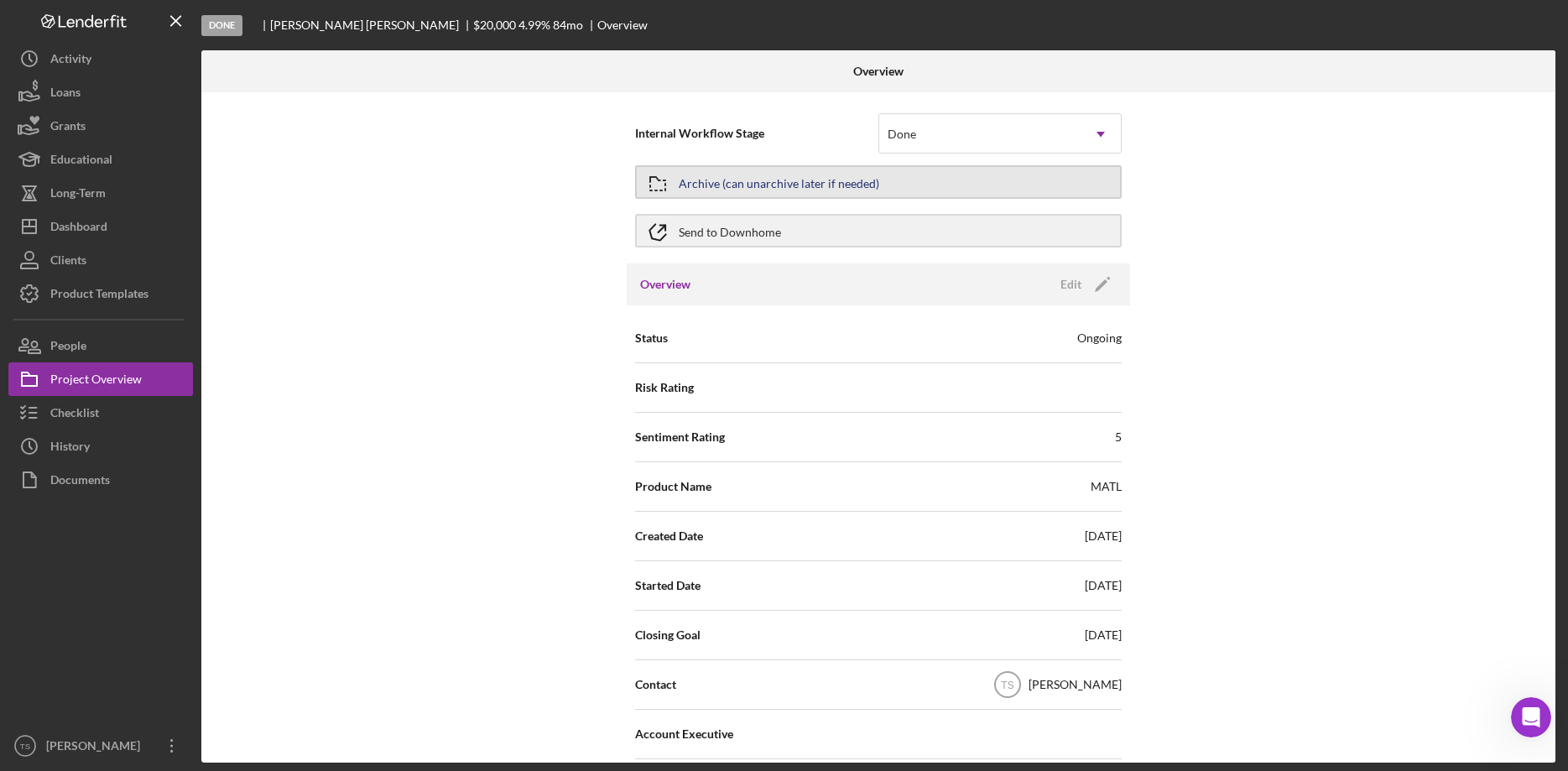
click at [880, 186] on button "Archive (can unarchive later if needed)" at bounding box center [878, 183] width 487 height 34
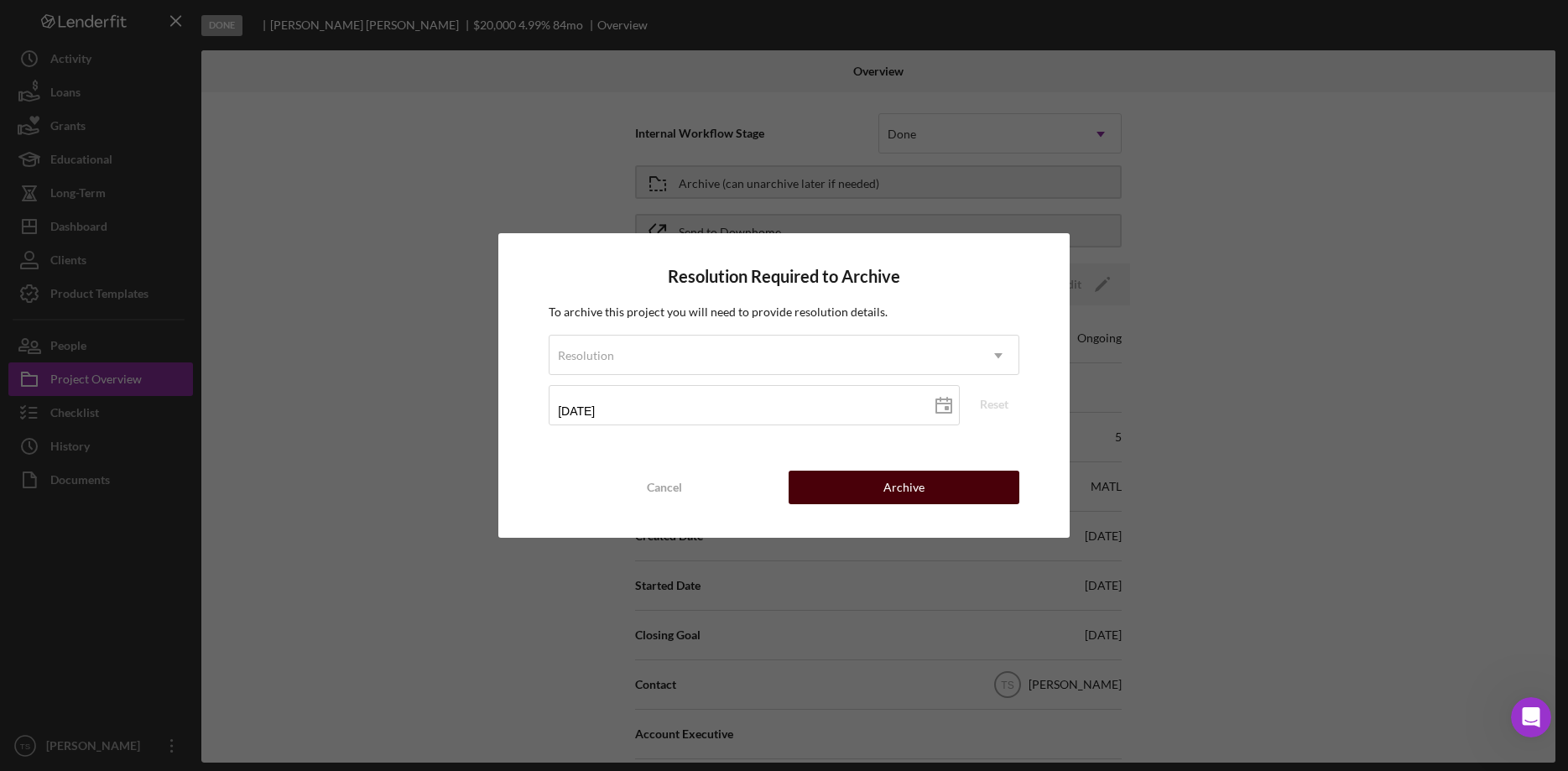
click at [911, 491] on div "Archive" at bounding box center [904, 488] width 41 height 34
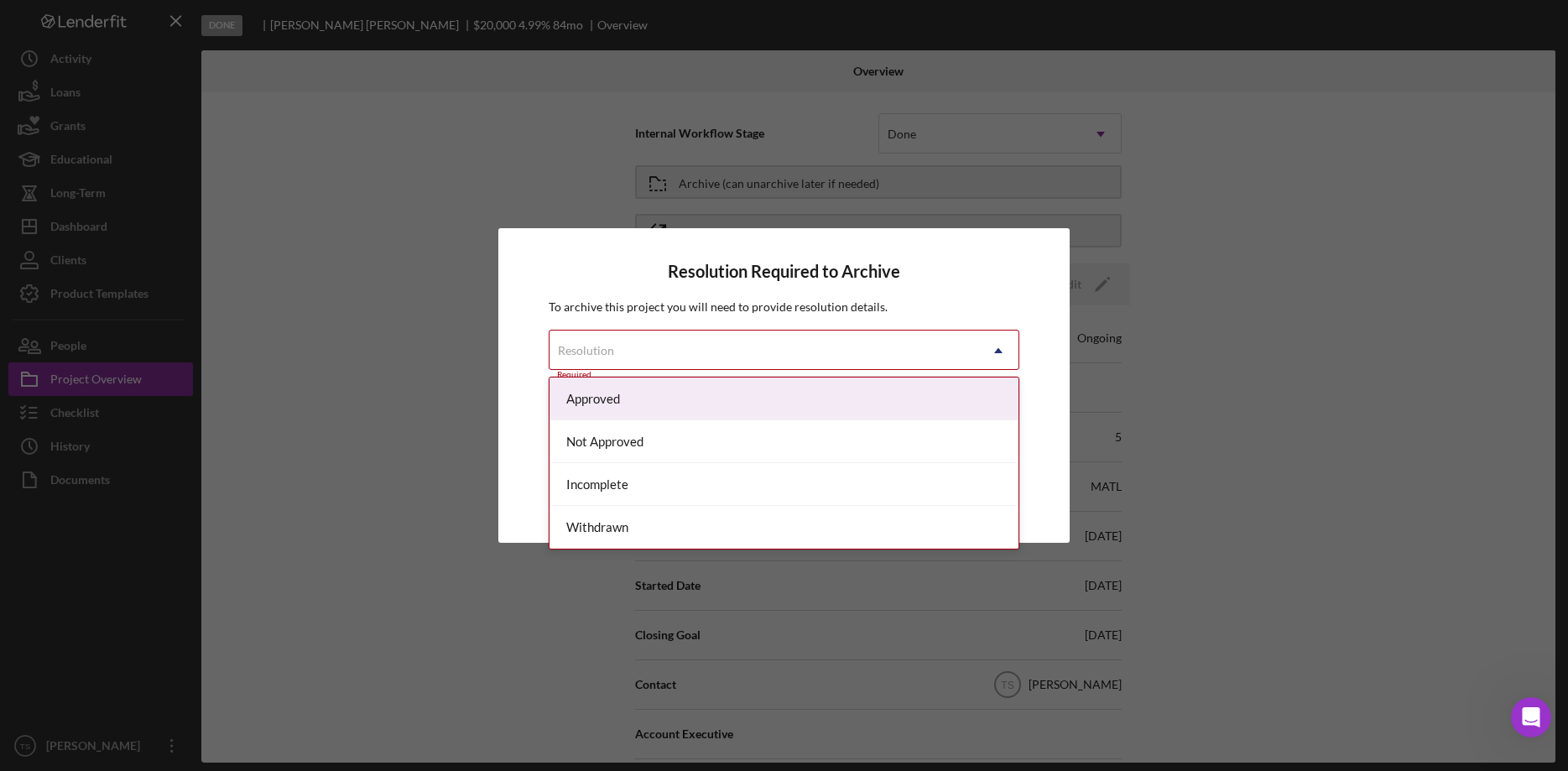
click at [988, 349] on icon "Icon/Dropdown Arrow" at bounding box center [998, 351] width 41 height 41
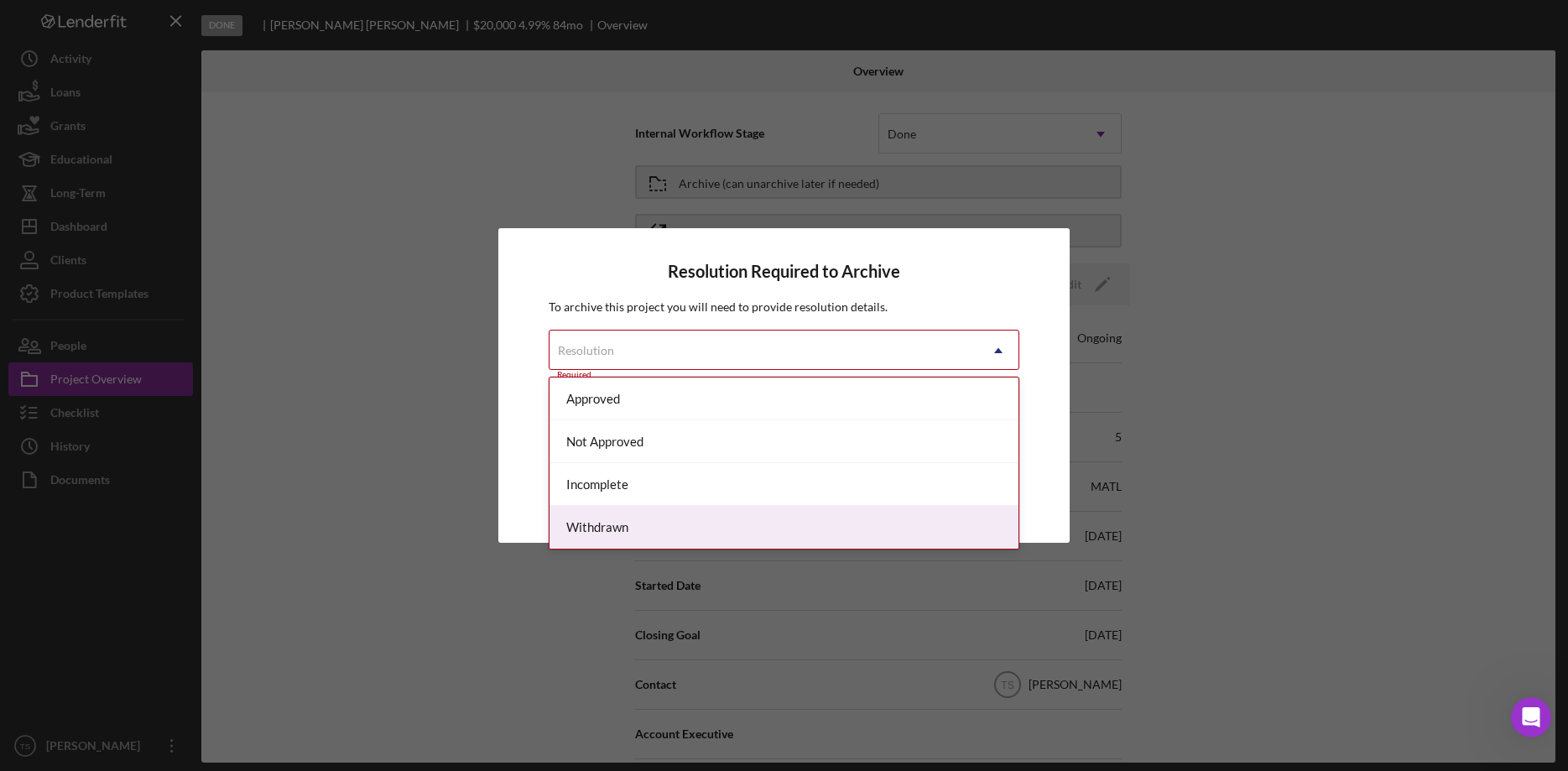
drag, startPoint x: 881, startPoint y: 520, endPoint x: 882, endPoint y: 507, distance: 13.0
click at [880, 520] on div "Withdrawn" at bounding box center [784, 527] width 469 height 43
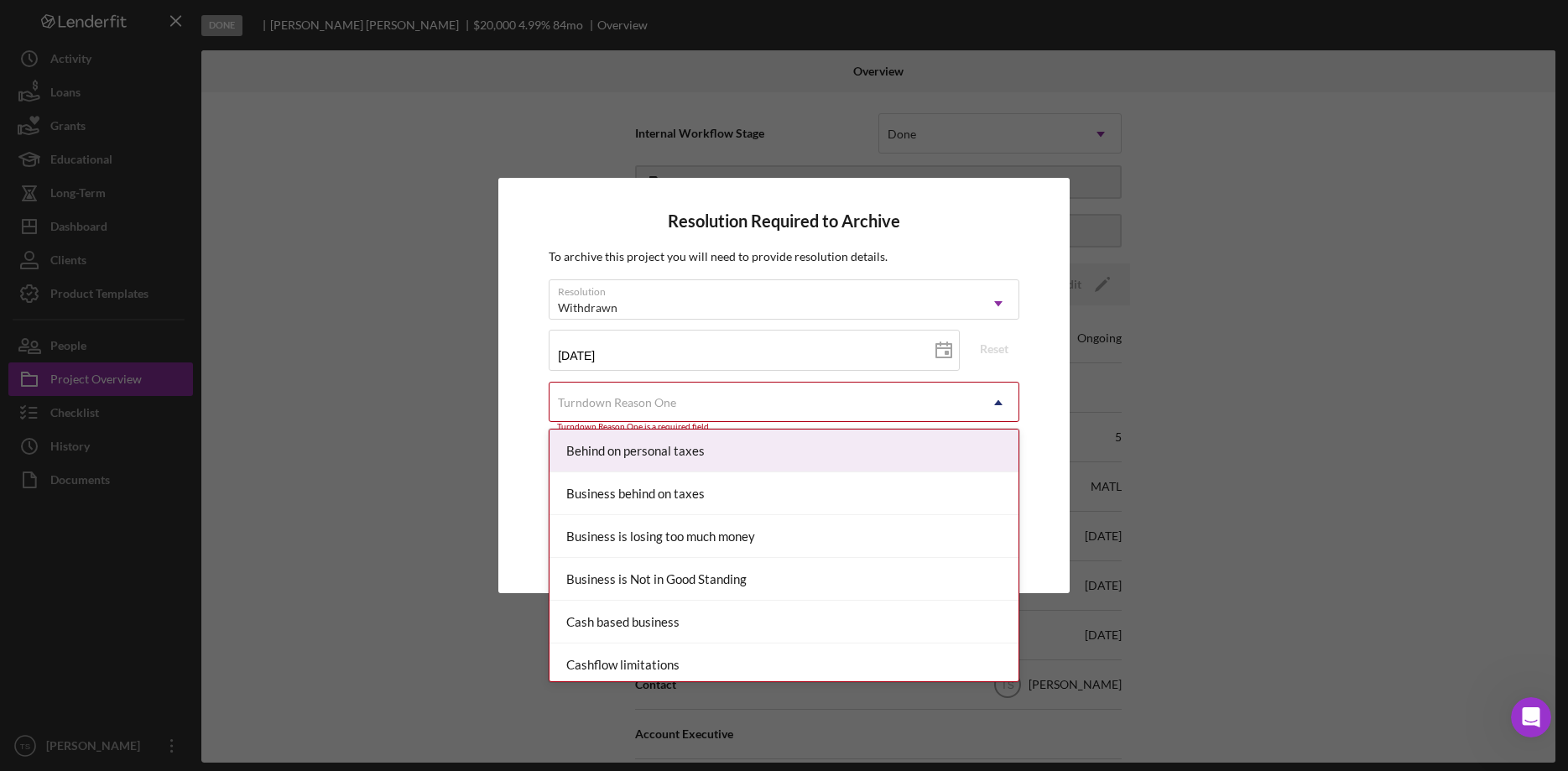
click at [994, 407] on icon "Icon/Dropdown Arrow" at bounding box center [998, 403] width 41 height 41
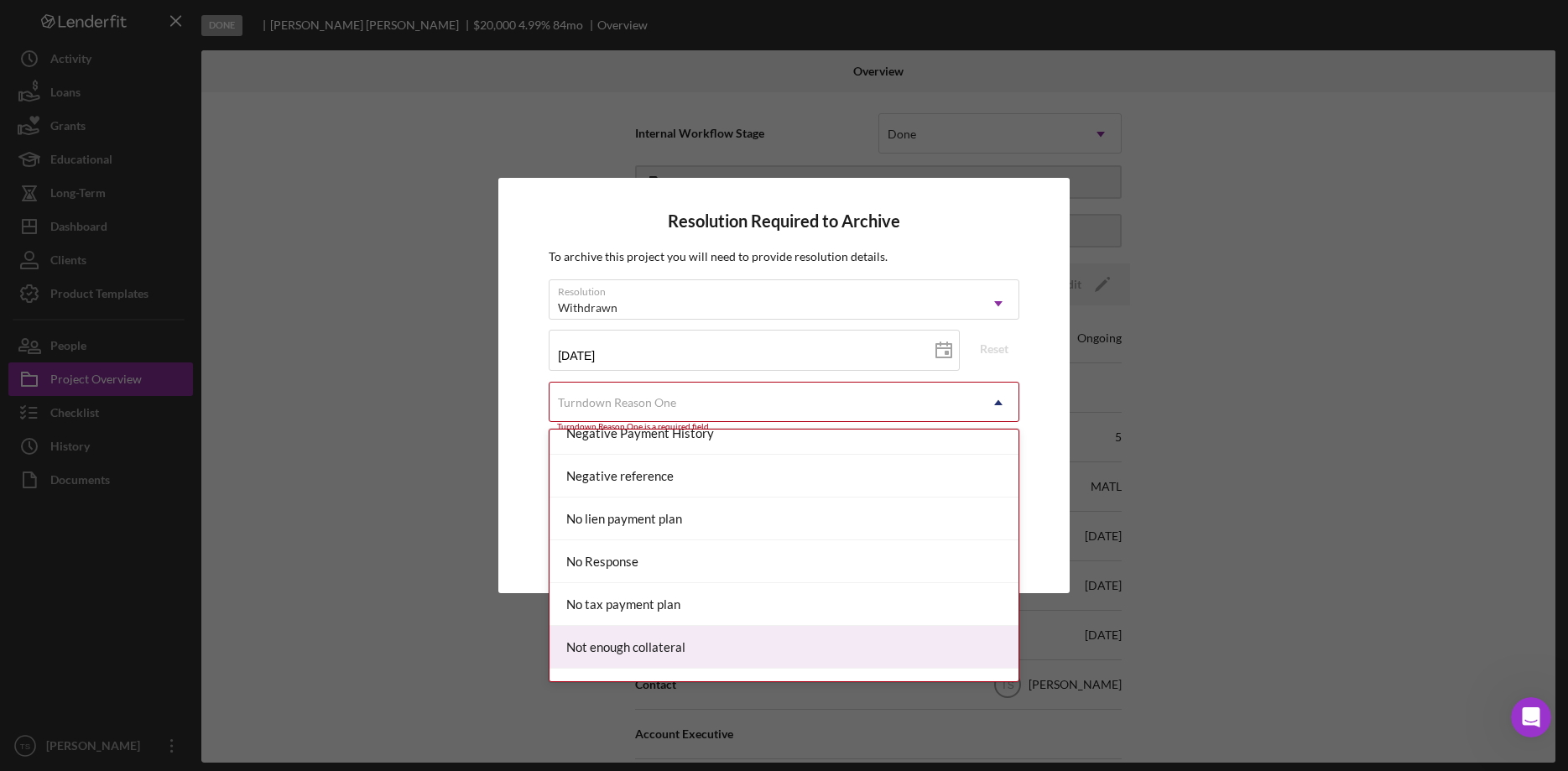
scroll to position [1198, 0]
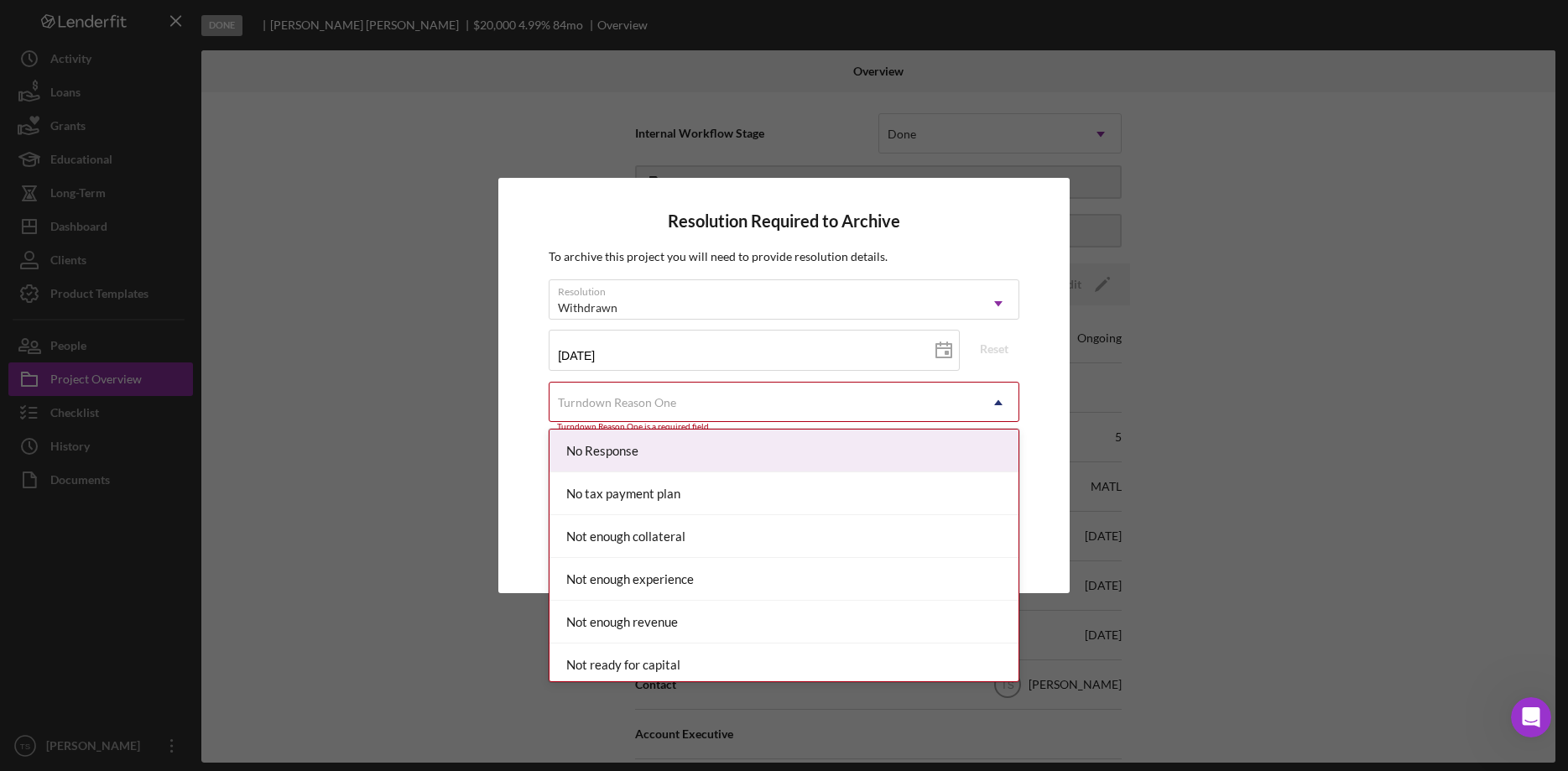
click at [820, 463] on div "No Response" at bounding box center [784, 451] width 469 height 43
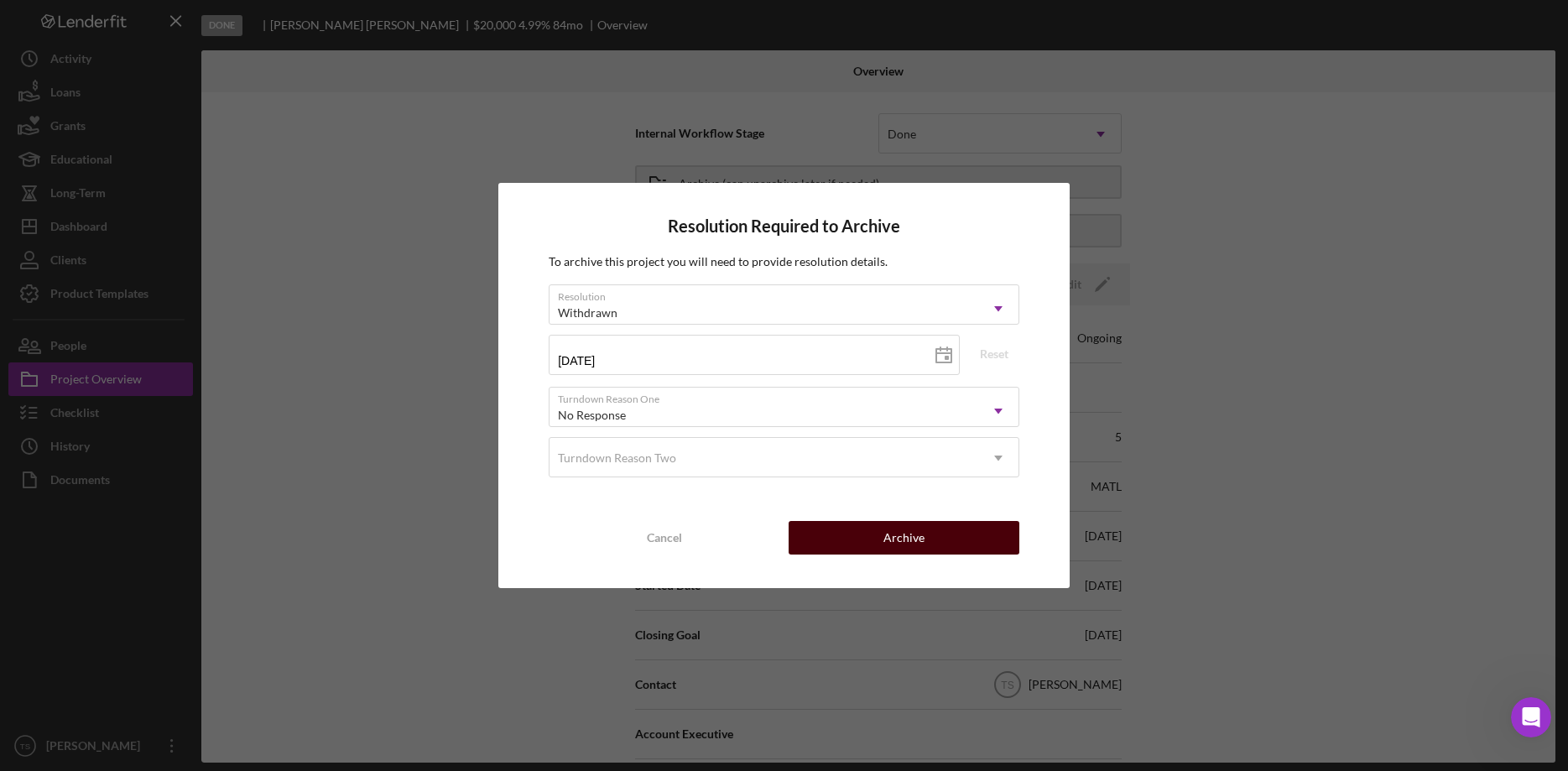
click at [921, 536] on div "Archive" at bounding box center [904, 538] width 41 height 34
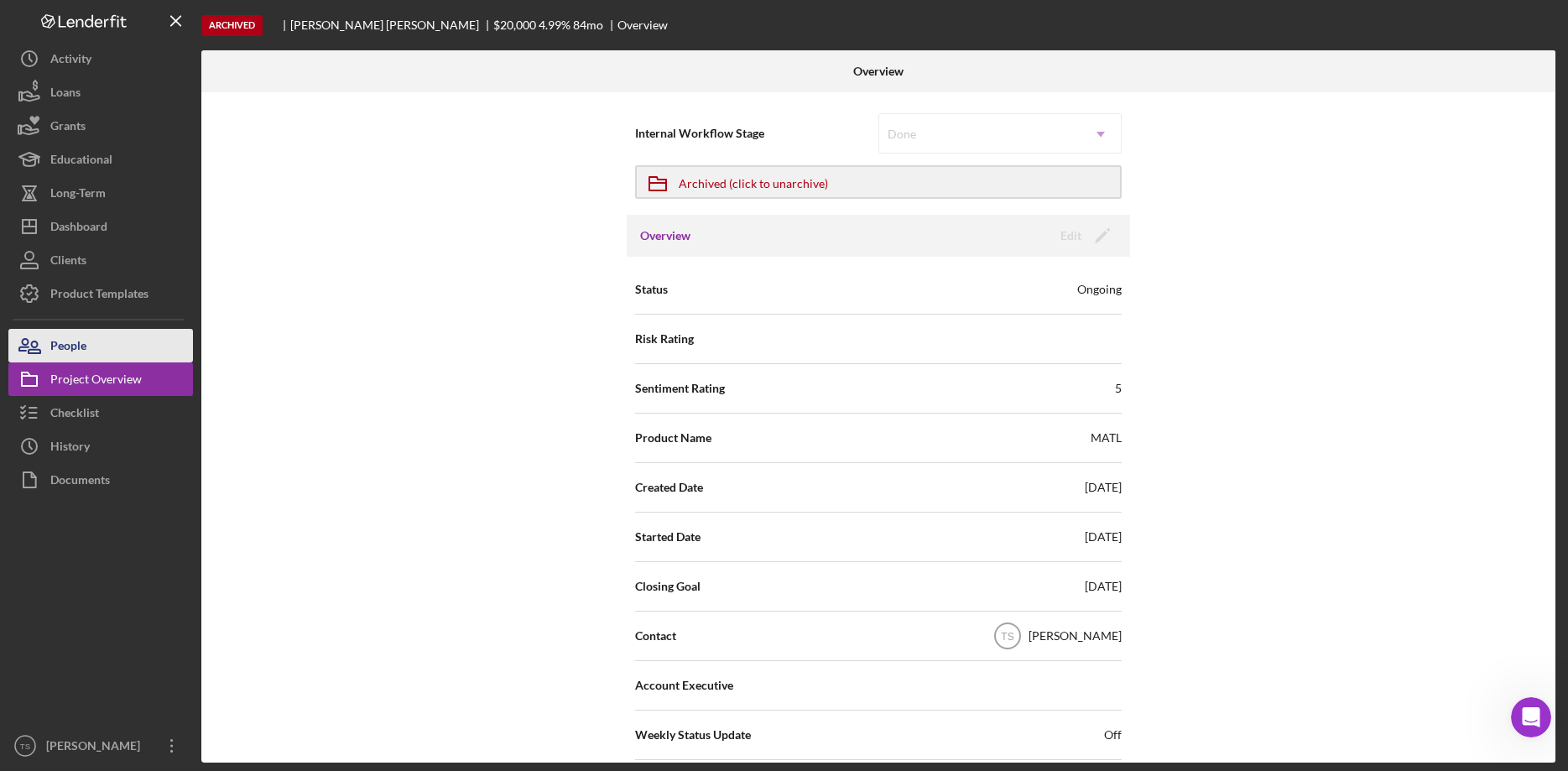
click at [128, 345] on button "People" at bounding box center [101, 346] width 184 height 34
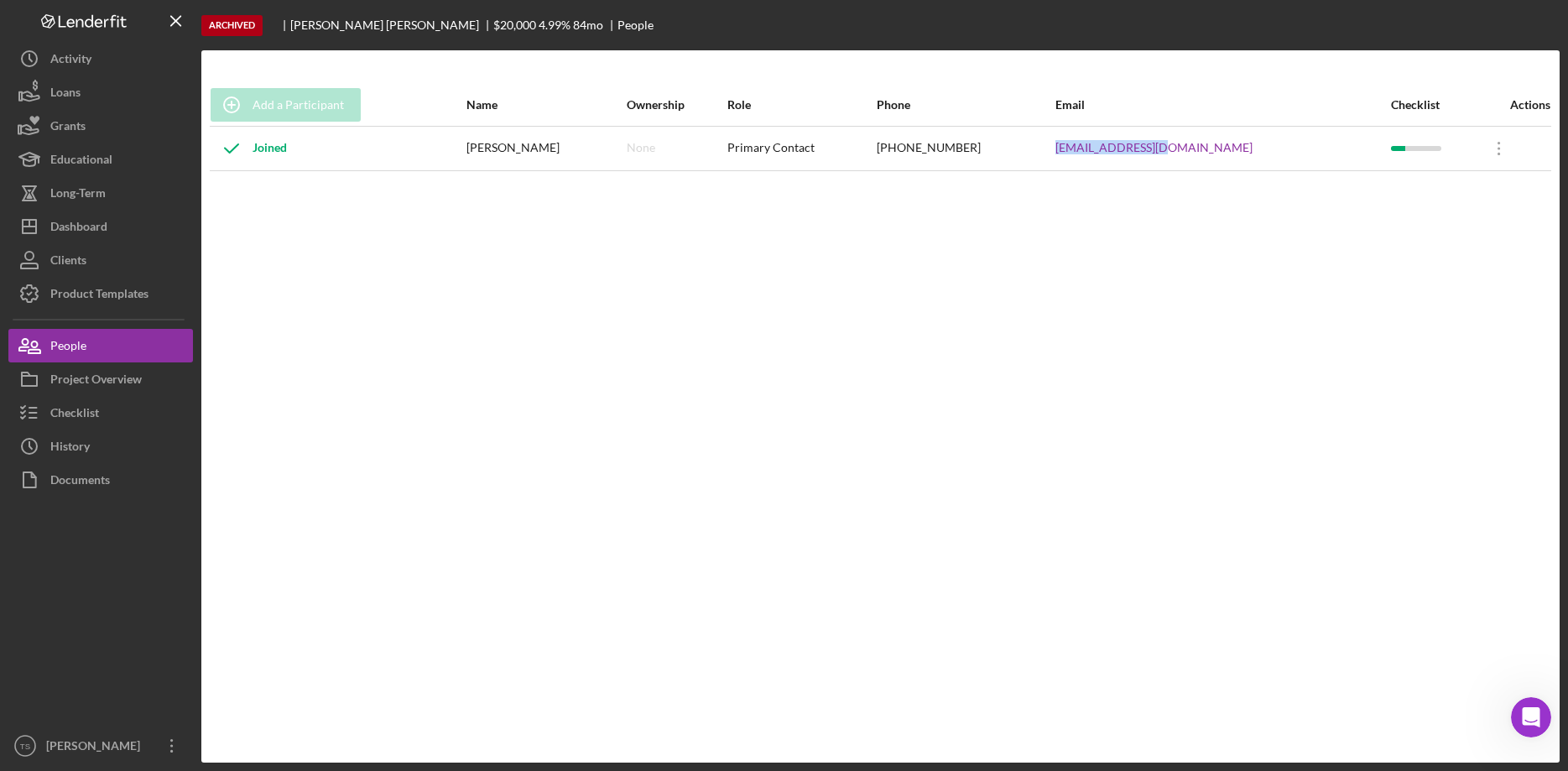
drag, startPoint x: 1243, startPoint y: 151, endPoint x: 1128, endPoint y: 164, distance: 115.7
click at [1128, 164] on tr "Joined [PERSON_NAME] None Primary Contact [PHONE_NUMBER] [EMAIL_ADDRESS][DOMAIN…" at bounding box center [880, 148] width 1341 height 45
click at [100, 379] on div "Project Overview" at bounding box center [96, 381] width 91 height 38
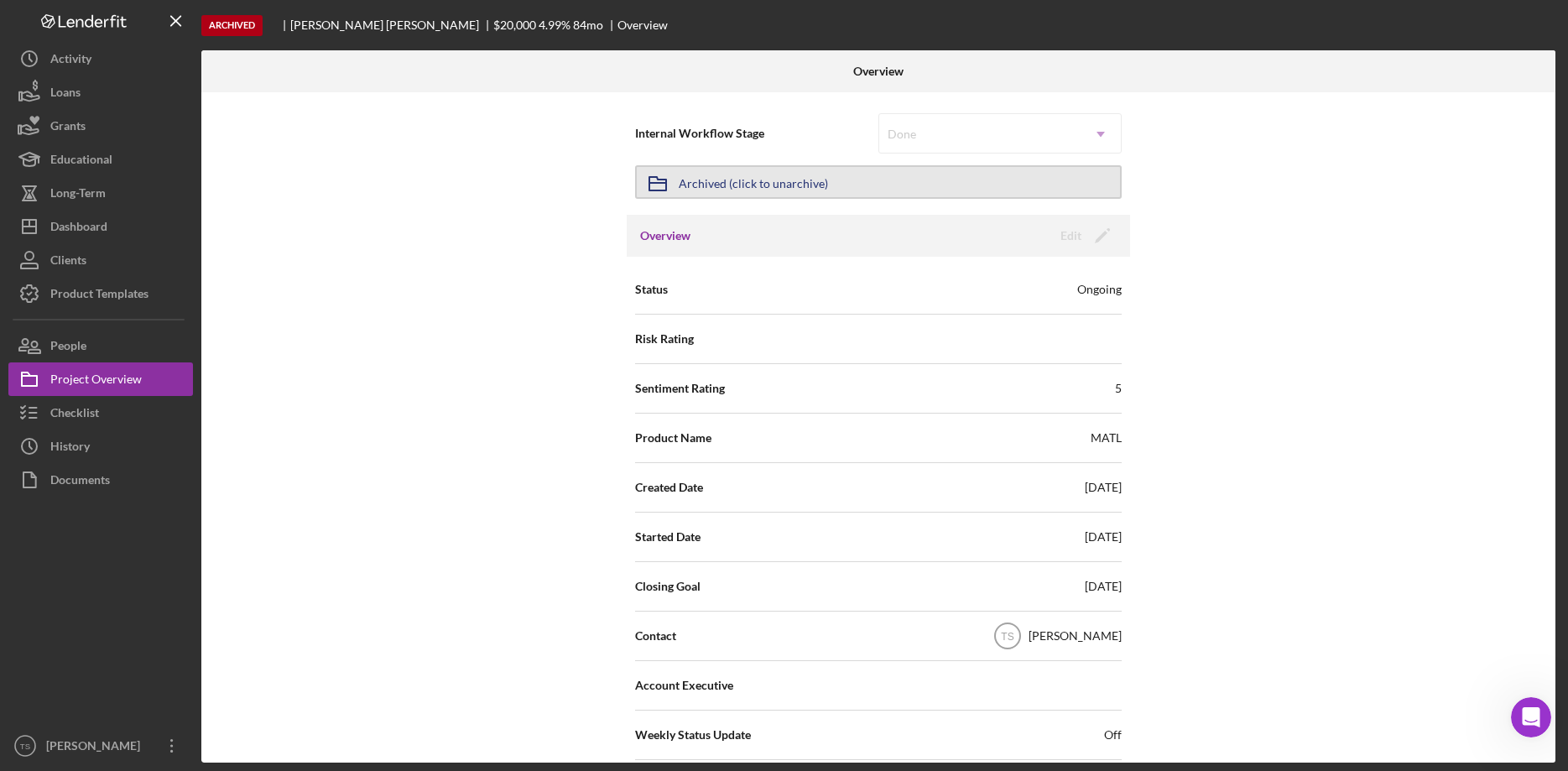
click at [810, 183] on div "Archived (click to unarchive)" at bounding box center [753, 183] width 150 height 30
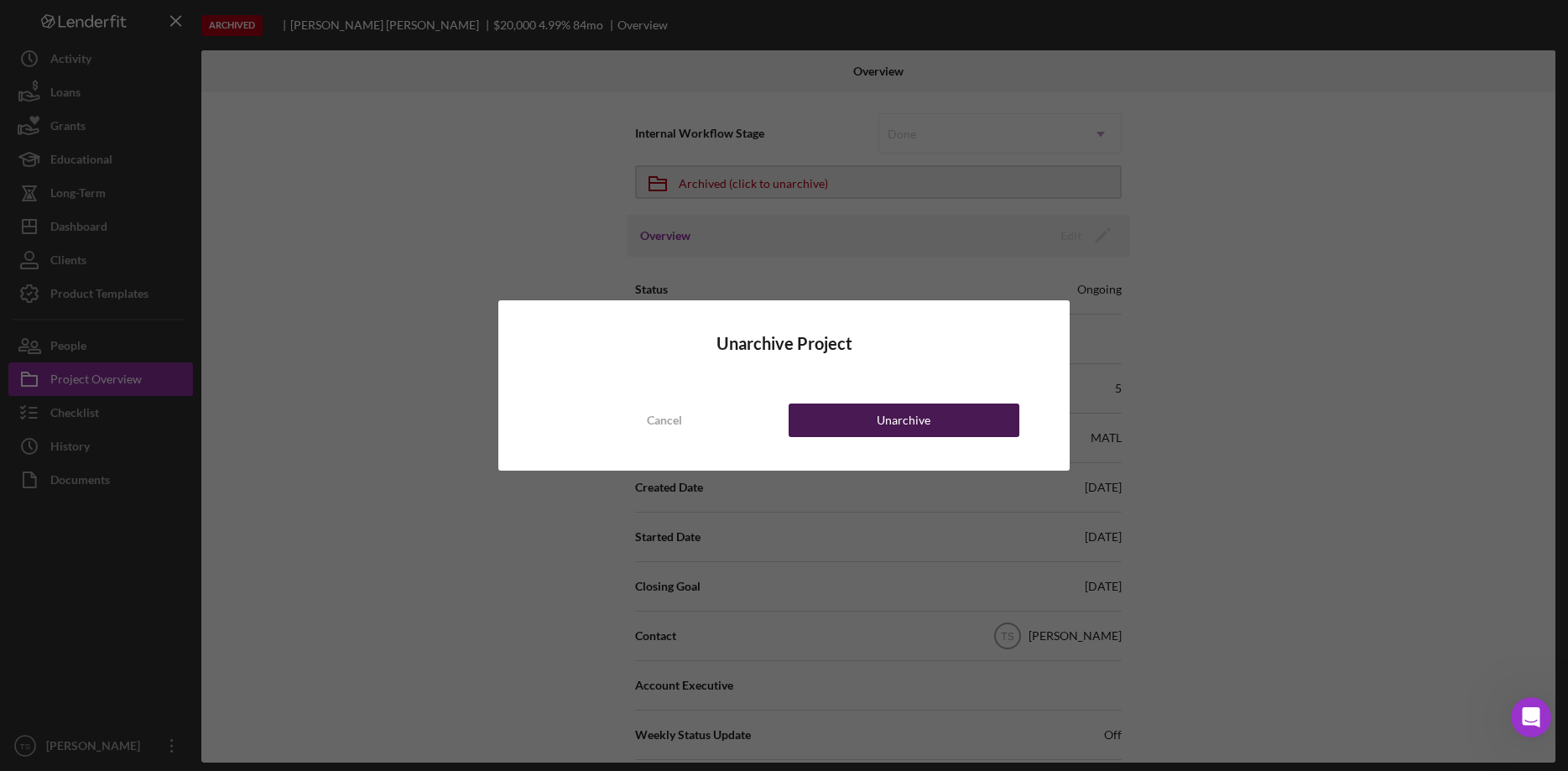
click at [866, 423] on button "Unarchive" at bounding box center [904, 420] width 231 height 34
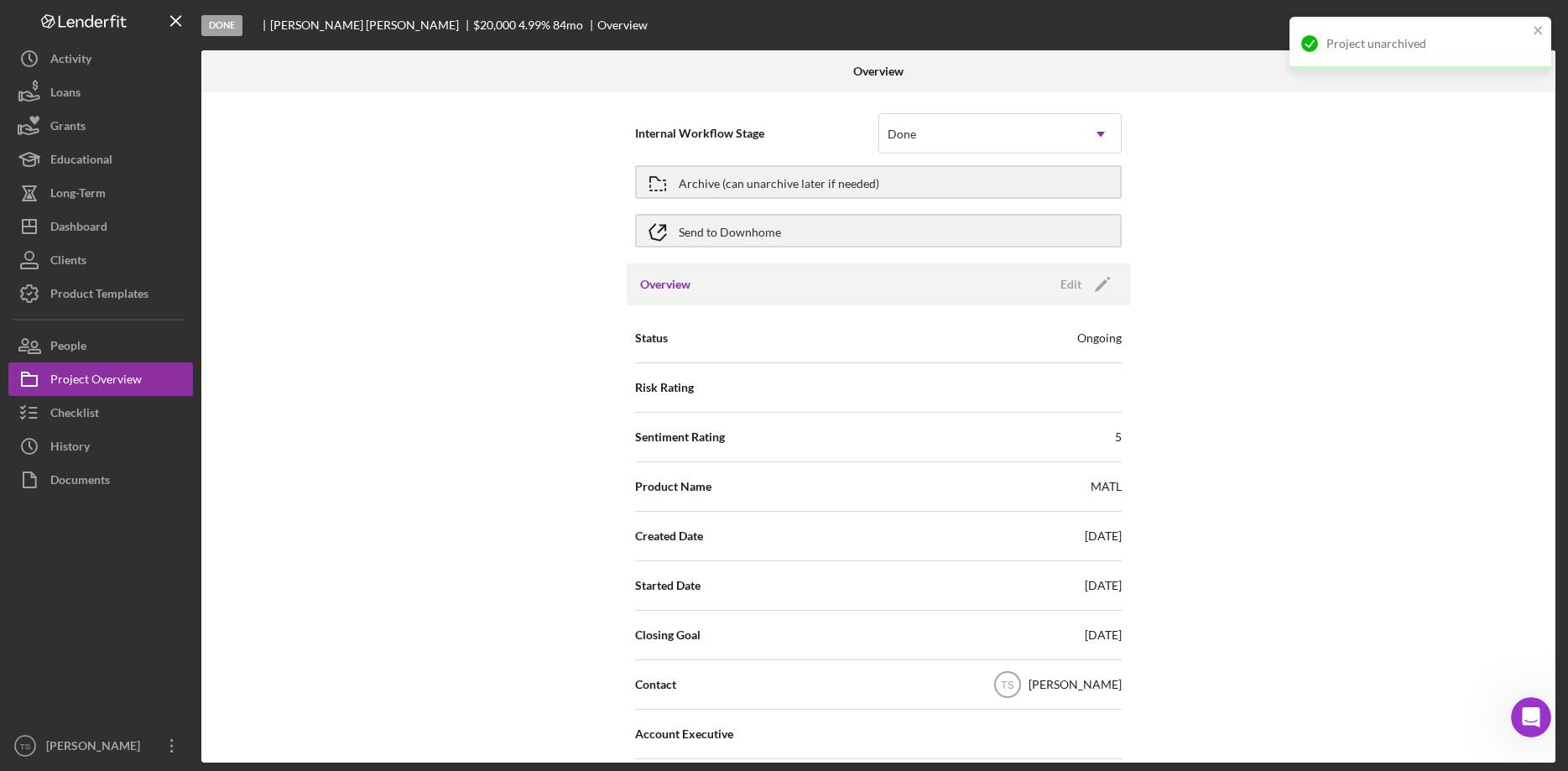
drag, startPoint x: 866, startPoint y: 423, endPoint x: 1057, endPoint y: 518, distance: 213.3
click at [773, 183] on div "Archive (can unarchive later if needed)" at bounding box center [779, 183] width 200 height 30
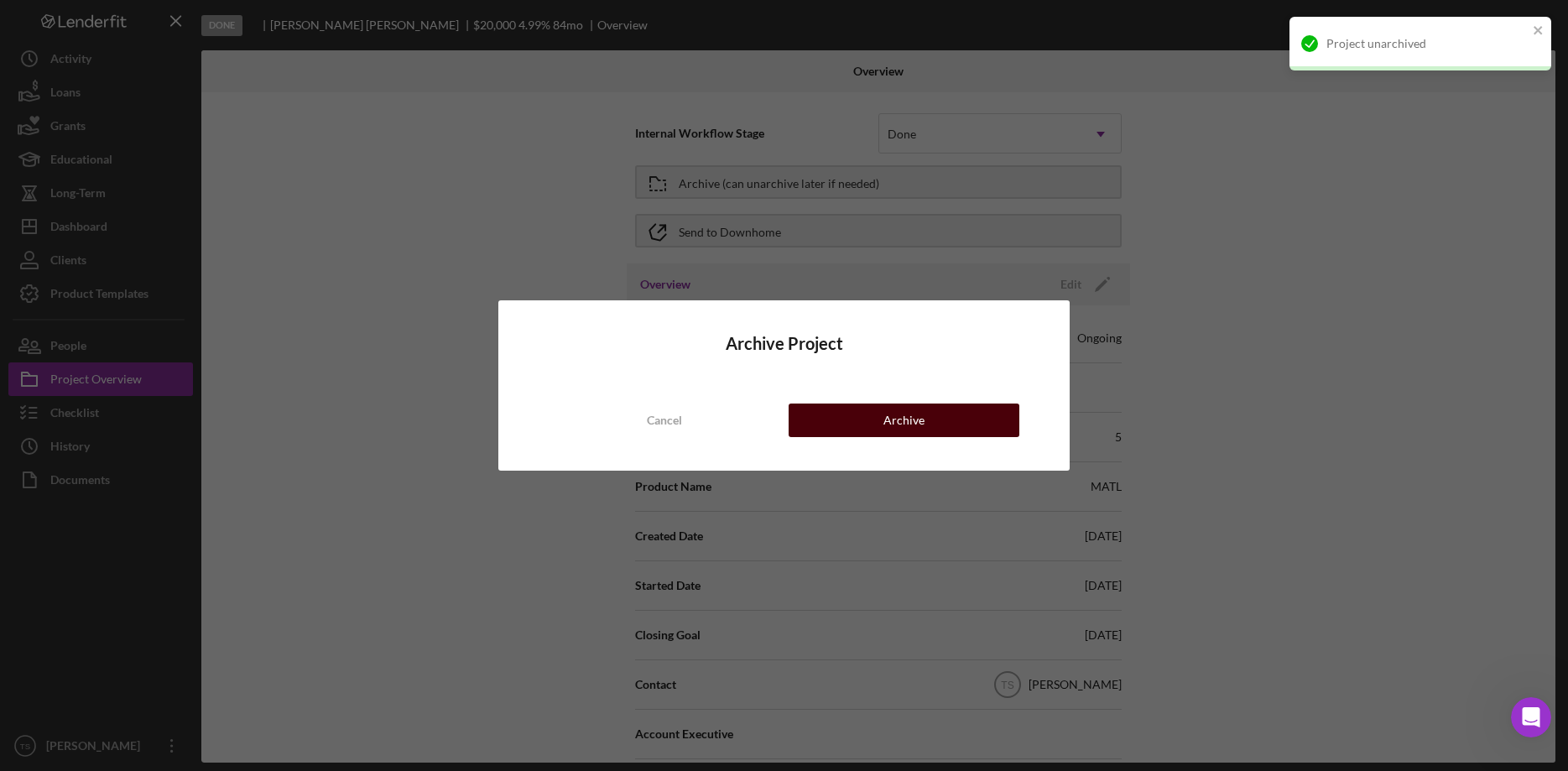
click at [850, 423] on button "Archive" at bounding box center [904, 420] width 231 height 34
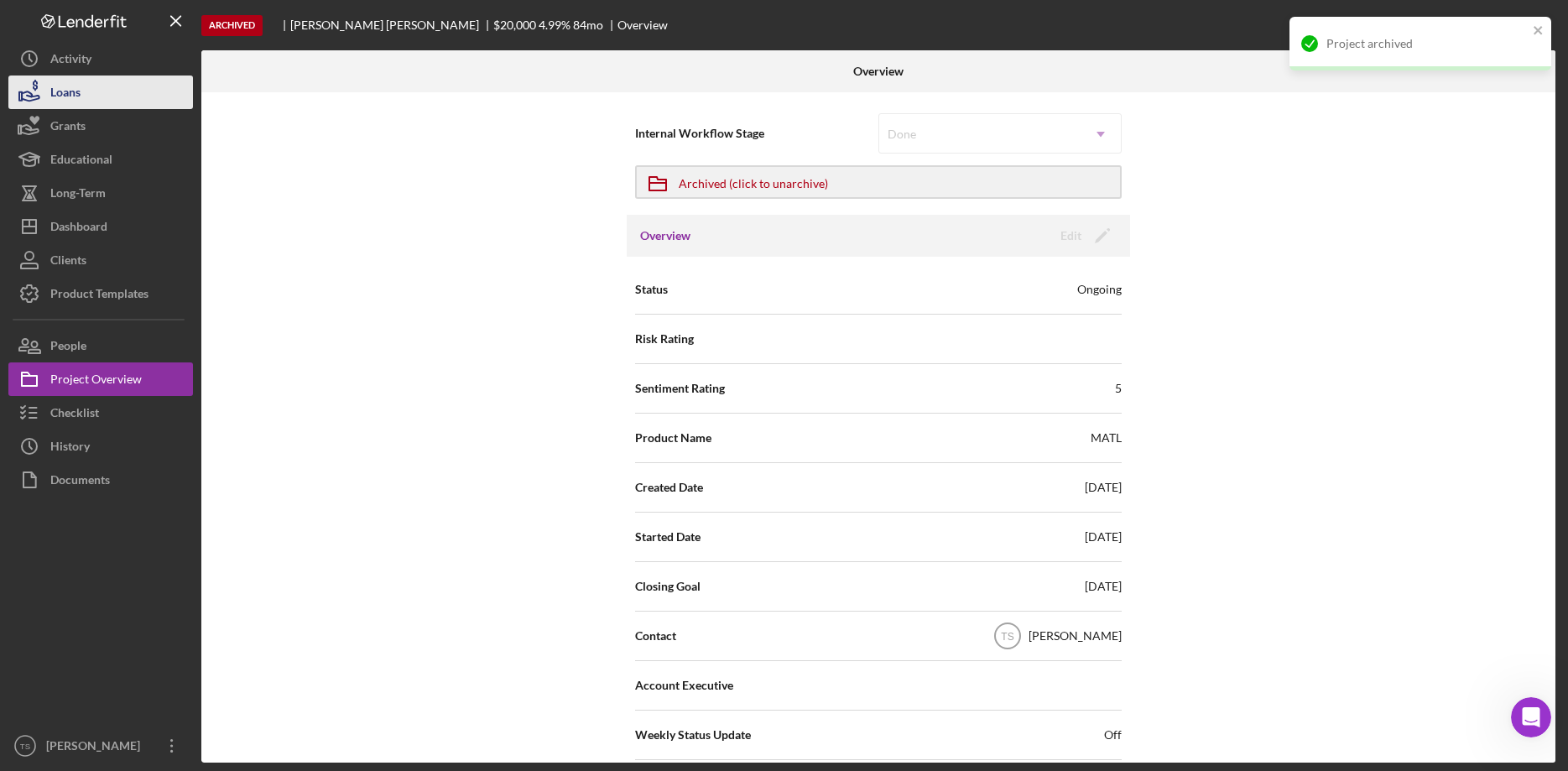
click at [95, 106] on button "Loans" at bounding box center [101, 92] width 184 height 34
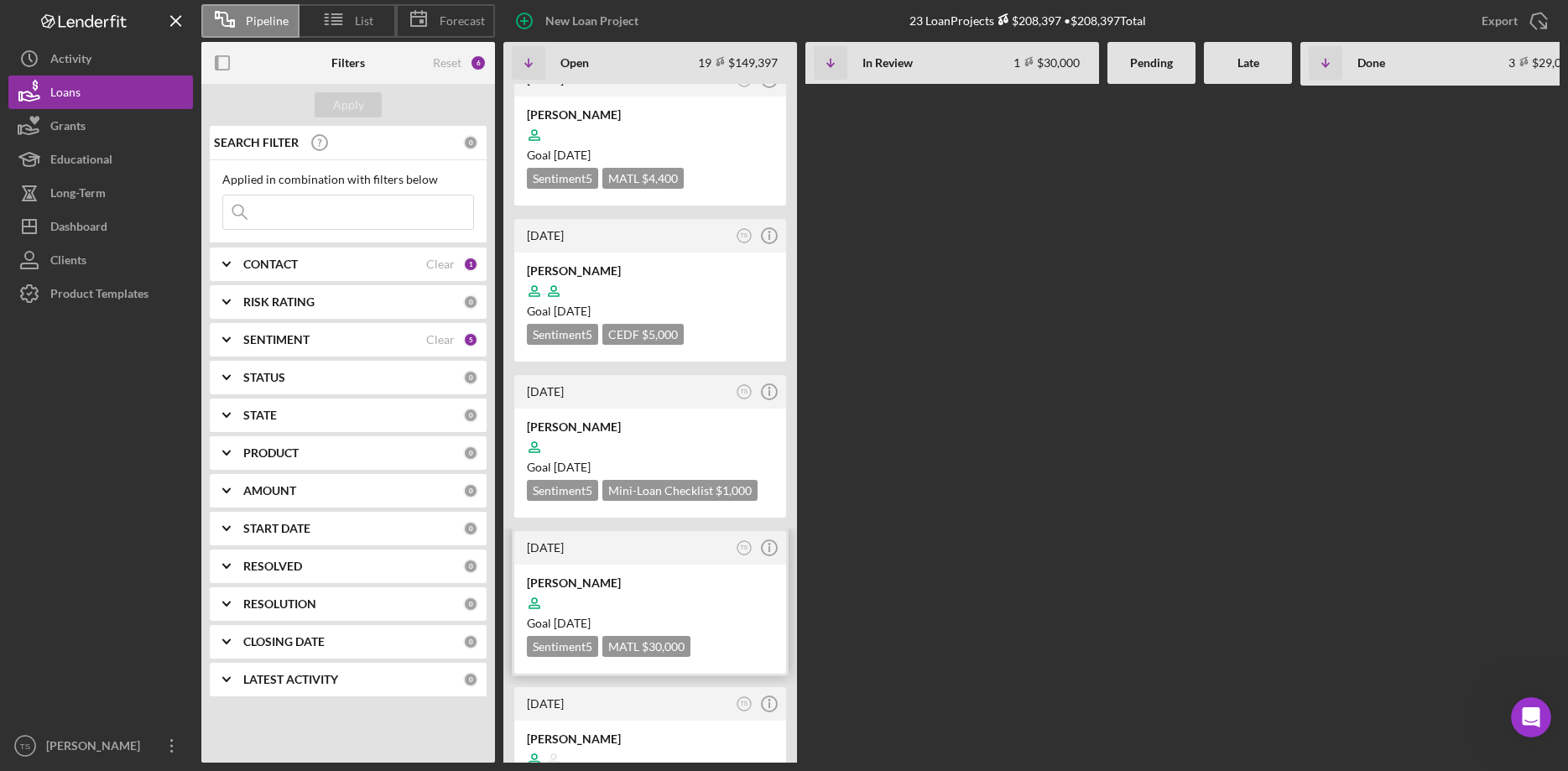
scroll to position [1113, 0]
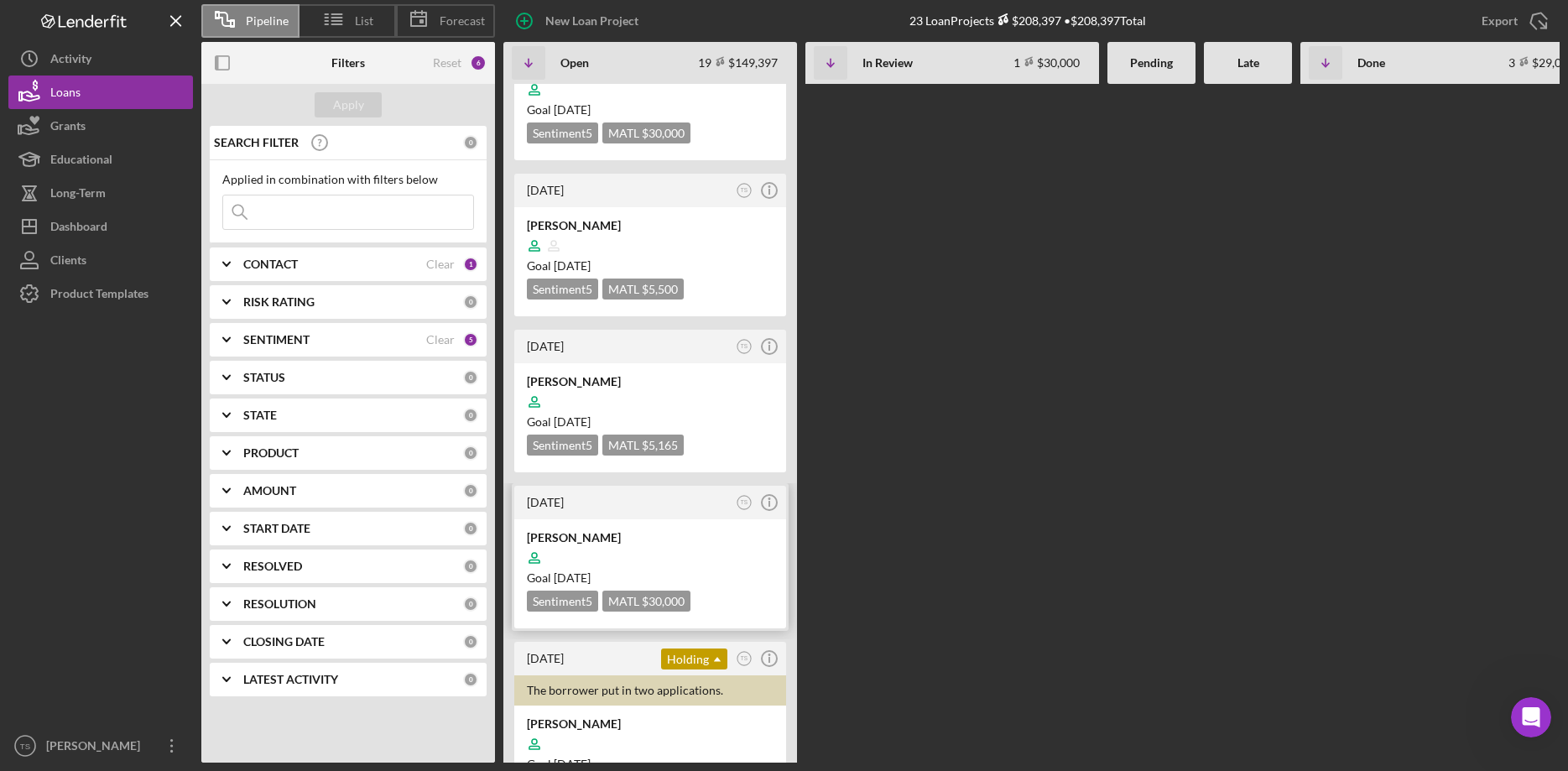
click at [646, 542] on div at bounding box center [650, 558] width 247 height 32
